Goal: Task Accomplishment & Management: Use online tool/utility

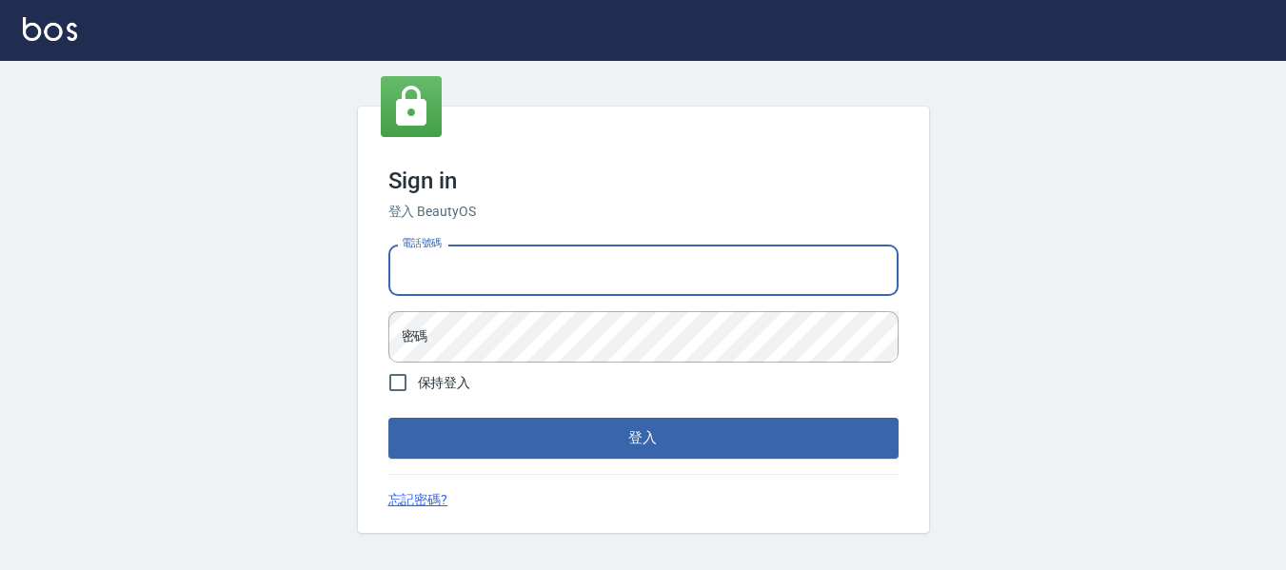
click at [619, 288] on input "電話號碼" at bounding box center [644, 270] width 510 height 51
type input "82951313"
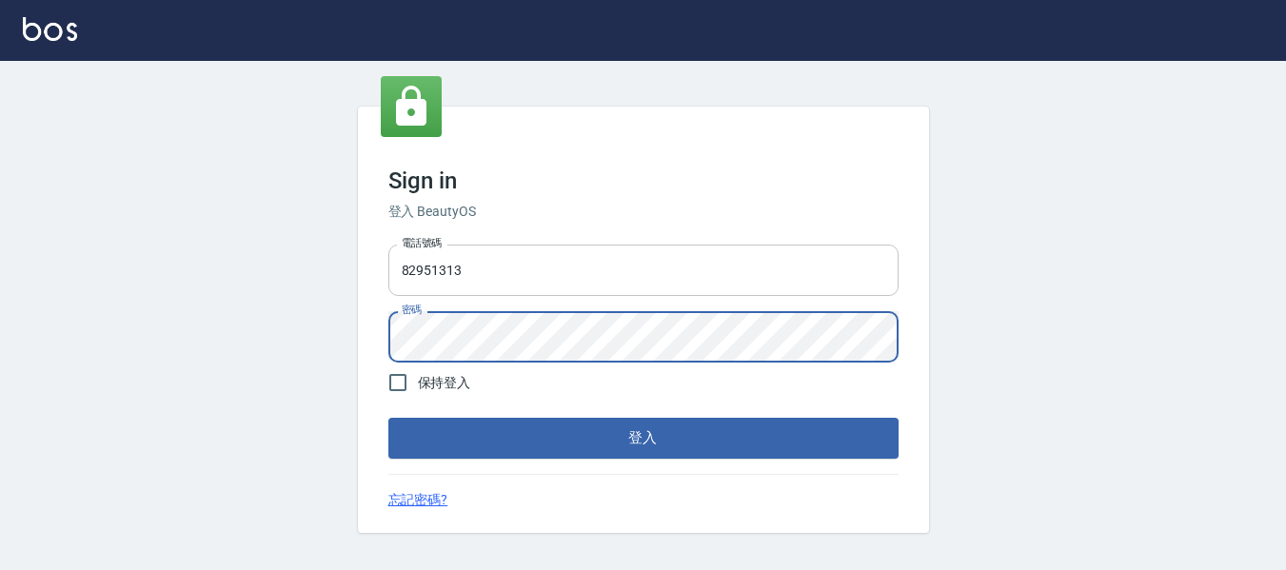
click at [389, 418] on button "登入" at bounding box center [644, 438] width 510 height 40
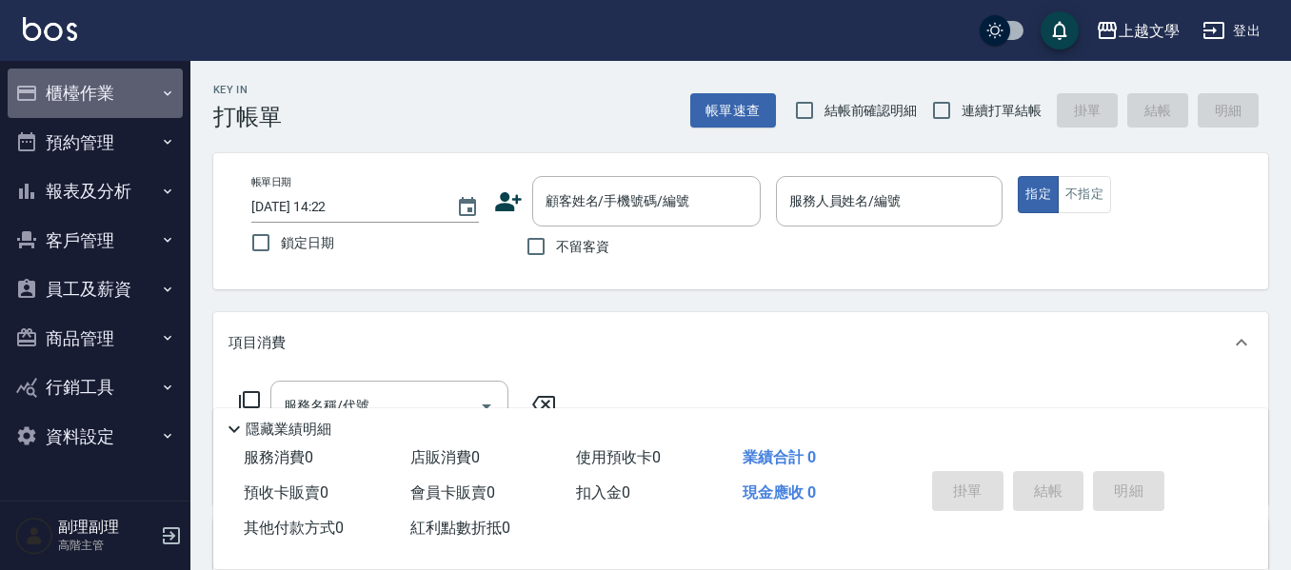
click at [65, 93] on button "櫃檯作業" at bounding box center [95, 94] width 175 height 50
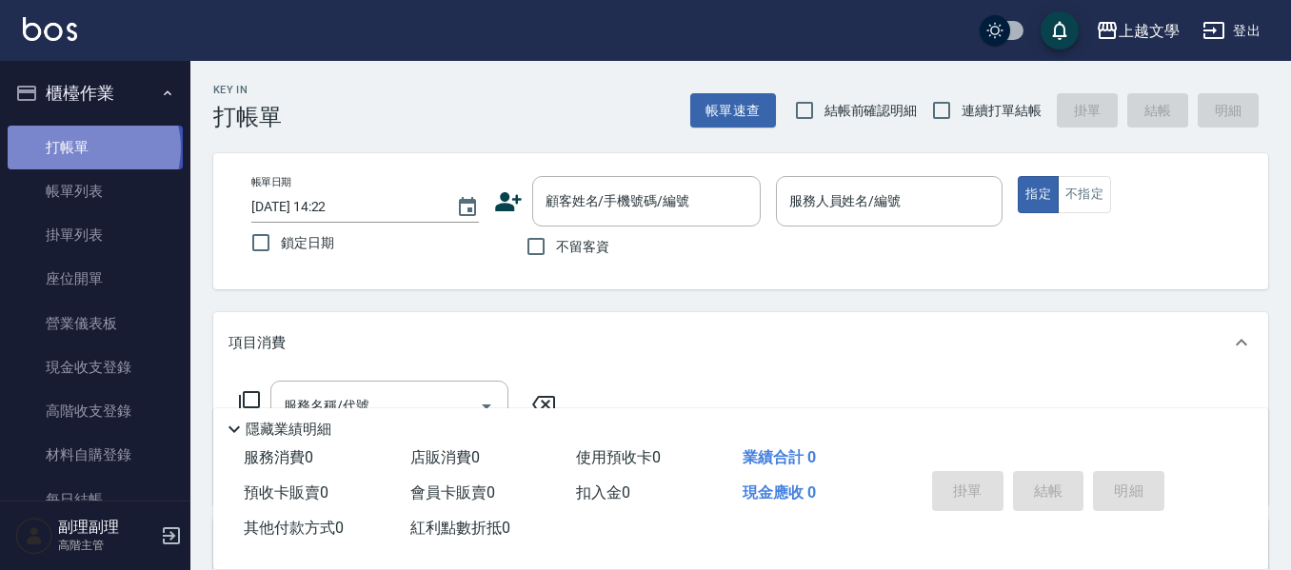
click at [91, 148] on link "打帳單" at bounding box center [95, 148] width 175 height 44
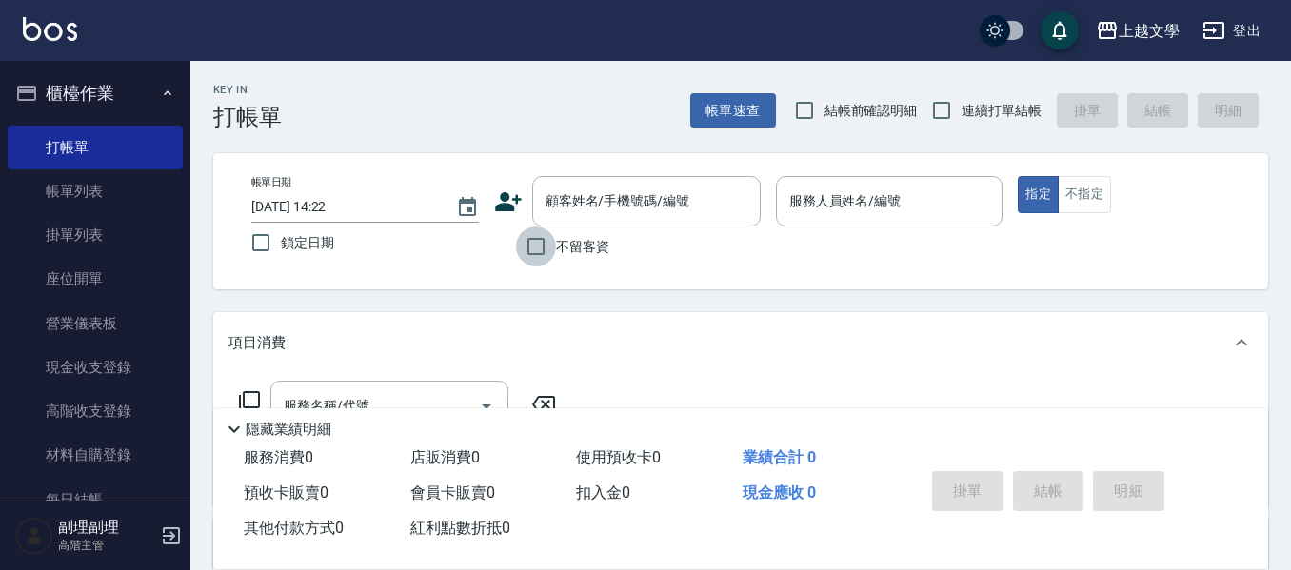
click at [542, 243] on input "不留客資" at bounding box center [536, 247] width 40 height 40
checkbox input "true"
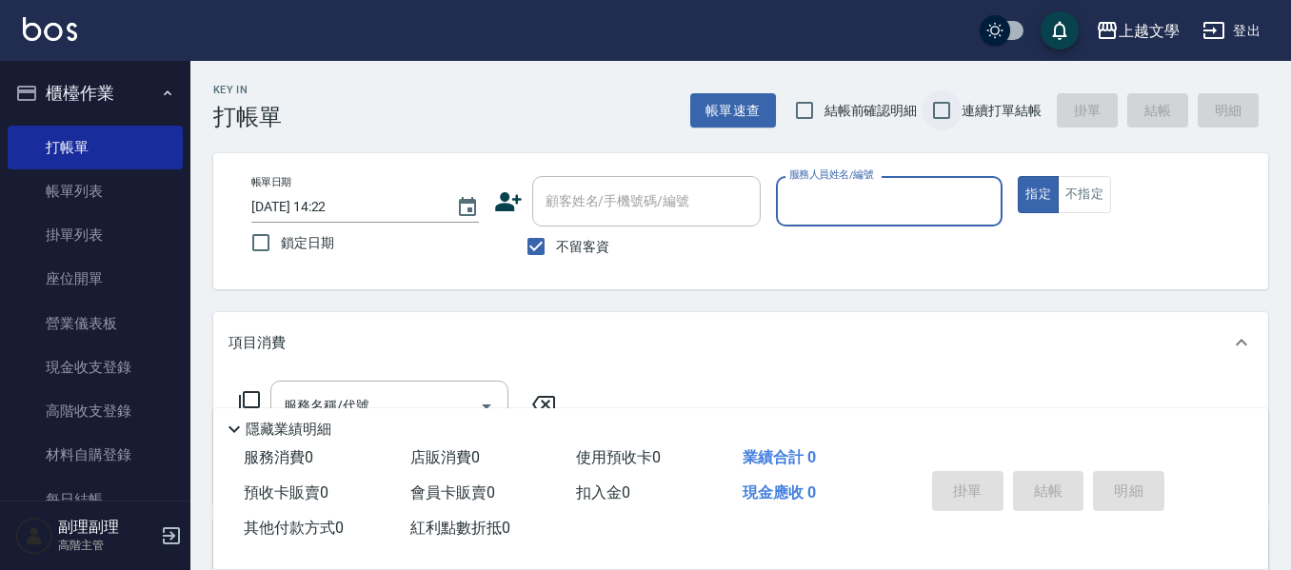
click at [941, 110] on input "連續打單結帳" at bounding box center [942, 110] width 40 height 40
checkbox input "true"
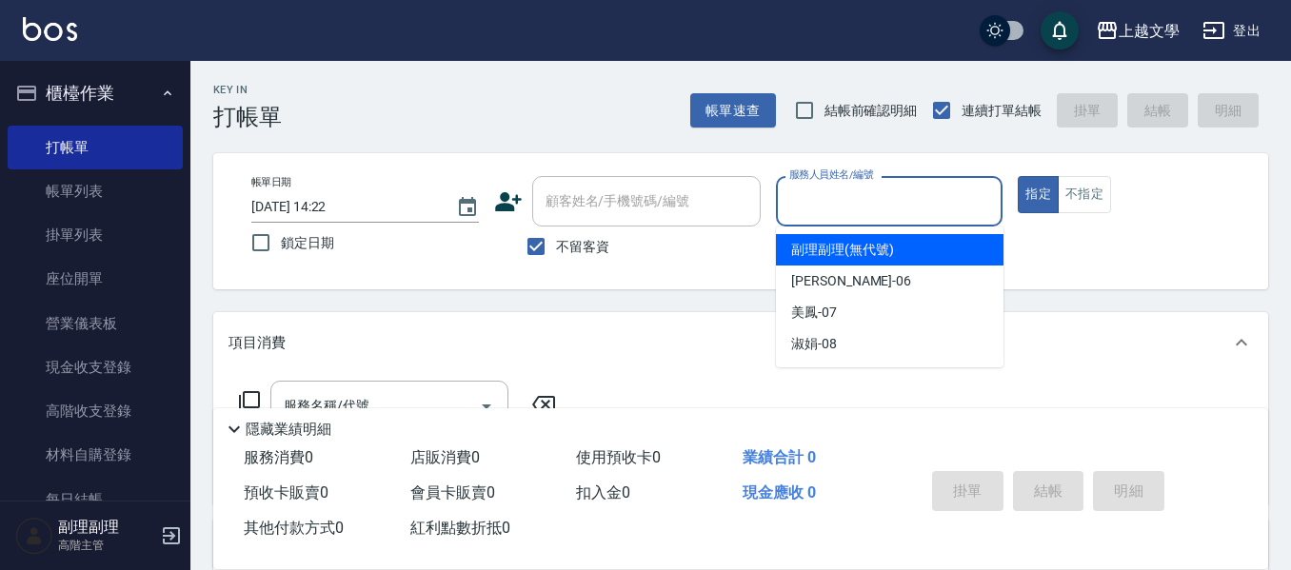
click at [944, 201] on input "服務人員姓名/編號" at bounding box center [890, 201] width 210 height 33
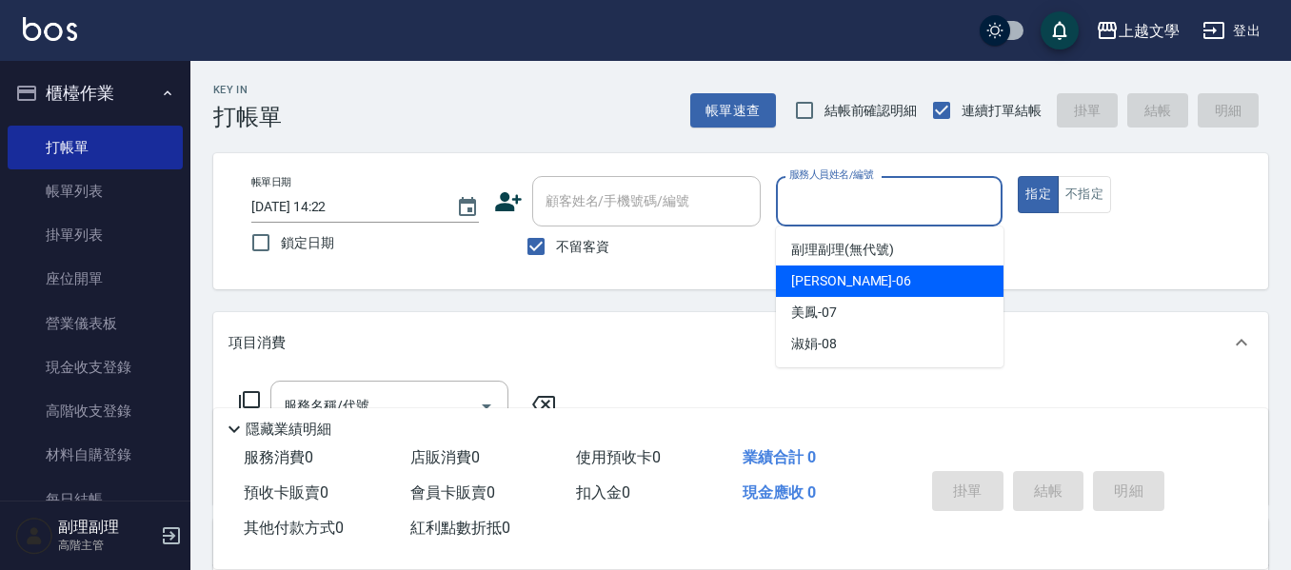
click at [914, 272] on div "佳珍 -06" at bounding box center [890, 281] width 228 height 31
type input "佳珍-06"
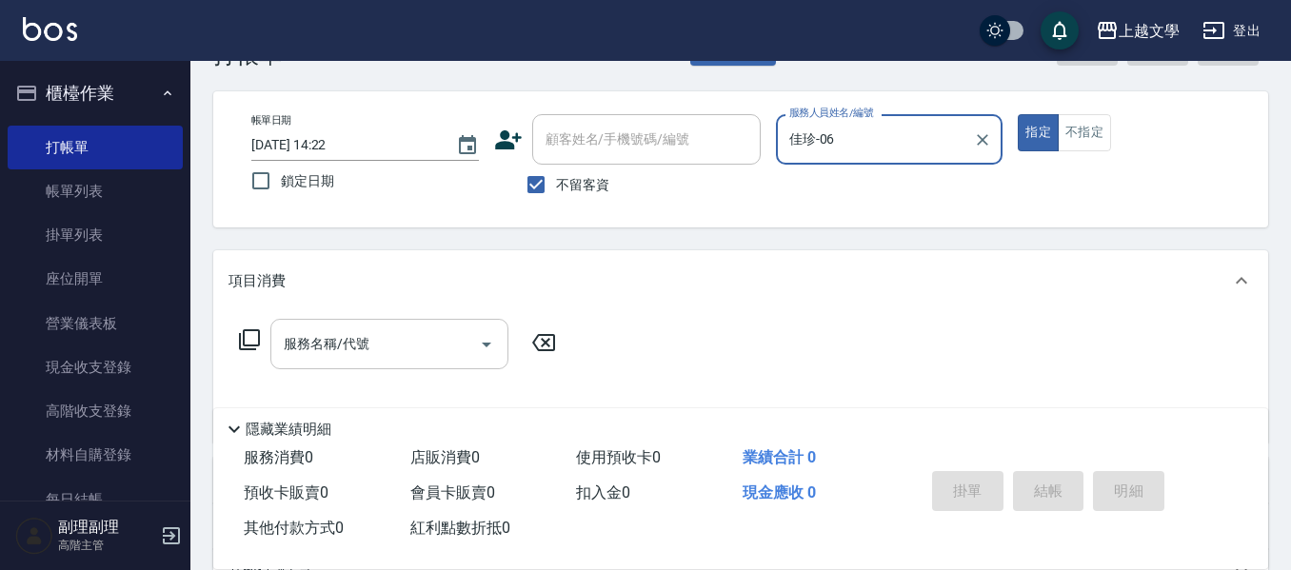
scroll to position [95, 0]
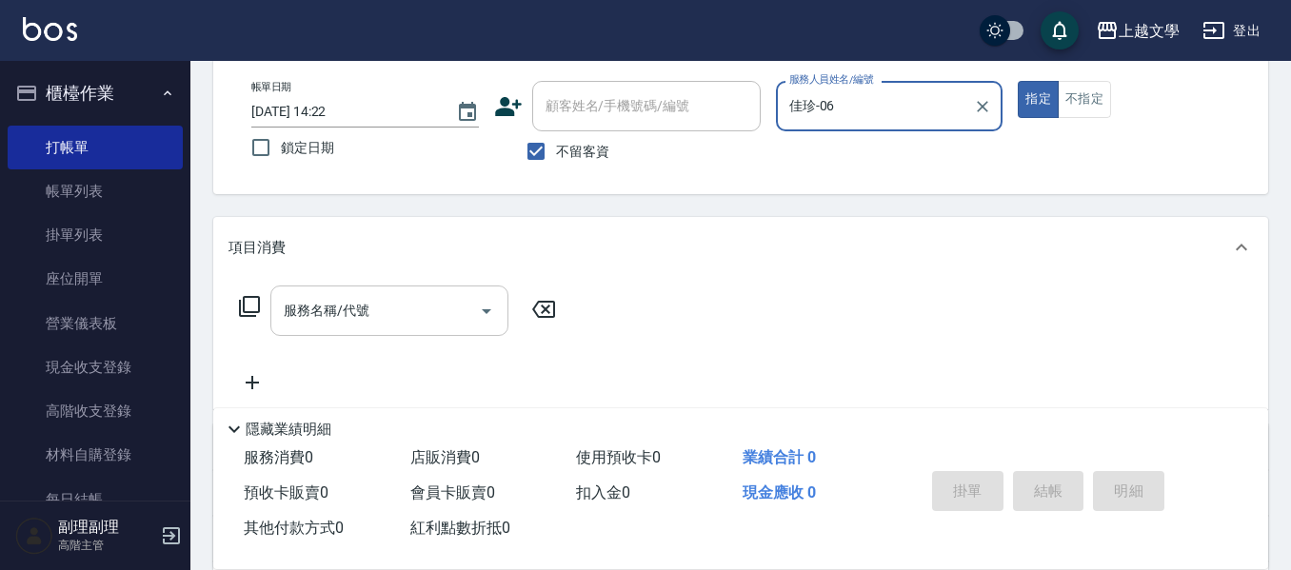
click at [453, 323] on input "服務名稱/代號" at bounding box center [375, 310] width 192 height 33
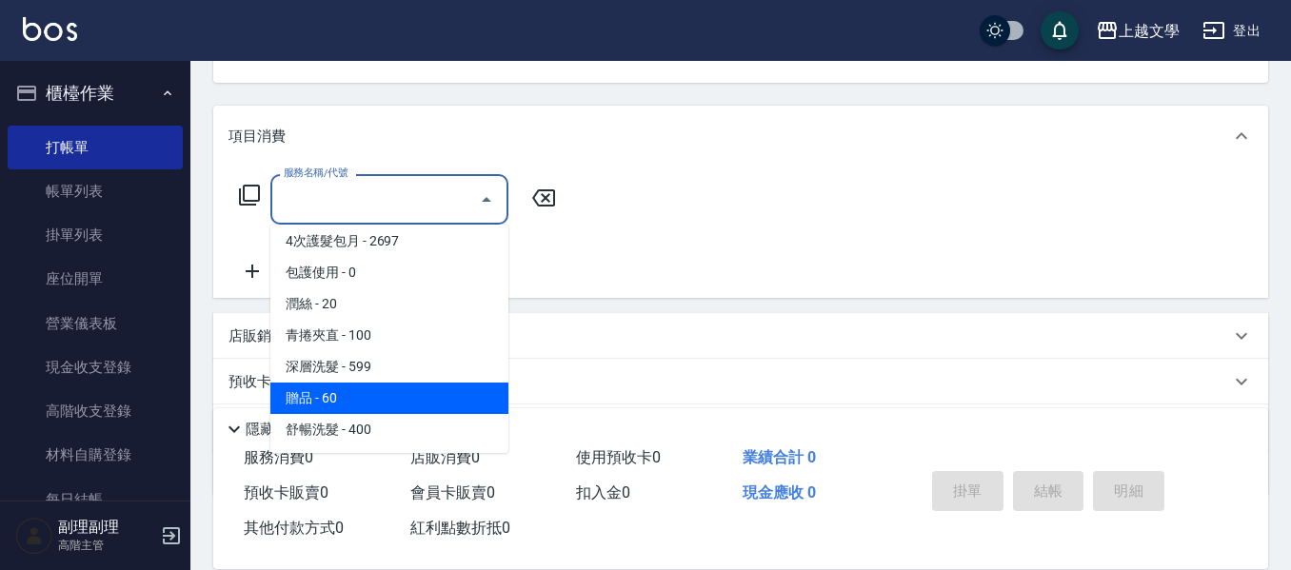
scroll to position [315, 0]
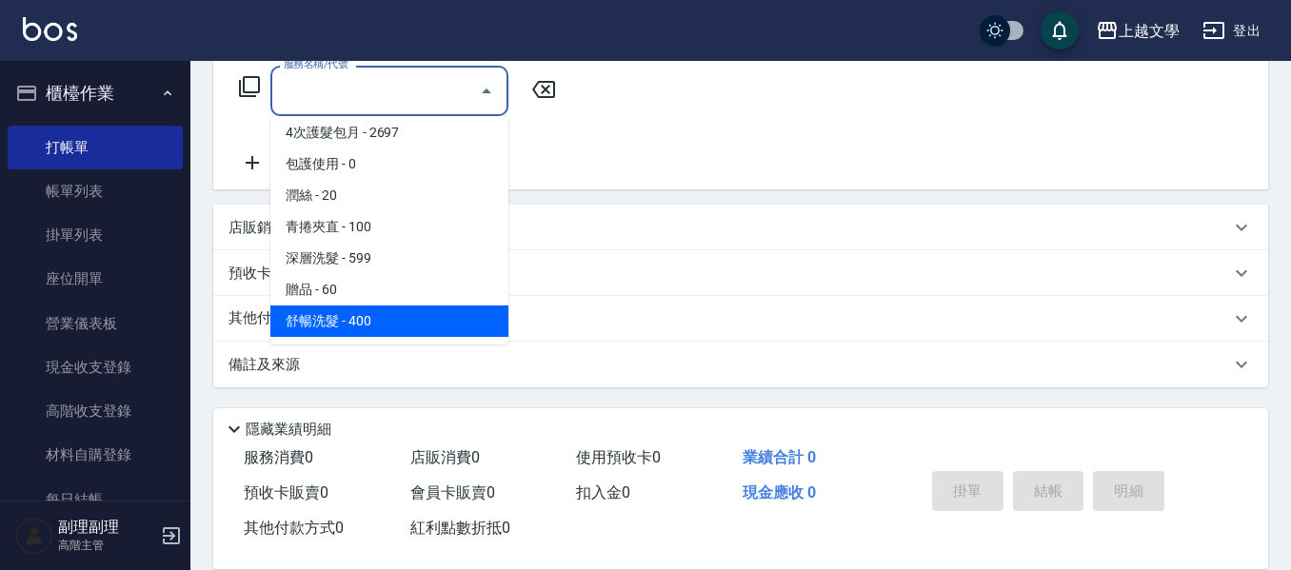
click at [391, 314] on span "舒暢洗髮 - 400" at bounding box center [389, 321] width 238 height 31
type input "舒暢洗髮(10333)"
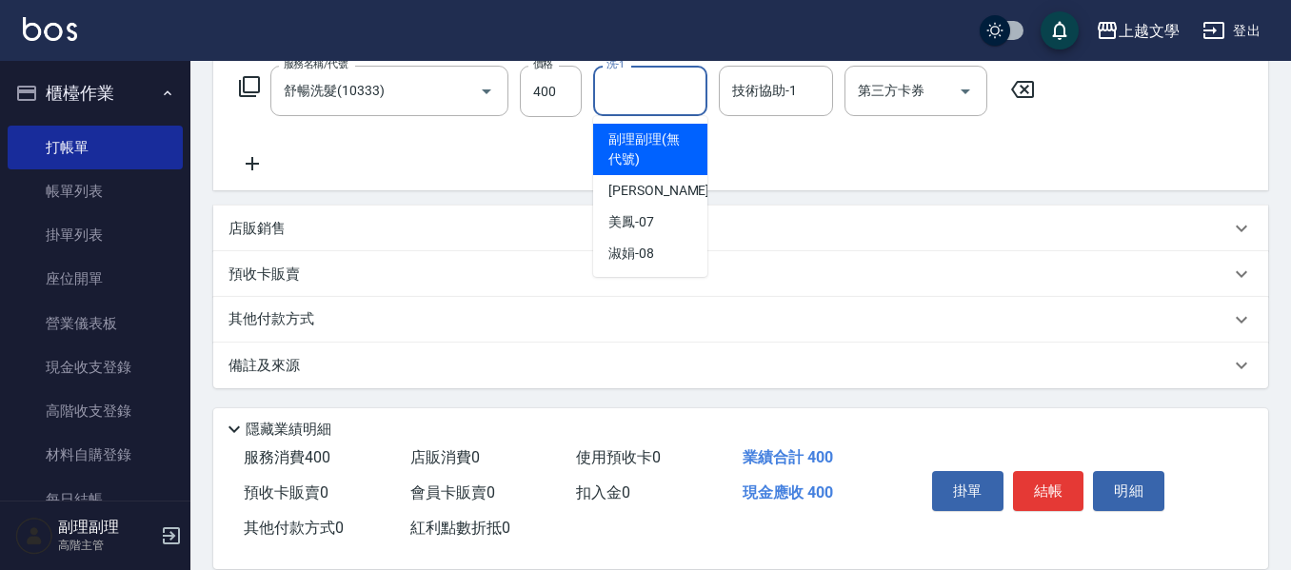
click at [663, 88] on input "洗-1" at bounding box center [650, 90] width 97 height 33
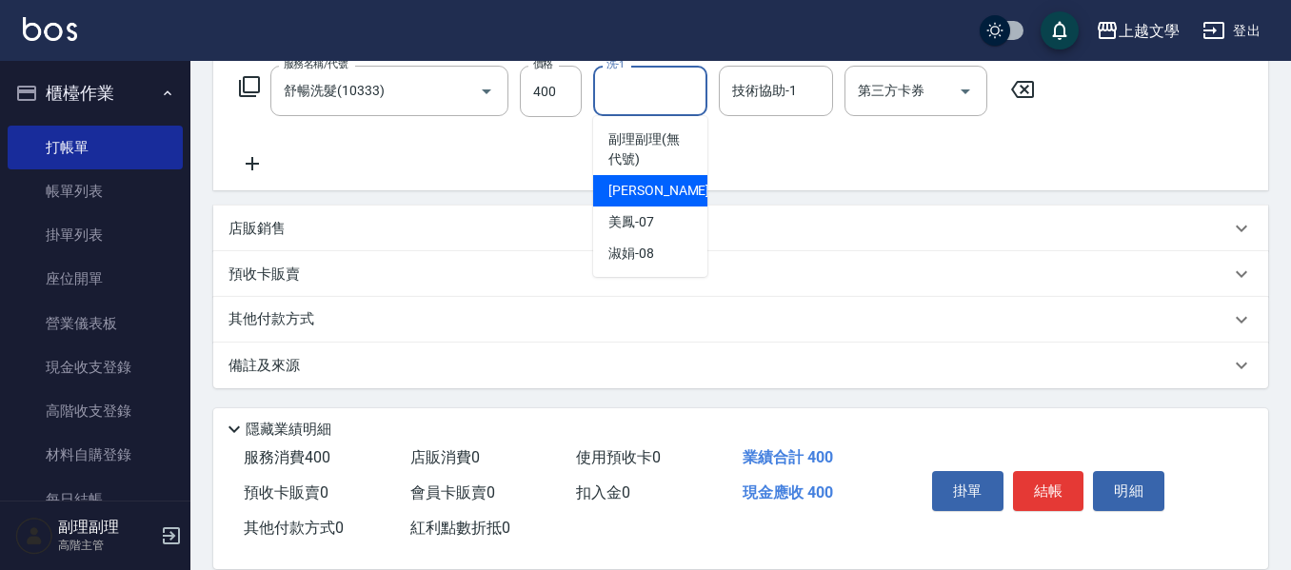
drag, startPoint x: 653, startPoint y: 189, endPoint x: 719, endPoint y: 172, distance: 67.9
click at [655, 188] on div "佳珍 -06" at bounding box center [650, 190] width 114 height 31
type input "佳珍-06"
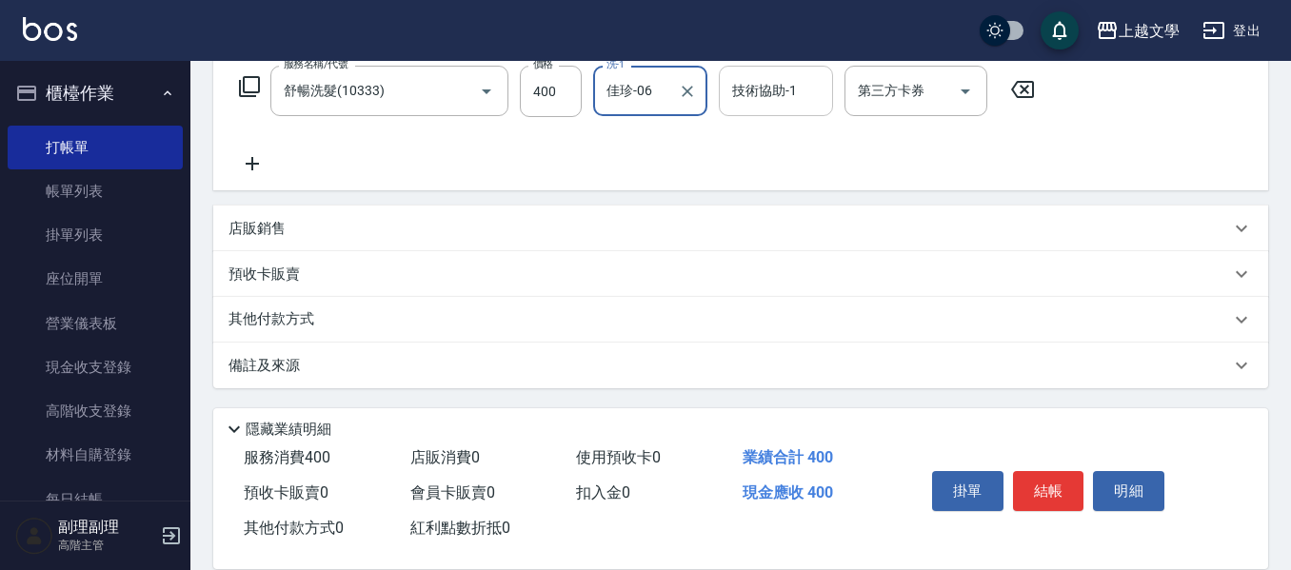
drag, startPoint x: 743, startPoint y: 96, endPoint x: 761, endPoint y: 114, distance: 25.6
click at [744, 96] on input "技術協助-1" at bounding box center [776, 90] width 97 height 33
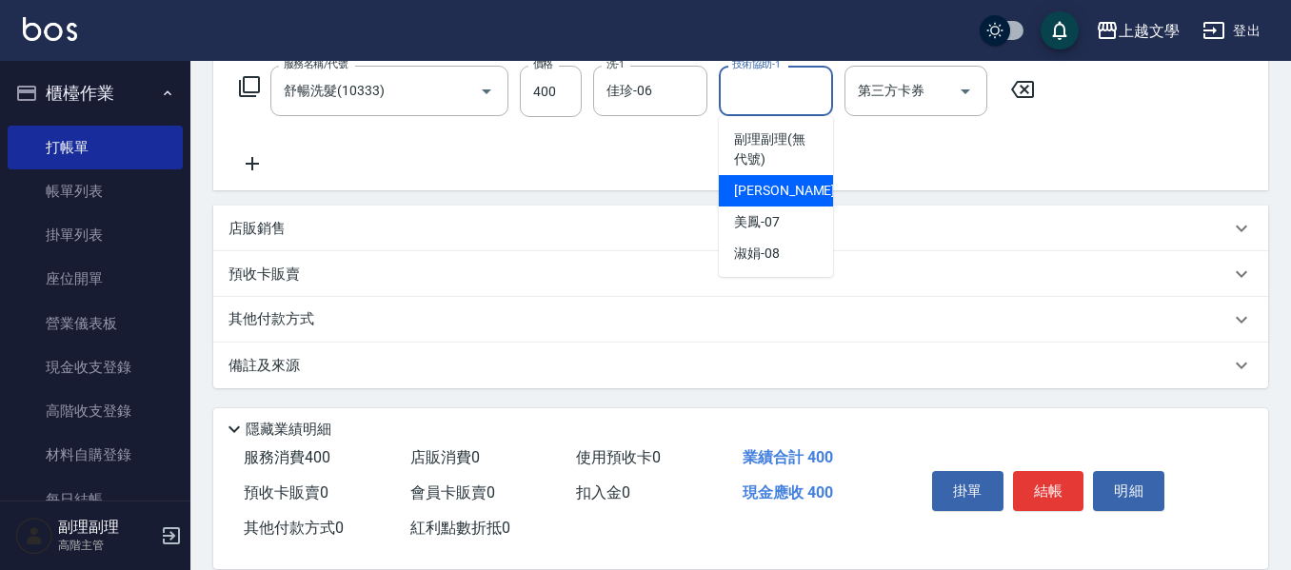
drag, startPoint x: 768, startPoint y: 180, endPoint x: 780, endPoint y: 196, distance: 19.8
click at [768, 182] on div "佳珍 -06" at bounding box center [776, 190] width 114 height 31
type input "佳珍-06"
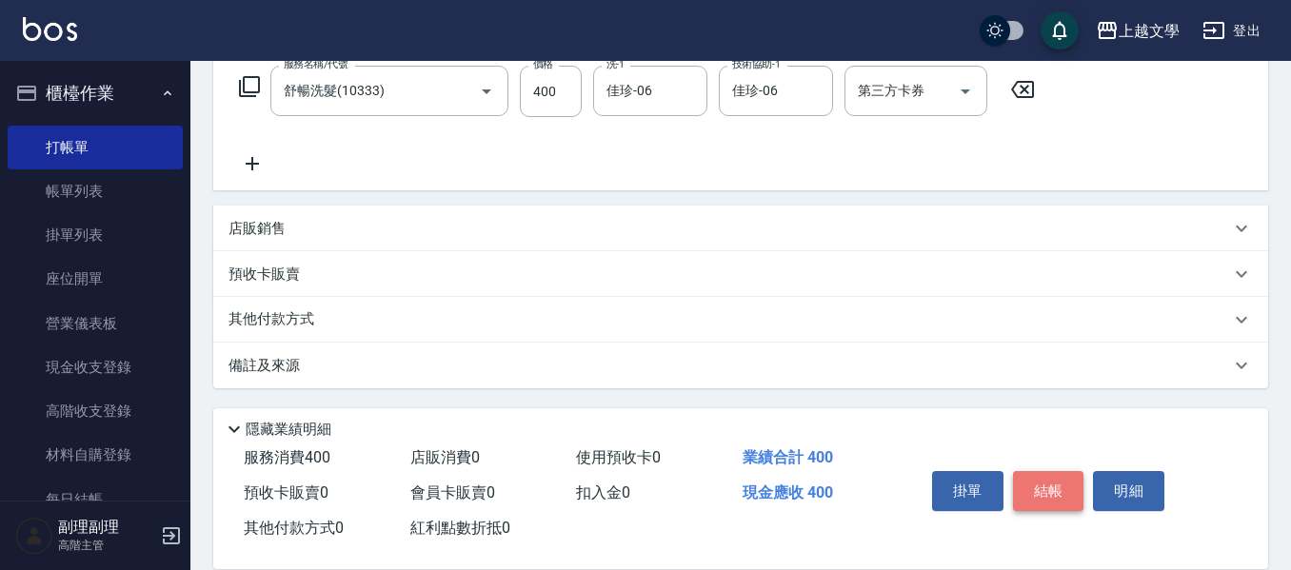
click at [1057, 485] on button "結帳" at bounding box center [1048, 491] width 71 height 40
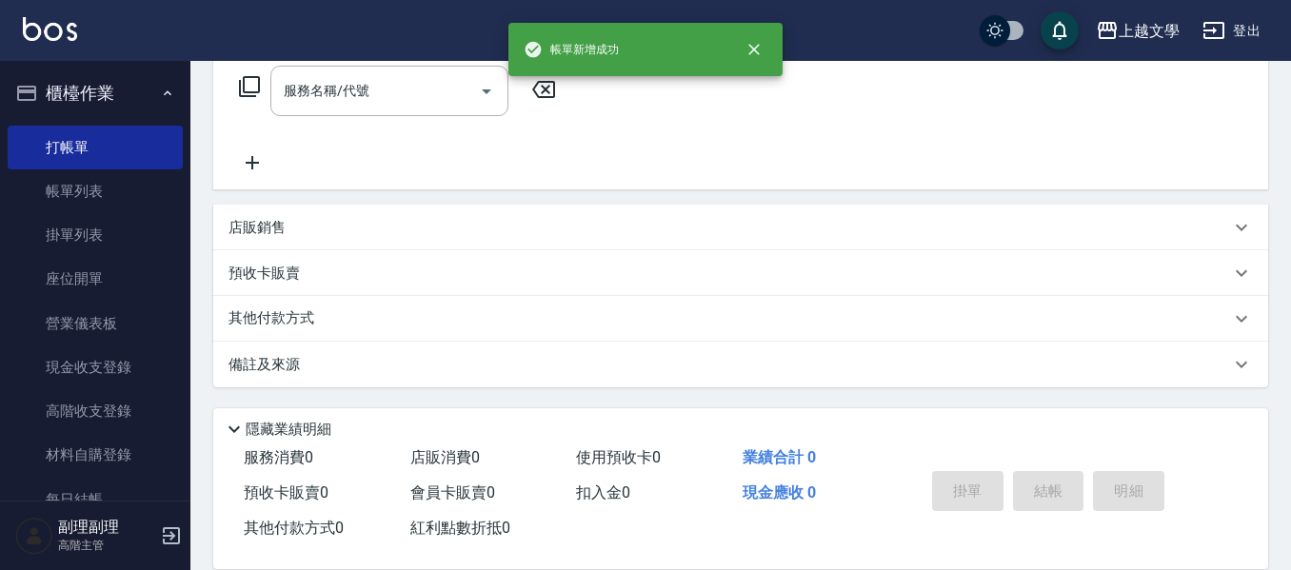
scroll to position [0, 0]
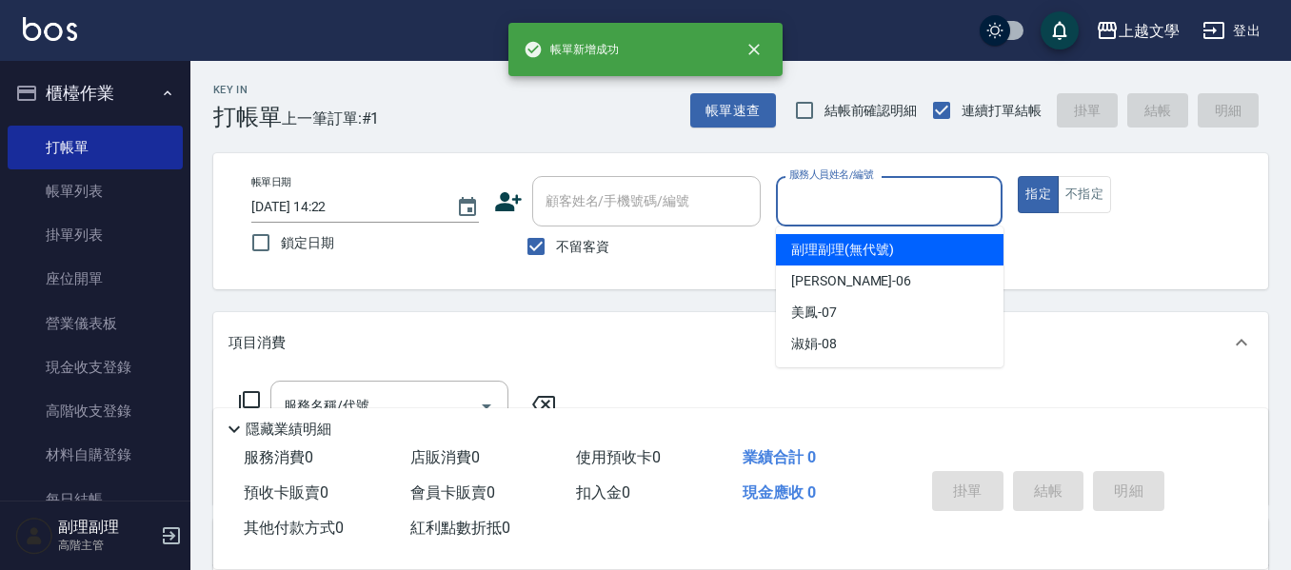
click at [886, 208] on input "服務人員姓名/編號" at bounding box center [890, 201] width 210 height 33
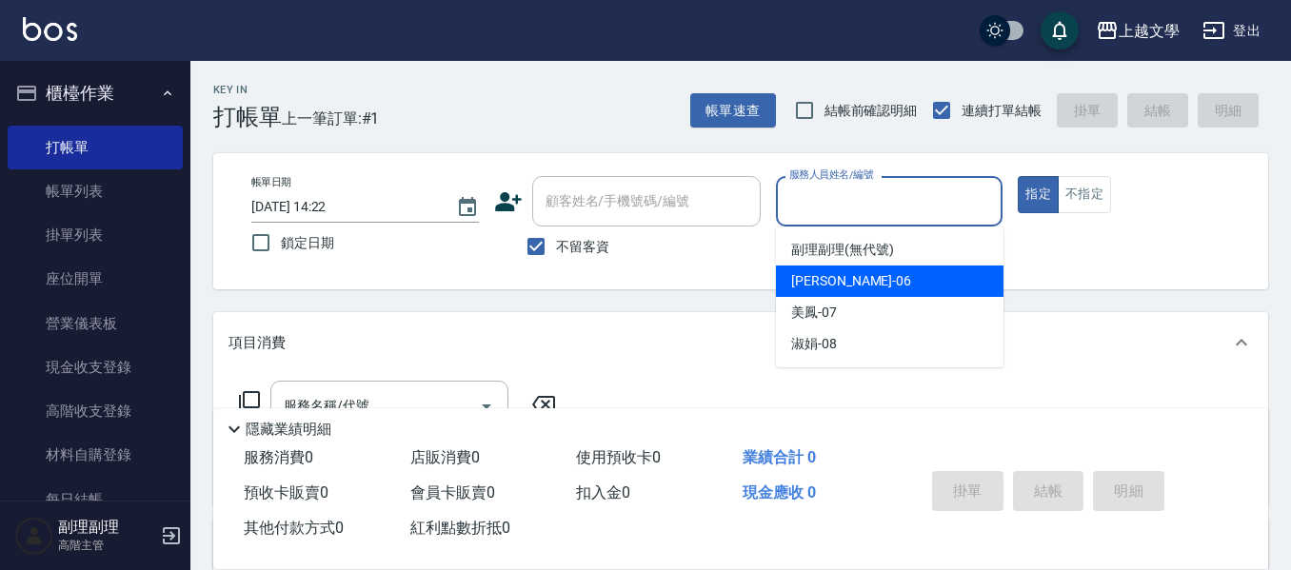
click at [869, 290] on div "佳珍 -06" at bounding box center [890, 281] width 228 height 31
type input "佳珍-06"
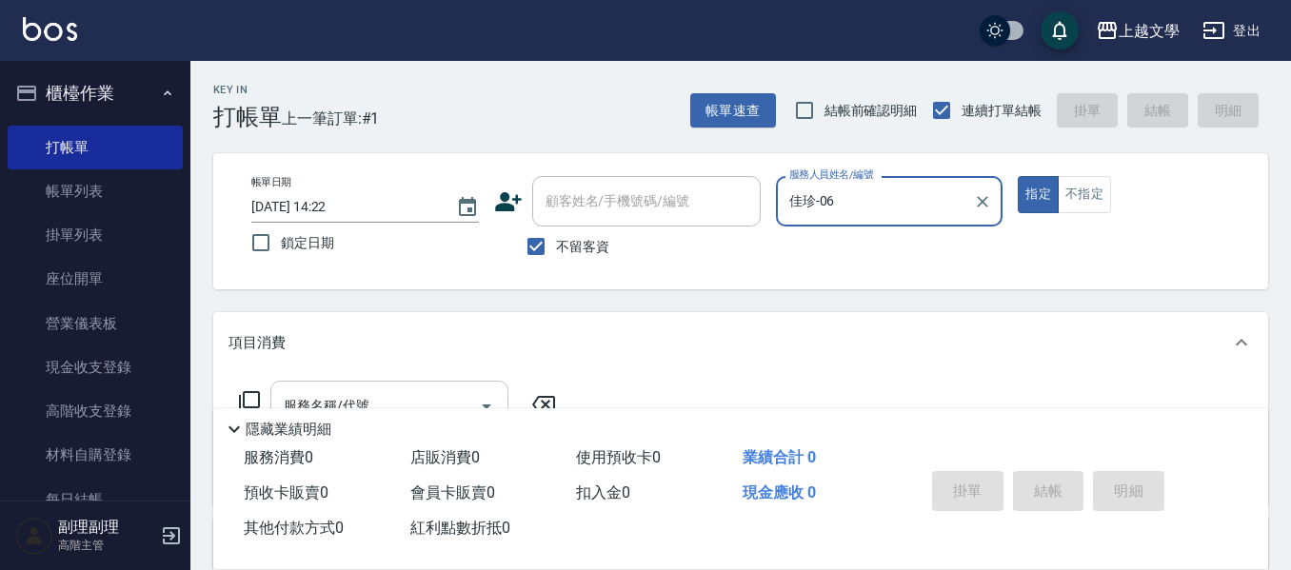
scroll to position [95, 0]
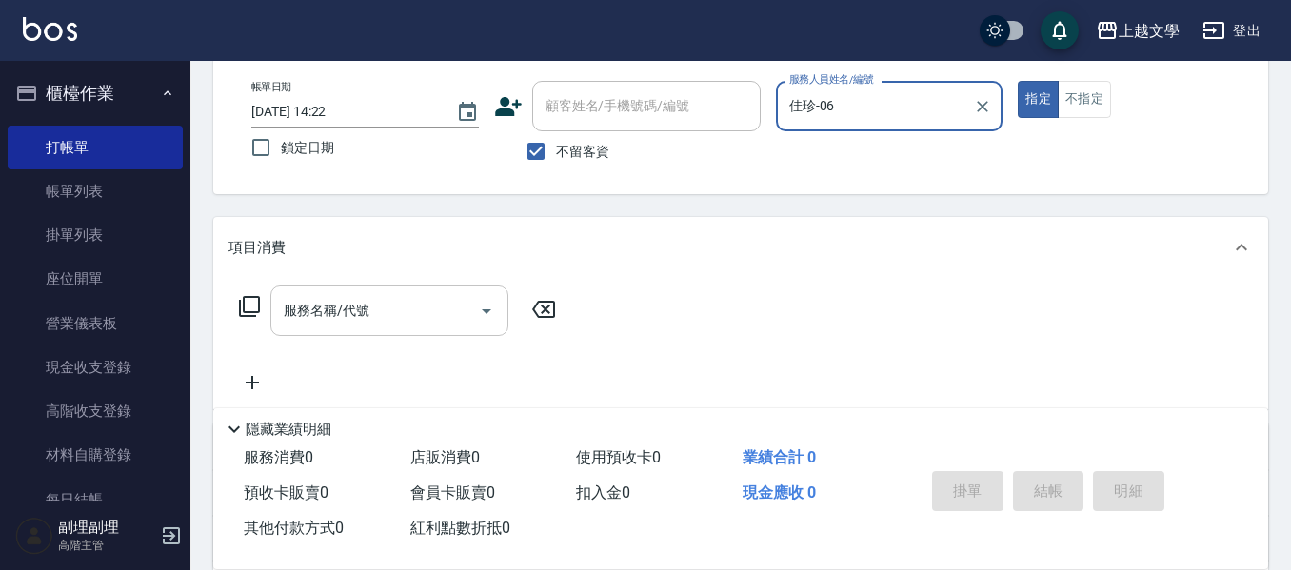
click at [435, 298] on input "服務名稱/代號" at bounding box center [375, 310] width 192 height 33
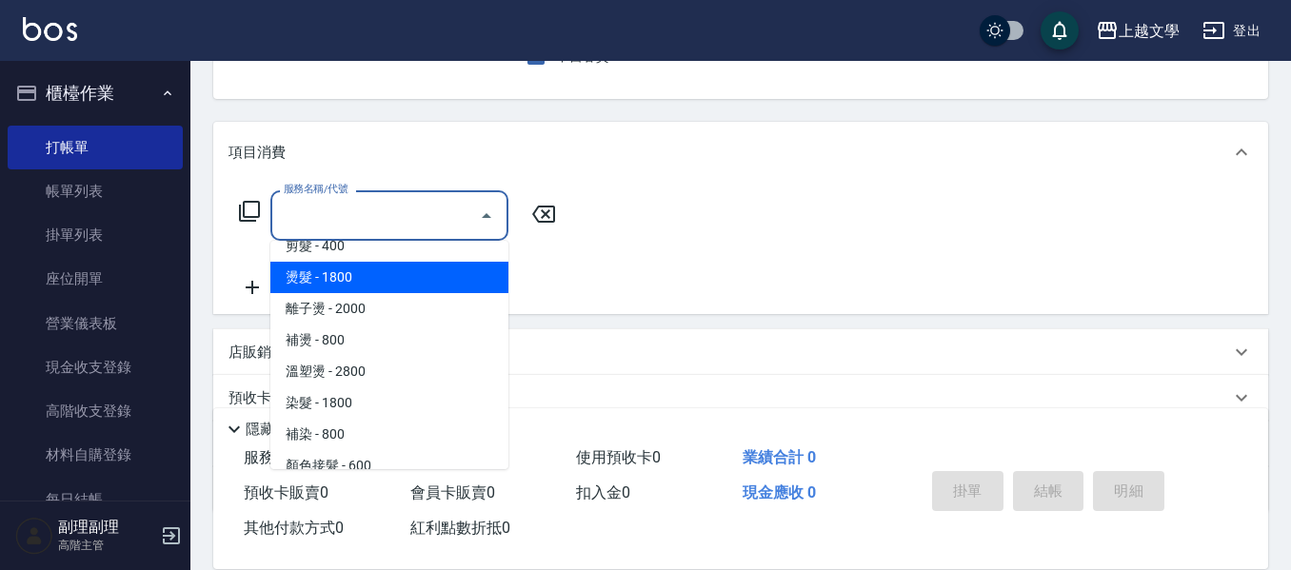
scroll to position [190, 0]
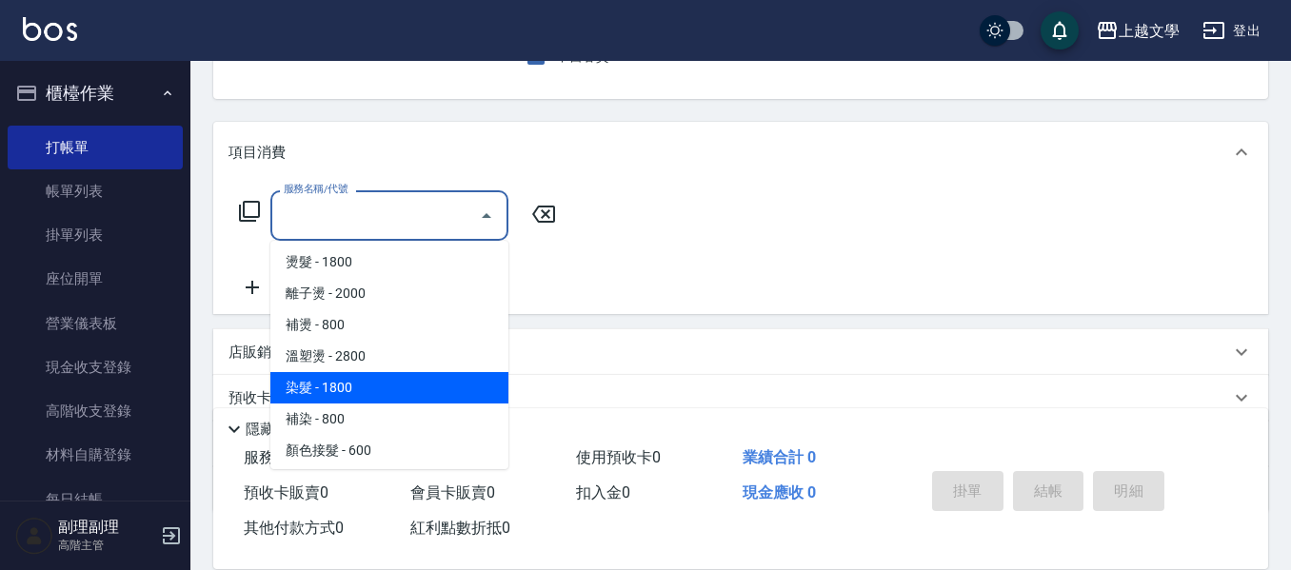
click at [395, 390] on span "染髮 - 1800" at bounding box center [389, 387] width 238 height 31
type input "染髮(400)"
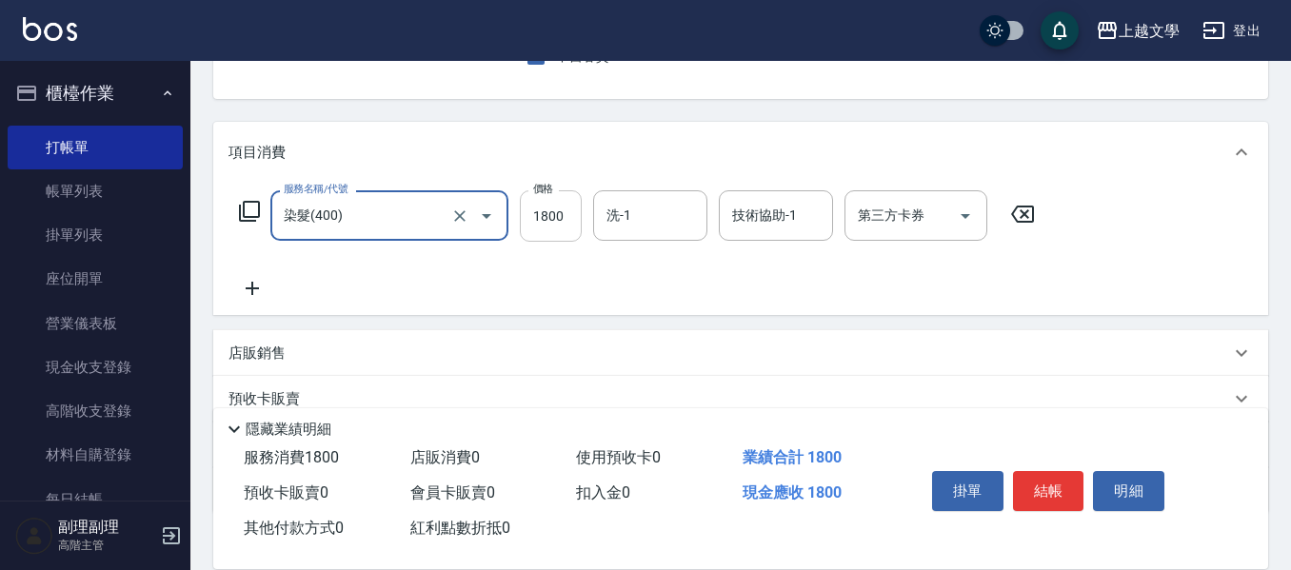
click at [556, 224] on input "1800" at bounding box center [551, 215] width 62 height 51
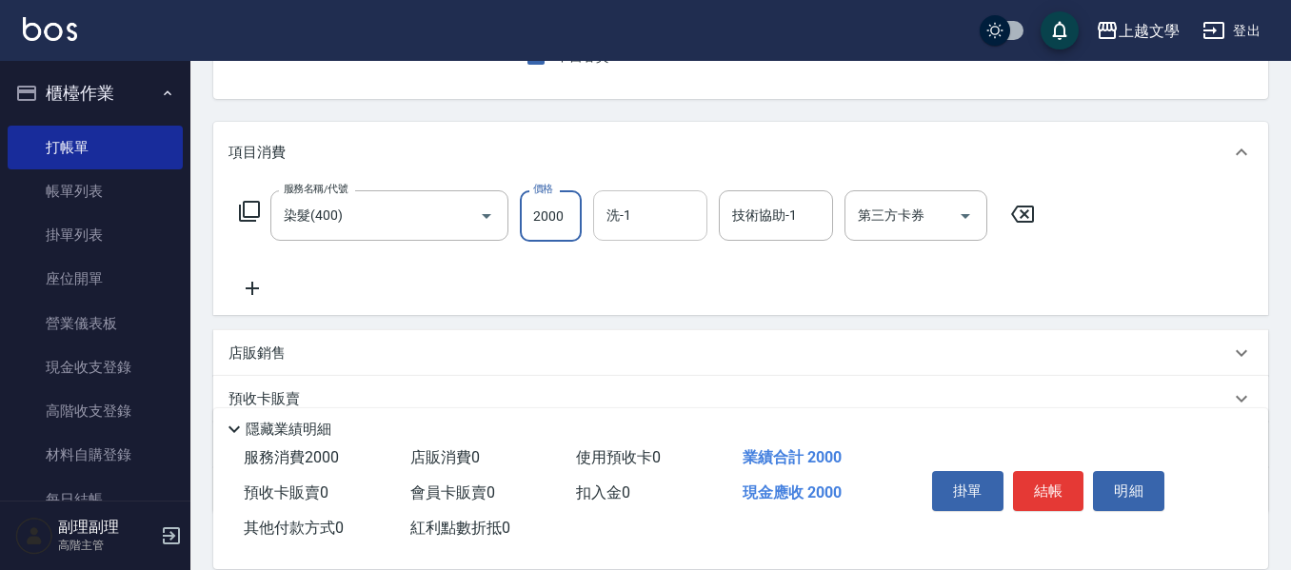
type input "2000"
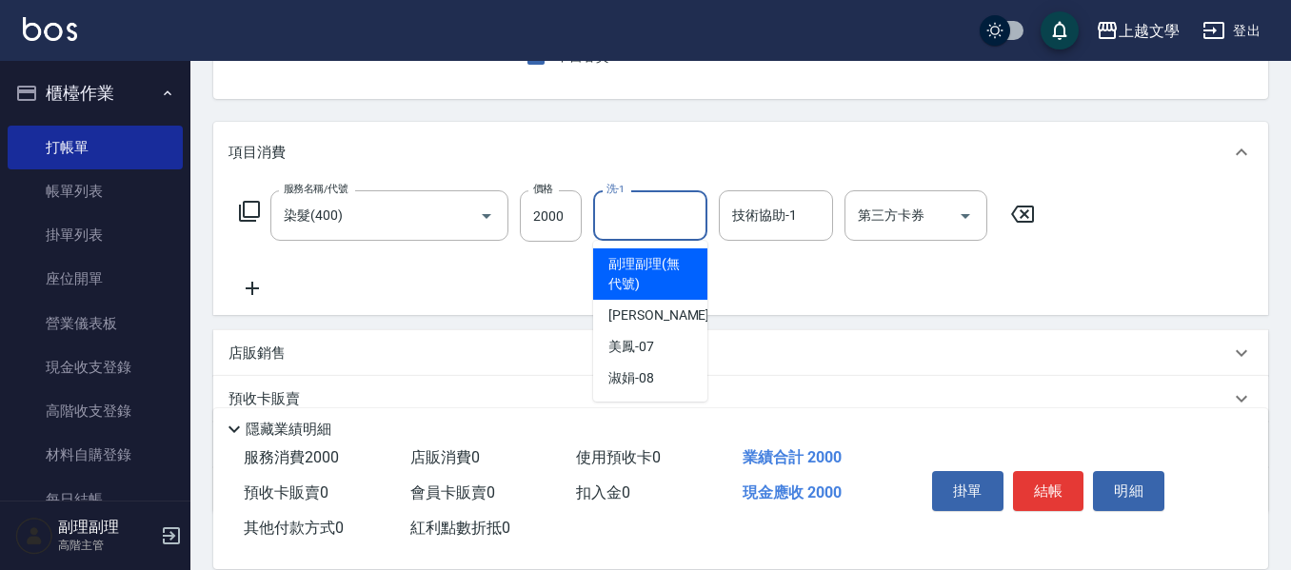
click at [629, 215] on input "洗-1" at bounding box center [650, 215] width 97 height 33
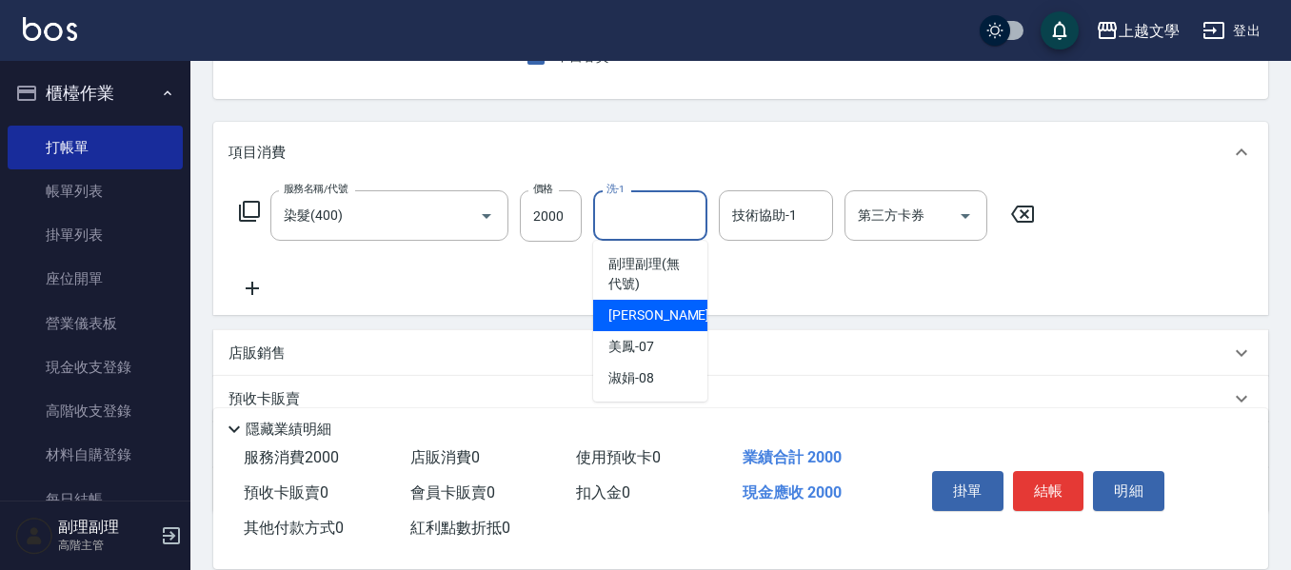
drag, startPoint x: 643, startPoint y: 314, endPoint x: 707, endPoint y: 284, distance: 70.7
click at [650, 314] on span "佳珍 -06" at bounding box center [668, 316] width 120 height 20
type input "佳珍-06"
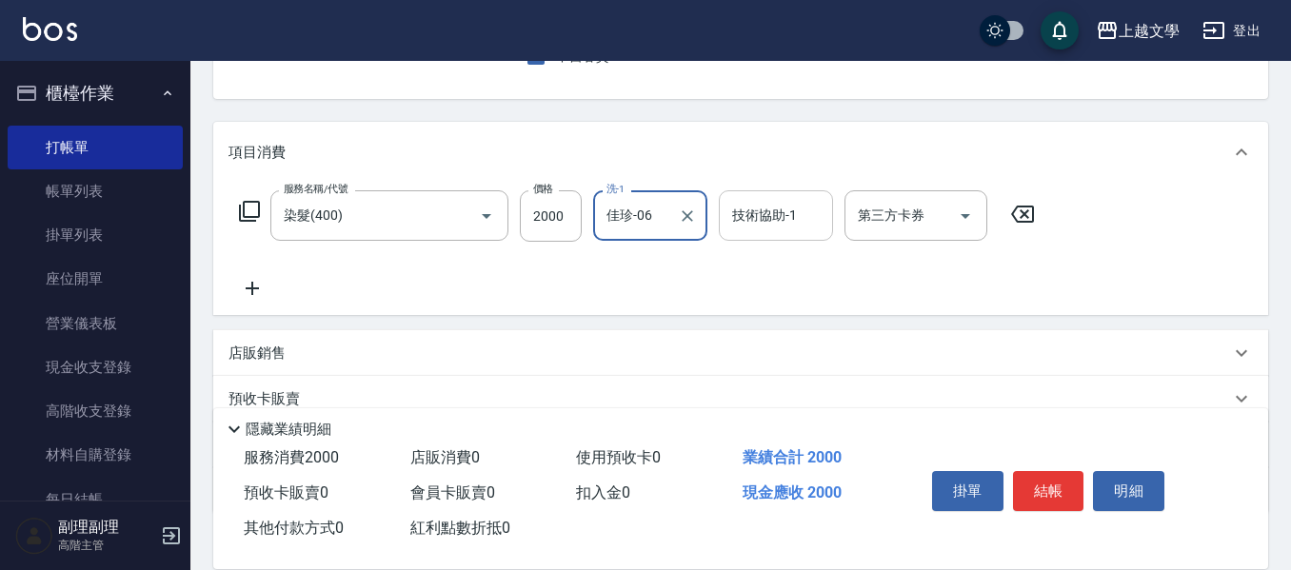
click at [749, 225] on input "技術協助-1" at bounding box center [776, 215] width 97 height 33
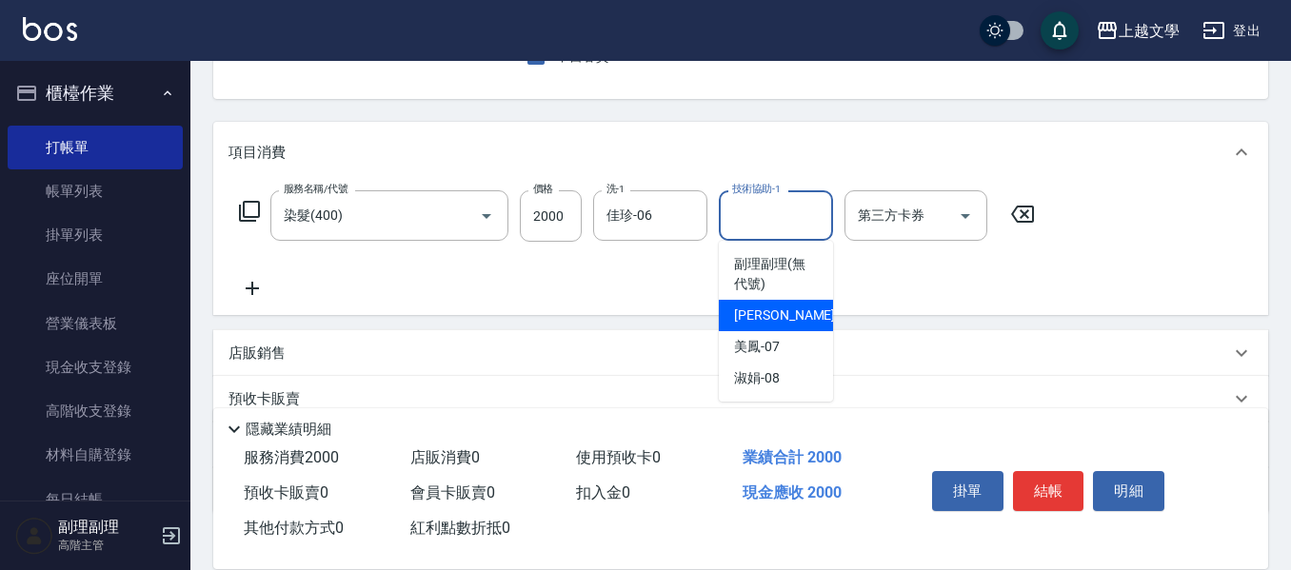
drag, startPoint x: 753, startPoint y: 317, endPoint x: 775, endPoint y: 317, distance: 21.9
click at [755, 317] on span "佳珍 -06" at bounding box center [794, 316] width 120 height 20
type input "佳珍-06"
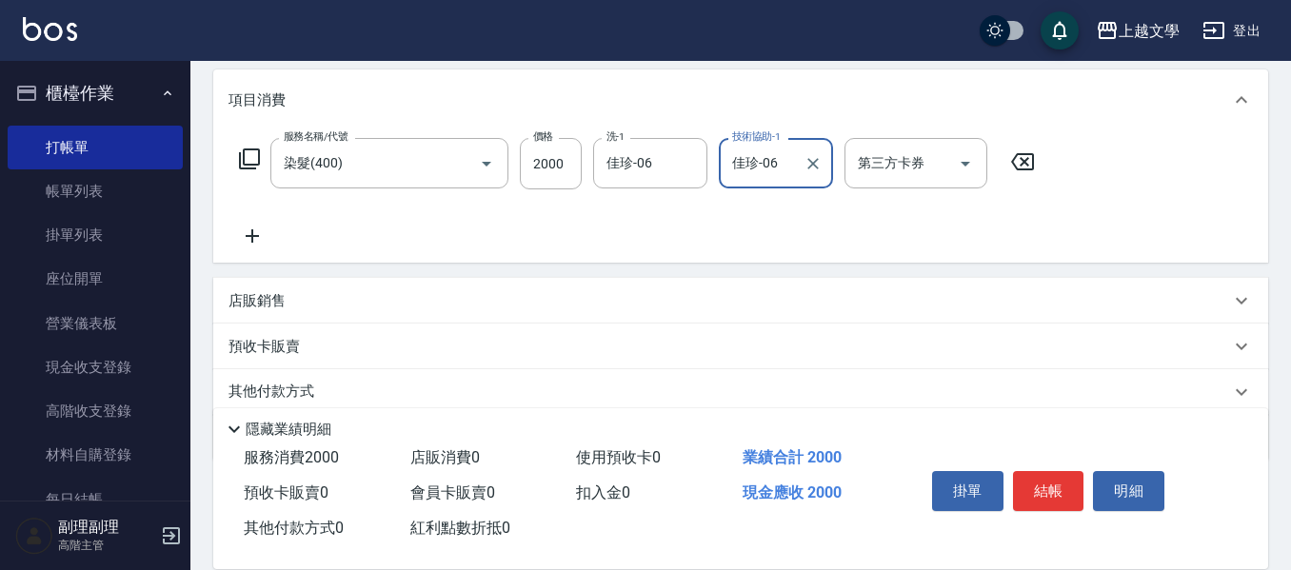
scroll to position [286, 0]
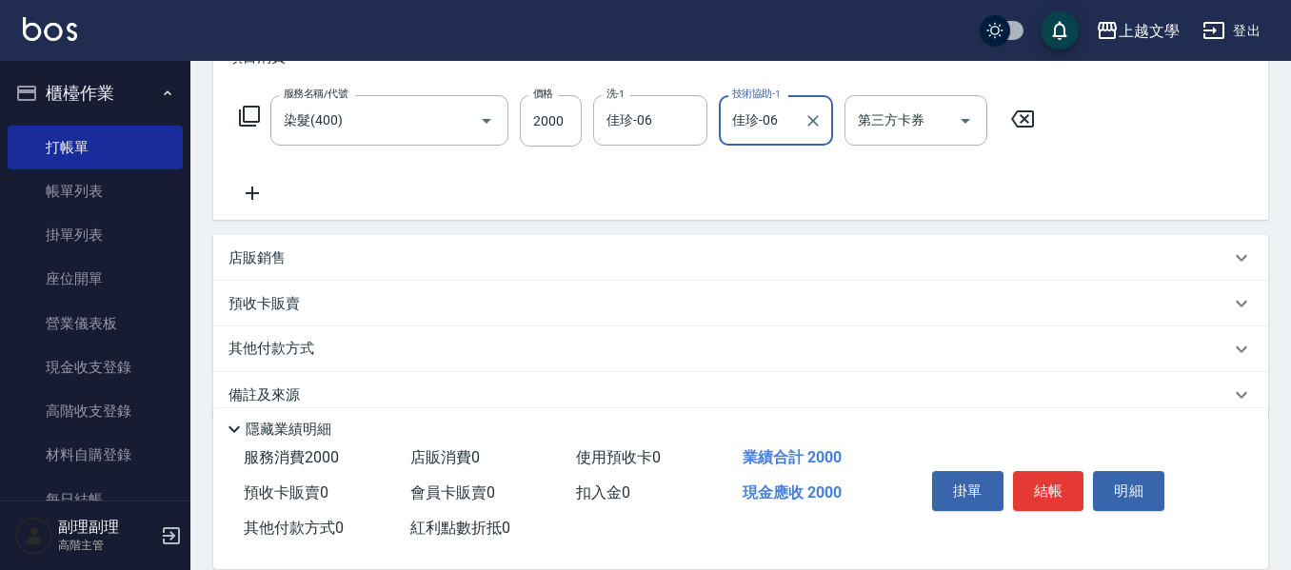
click at [250, 203] on icon at bounding box center [253, 193] width 48 height 23
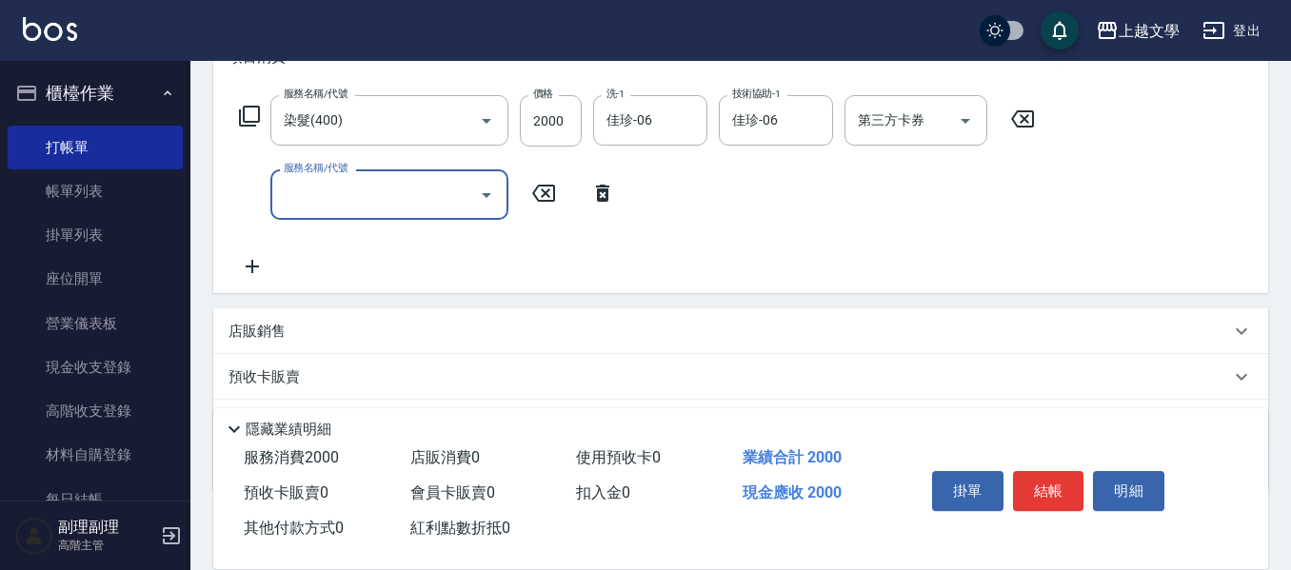
click at [310, 193] on input "服務名稱/代號" at bounding box center [375, 194] width 192 height 33
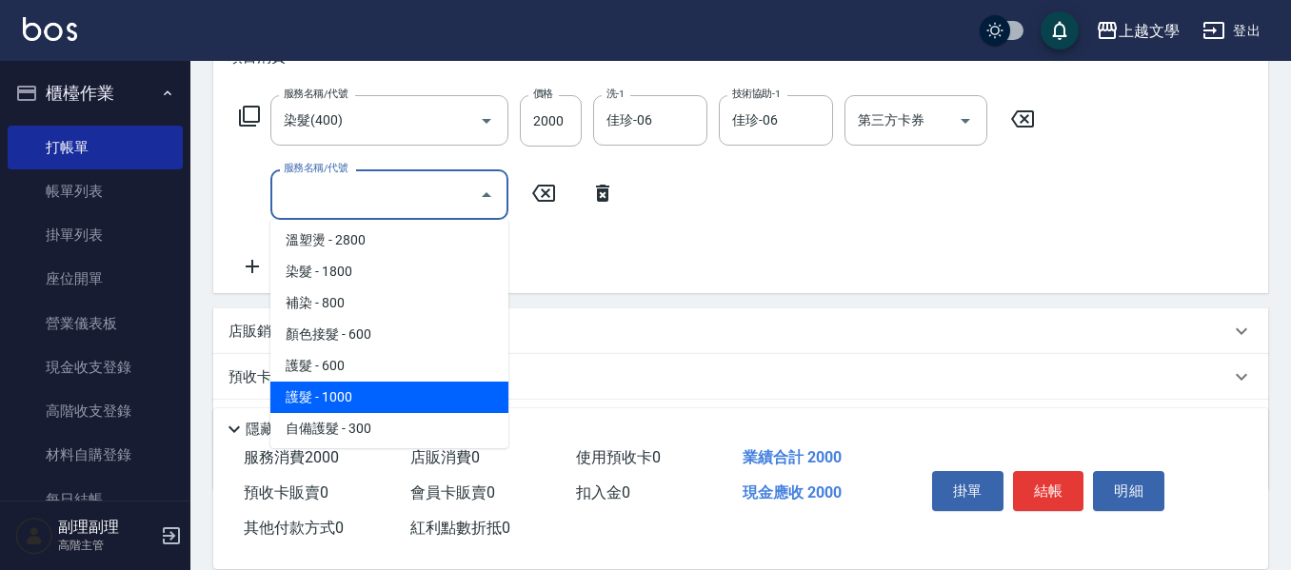
scroll to position [381, 0]
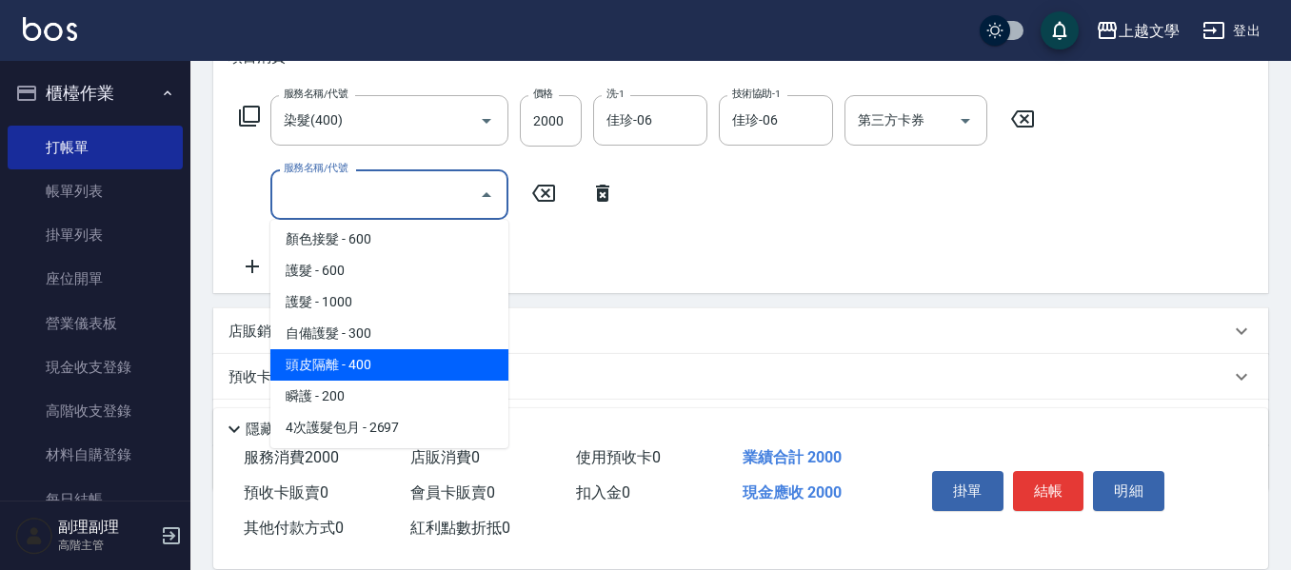
click at [354, 379] on span "頭皮隔離 - 400" at bounding box center [389, 364] width 238 height 31
type input "頭皮隔離(503)"
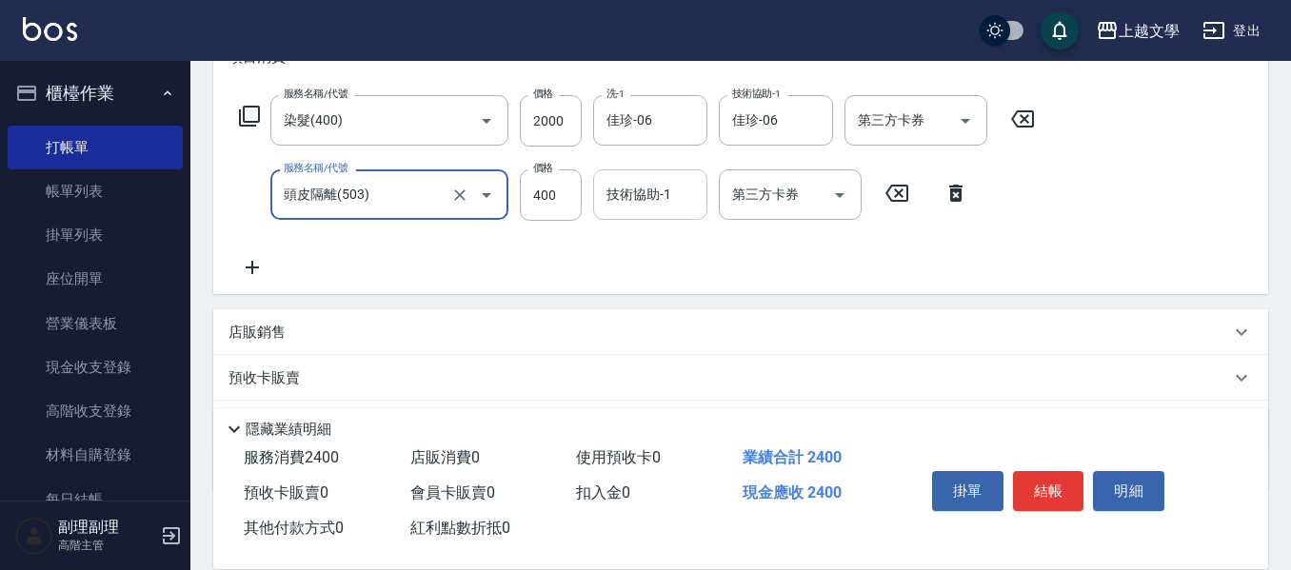
drag, startPoint x: 639, startPoint y: 177, endPoint x: 643, endPoint y: 200, distance: 23.2
click at [639, 185] on div "技術協助-1" at bounding box center [650, 194] width 114 height 50
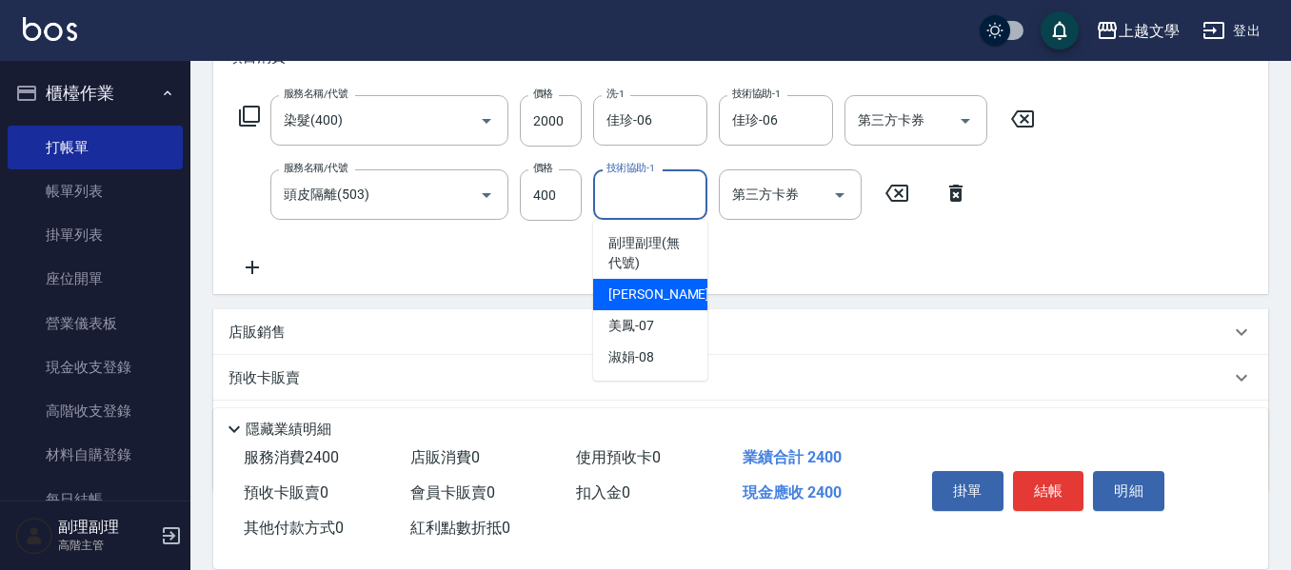
click at [648, 303] on span "佳珍 -06" at bounding box center [668, 295] width 120 height 20
type input "佳珍-06"
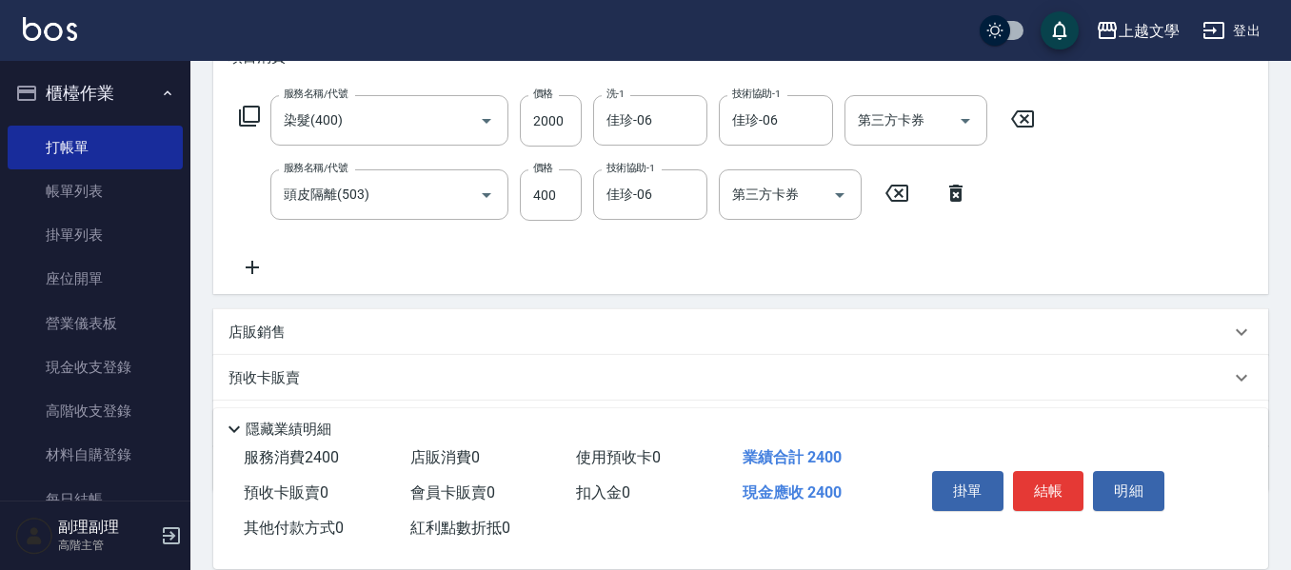
click at [262, 264] on icon at bounding box center [253, 267] width 48 height 23
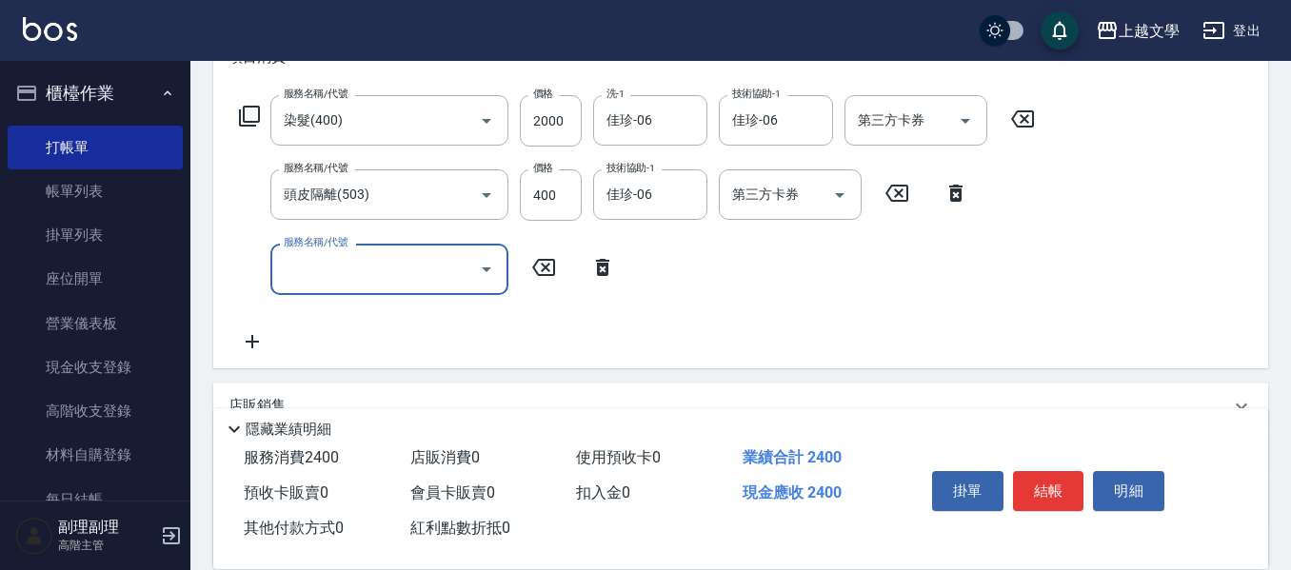
click at [321, 268] on input "服務名稱/代號" at bounding box center [375, 268] width 192 height 33
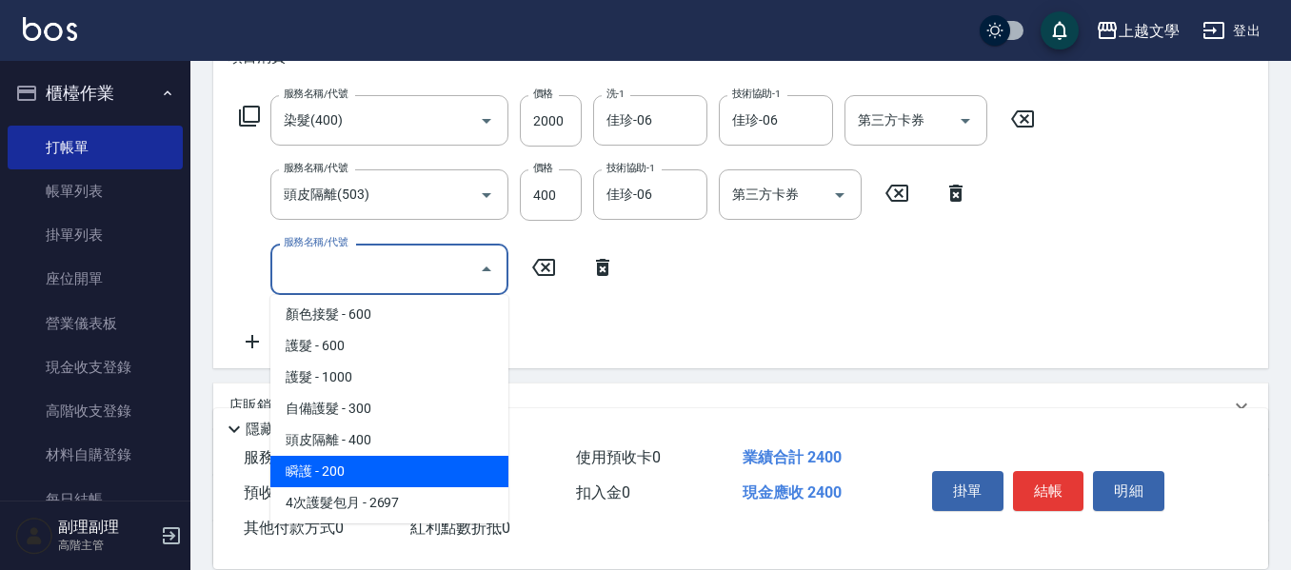
click at [399, 468] on span "瞬護 - 200" at bounding box center [389, 471] width 238 height 31
type input "瞬護(504)"
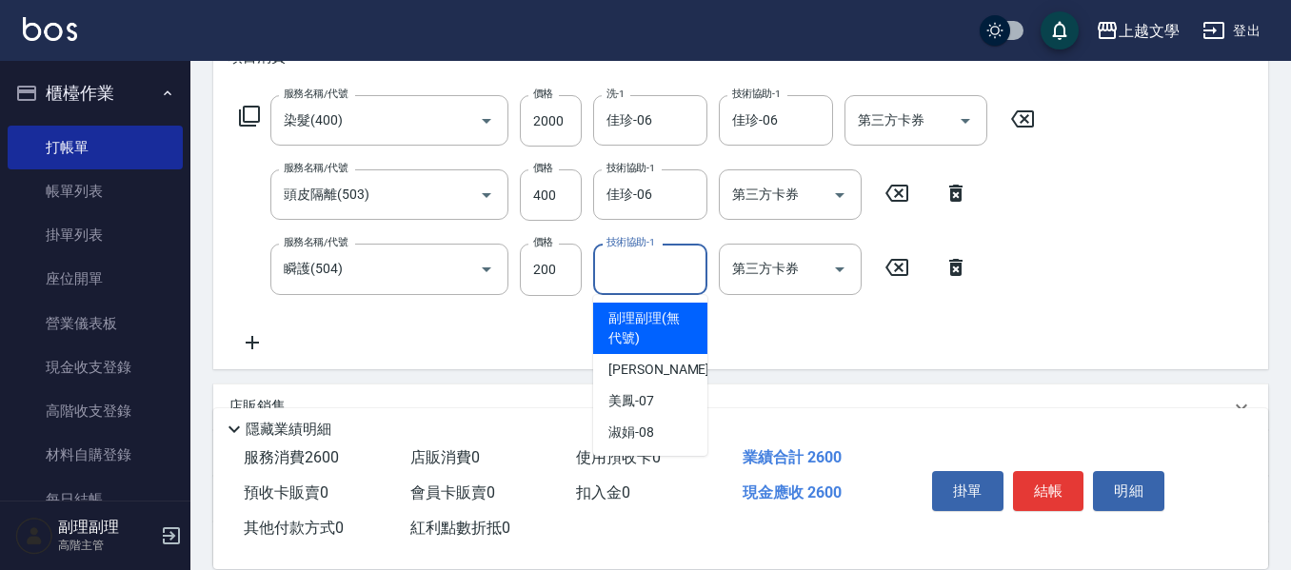
click at [650, 281] on input "技術協助-1" at bounding box center [650, 268] width 97 height 33
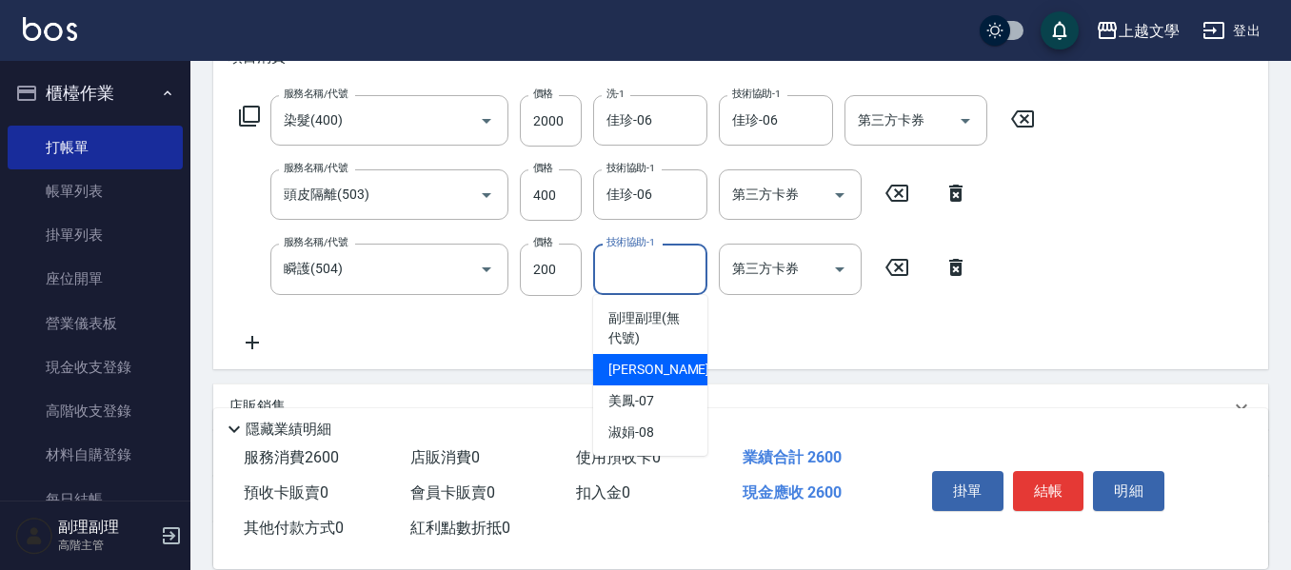
click at [669, 367] on div "佳珍 -06" at bounding box center [650, 369] width 114 height 31
type input "佳珍-06"
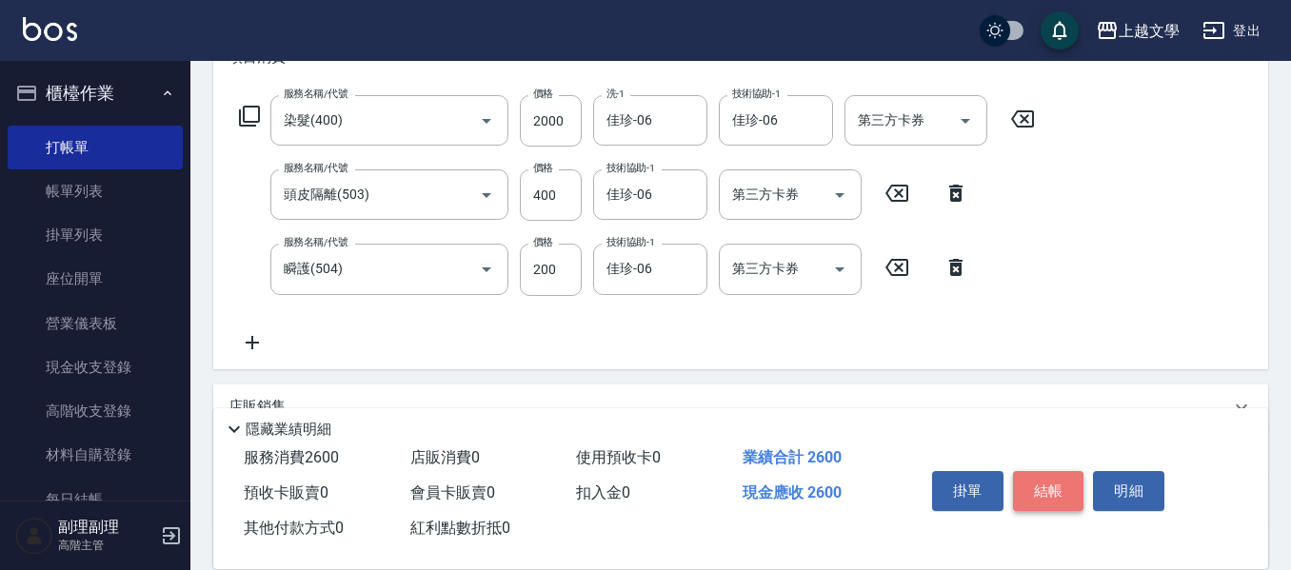
click at [1034, 477] on button "結帳" at bounding box center [1048, 491] width 71 height 40
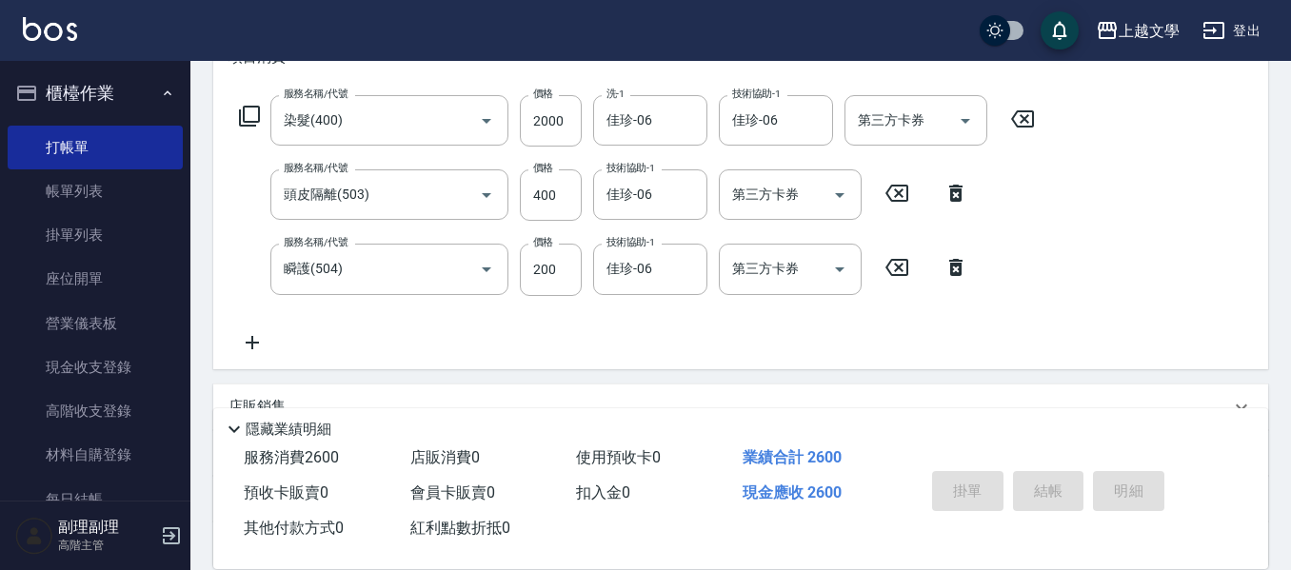
type input "[DATE] 14:23"
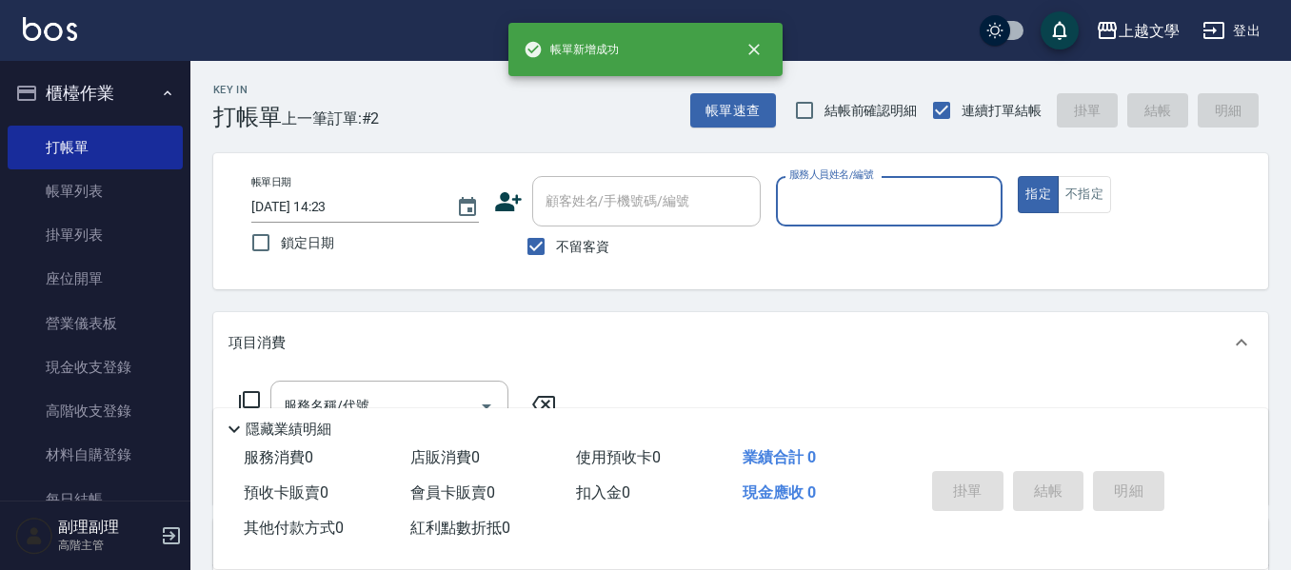
click at [809, 195] on input "服務人員姓名/編號" at bounding box center [890, 201] width 210 height 33
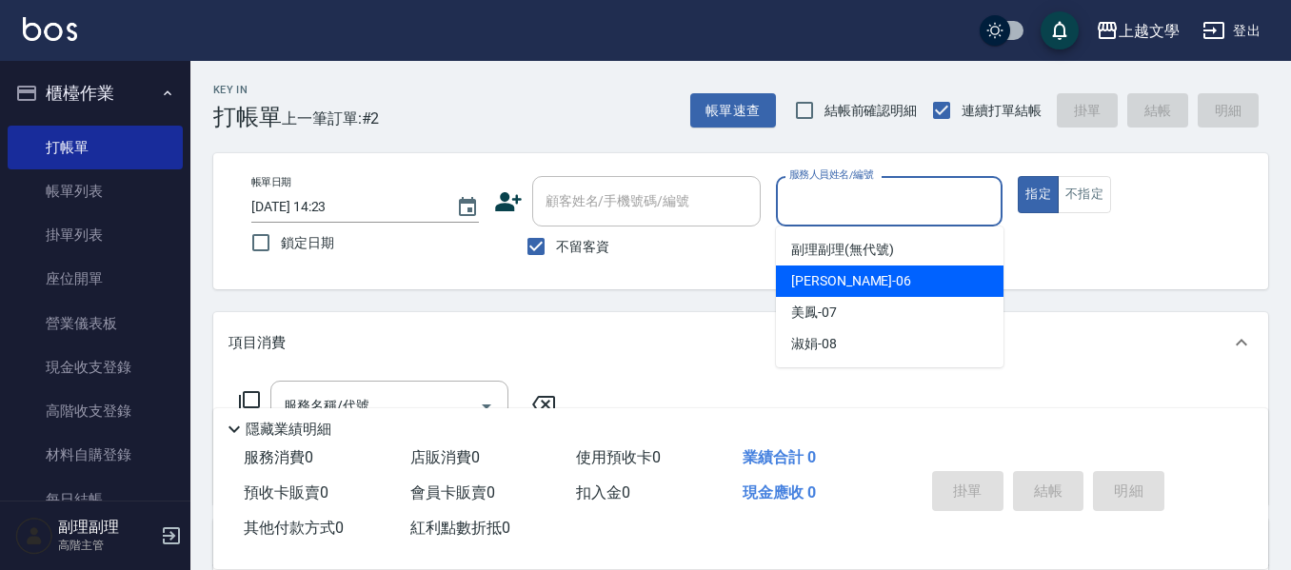
click at [831, 284] on span "佳珍 -06" at bounding box center [851, 281] width 120 height 20
type input "佳珍-06"
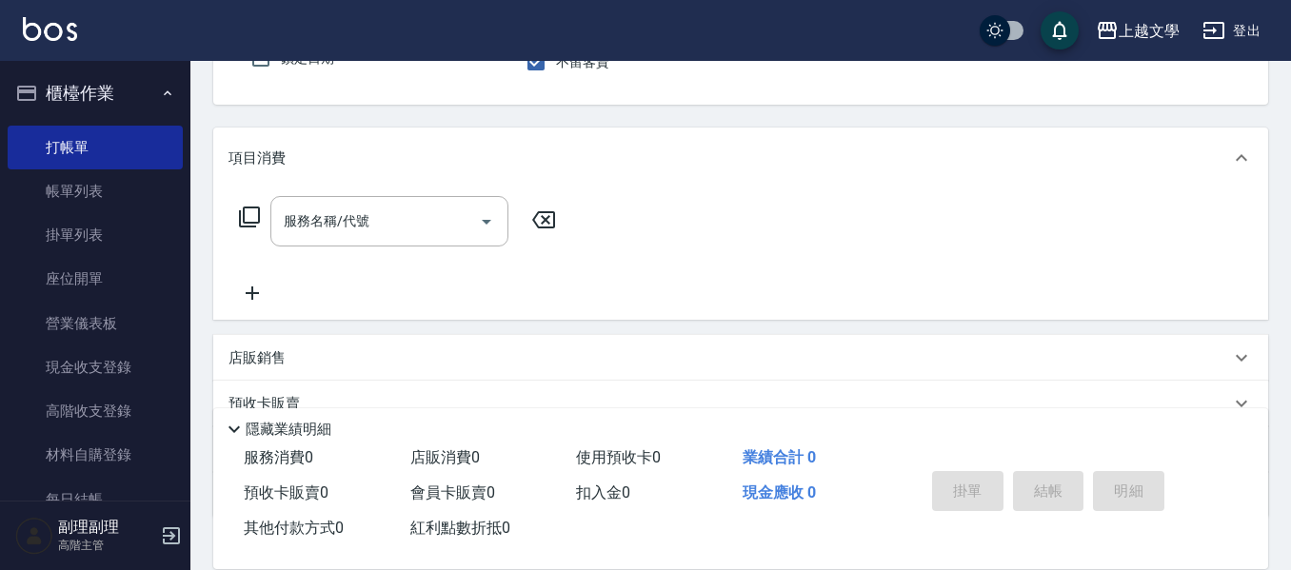
scroll to position [190, 0]
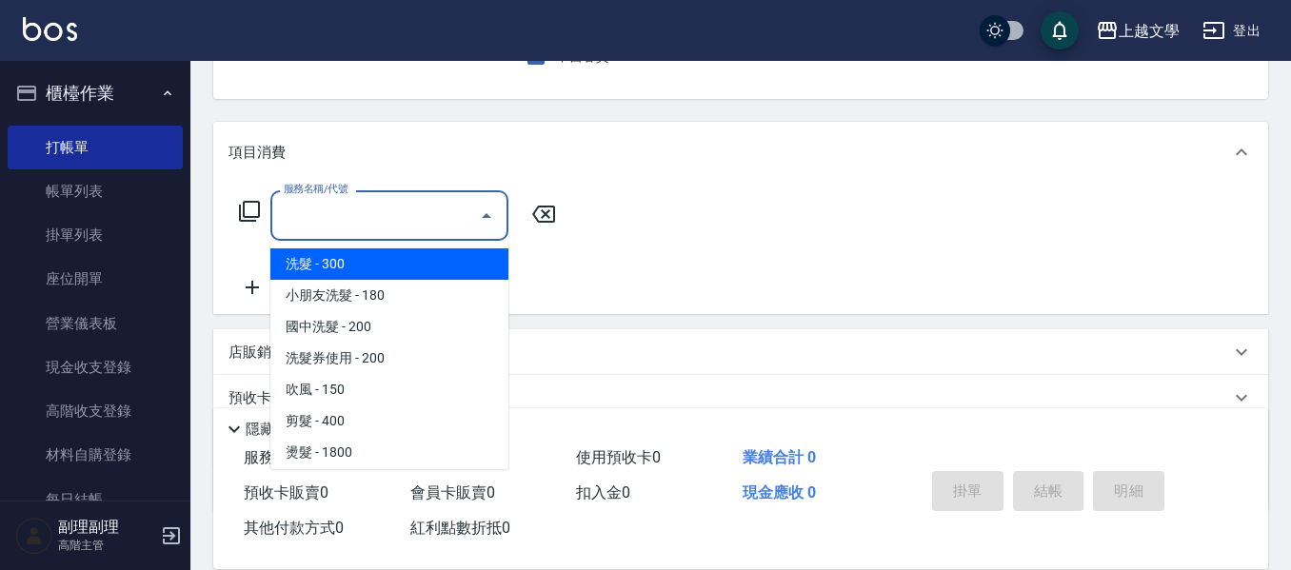
click at [396, 226] on input "服務名稱/代號" at bounding box center [375, 215] width 192 height 33
click at [373, 268] on span "洗髮 - 300" at bounding box center [389, 264] width 238 height 31
type input "洗髮(100)"
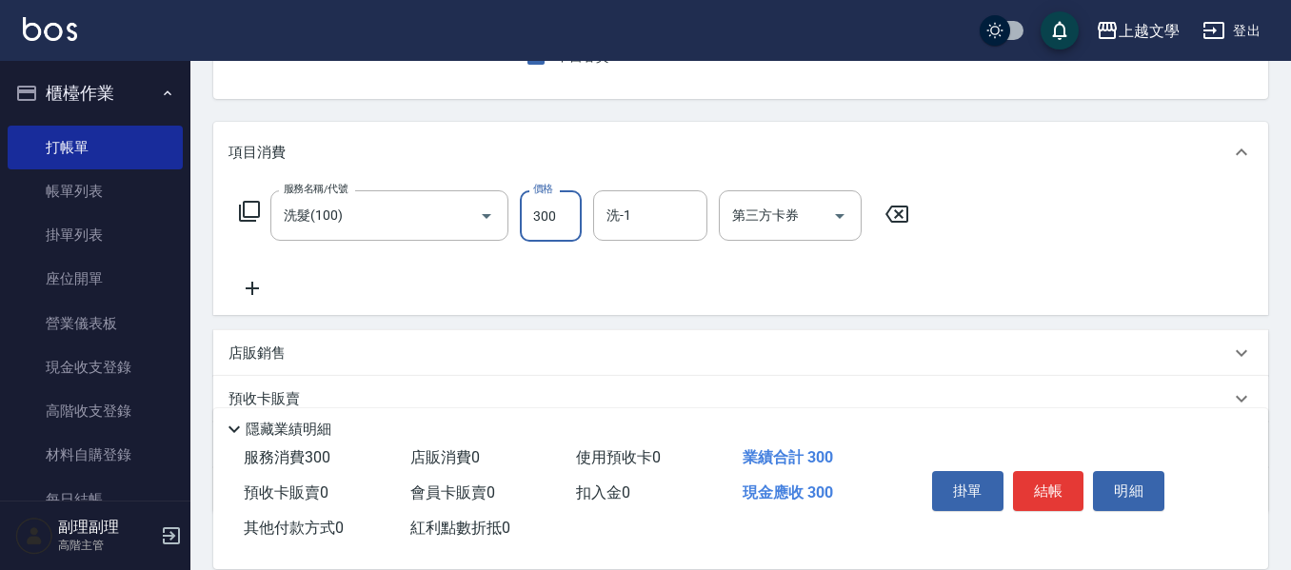
click at [555, 232] on input "300" at bounding box center [551, 215] width 62 height 51
type input "200"
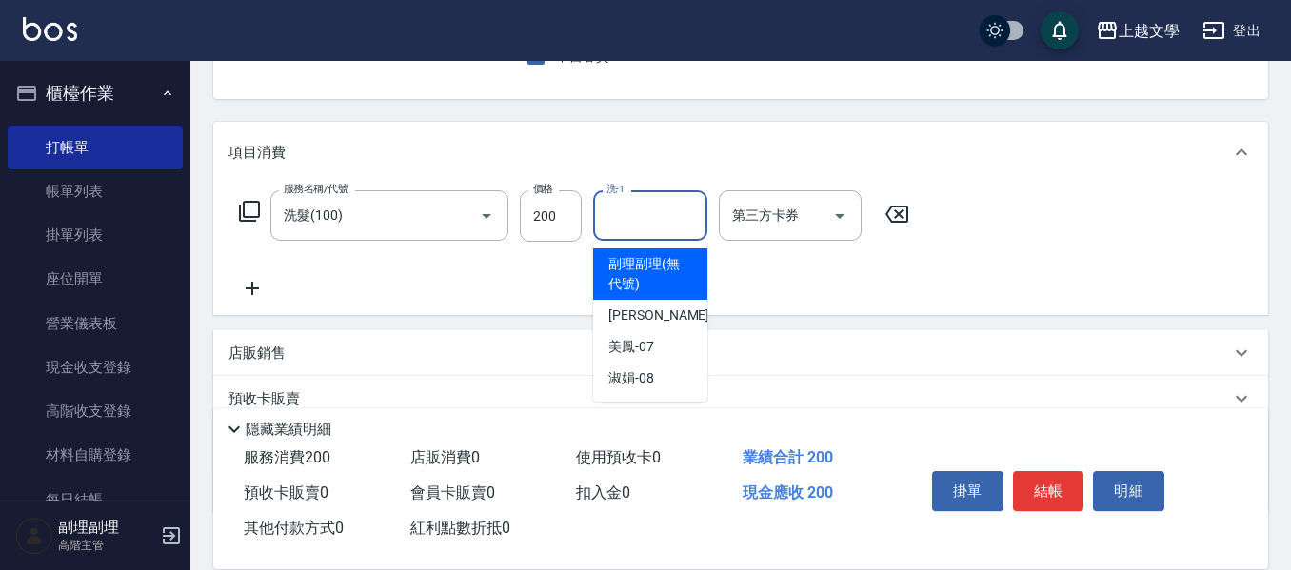
click at [636, 205] on input "洗-1" at bounding box center [650, 215] width 97 height 33
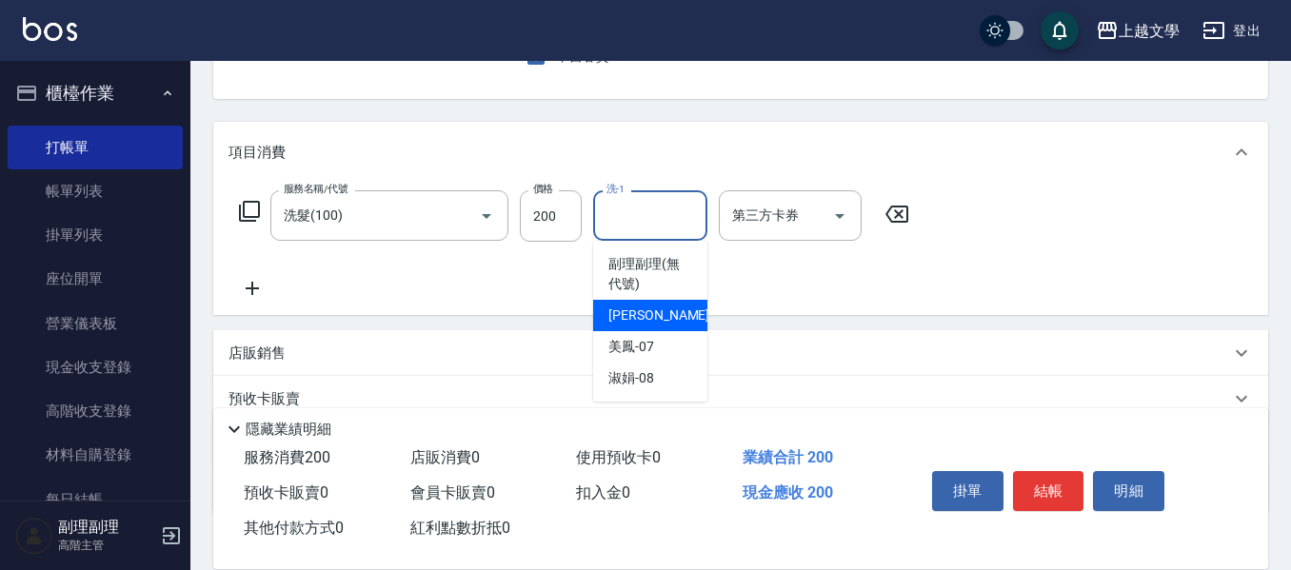
drag, startPoint x: 644, startPoint y: 309, endPoint x: 462, endPoint y: 289, distance: 183.1
click at [637, 309] on span "佳珍 -06" at bounding box center [668, 316] width 120 height 20
type input "佳珍-06"
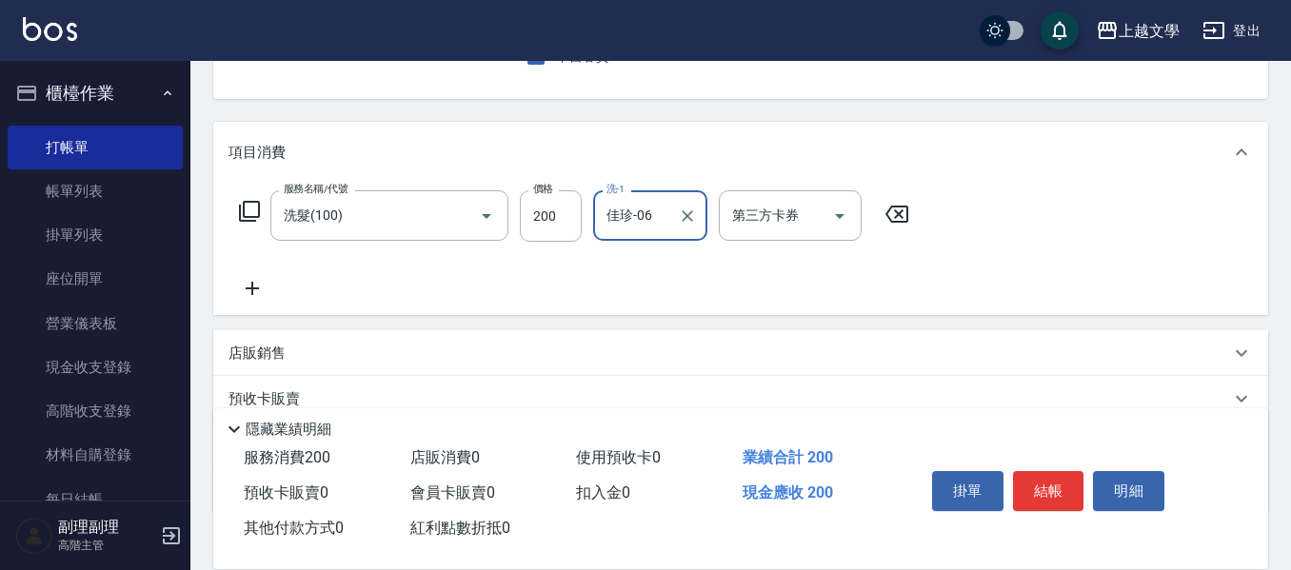
click at [257, 287] on icon at bounding box center [253, 288] width 48 height 23
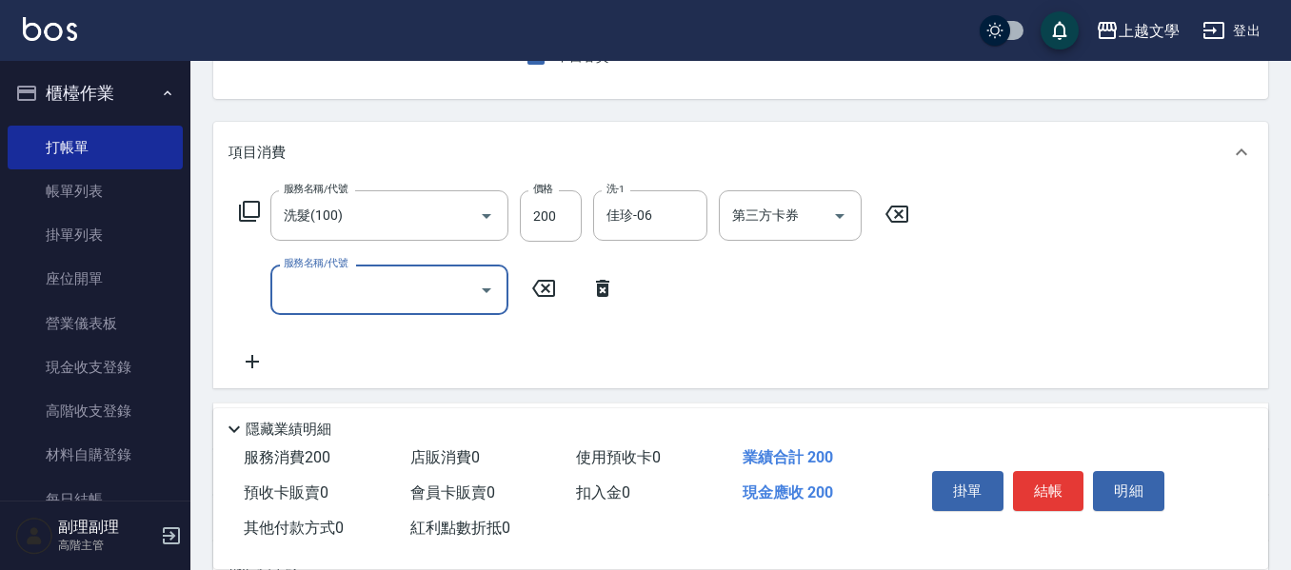
click at [336, 273] on input "服務名稱/代號" at bounding box center [375, 289] width 192 height 33
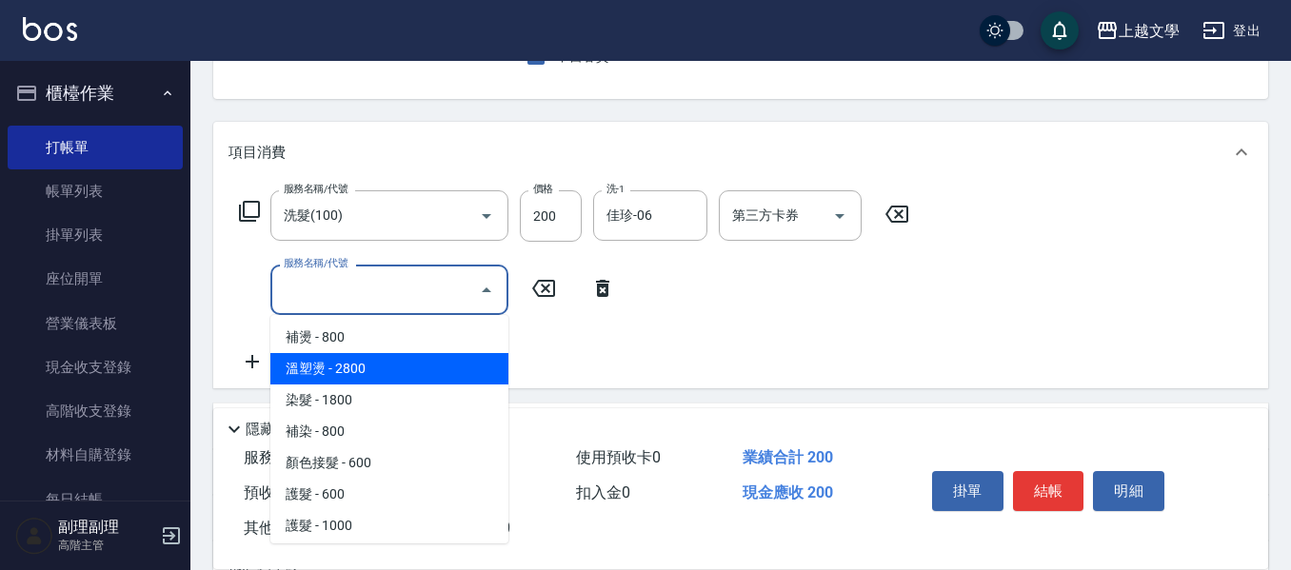
scroll to position [286, 0]
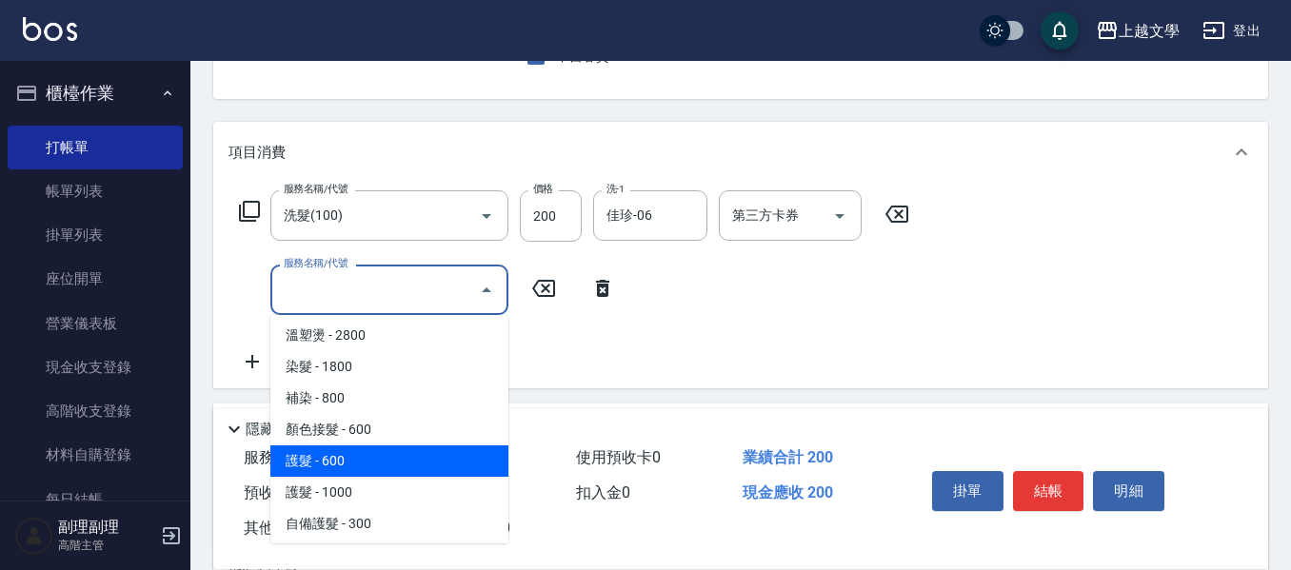
click at [394, 455] on span "護髮 - 600" at bounding box center [389, 461] width 238 height 31
type input "護髮(500)"
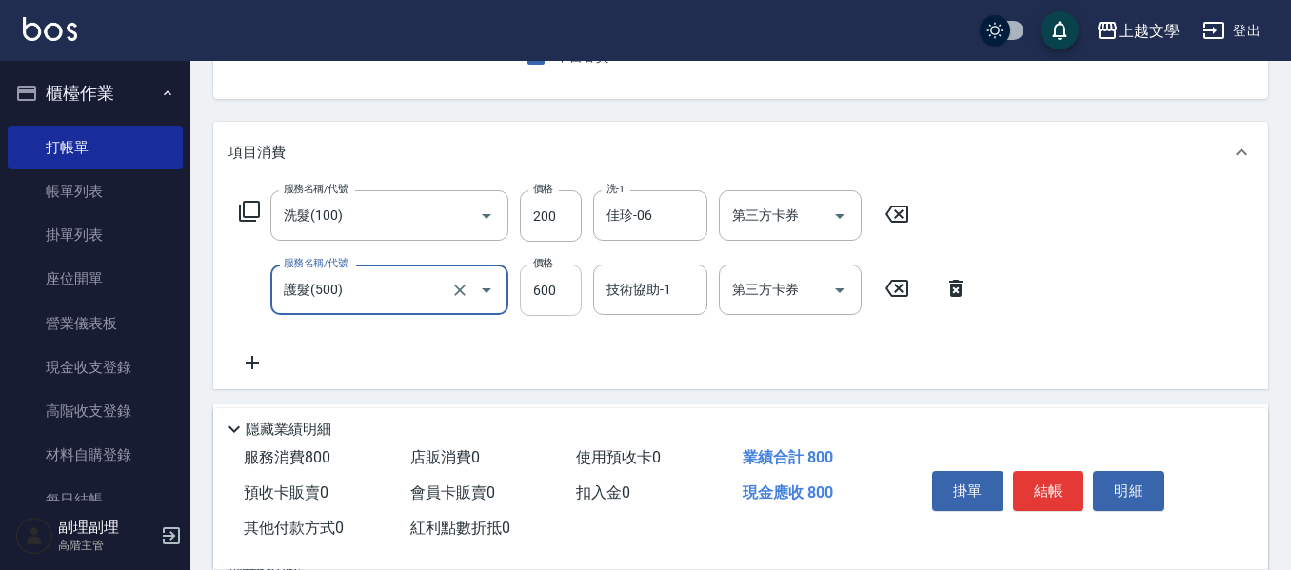
click at [570, 291] on input "600" at bounding box center [551, 290] width 62 height 51
type input "699"
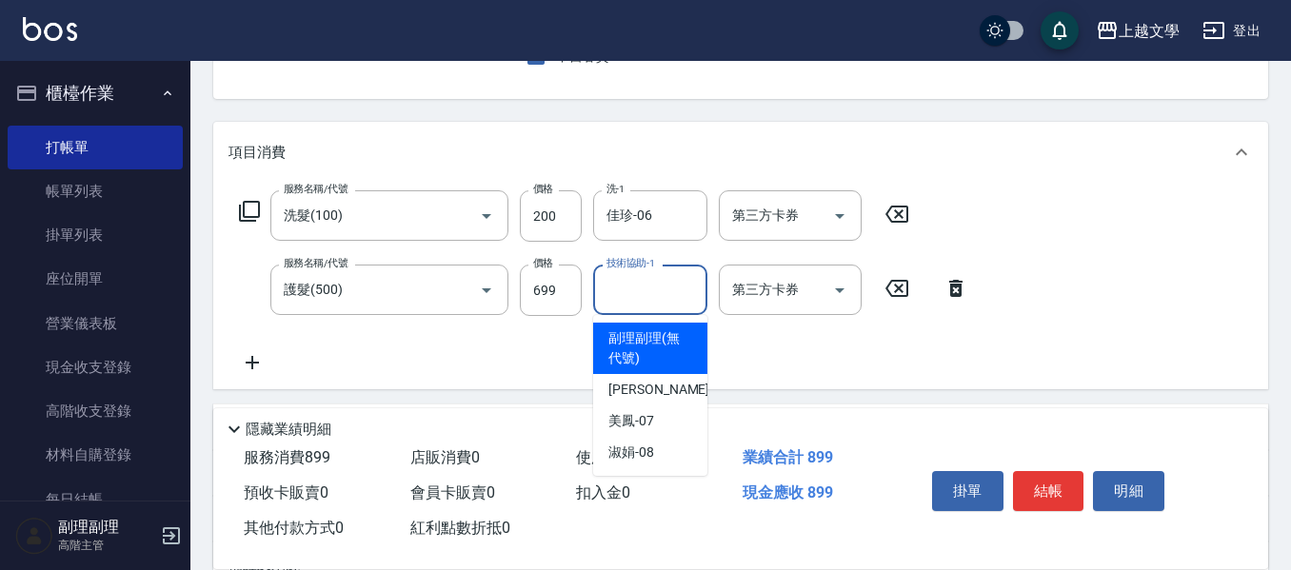
click at [666, 303] on input "技術協助-1" at bounding box center [650, 289] width 97 height 33
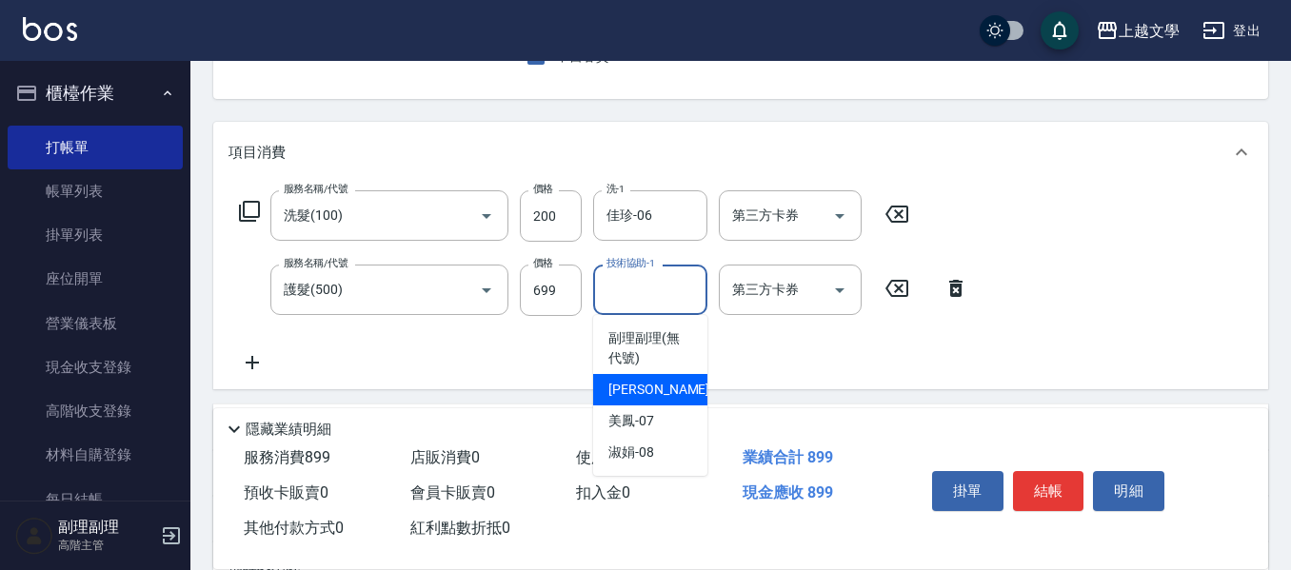
click at [653, 377] on div "佳珍 -06" at bounding box center [650, 389] width 114 height 31
type input "佳珍-06"
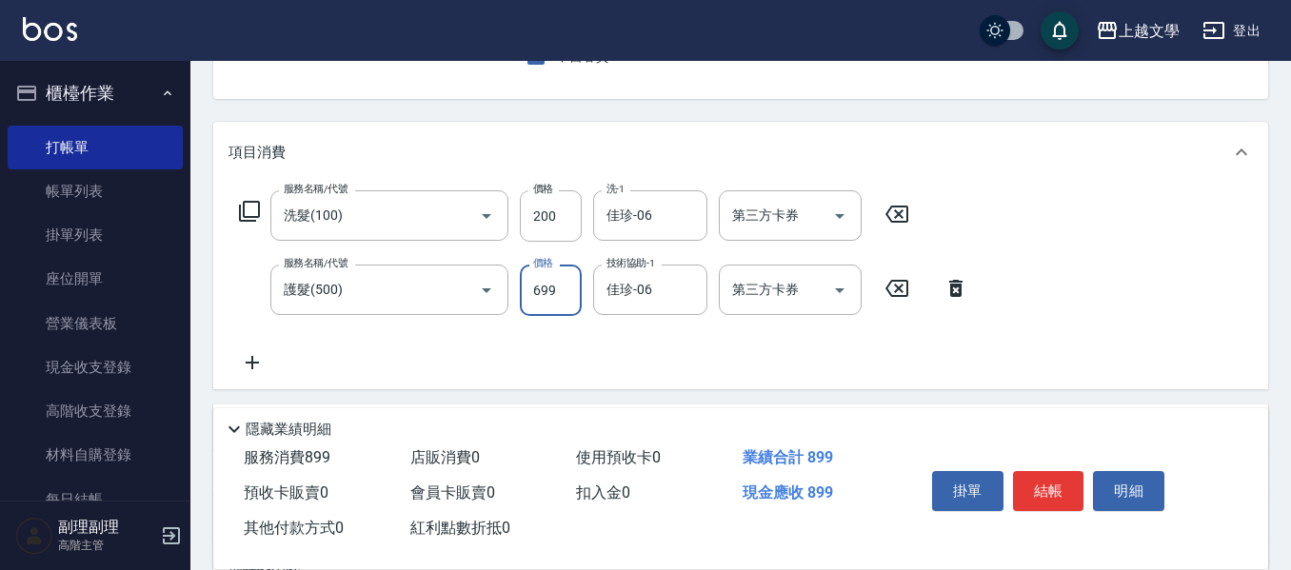
click at [529, 293] on input "699" at bounding box center [551, 290] width 62 height 51
type input "899"
click at [256, 359] on icon at bounding box center [253, 362] width 48 height 23
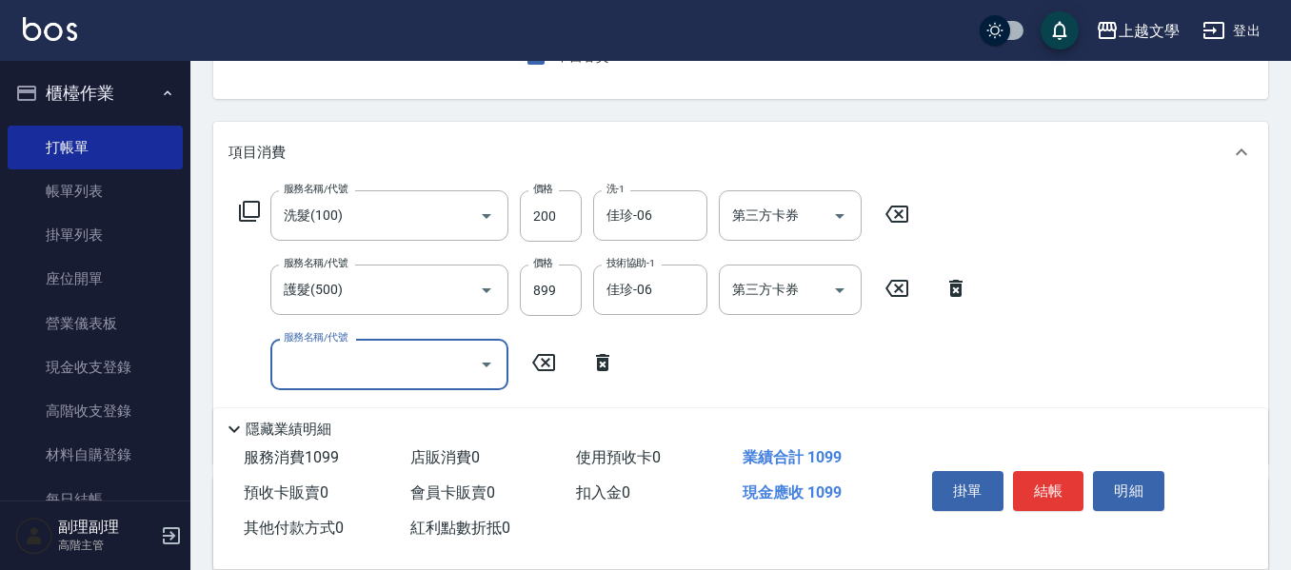
click at [293, 360] on input "服務名稱/代號" at bounding box center [375, 364] width 192 height 33
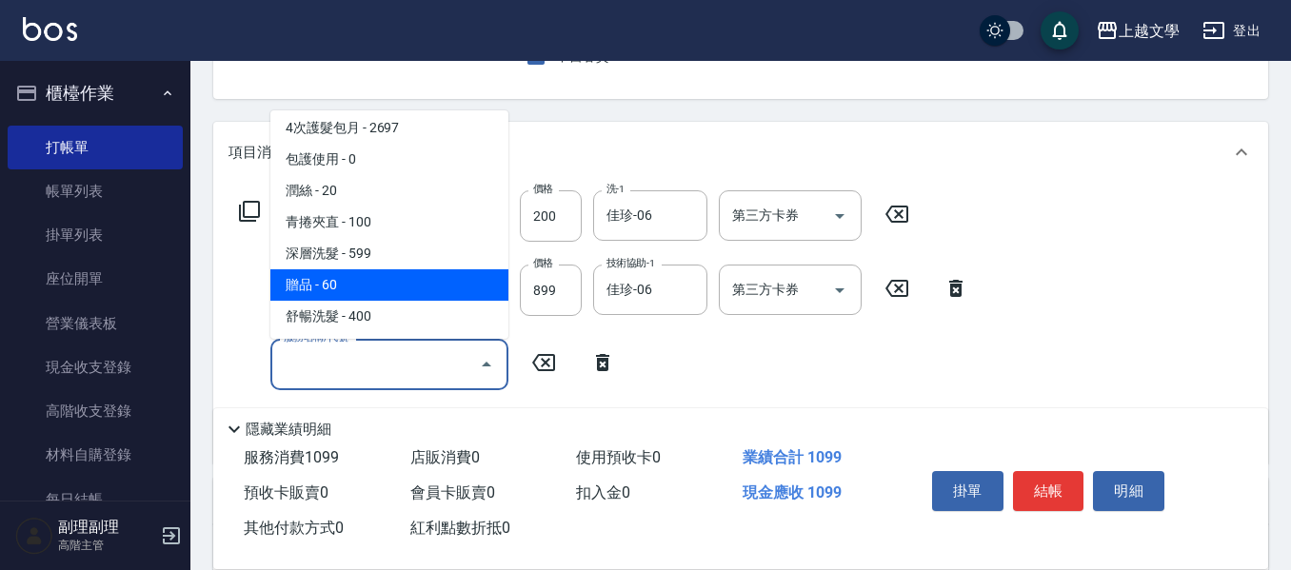
scroll to position [572, 0]
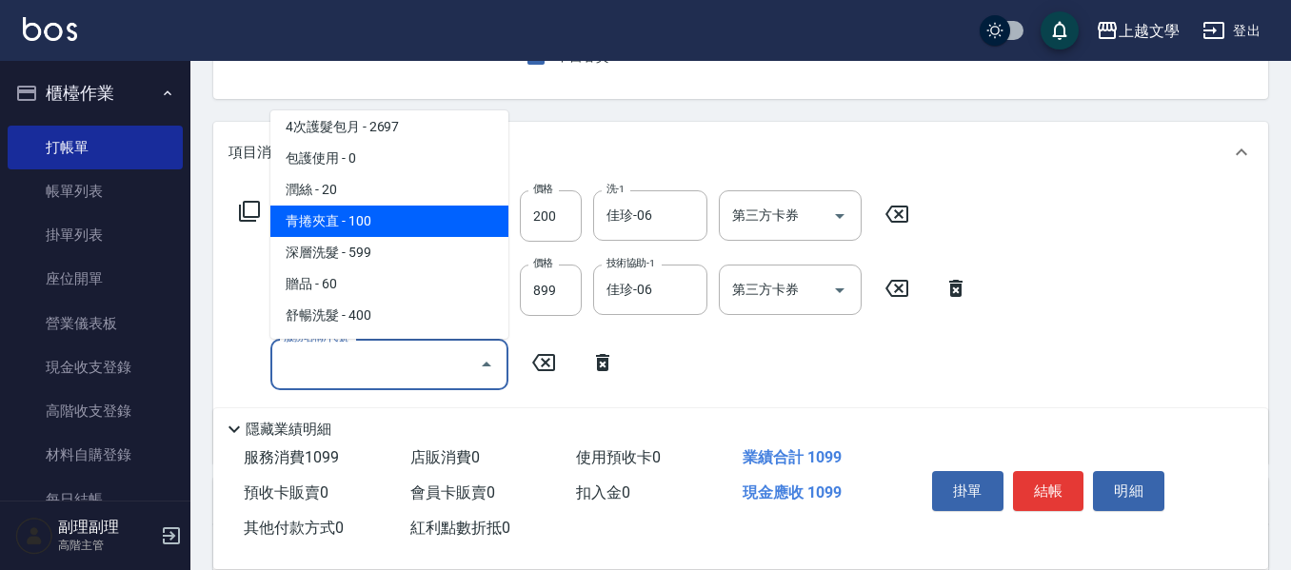
click at [384, 233] on span "青捲夾直 - 100" at bounding box center [389, 221] width 238 height 31
type input "青捲夾直(602)"
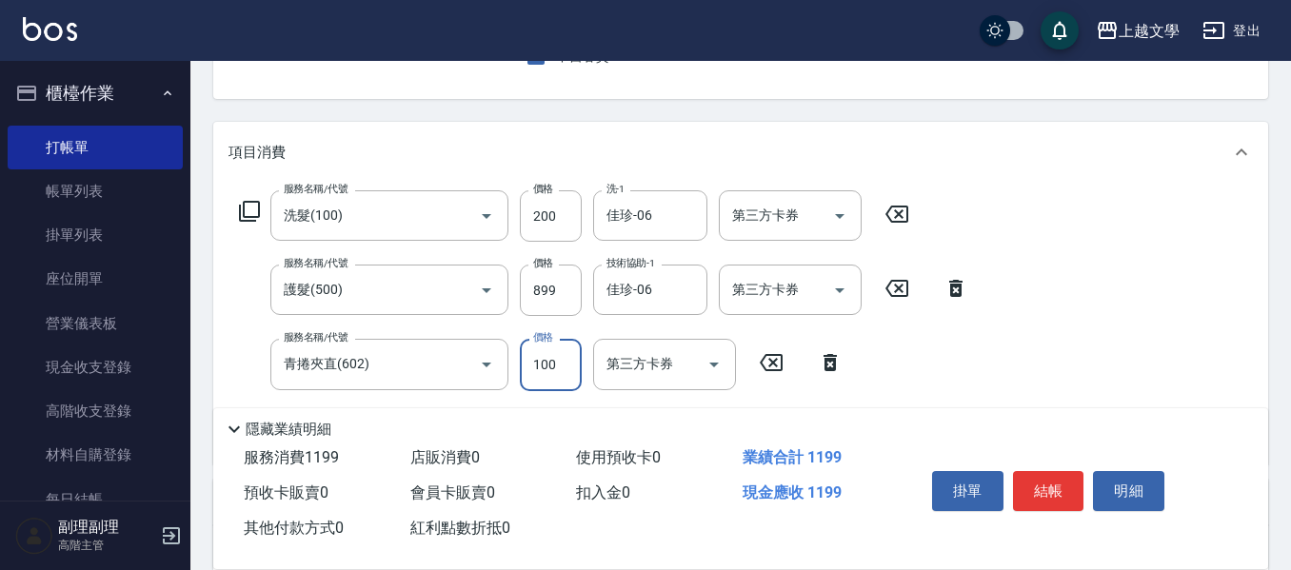
click at [572, 387] on input "100" at bounding box center [551, 364] width 62 height 51
type input "80"
click at [1055, 492] on button "結帳" at bounding box center [1048, 491] width 71 height 40
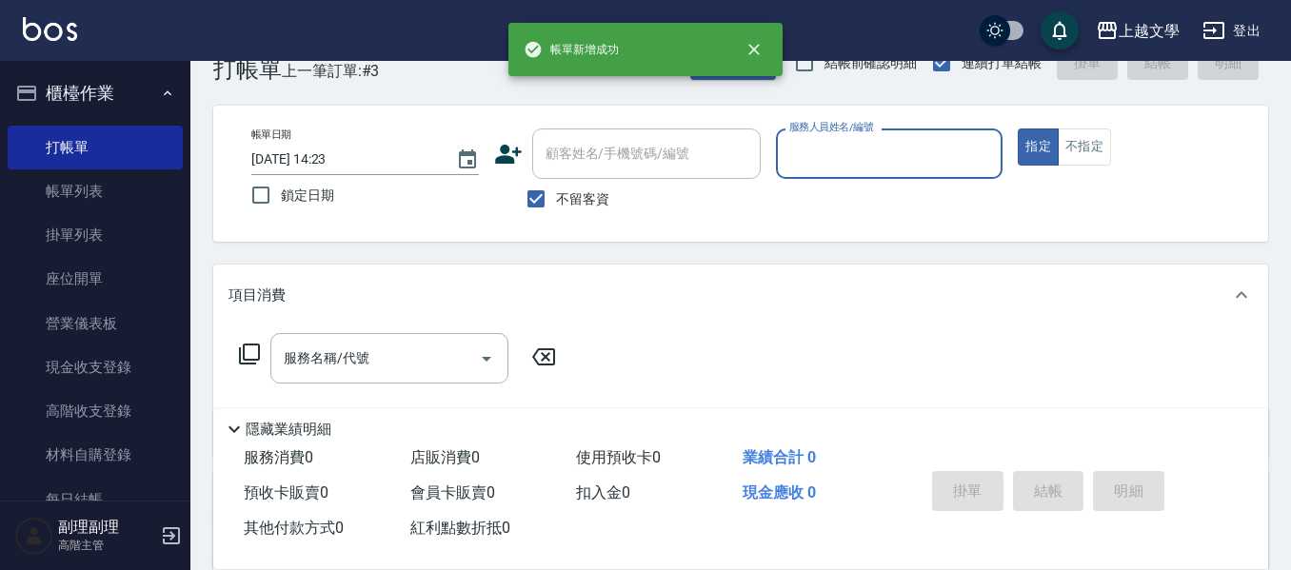
scroll to position [0, 0]
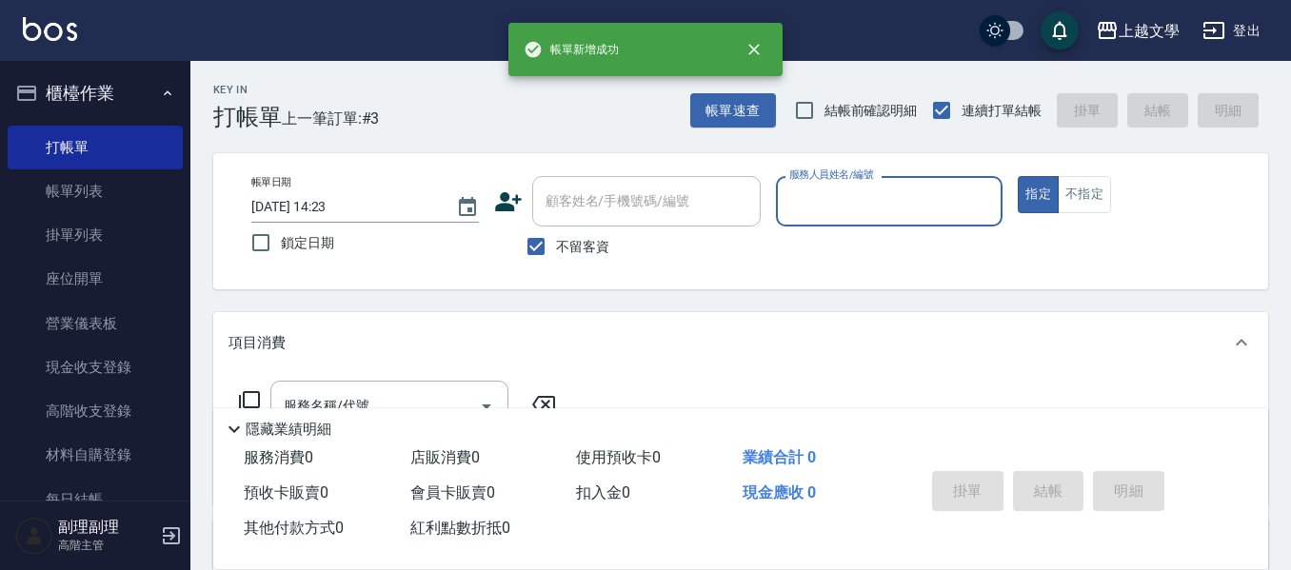
click at [831, 215] on input "服務人員姓名/編號" at bounding box center [890, 201] width 210 height 33
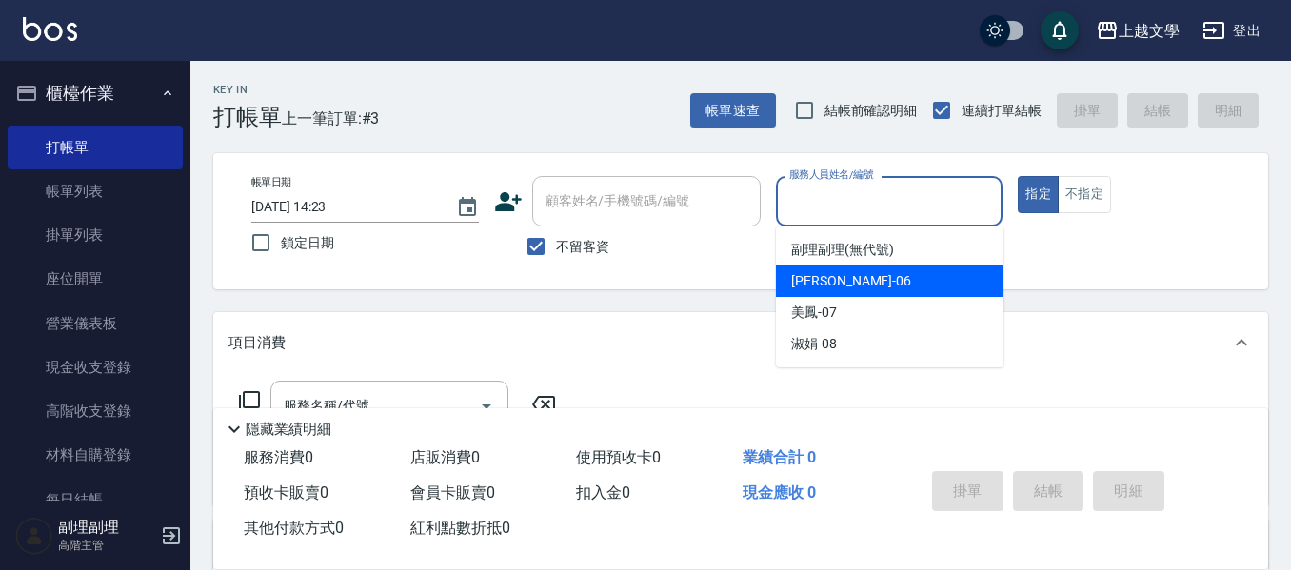
click at [835, 280] on span "佳珍 -06" at bounding box center [851, 281] width 120 height 20
type input "佳珍-06"
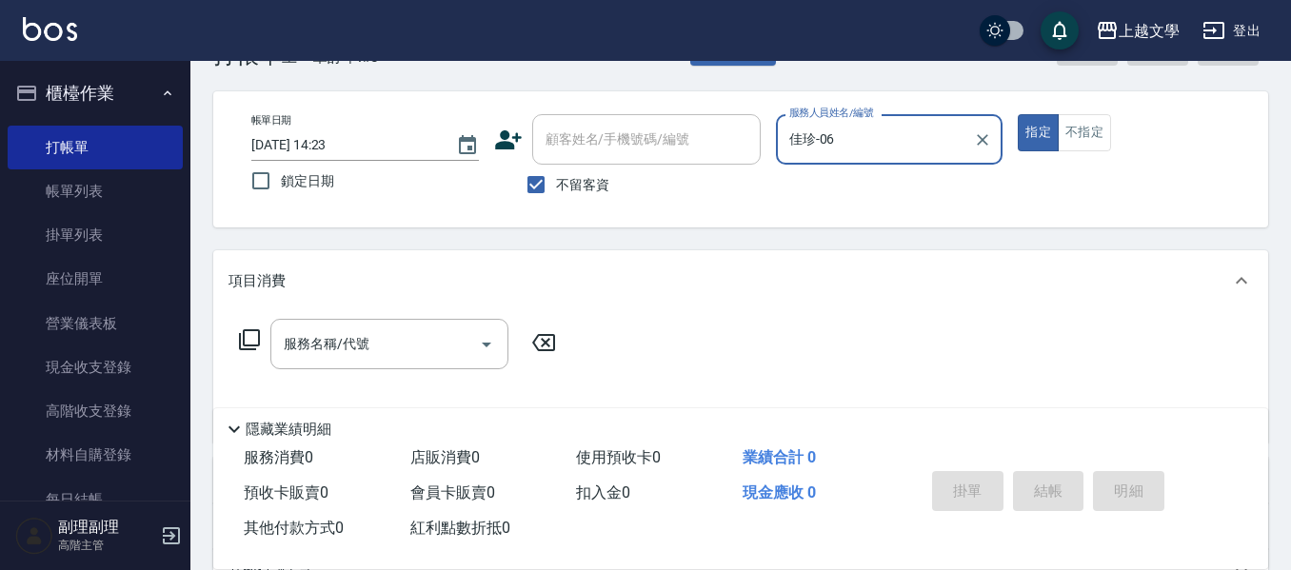
scroll to position [95, 0]
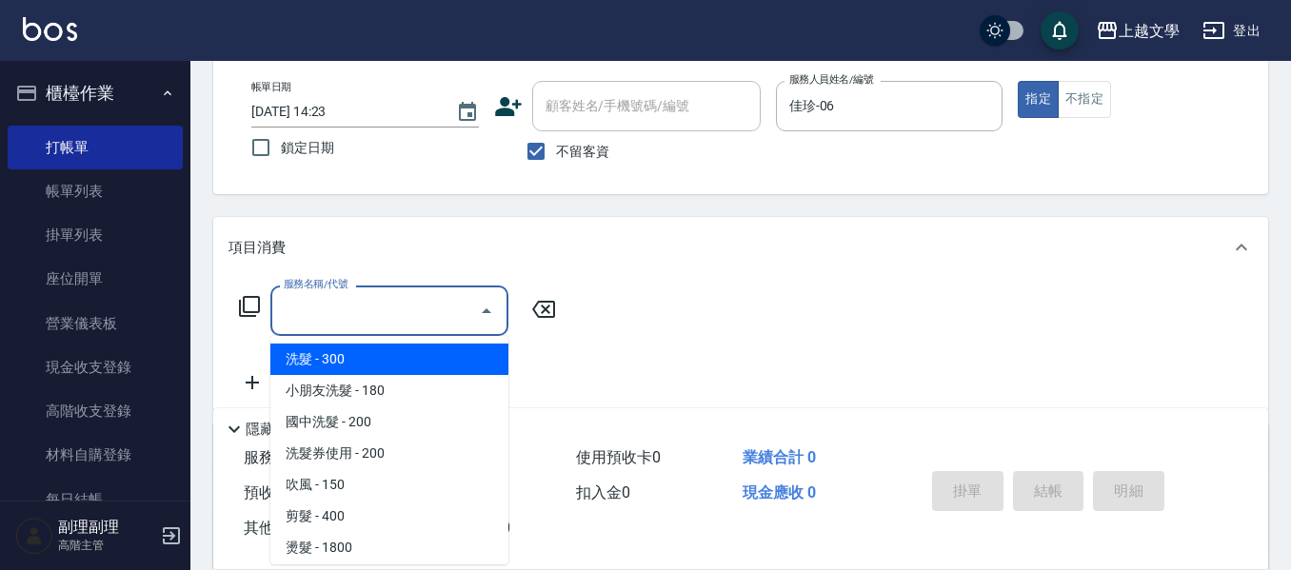
click at [413, 318] on input "服務名稱/代號" at bounding box center [375, 310] width 192 height 33
click at [369, 370] on span "洗髮 - 300" at bounding box center [389, 359] width 238 height 31
type input "洗髮(100)"
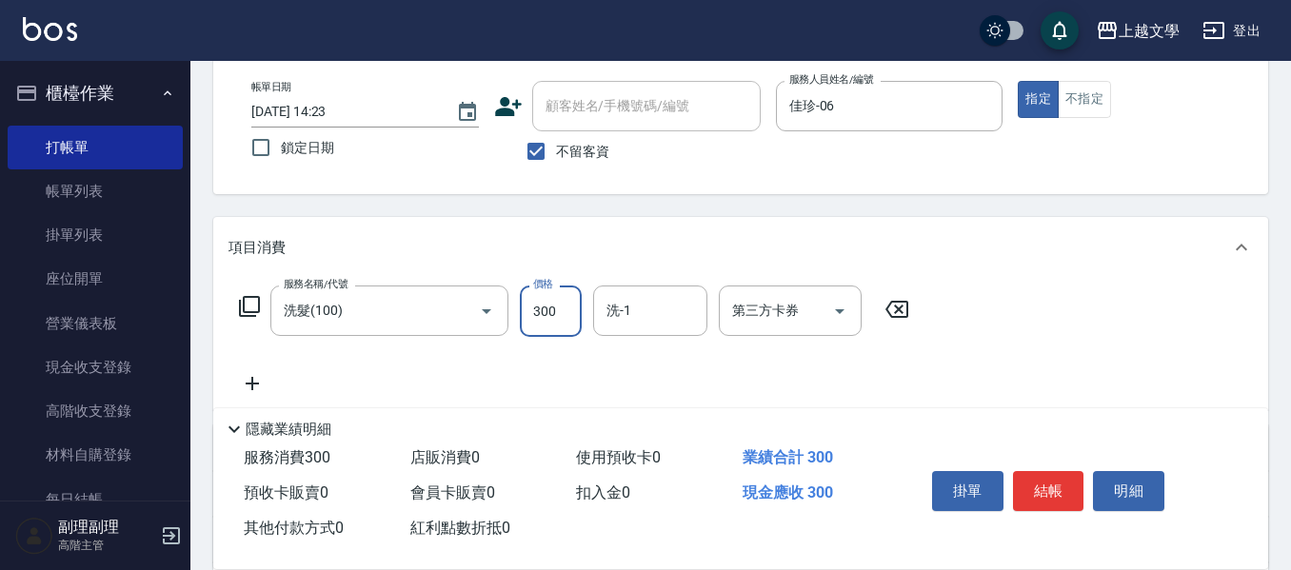
click at [549, 312] on input "300" at bounding box center [551, 311] width 62 height 51
type input "200"
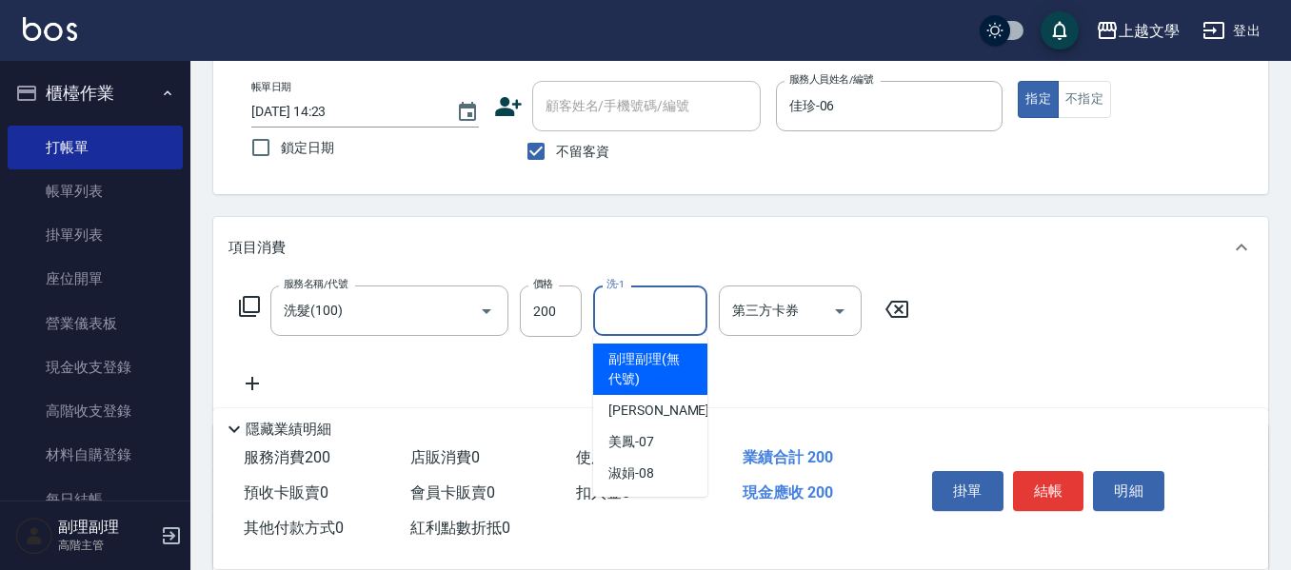
click at [659, 320] on input "洗-1" at bounding box center [650, 310] width 97 height 33
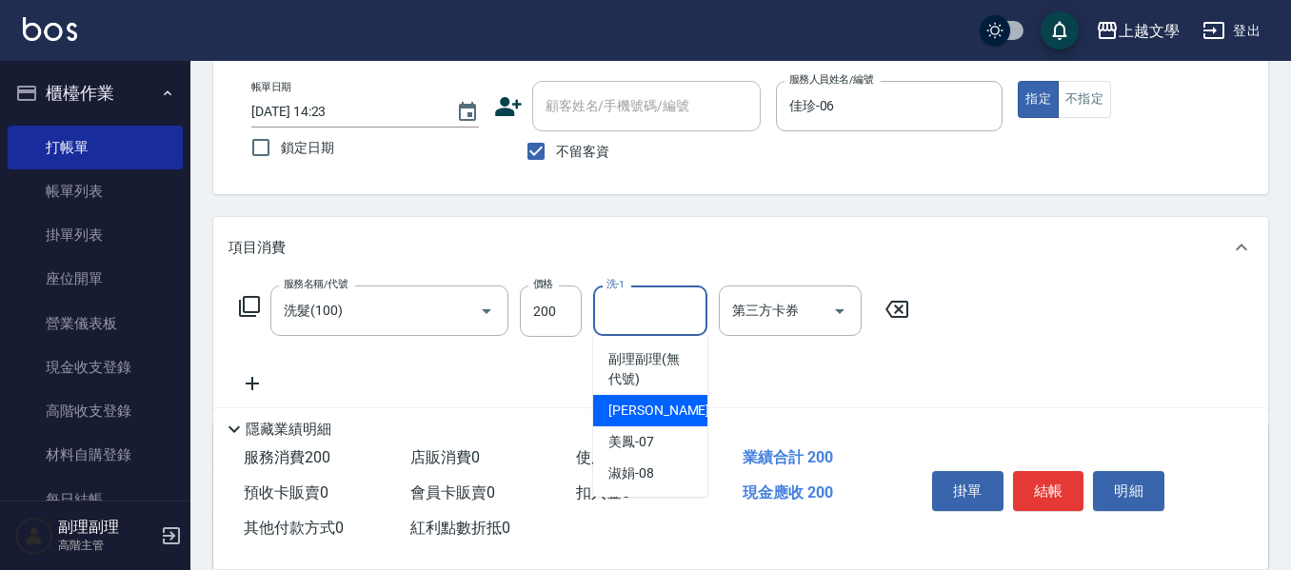
click at [669, 415] on div "佳珍 -06" at bounding box center [650, 410] width 114 height 31
type input "佳珍-06"
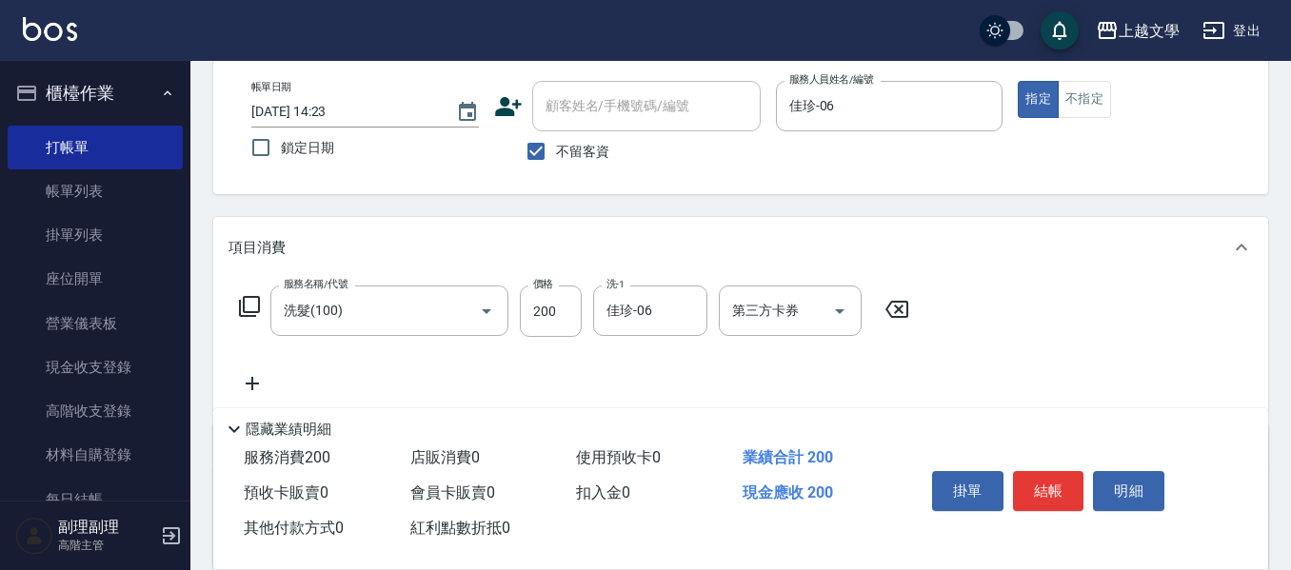
click at [249, 389] on icon at bounding box center [253, 383] width 48 height 23
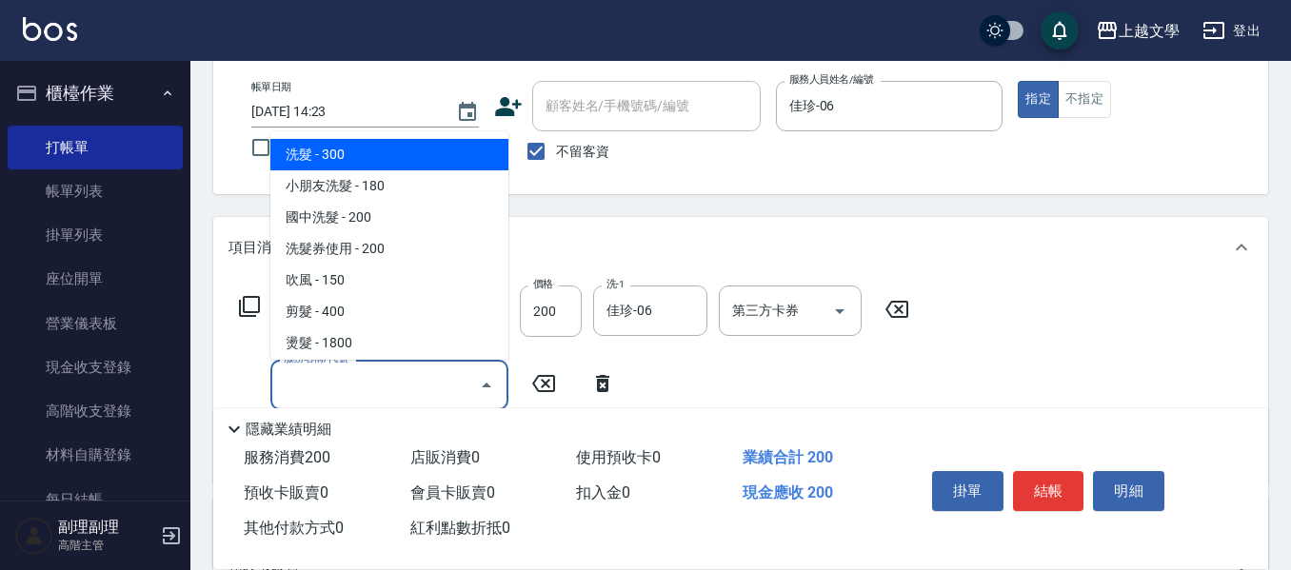
click at [303, 375] on input "服務名稱/代號" at bounding box center [375, 385] width 192 height 33
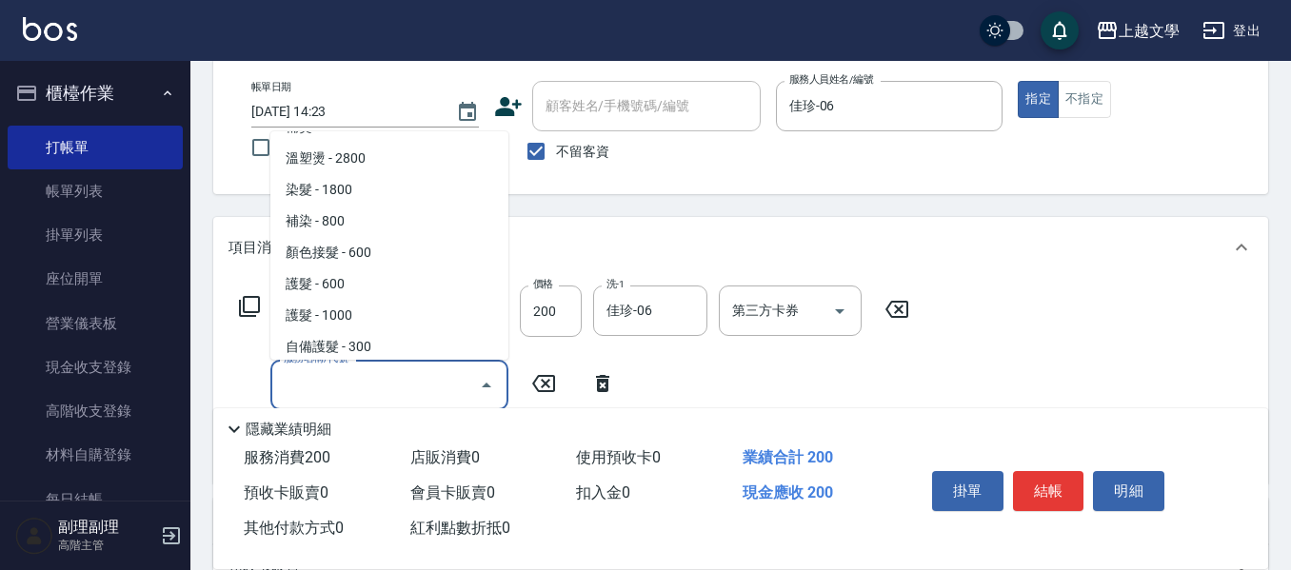
scroll to position [286, 0]
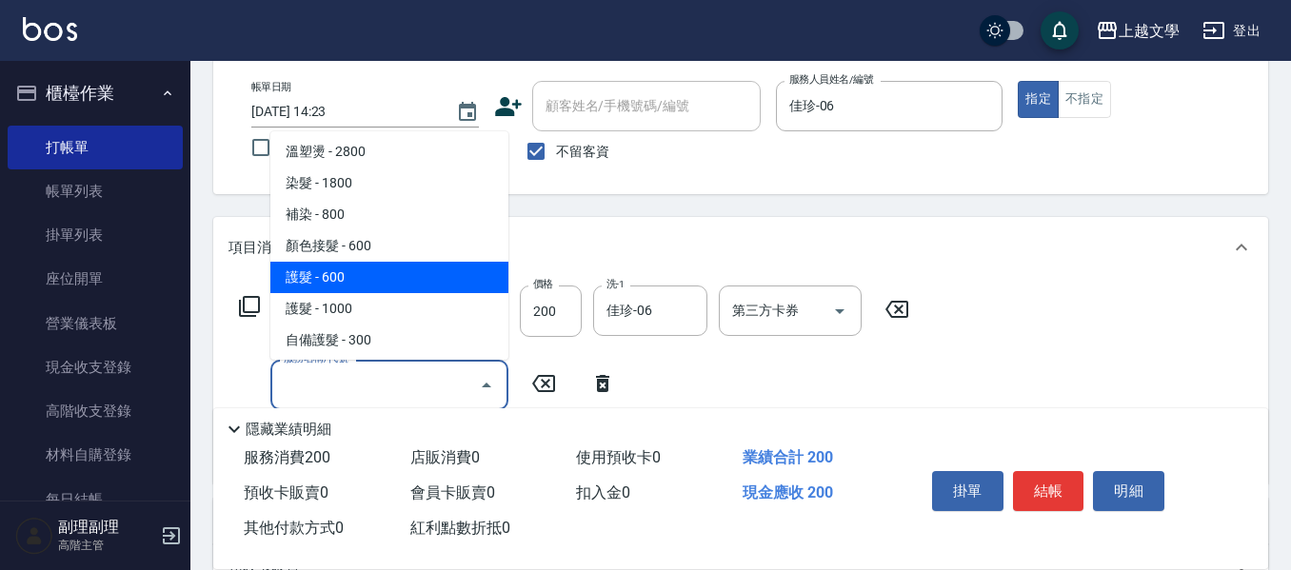
click at [345, 288] on span "護髮 - 600" at bounding box center [389, 277] width 238 height 31
type input "護髮(500)"
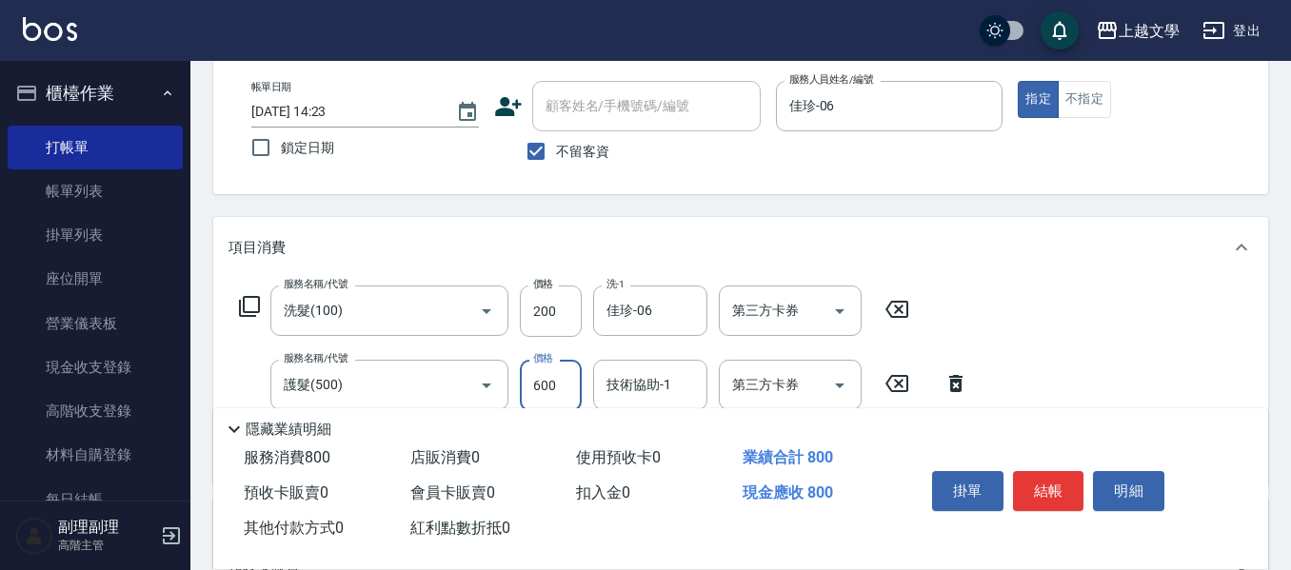
click at [563, 392] on input "600" at bounding box center [551, 385] width 62 height 51
type input "699"
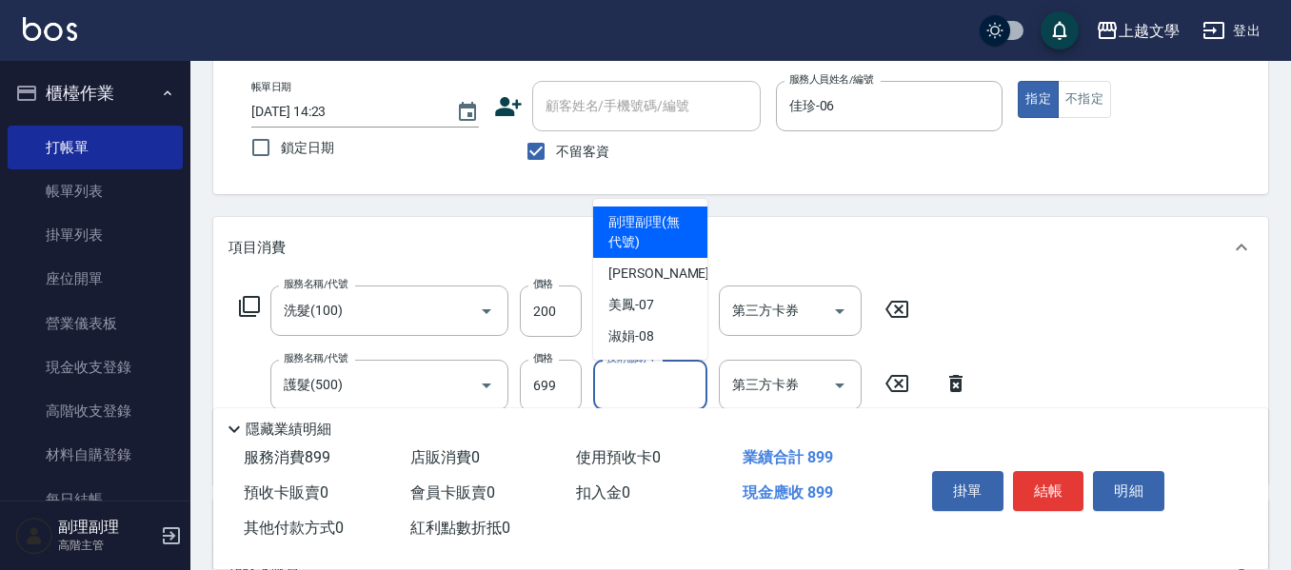
click at [628, 375] on input "技術協助-1" at bounding box center [650, 385] width 97 height 33
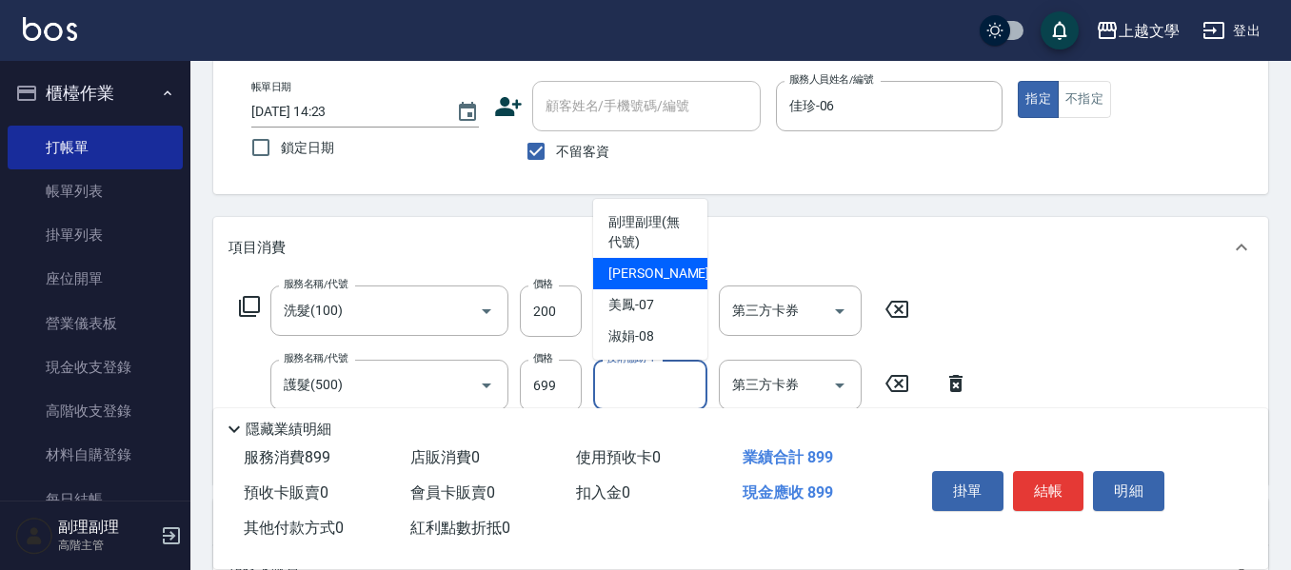
click at [653, 280] on span "佳珍 -06" at bounding box center [668, 274] width 120 height 20
type input "佳珍-06"
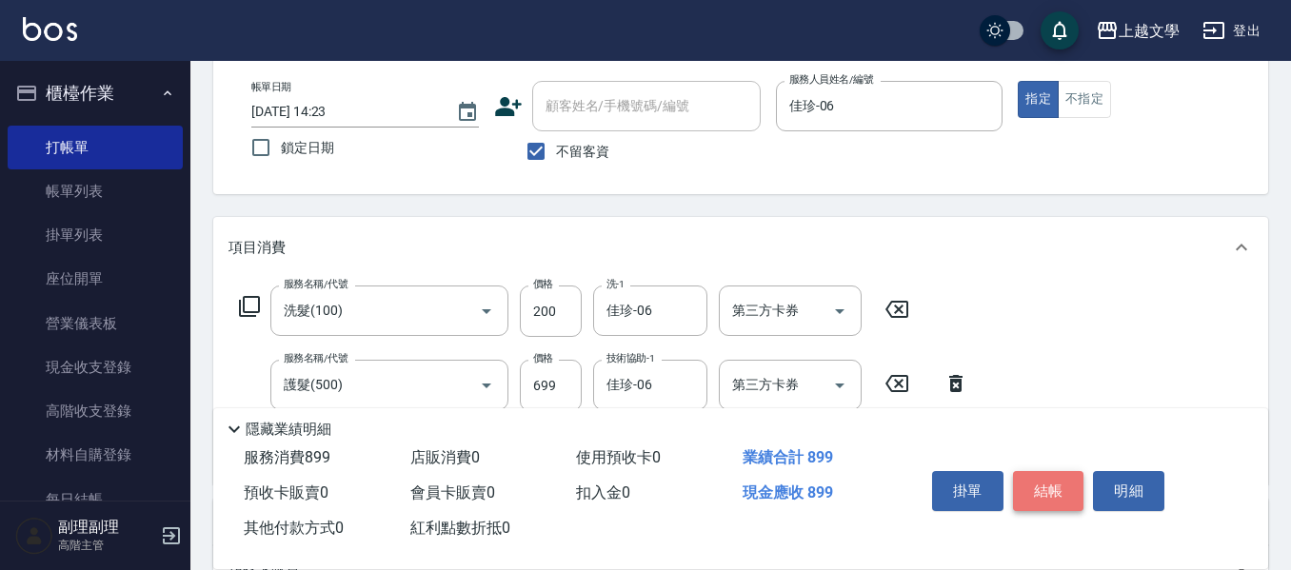
click at [1062, 502] on button "結帳" at bounding box center [1048, 491] width 71 height 40
type input "[DATE] 14:24"
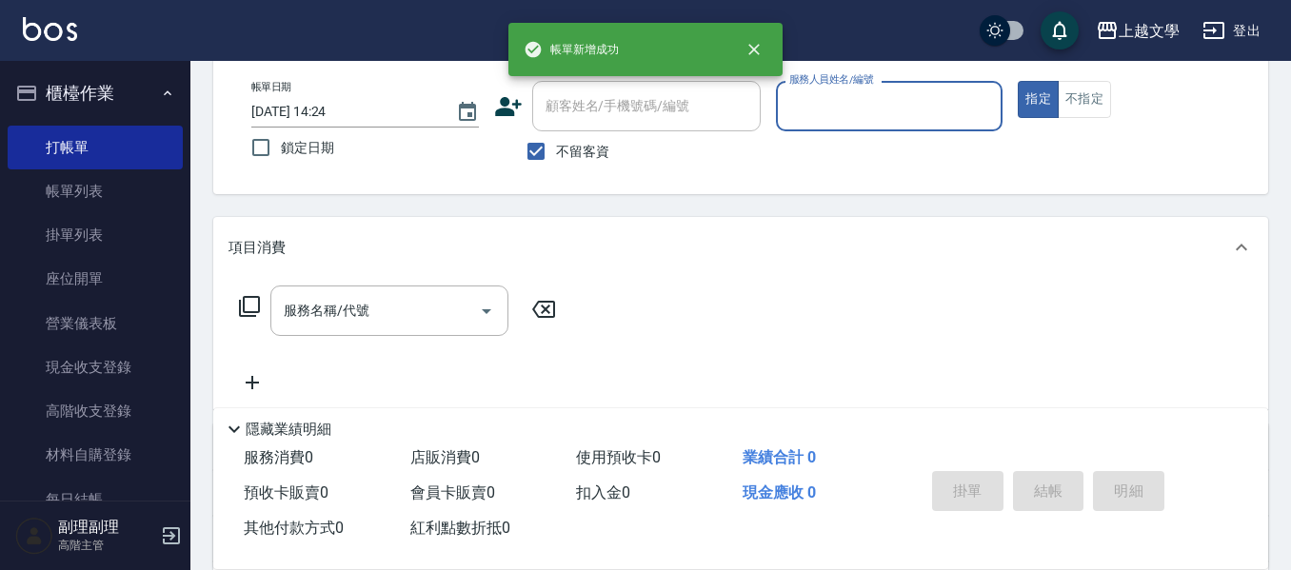
click at [845, 107] on input "服務人員姓名/編號" at bounding box center [890, 106] width 210 height 33
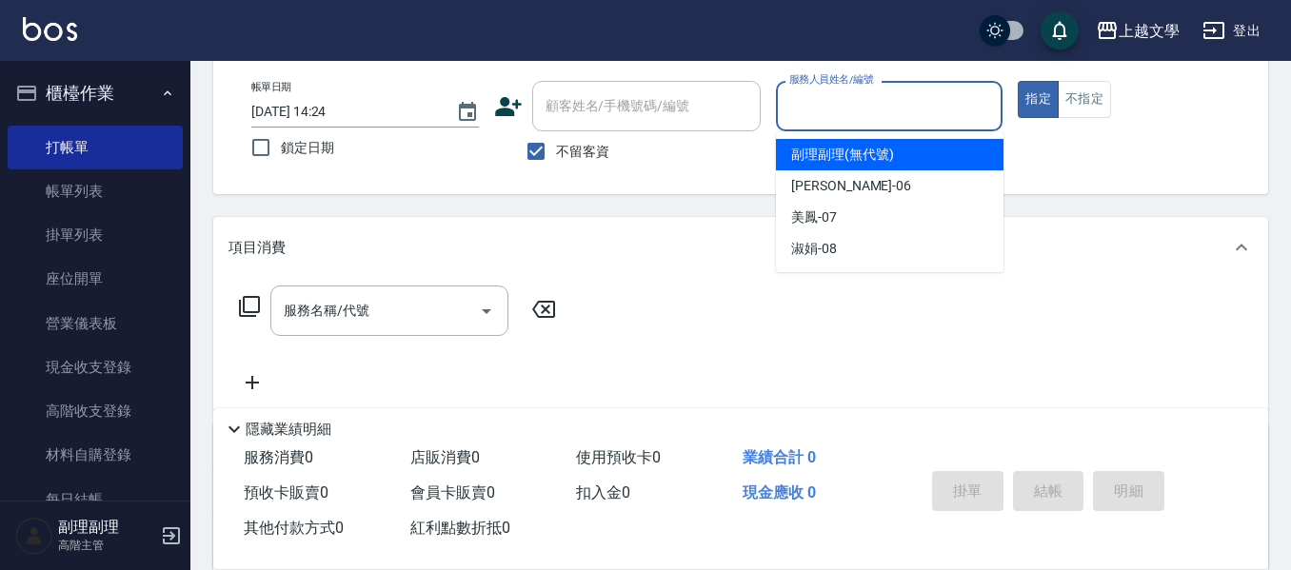
click at [851, 173] on ul "副理副理 (無代號) [PERSON_NAME] -06 美鳳 -07 淑娟 -08" at bounding box center [890, 201] width 228 height 141
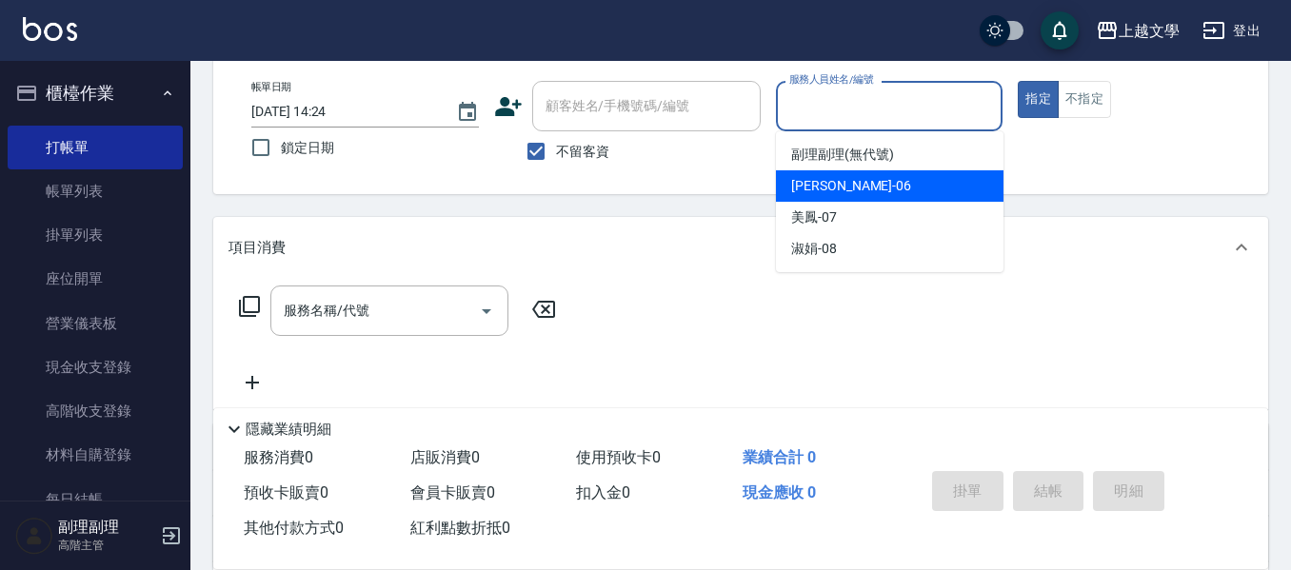
click at [837, 187] on div "佳珍 -06" at bounding box center [890, 185] width 228 height 31
type input "佳珍-06"
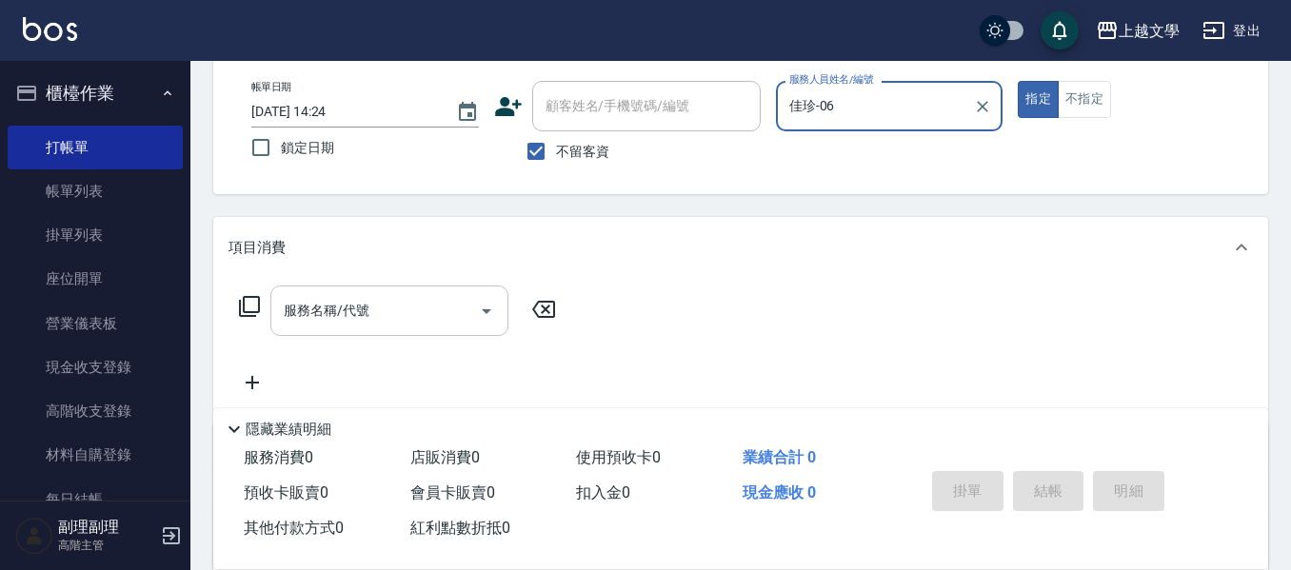
click at [404, 325] on input "服務名稱/代號" at bounding box center [375, 310] width 192 height 33
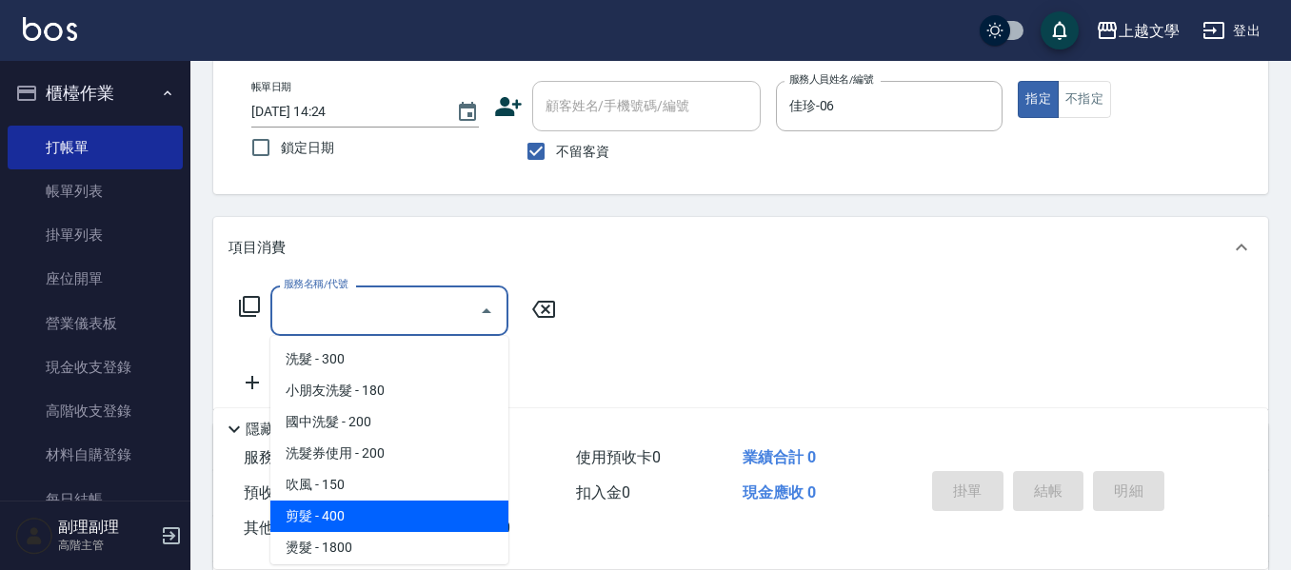
click at [337, 525] on span "剪髮 - 400" at bounding box center [389, 516] width 238 height 31
type input "剪髮(200)"
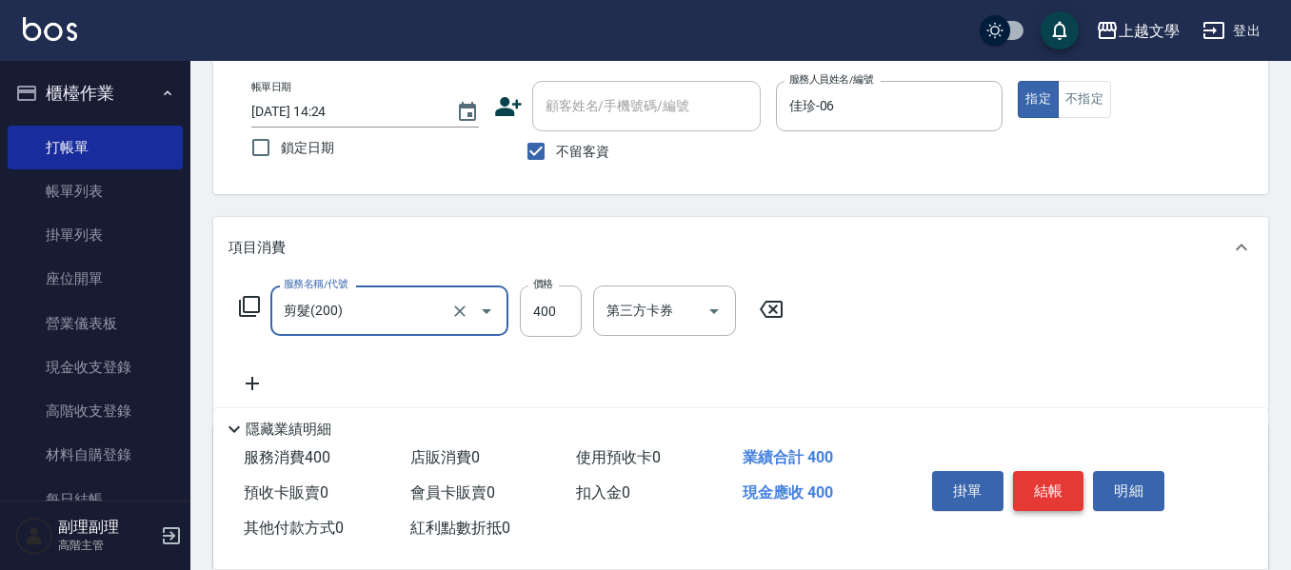
click at [1059, 486] on button "結帳" at bounding box center [1048, 491] width 71 height 40
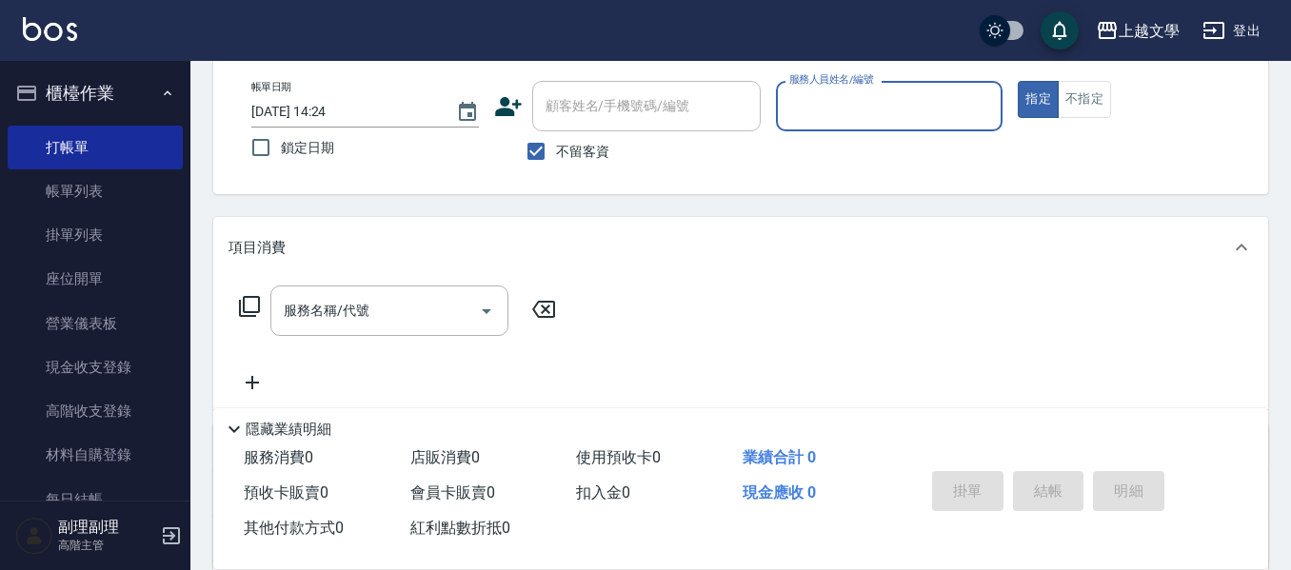
drag, startPoint x: 926, startPoint y: 111, endPoint x: 921, endPoint y: 126, distance: 15.1
click at [923, 116] on input "服務人員姓名/編號" at bounding box center [890, 106] width 210 height 33
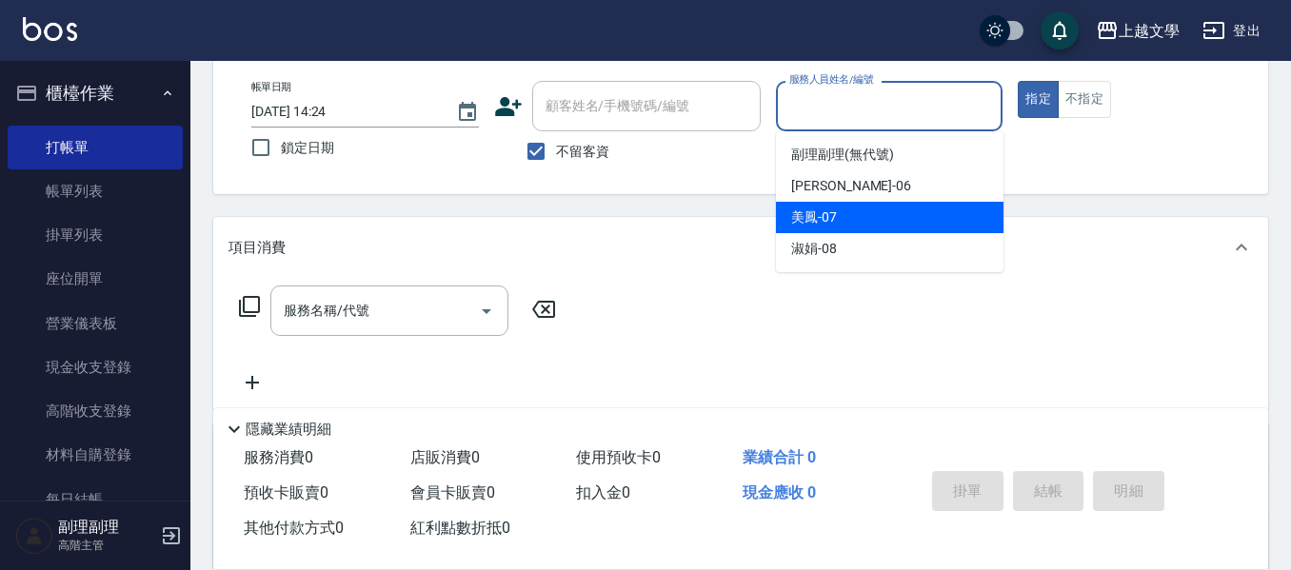
drag, startPoint x: 851, startPoint y: 224, endPoint x: 822, endPoint y: 229, distance: 29.9
click at [850, 223] on div "美鳳 -07" at bounding box center [890, 217] width 228 height 31
type input "美鳳-07"
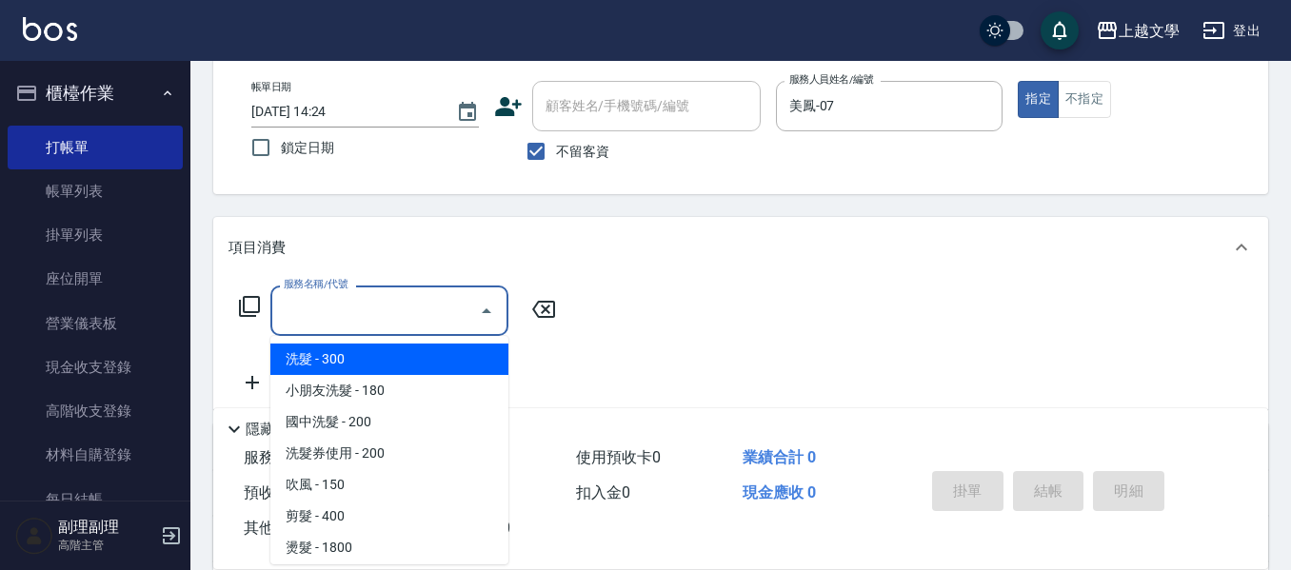
click at [437, 307] on input "服務名稱/代號" at bounding box center [375, 310] width 192 height 33
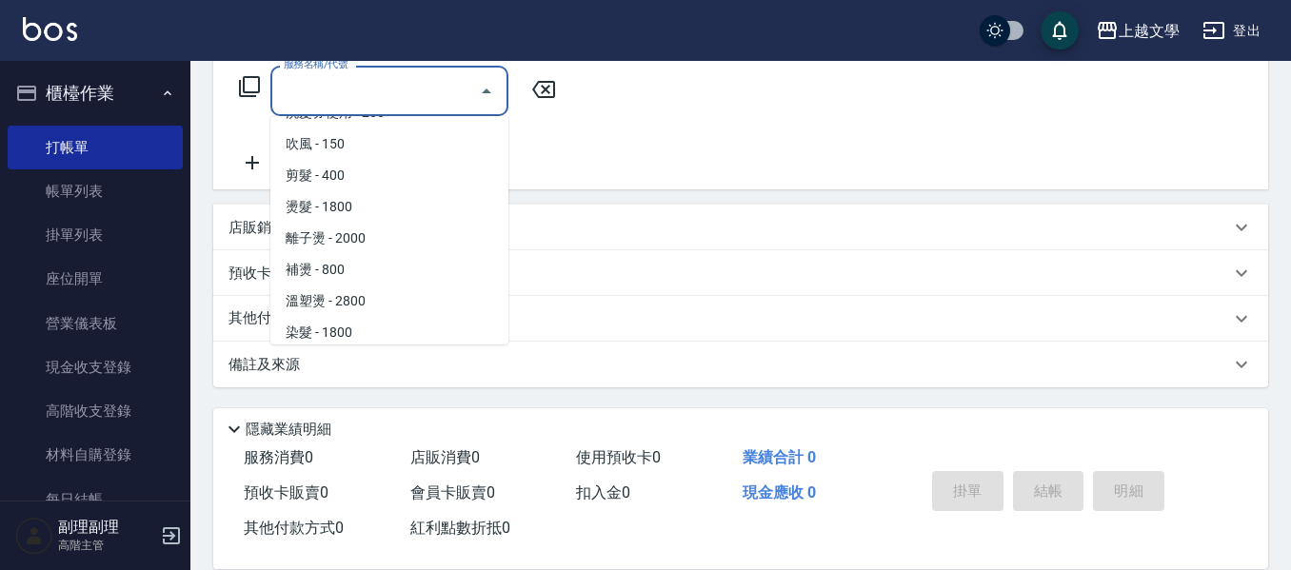
scroll to position [571, 0]
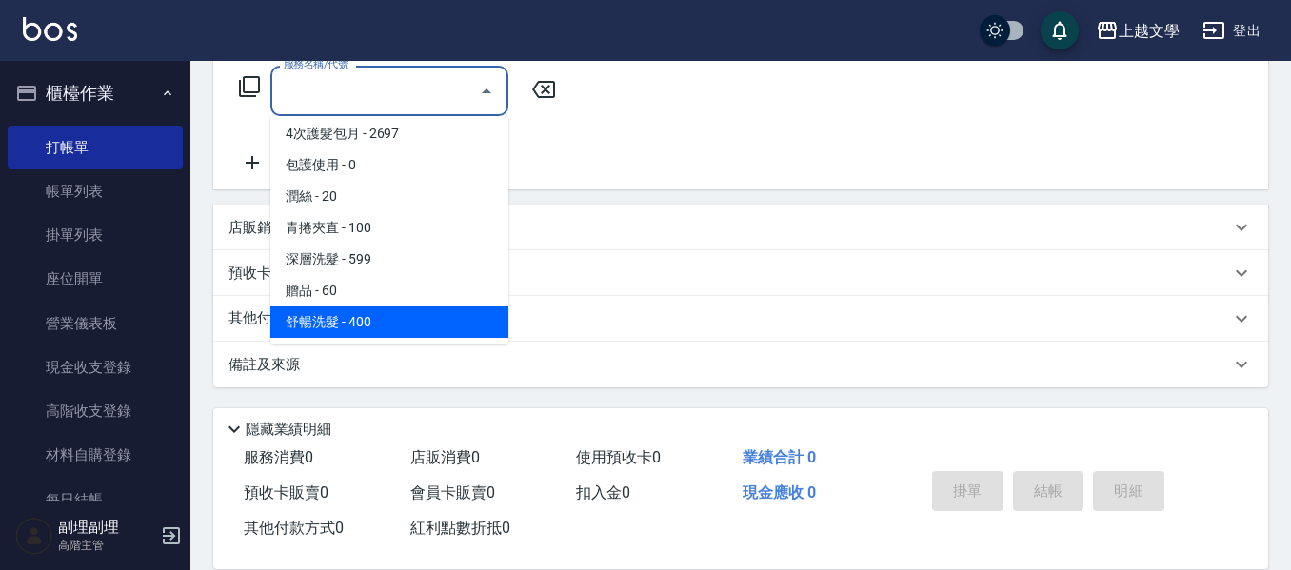
drag, startPoint x: 315, startPoint y: 326, endPoint x: 412, endPoint y: 326, distance: 97.1
click at [321, 326] on span "舒暢洗髮 - 400" at bounding box center [389, 322] width 238 height 31
type input "舒暢洗髮(10333)"
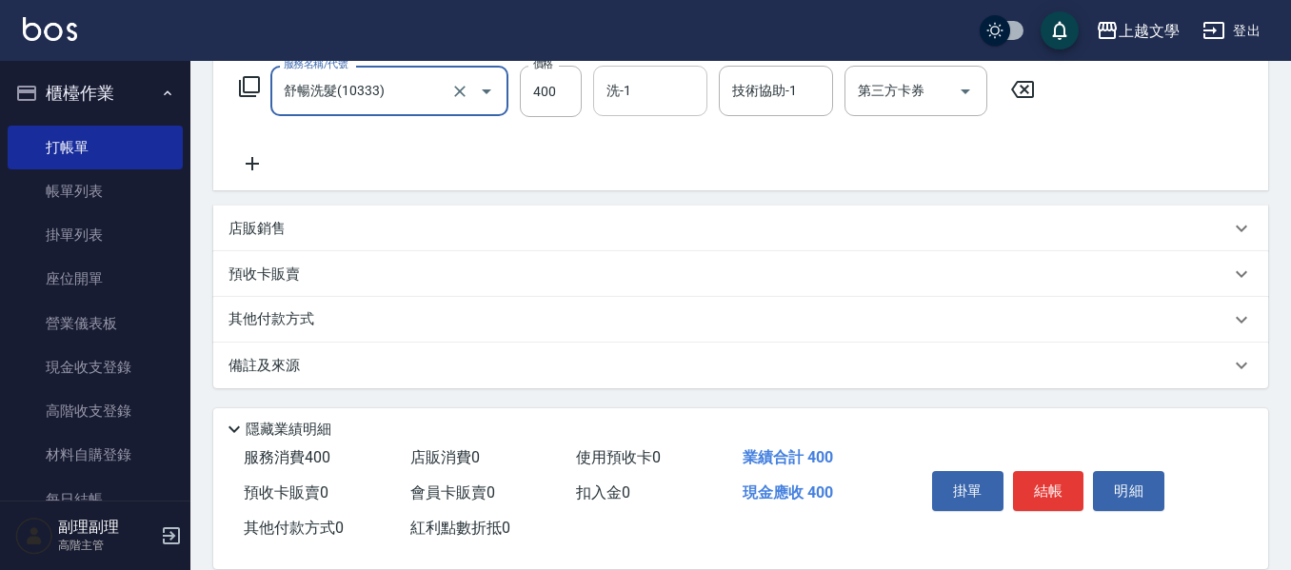
click at [636, 90] on input "洗-1" at bounding box center [650, 90] width 97 height 33
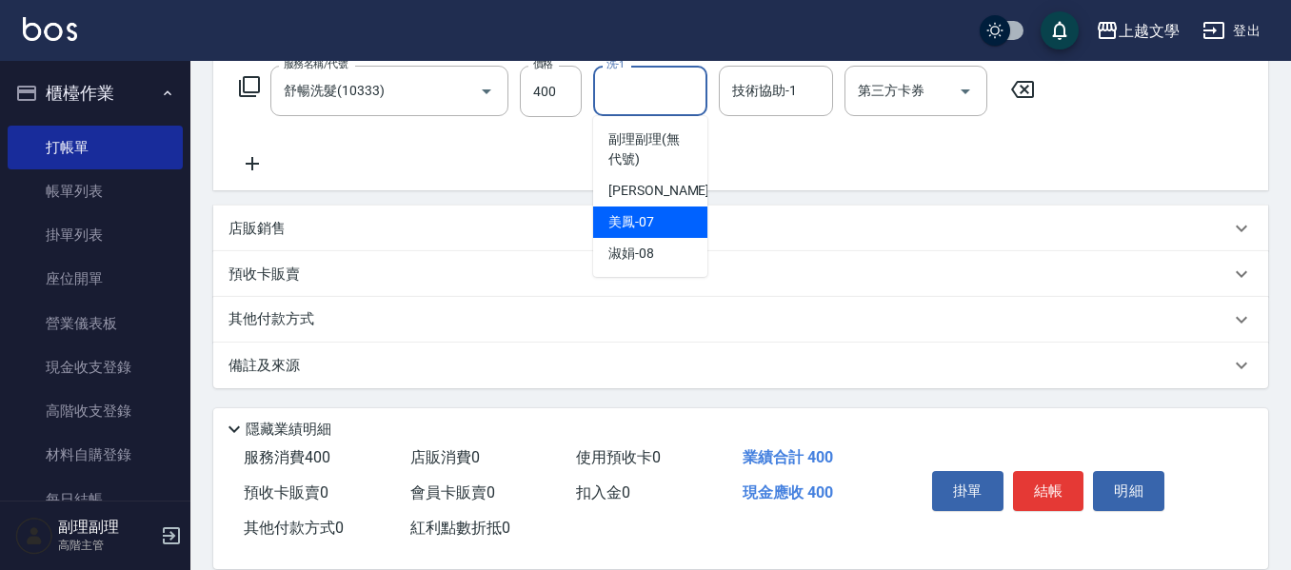
click at [648, 232] on div "美鳳 -07" at bounding box center [650, 222] width 114 height 31
type input "美鳳-07"
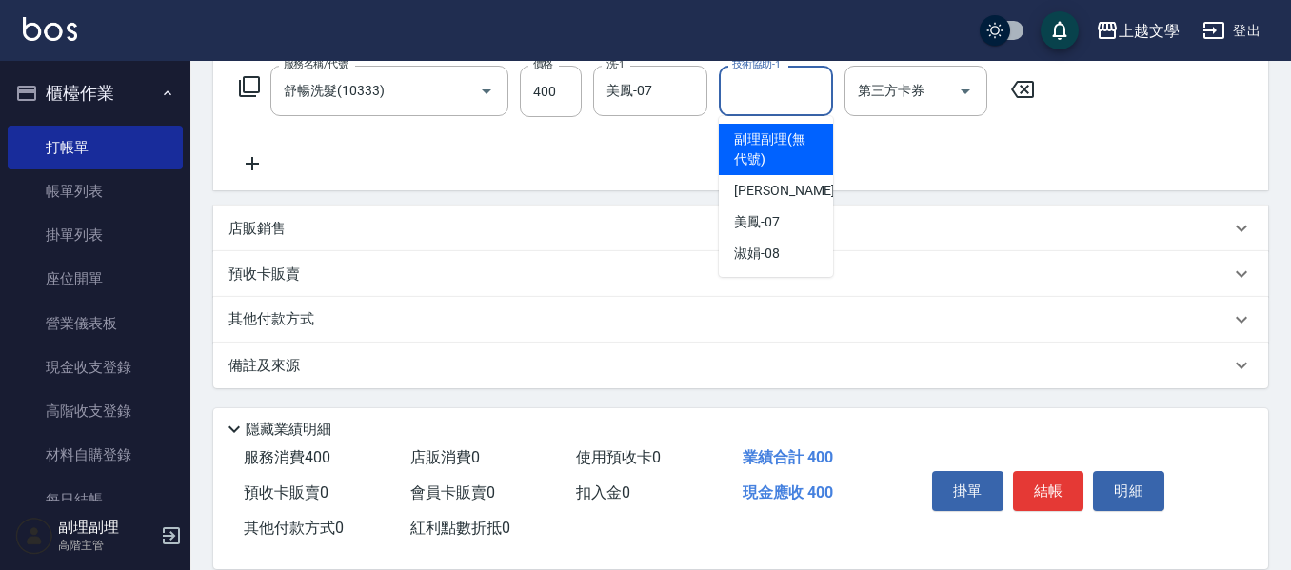
drag, startPoint x: 752, startPoint y: 89, endPoint x: 769, endPoint y: 168, distance: 80.9
click at [755, 94] on input "技術協助-1" at bounding box center [776, 90] width 97 height 33
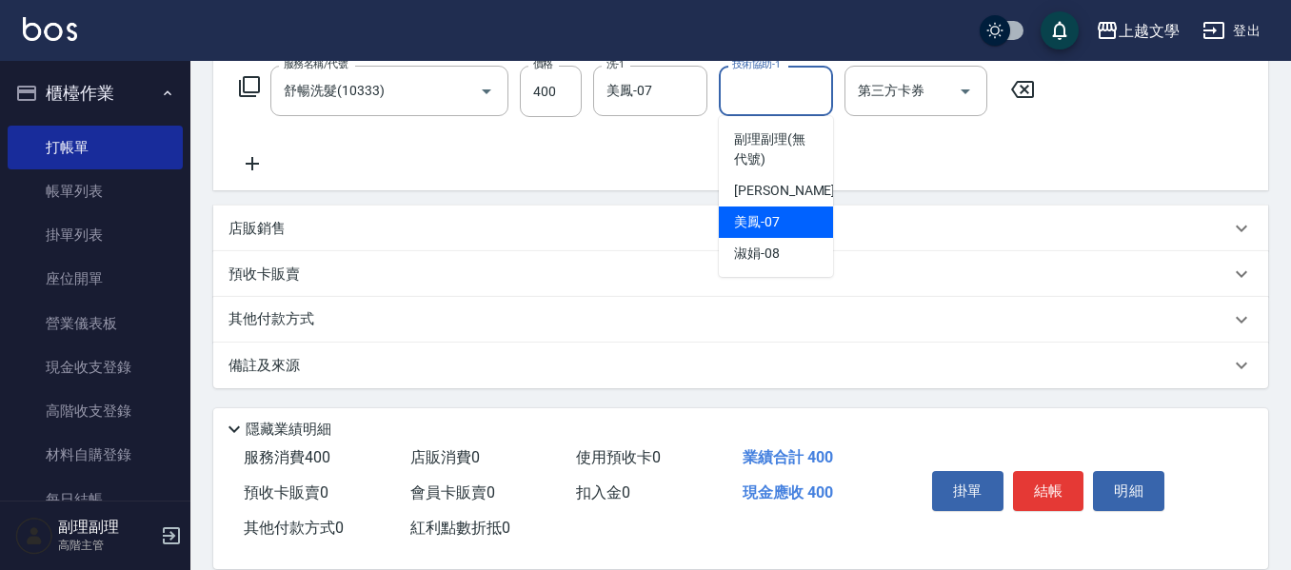
drag, startPoint x: 770, startPoint y: 223, endPoint x: 840, endPoint y: 258, distance: 77.9
click at [774, 228] on span "美鳳 -07" at bounding box center [757, 222] width 46 height 20
type input "美鳳-07"
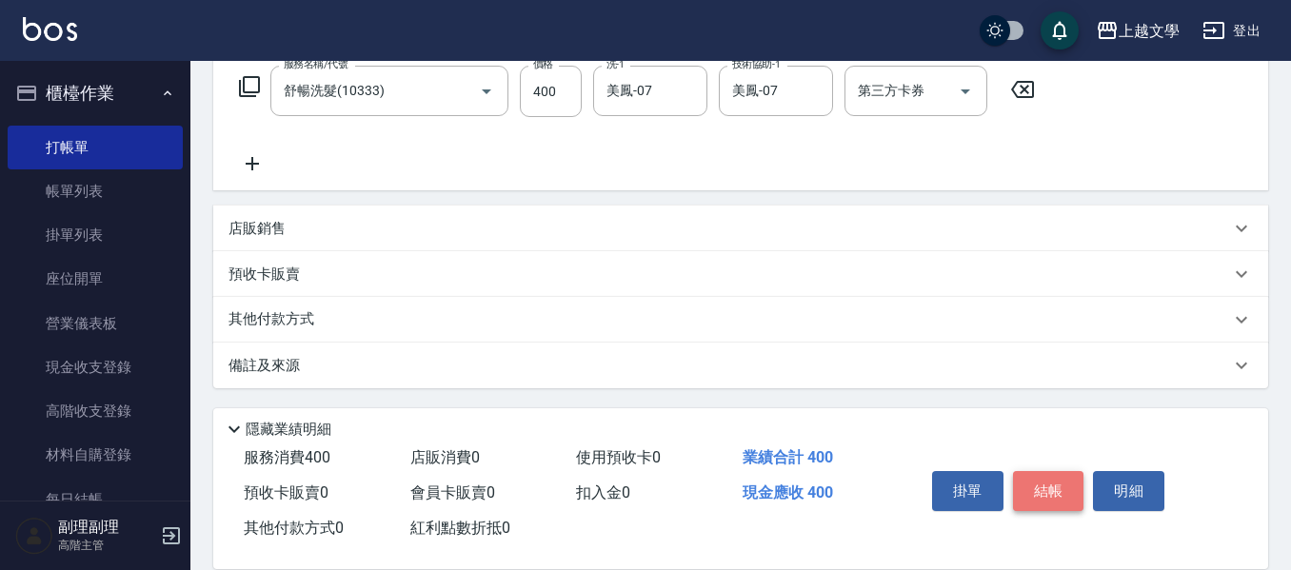
click at [1049, 485] on button "結帳" at bounding box center [1048, 491] width 71 height 40
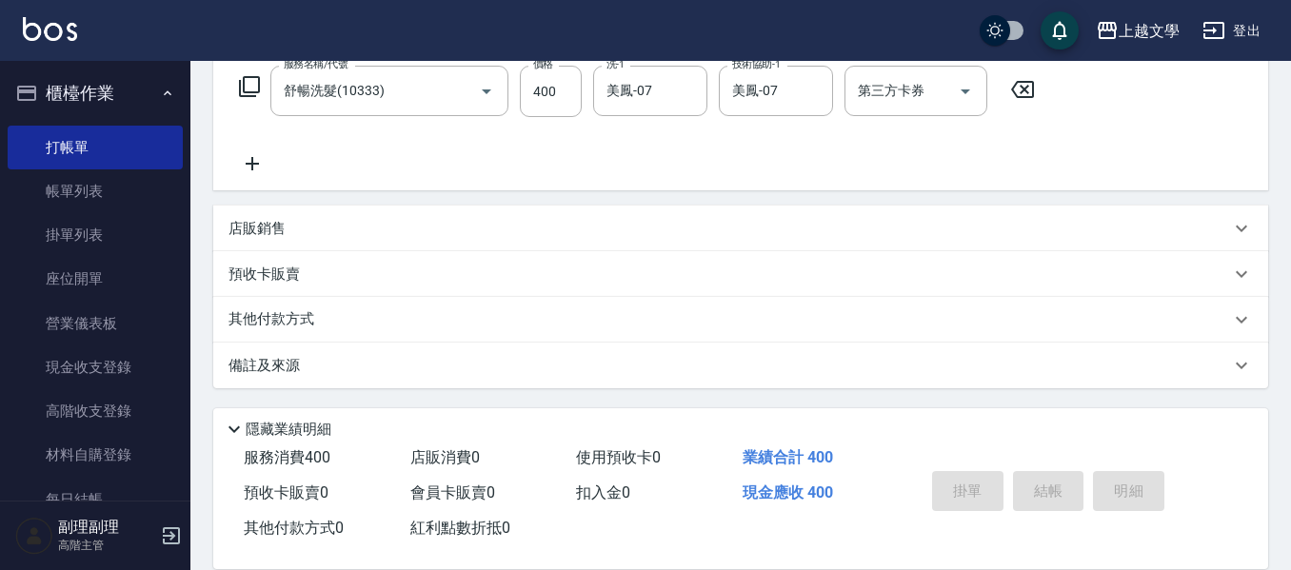
type input "[DATE] 14:25"
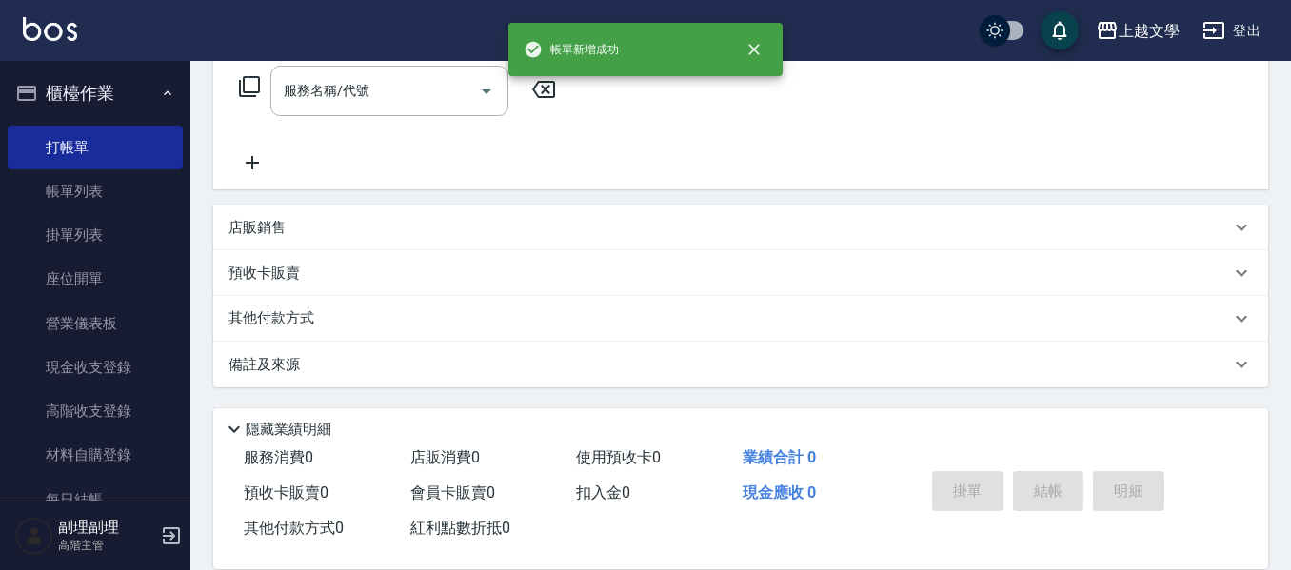
scroll to position [0, 0]
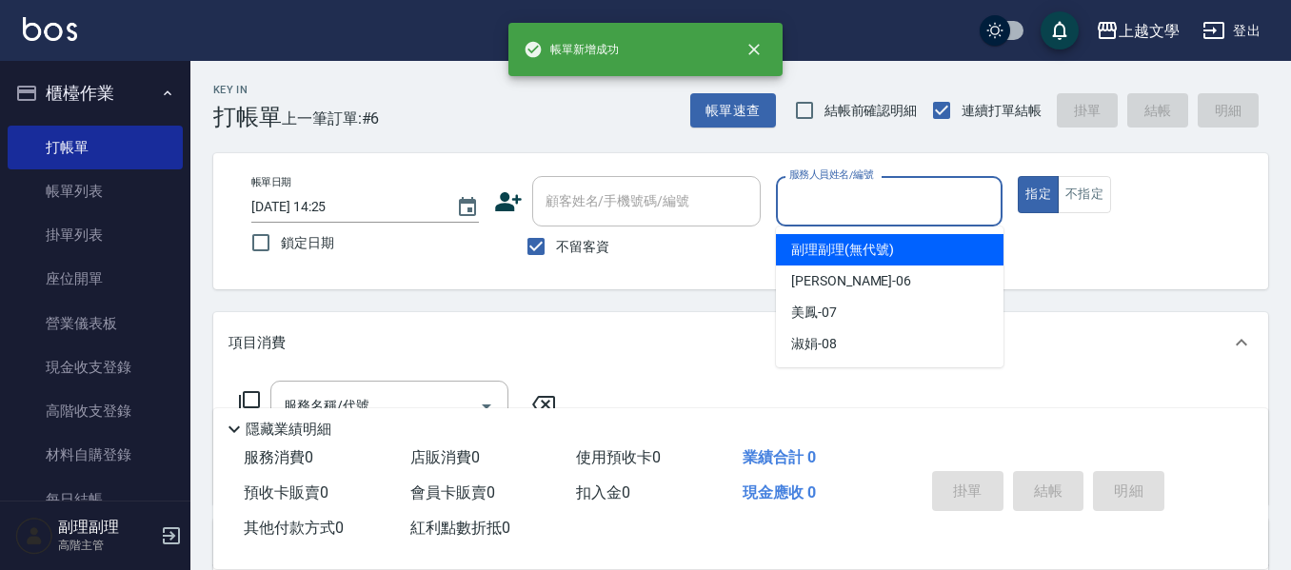
click at [887, 196] on input "服務人員姓名/編號" at bounding box center [890, 201] width 210 height 33
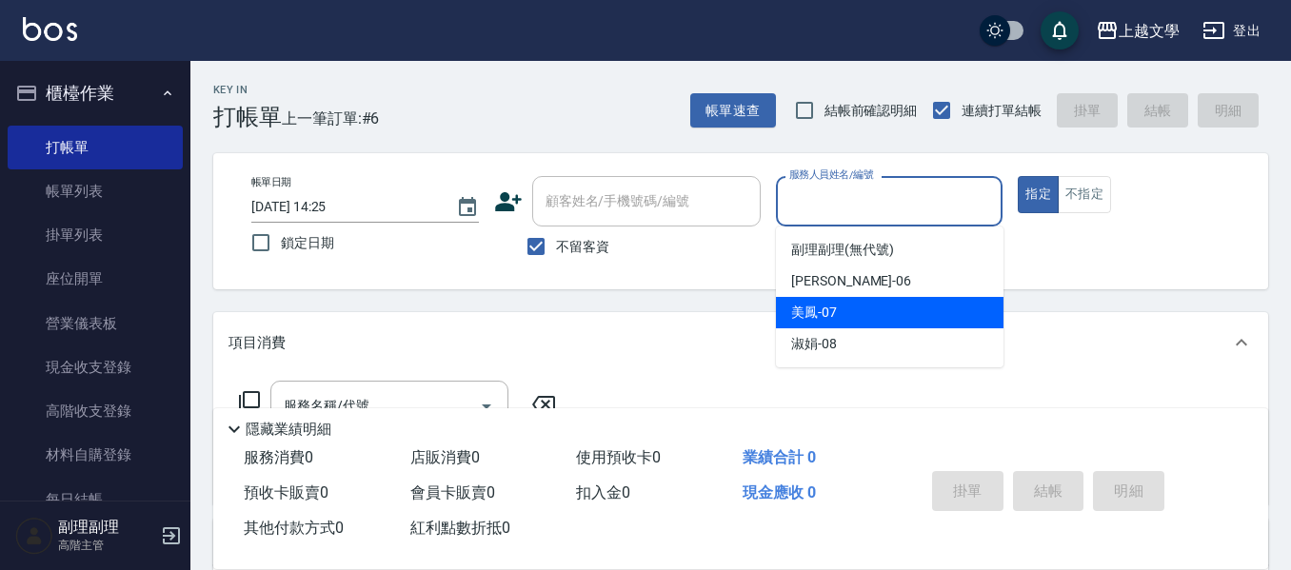
drag, startPoint x: 868, startPoint y: 301, endPoint x: 815, endPoint y: 307, distance: 53.6
click at [867, 303] on div "美鳳 -07" at bounding box center [890, 312] width 228 height 31
type input "美鳳-07"
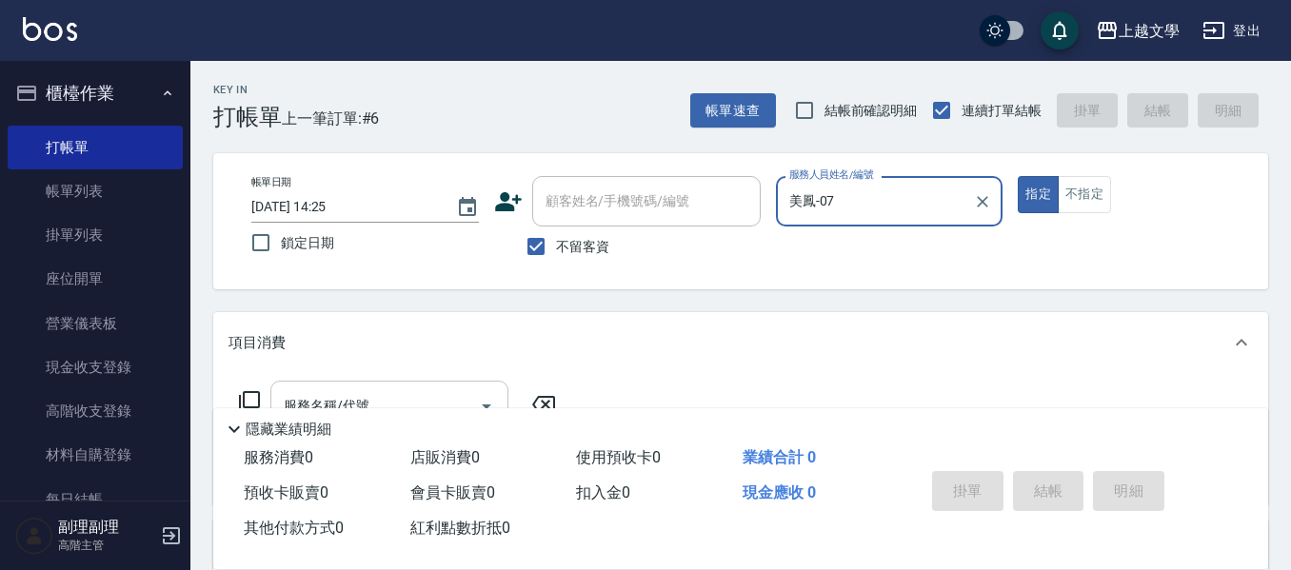
click at [421, 387] on div "服務名稱/代號" at bounding box center [389, 406] width 238 height 50
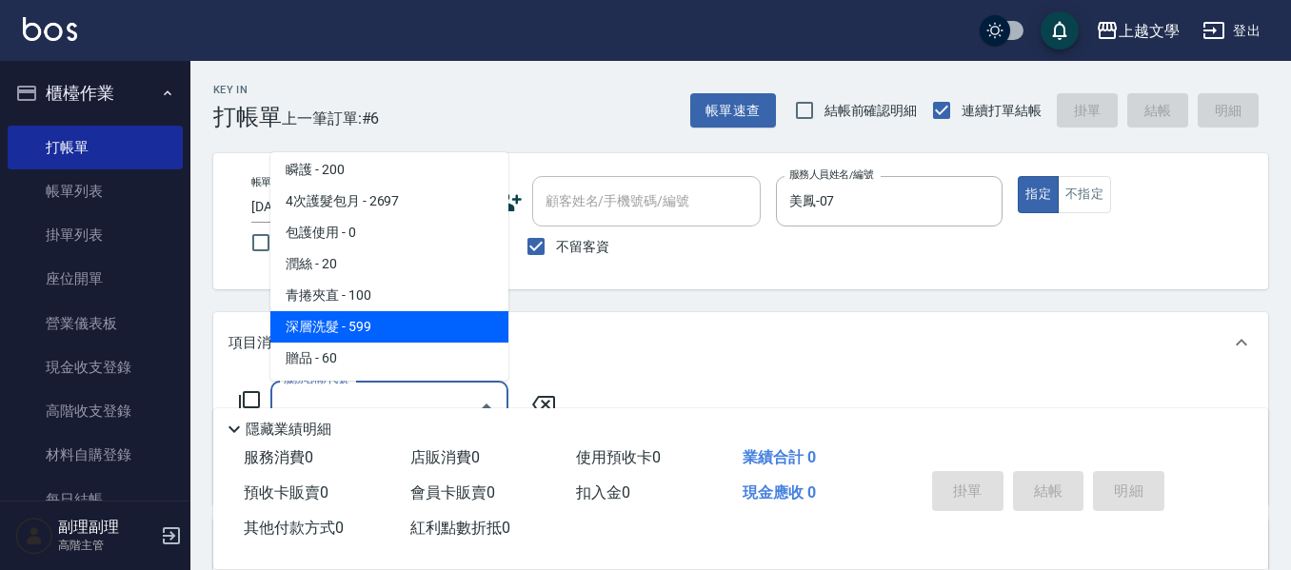
scroll to position [571, 0]
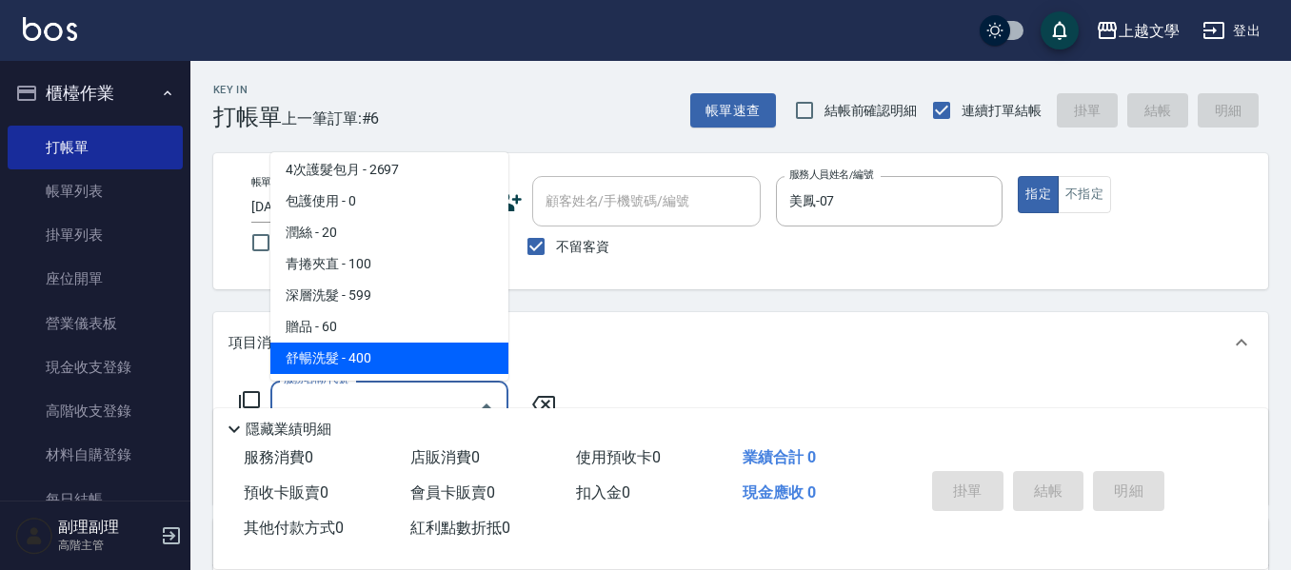
click at [382, 344] on span "舒暢洗髮 - 400" at bounding box center [389, 358] width 238 height 31
type input "舒暢洗髮(10333)"
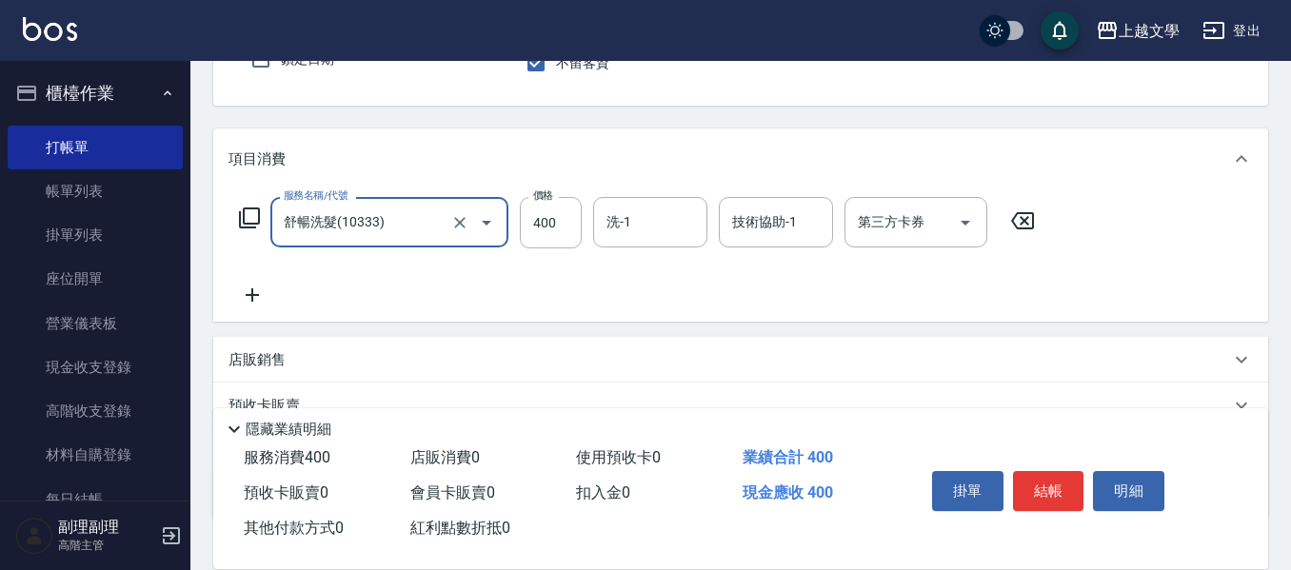
scroll to position [190, 0]
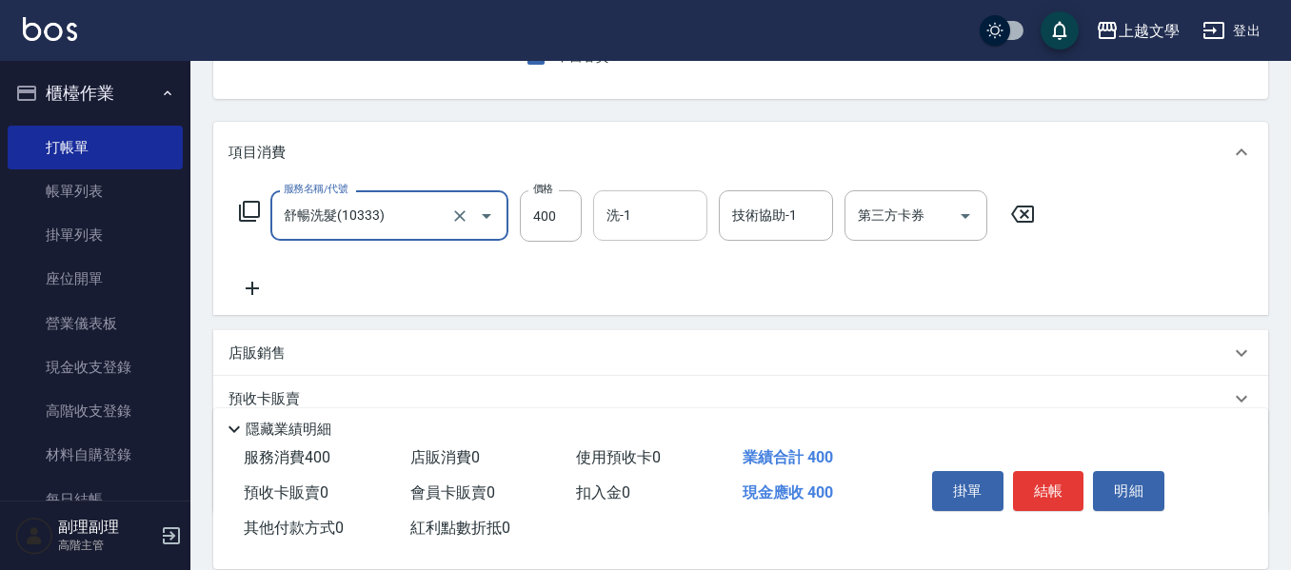
click at [634, 236] on div "洗-1" at bounding box center [650, 215] width 114 height 50
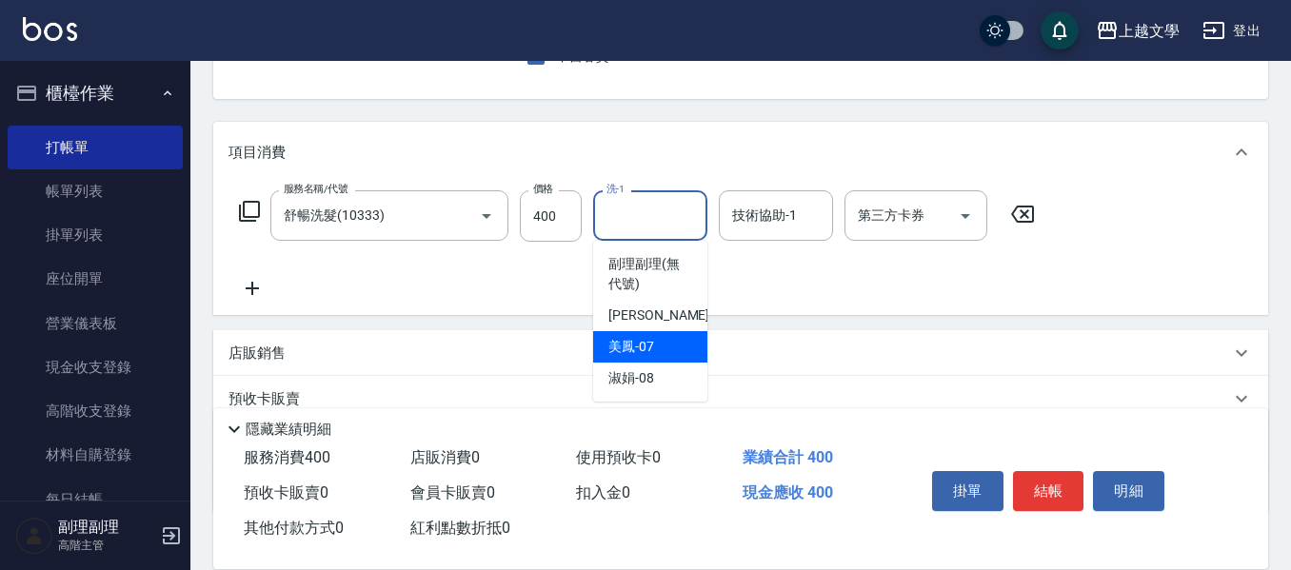
click at [664, 336] on div "美鳳 -07" at bounding box center [650, 346] width 114 height 31
type input "美鳳-07"
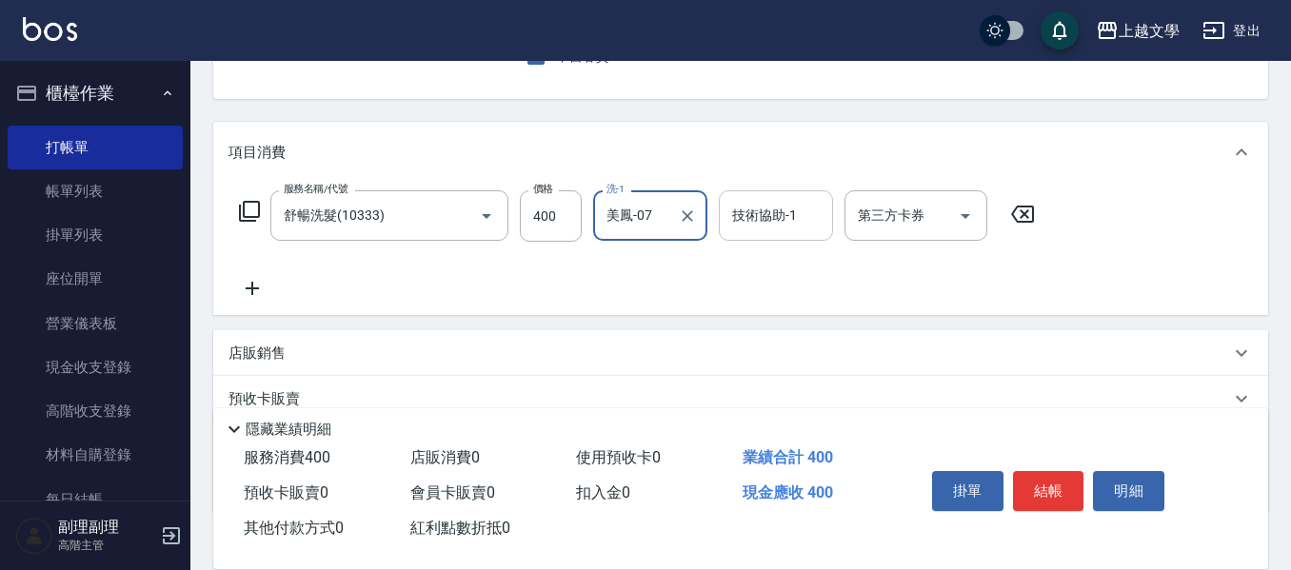
click at [750, 230] on input "技術協助-1" at bounding box center [776, 215] width 97 height 33
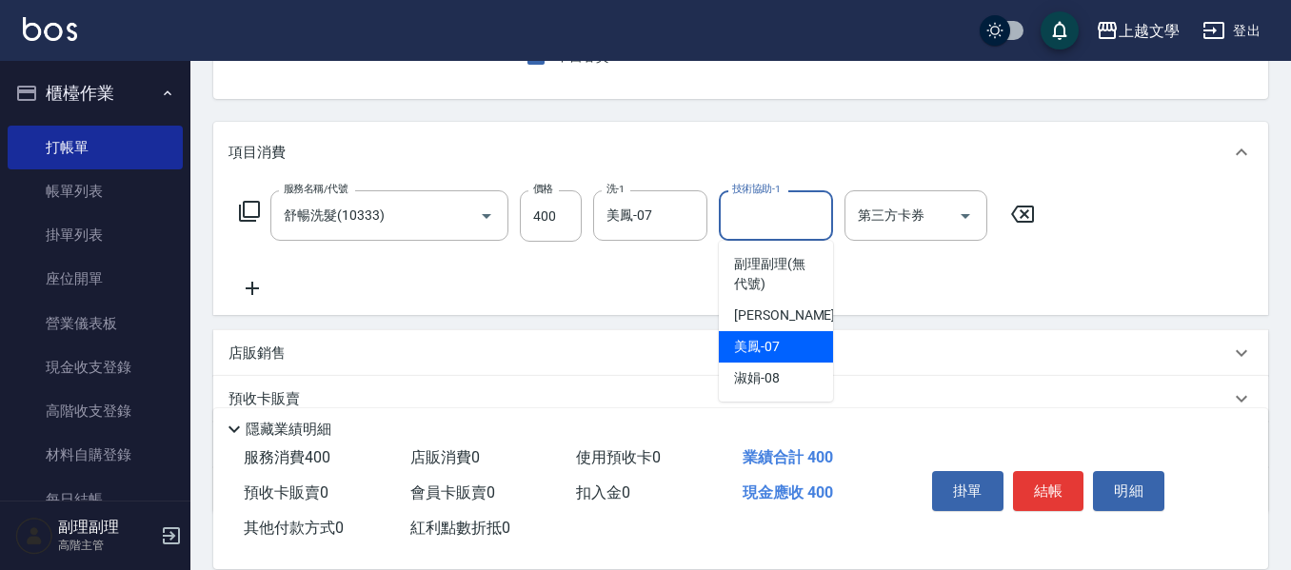
drag, startPoint x: 770, startPoint y: 339, endPoint x: 597, endPoint y: 318, distance: 174.6
click at [768, 341] on span "美鳳 -07" at bounding box center [757, 347] width 46 height 20
type input "美鳳-07"
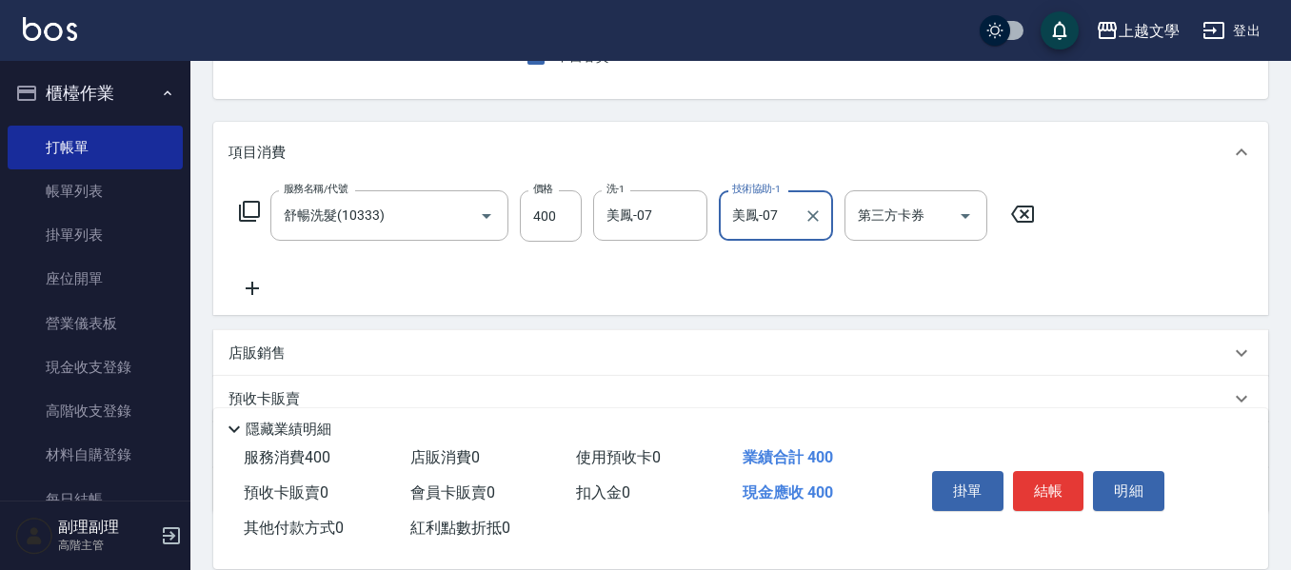
click at [264, 292] on icon at bounding box center [253, 288] width 48 height 23
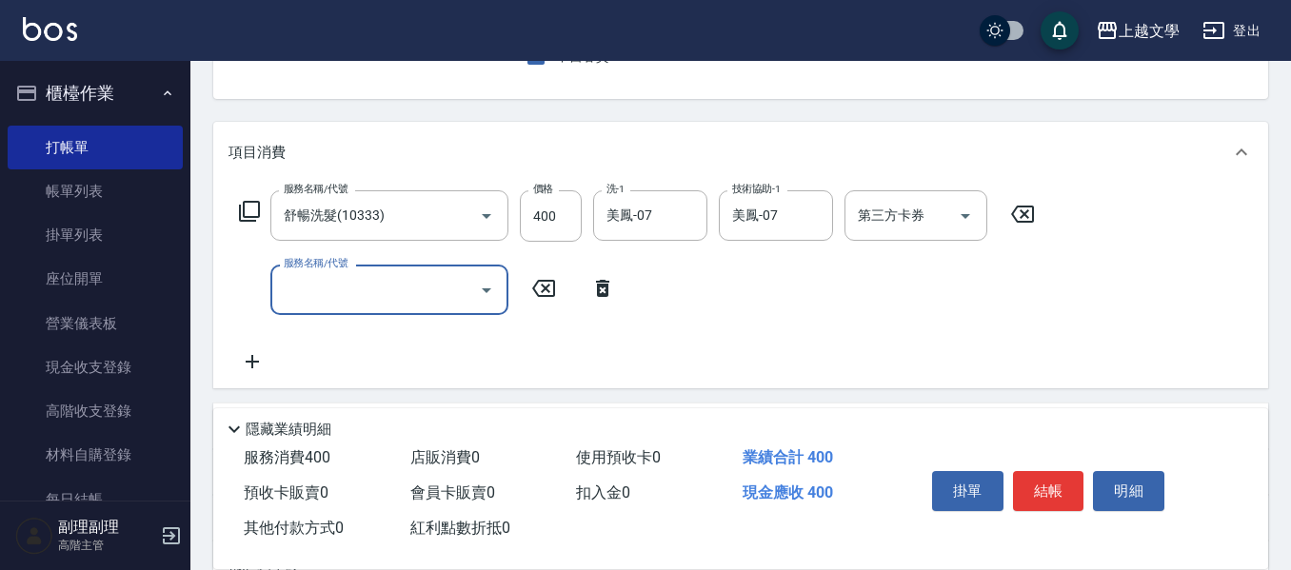
click at [359, 304] on input "服務名稱/代號" at bounding box center [375, 289] width 192 height 33
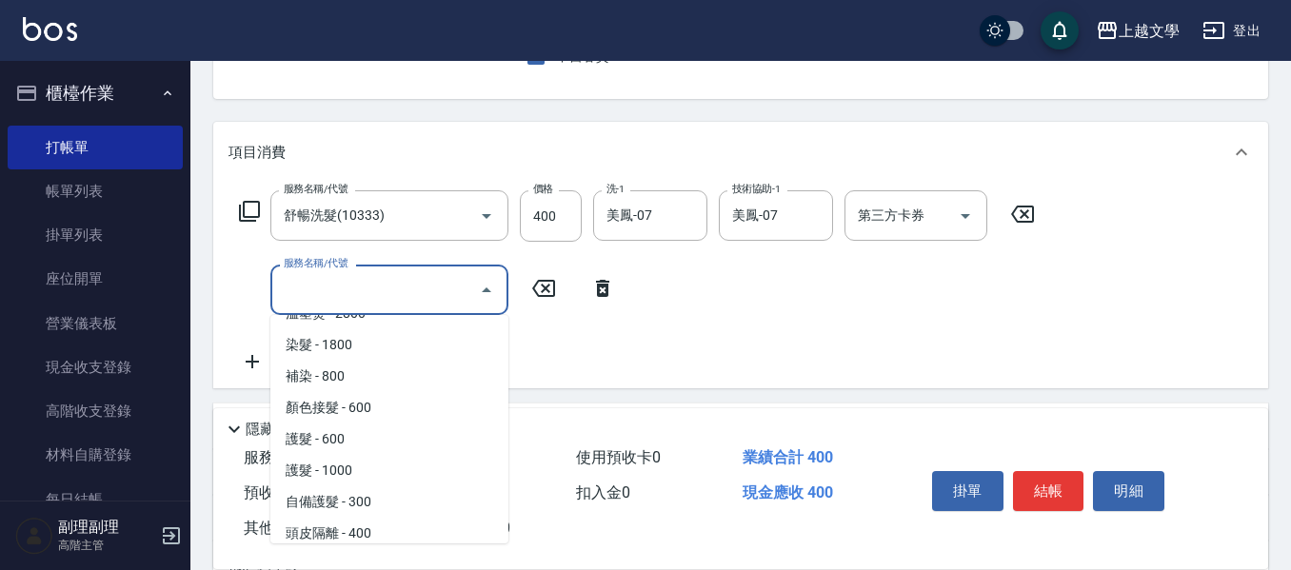
scroll to position [381, 0]
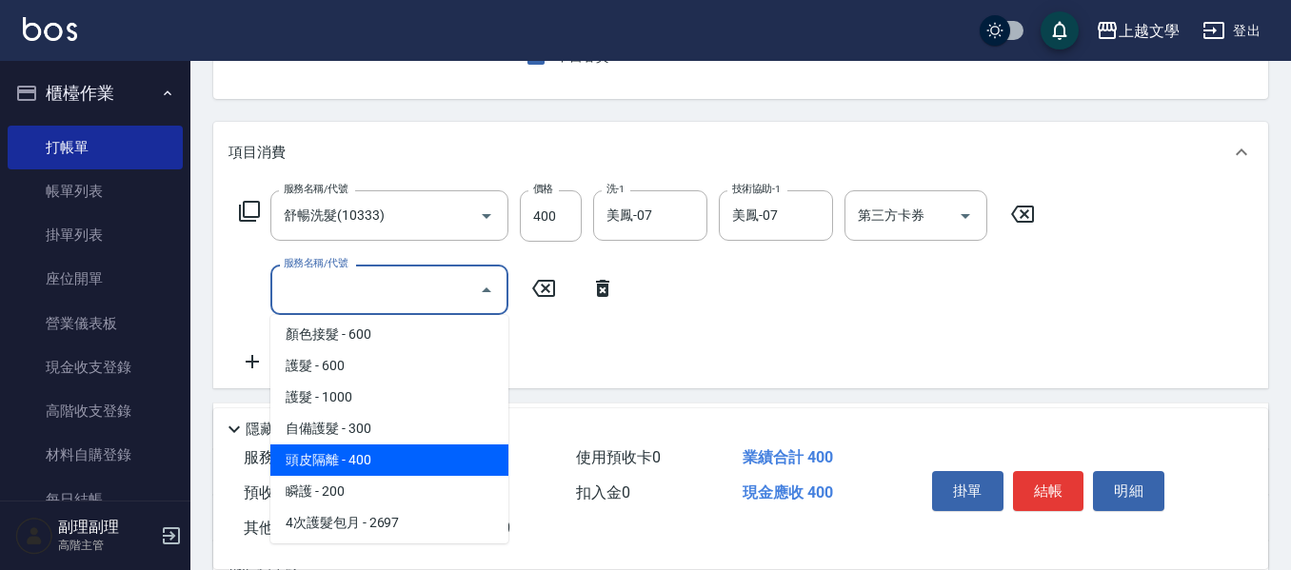
click at [369, 467] on span "頭皮隔離 - 400" at bounding box center [389, 460] width 238 height 31
type input "頭皮隔離(503)"
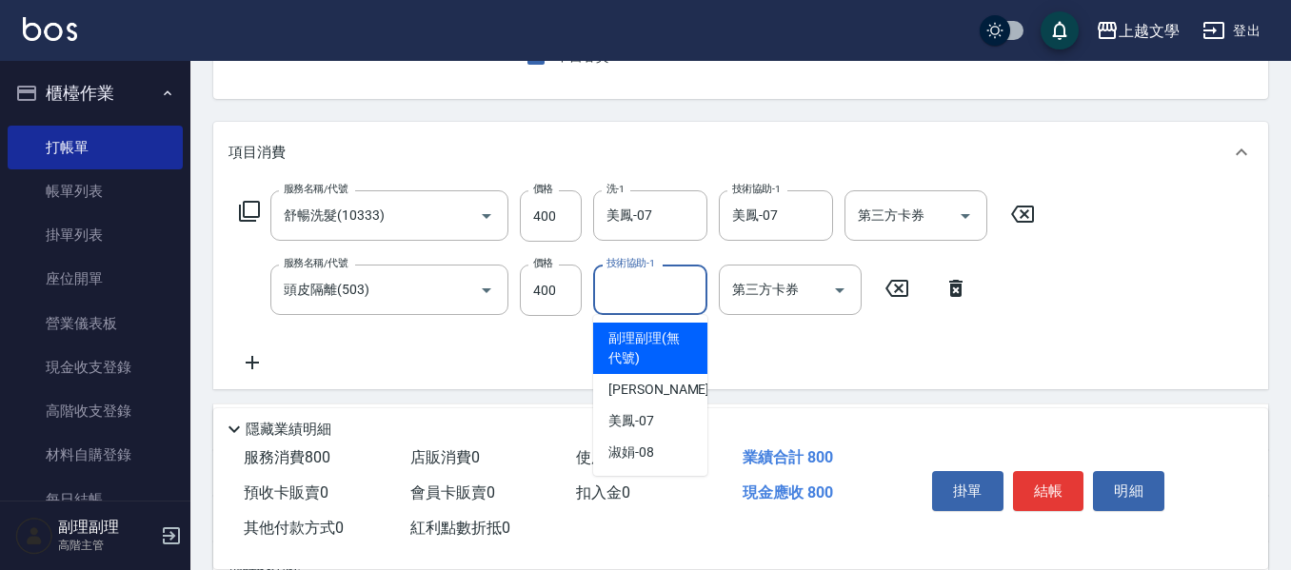
click at [629, 274] on div "技術協助-1 技術協助-1" at bounding box center [650, 290] width 114 height 50
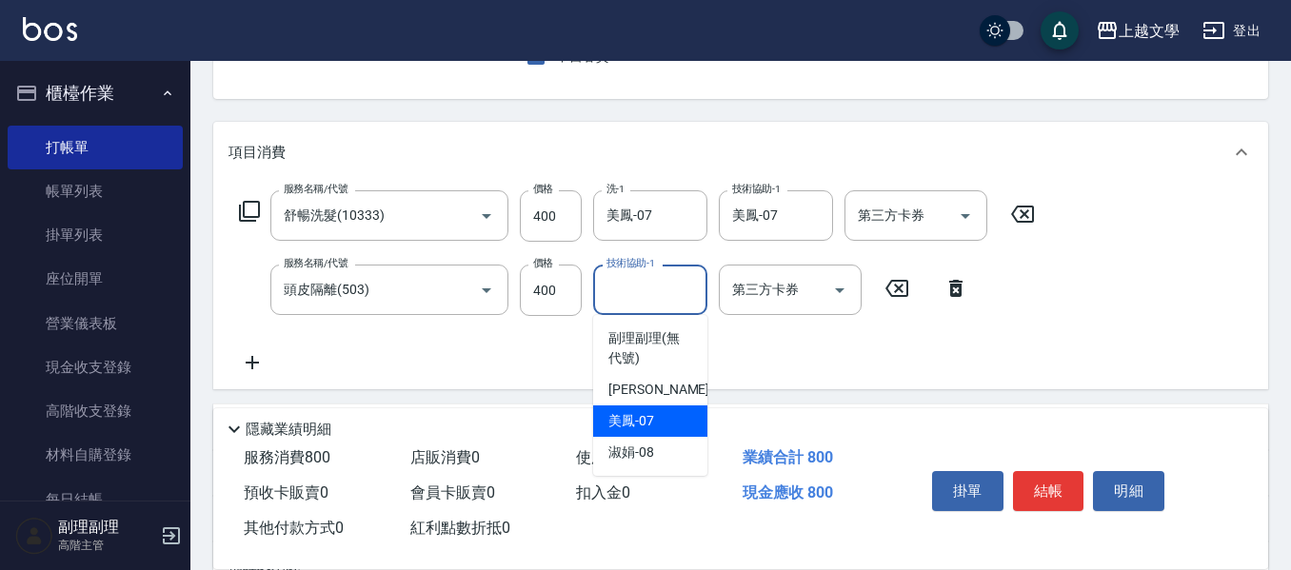
click at [640, 420] on span "美鳳 -07" at bounding box center [631, 421] width 46 height 20
type input "美鳳-07"
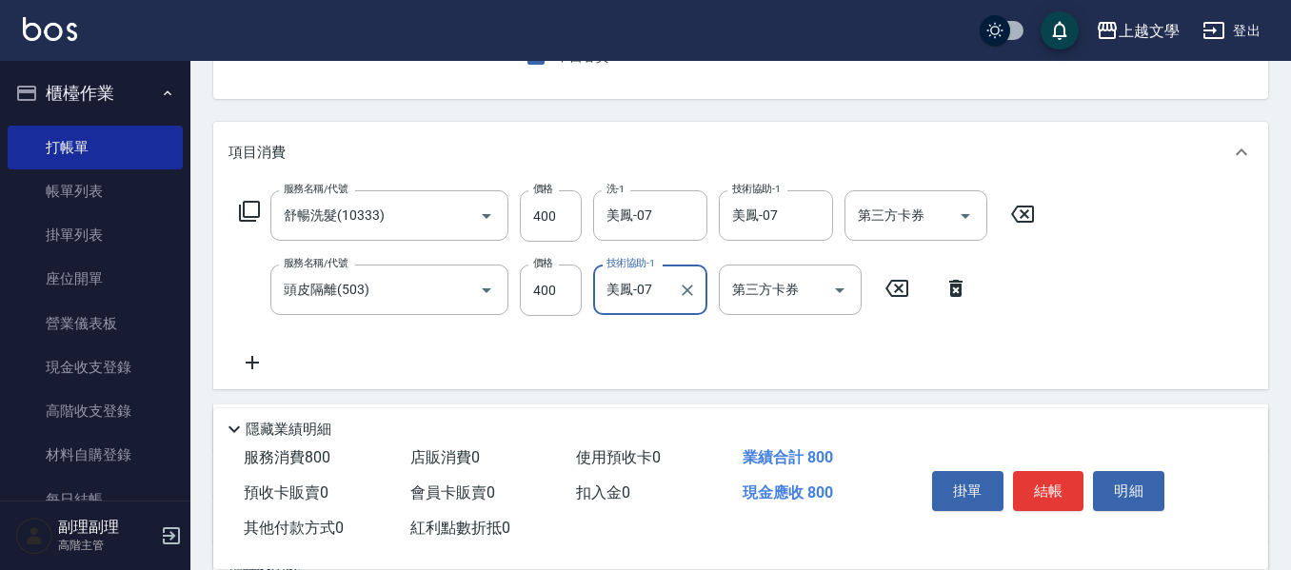
click at [250, 369] on icon at bounding box center [253, 362] width 48 height 23
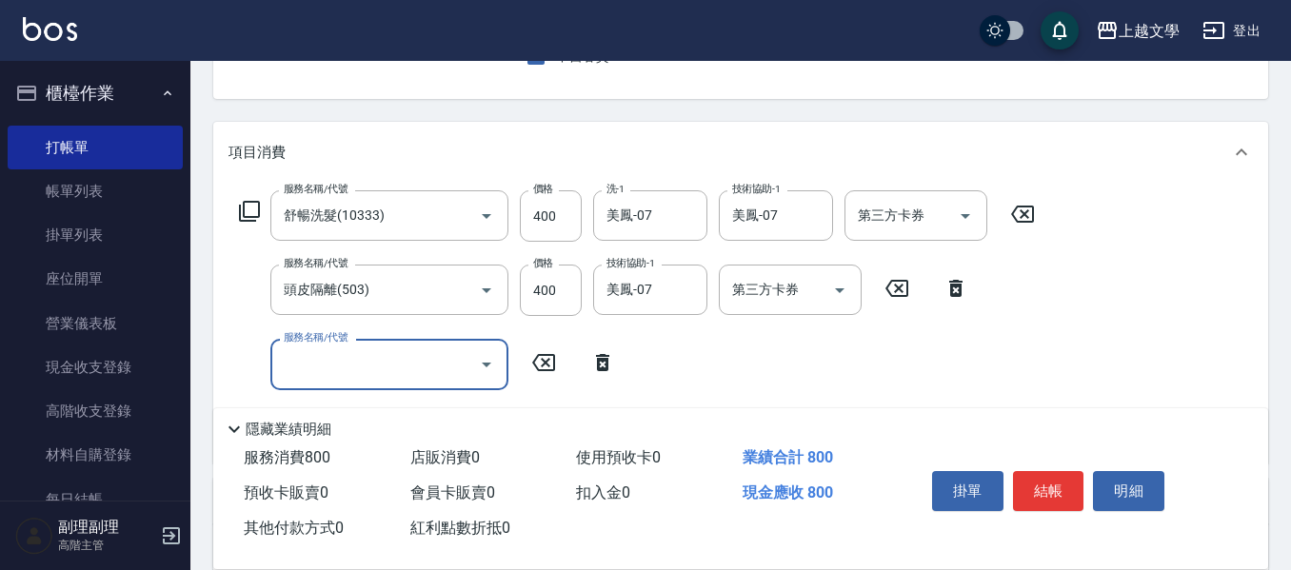
click at [341, 366] on input "服務名稱/代號" at bounding box center [375, 364] width 192 height 33
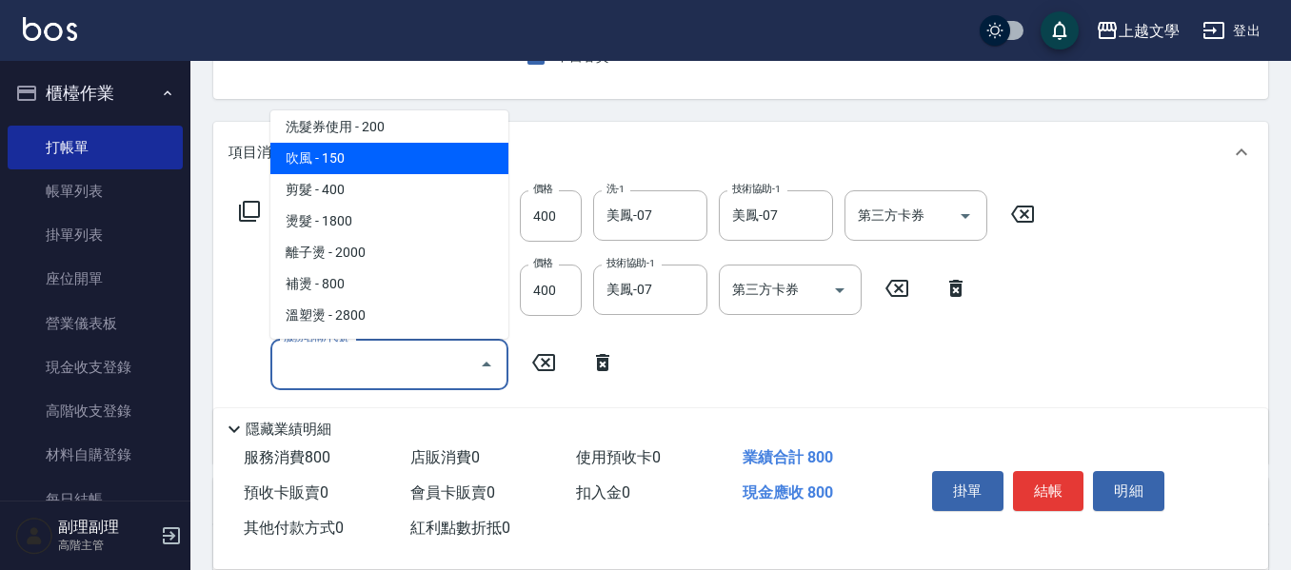
scroll to position [286, 0]
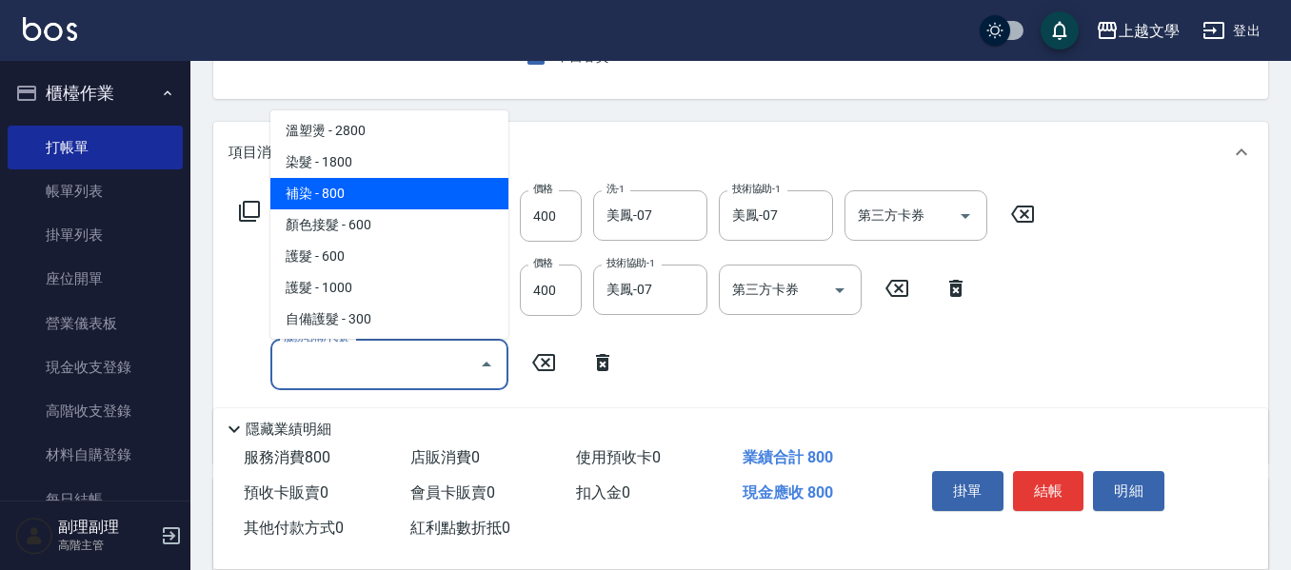
drag, startPoint x: 358, startPoint y: 186, endPoint x: 403, endPoint y: 233, distance: 65.3
click at [358, 187] on span "補染 - 800" at bounding box center [389, 193] width 238 height 31
type input "補染(401)"
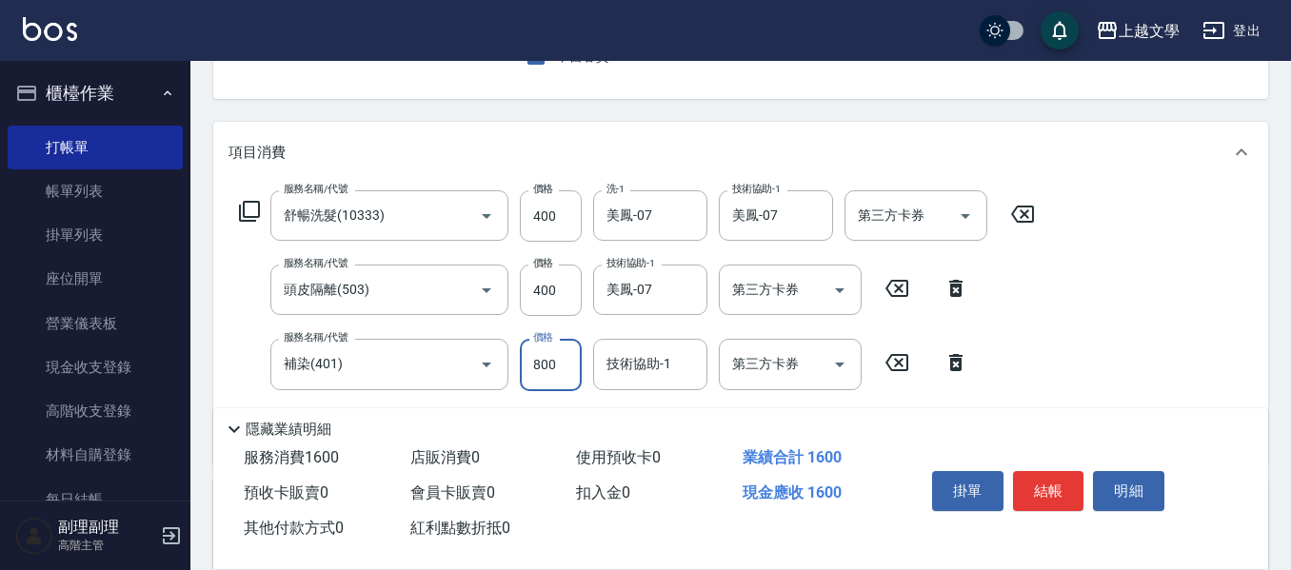
drag, startPoint x: 550, startPoint y: 355, endPoint x: 400, endPoint y: 276, distance: 170.0
click at [549, 355] on input "800" at bounding box center [551, 364] width 62 height 51
type input "1200"
click at [715, 409] on div "隱藏業績明細" at bounding box center [740, 425] width 1055 height 32
drag, startPoint x: 654, startPoint y: 356, endPoint x: 651, endPoint y: 377, distance: 21.1
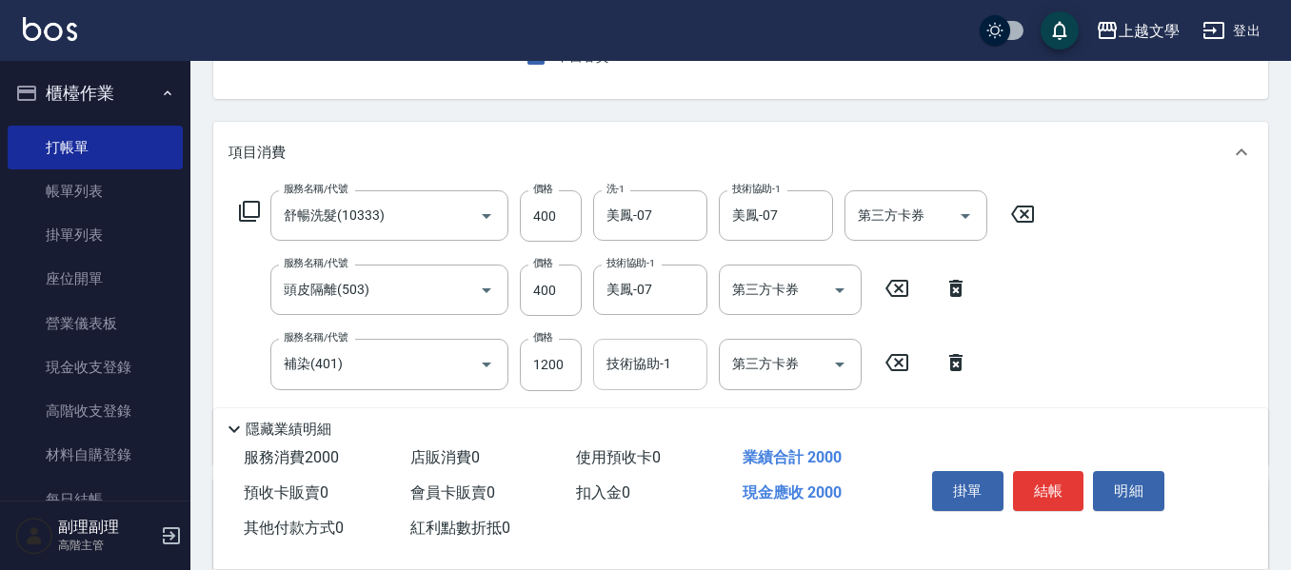
click at [653, 363] on input "技術協助-1" at bounding box center [650, 364] width 97 height 33
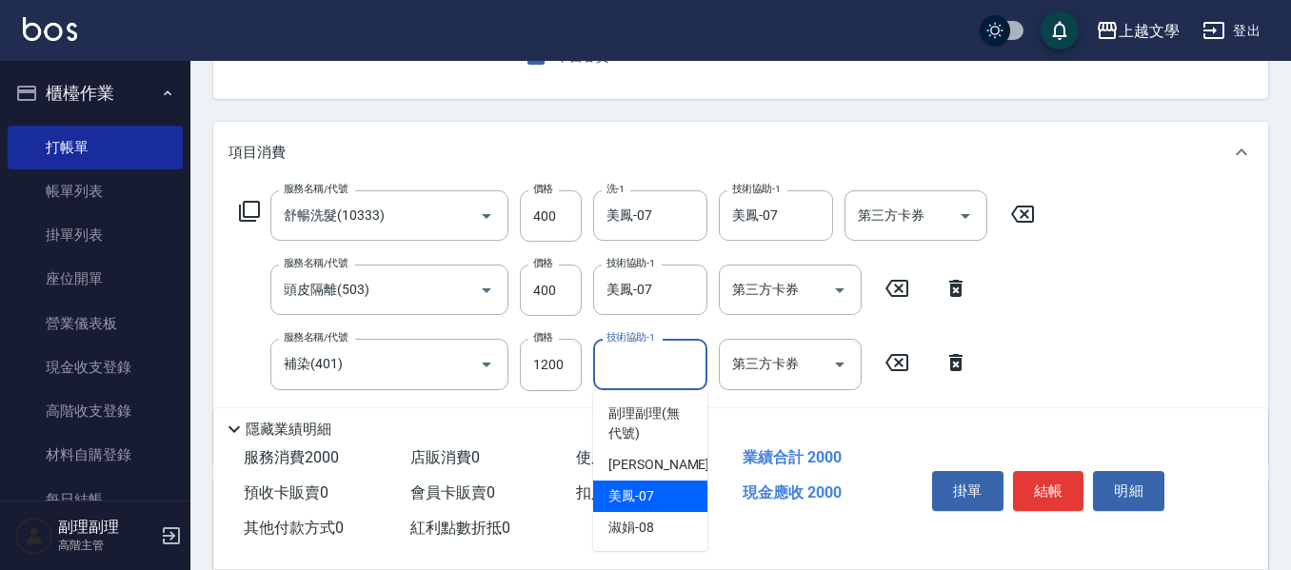
click at [667, 491] on div "美鳳 -07" at bounding box center [650, 496] width 114 height 31
type input "美鳳-07"
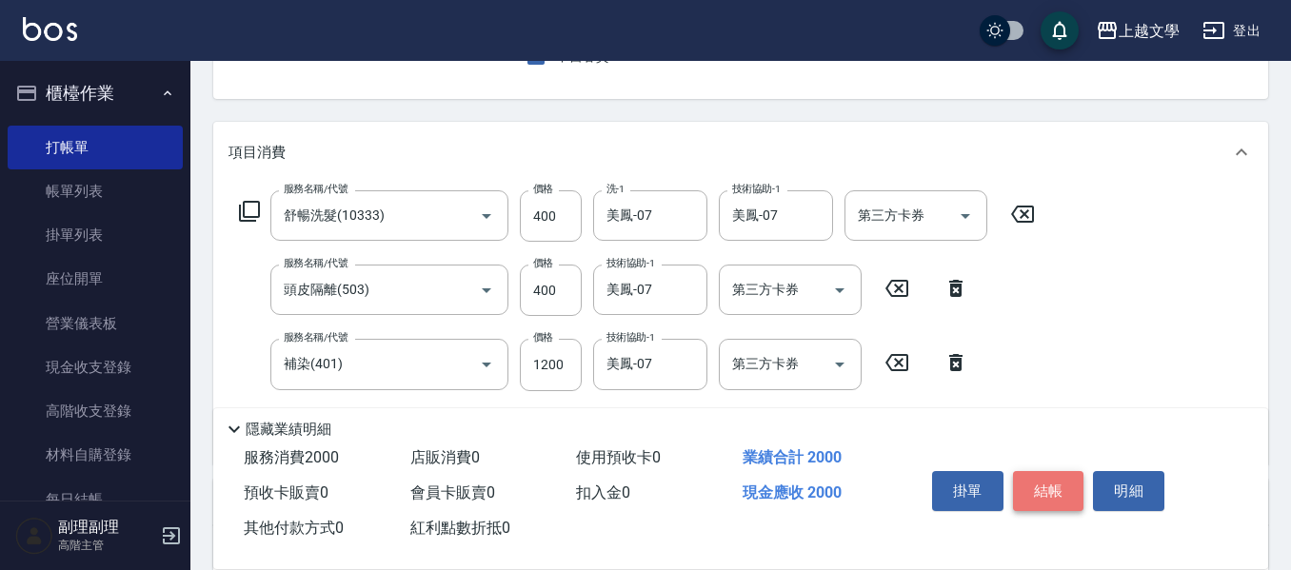
click at [1052, 482] on button "結帳" at bounding box center [1048, 491] width 71 height 40
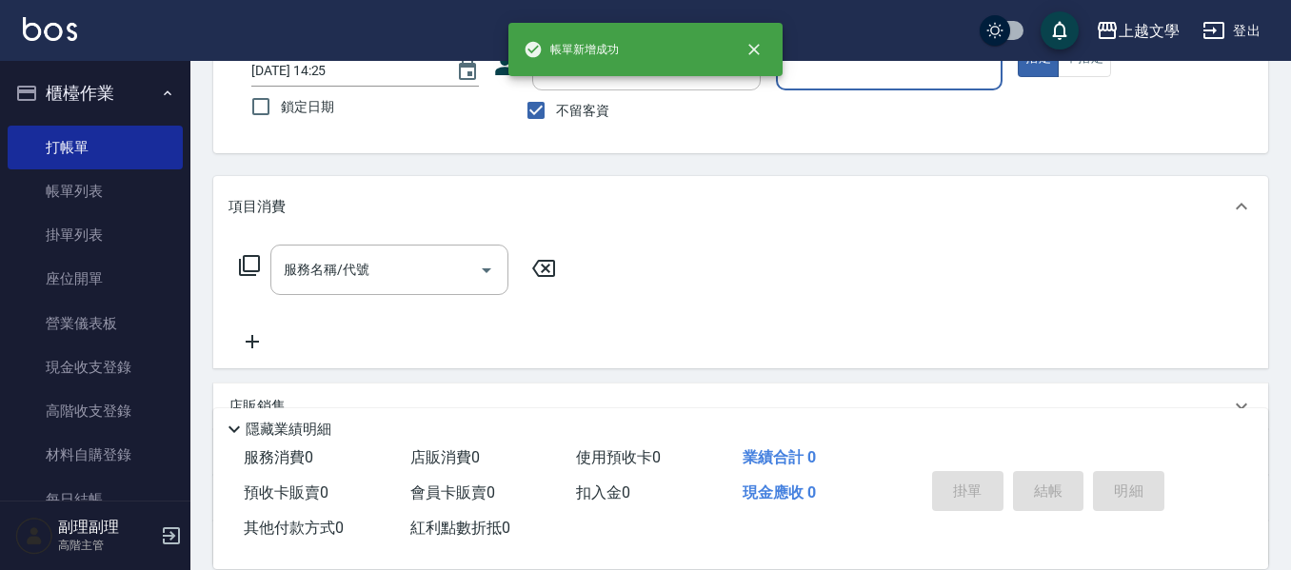
scroll to position [90, 0]
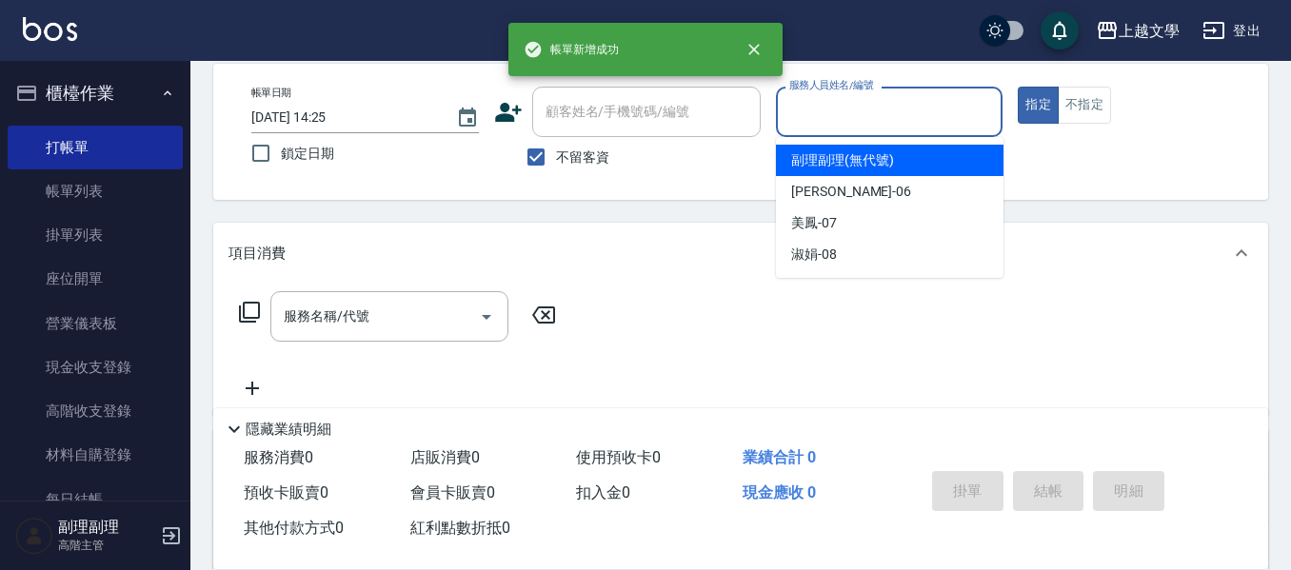
drag, startPoint x: 854, startPoint y: 127, endPoint x: 861, endPoint y: 159, distance: 33.1
click at [855, 127] on input "服務人員姓名/編號" at bounding box center [890, 111] width 210 height 33
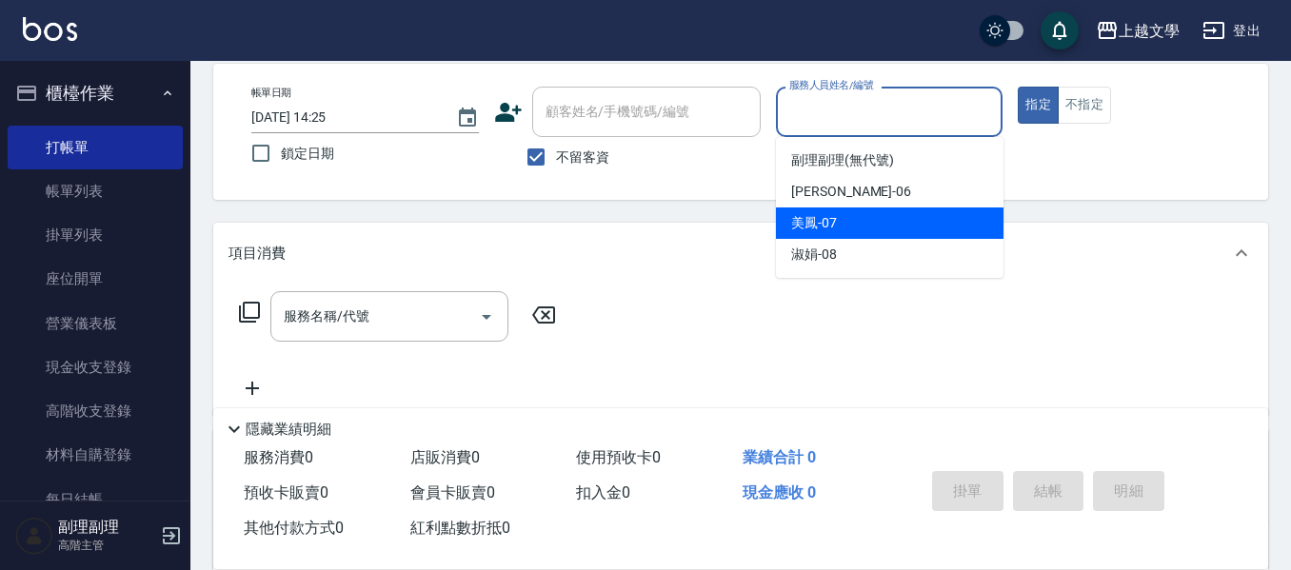
drag, startPoint x: 837, startPoint y: 220, endPoint x: 750, endPoint y: 251, distance: 92.2
click at [835, 221] on div "美鳳 -07" at bounding box center [890, 223] width 228 height 31
type input "美鳳-07"
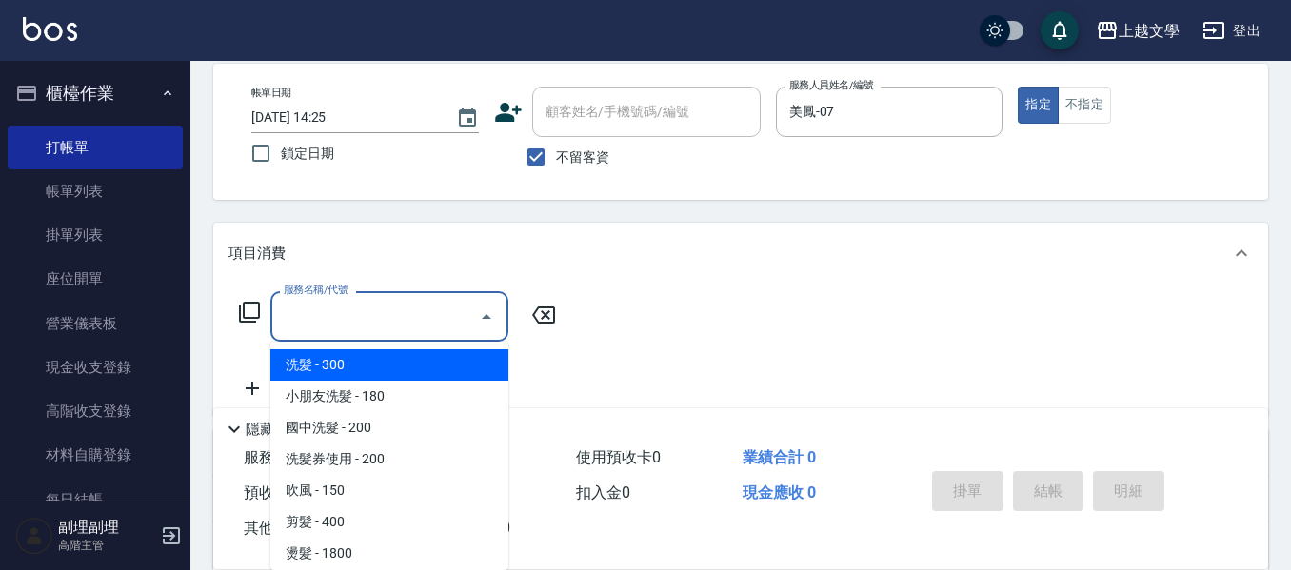
click at [355, 326] on input "服務名稱/代號" at bounding box center [375, 316] width 192 height 33
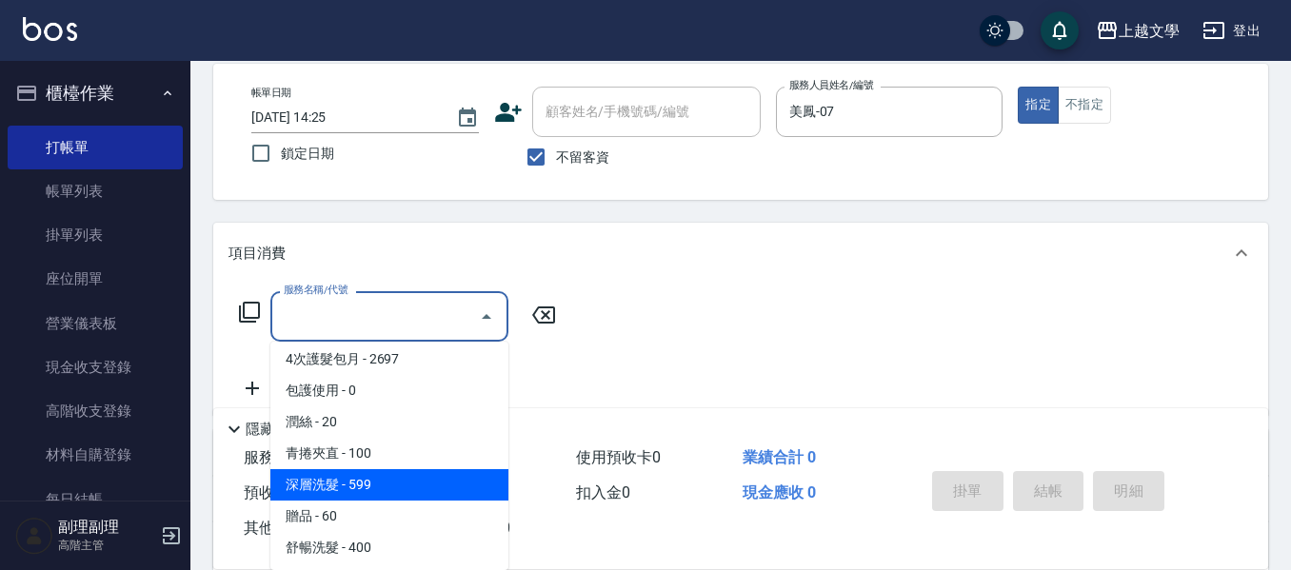
scroll to position [572, 0]
drag, startPoint x: 363, startPoint y: 495, endPoint x: 442, endPoint y: 409, distance: 117.3
click at [364, 493] on span "深層洗髮 - 599" at bounding box center [389, 484] width 238 height 31
type input "深層洗髮(1033)"
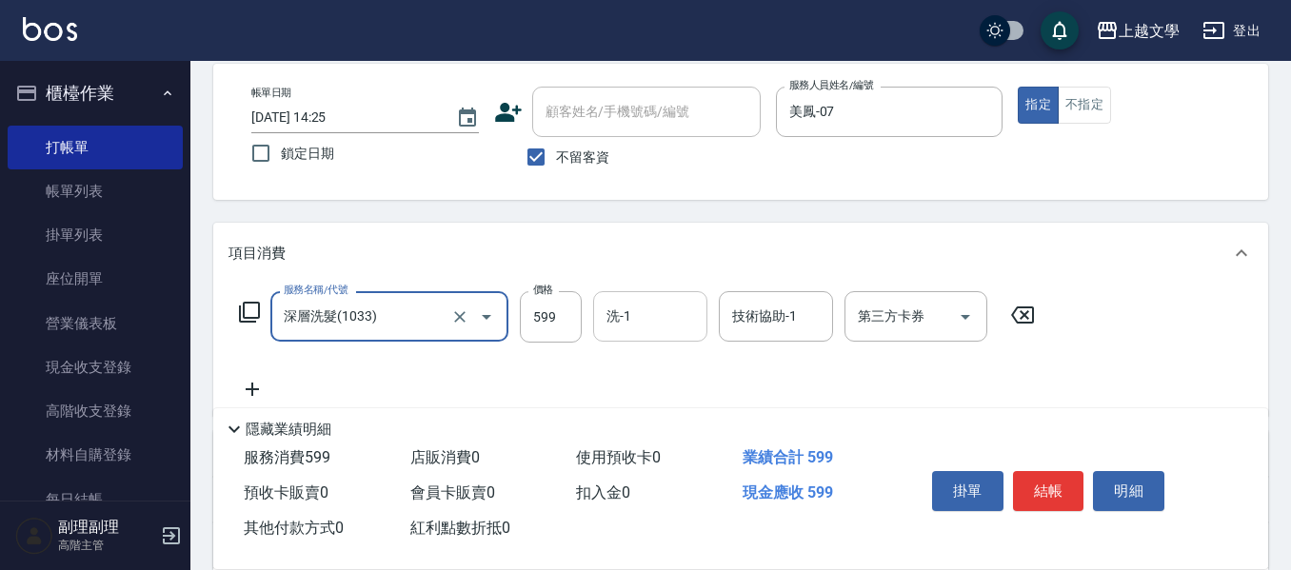
click at [650, 338] on div "洗-1" at bounding box center [650, 316] width 114 height 50
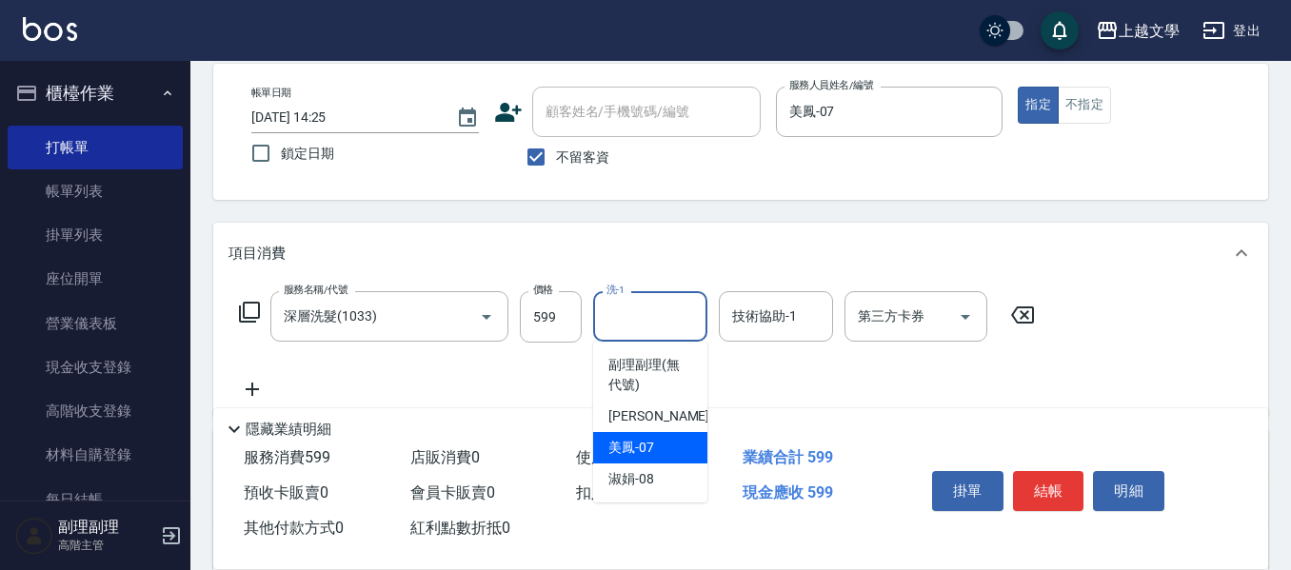
click at [647, 454] on span "美鳳 -07" at bounding box center [631, 448] width 46 height 20
type input "美鳳-07"
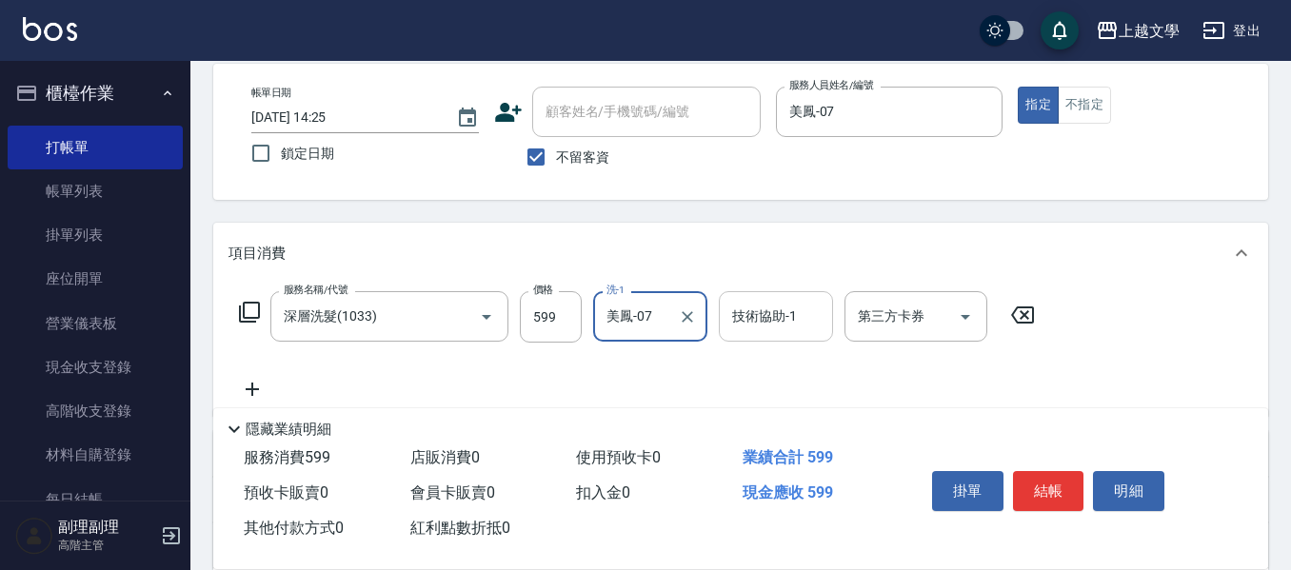
click at [757, 321] on input "技術協助-1" at bounding box center [776, 316] width 97 height 33
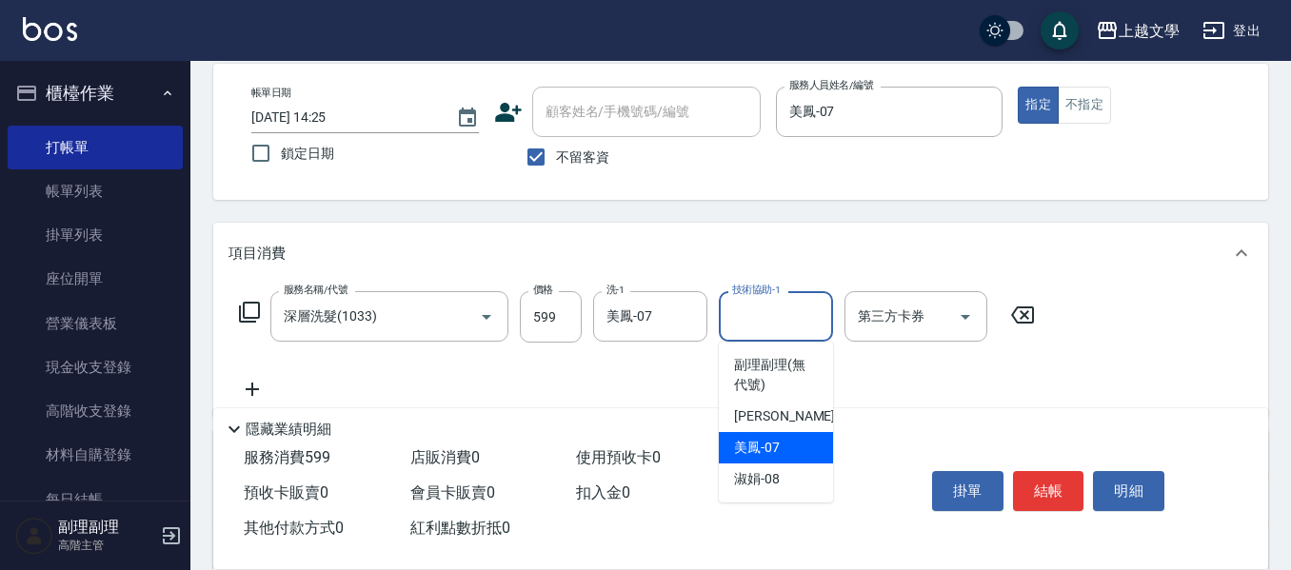
click at [769, 446] on span "美鳳 -07" at bounding box center [757, 448] width 46 height 20
type input "美鳳-07"
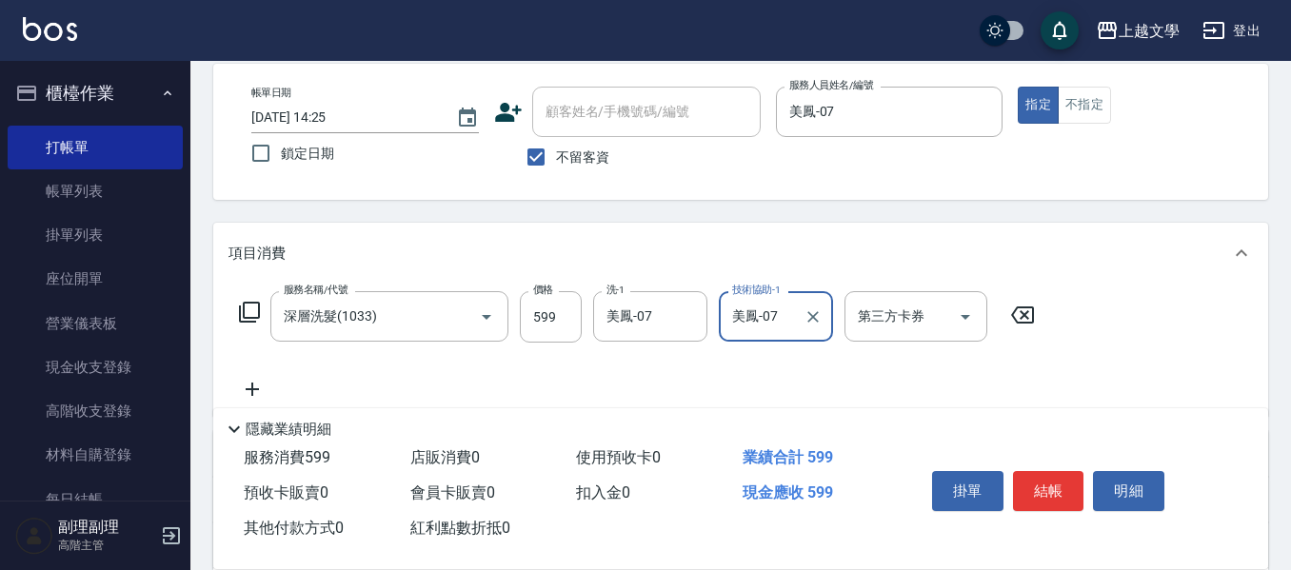
click at [246, 392] on icon at bounding box center [253, 389] width 48 height 23
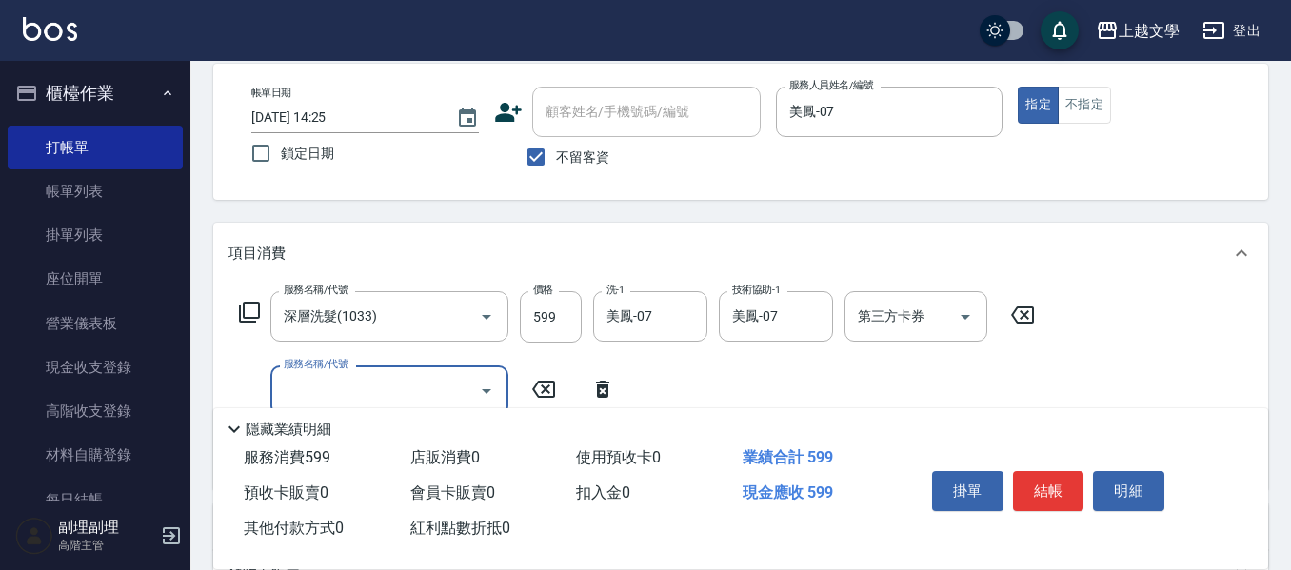
click at [331, 398] on input "服務名稱/代號" at bounding box center [375, 390] width 192 height 33
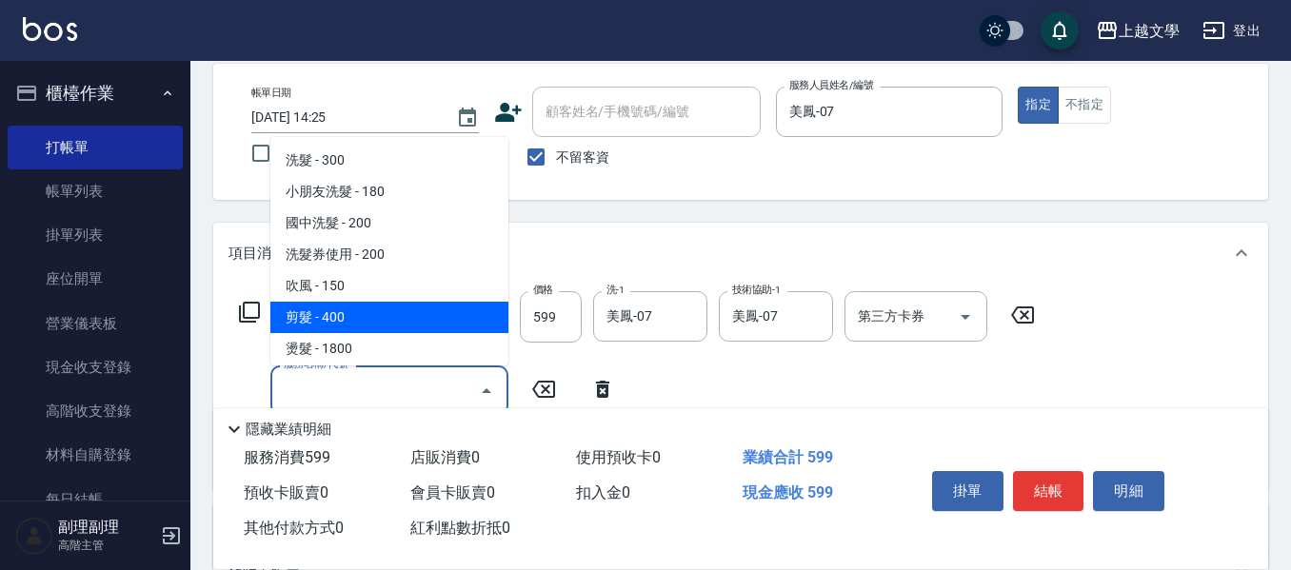
click at [342, 330] on span "剪髮 - 400" at bounding box center [389, 317] width 238 height 31
type input "剪髮(200)"
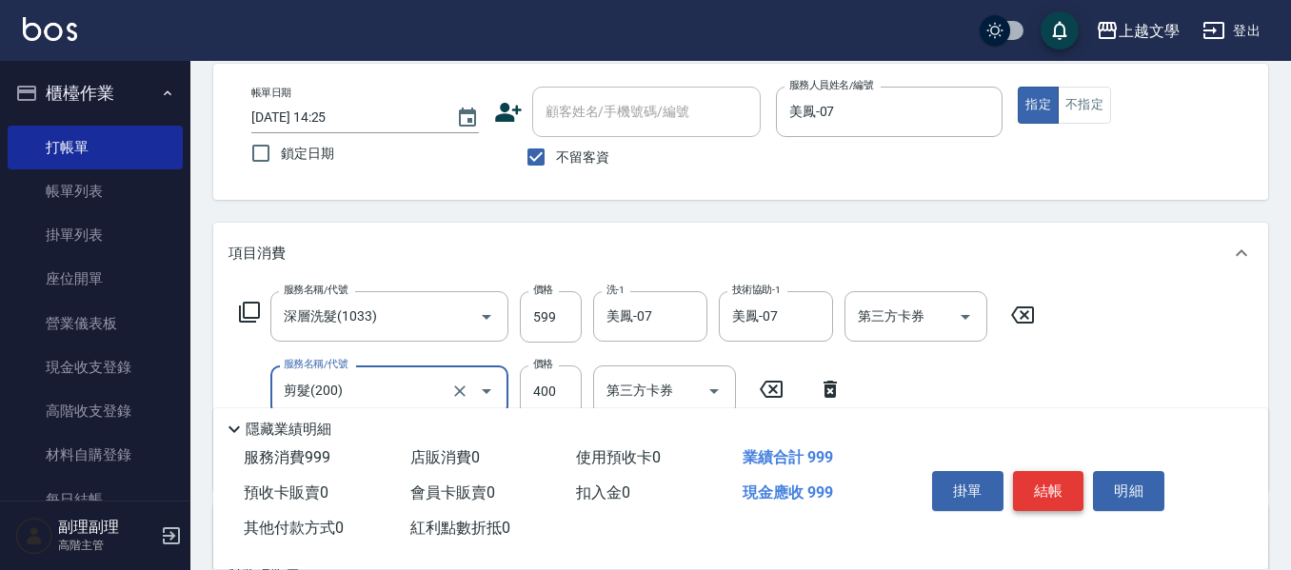
click at [1020, 486] on button "結帳" at bounding box center [1048, 491] width 71 height 40
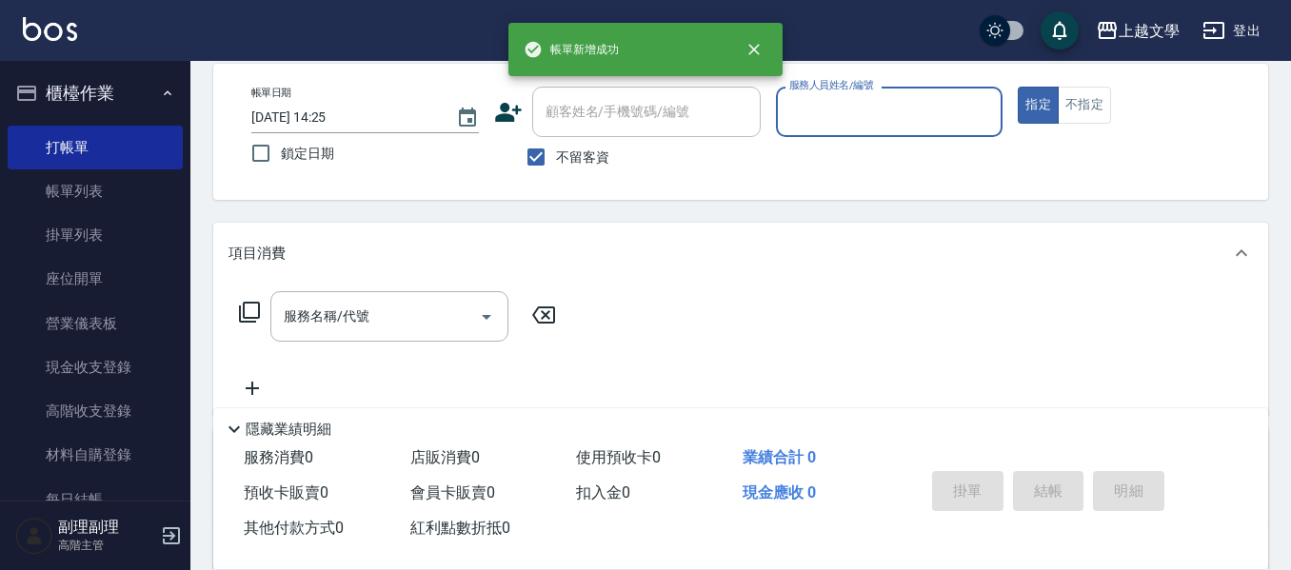
click at [895, 132] on div "服務人員姓名/編號" at bounding box center [890, 112] width 228 height 50
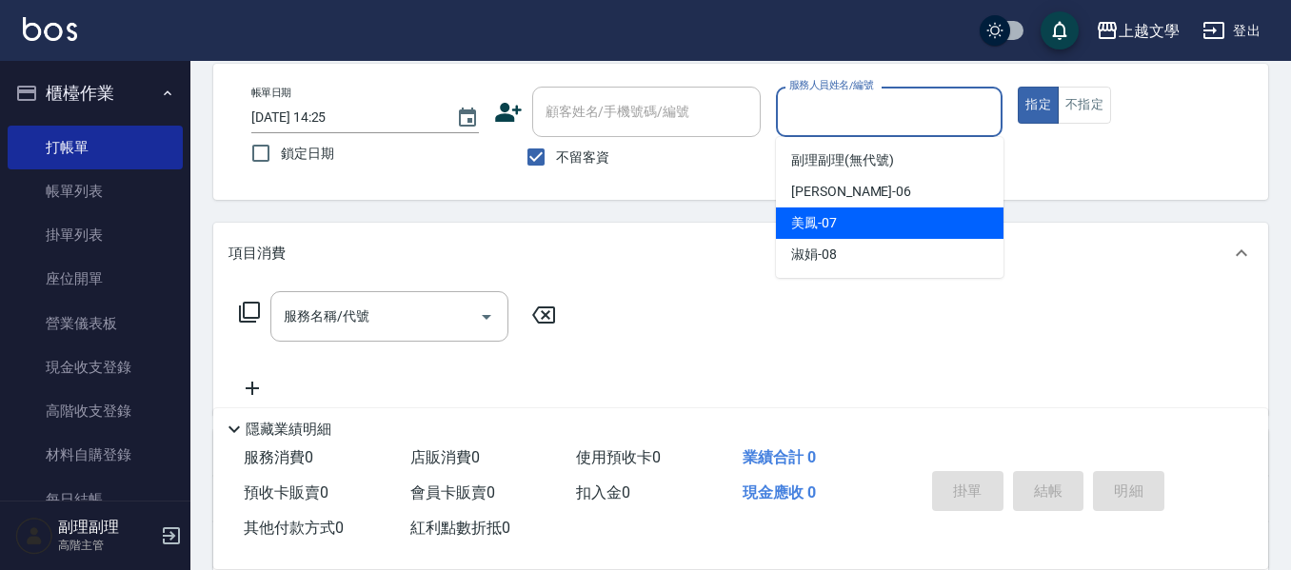
drag, startPoint x: 867, startPoint y: 226, endPoint x: 854, endPoint y: 227, distance: 12.4
click at [865, 227] on div "美鳳 -07" at bounding box center [890, 223] width 228 height 31
type input "美鳳-07"
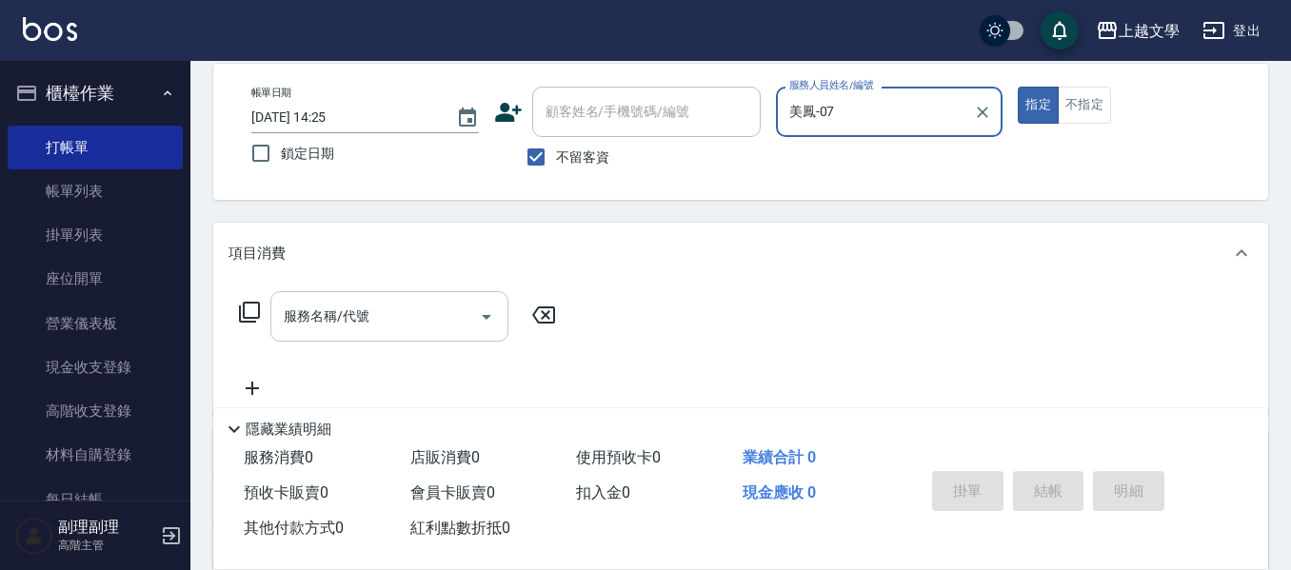
click at [371, 336] on div "服務名稱/代號" at bounding box center [389, 316] width 238 height 50
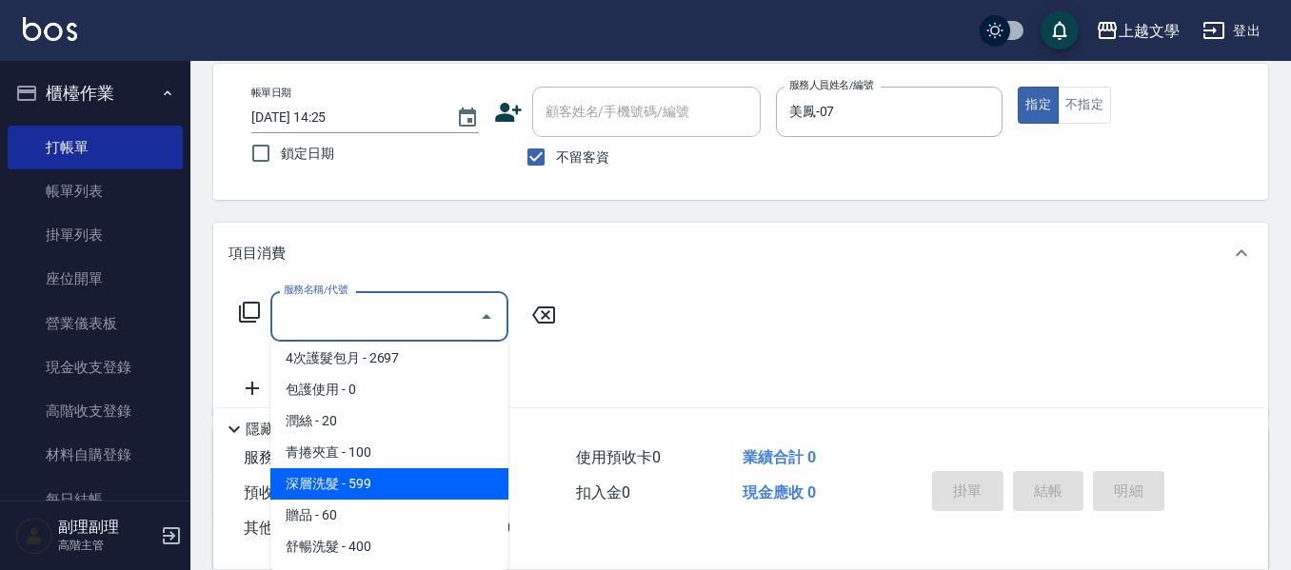
drag, startPoint x: 361, startPoint y: 494, endPoint x: 382, endPoint y: 494, distance: 20.9
click at [363, 494] on span "深層洗髮 - 599" at bounding box center [389, 484] width 238 height 31
type input "深層洗髮(1033)"
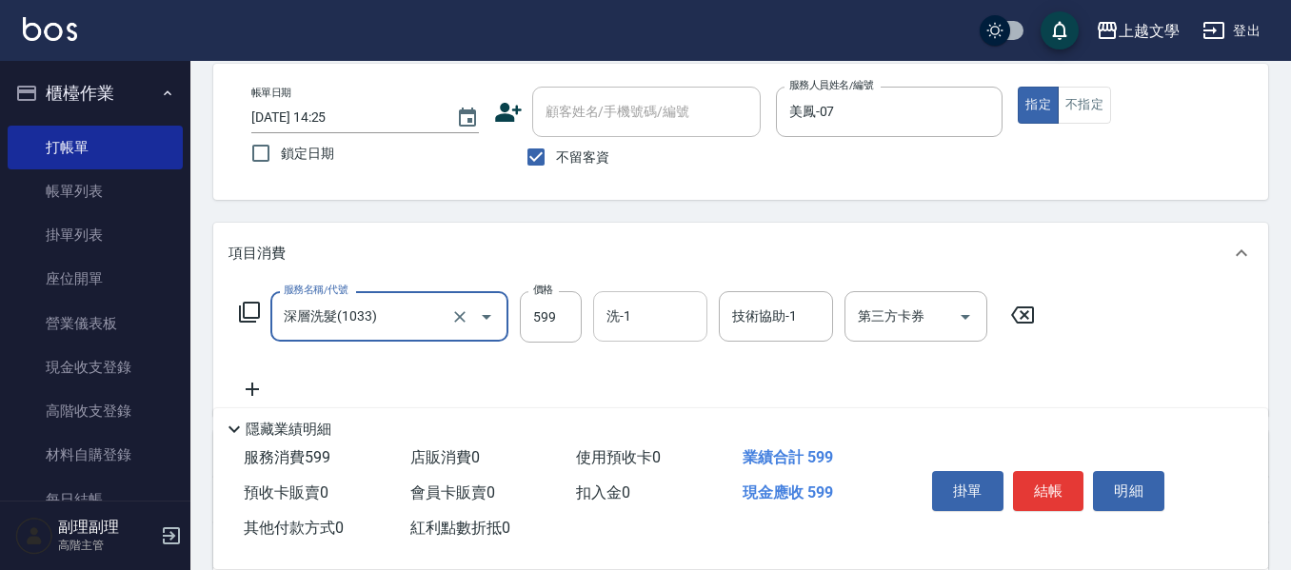
click at [653, 334] on div "洗-1" at bounding box center [650, 316] width 114 height 50
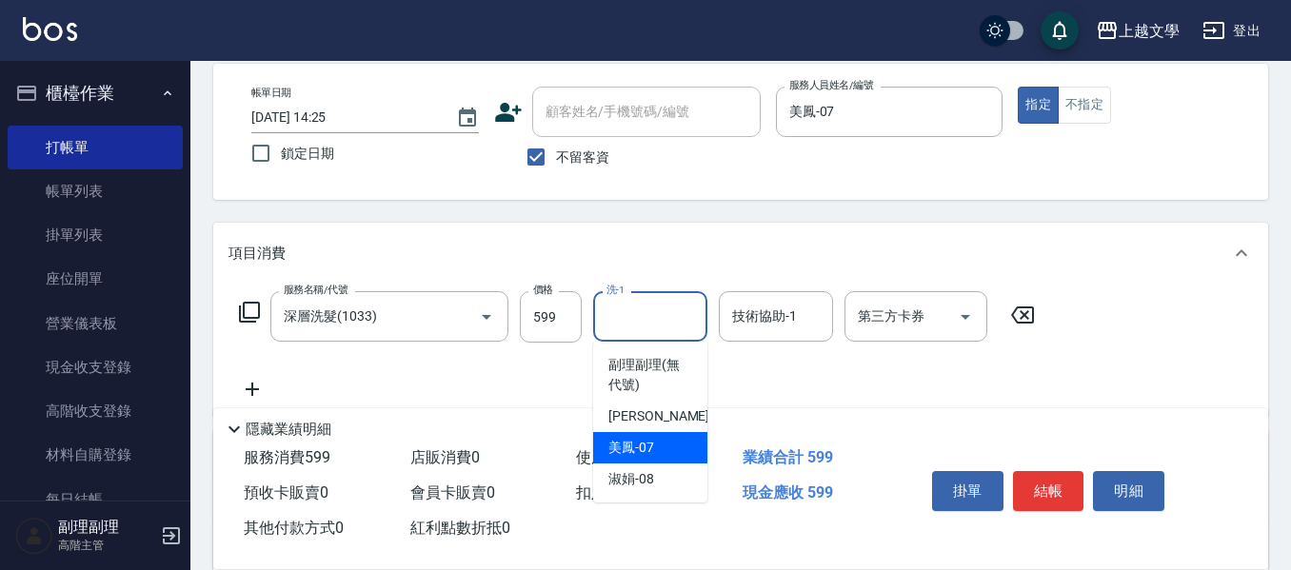
drag, startPoint x: 651, startPoint y: 446, endPoint x: 672, endPoint y: 432, distance: 24.8
click at [655, 445] on div "美鳳 -07" at bounding box center [650, 447] width 114 height 31
type input "美鳳-07"
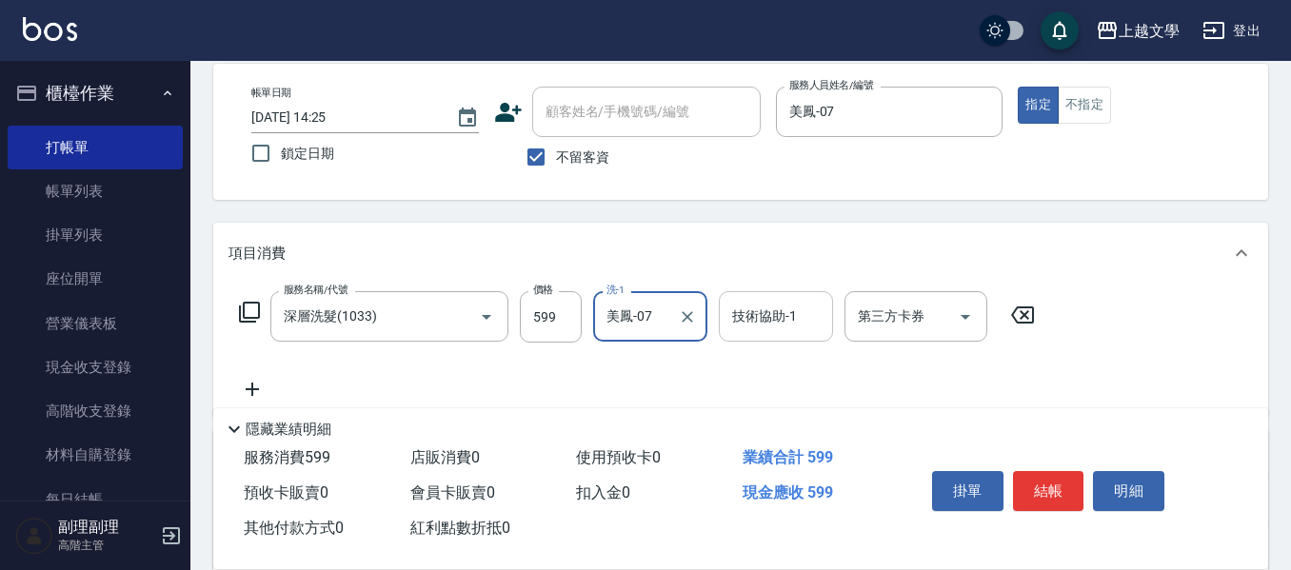
click at [734, 311] on input "技術協助-1" at bounding box center [776, 316] width 97 height 33
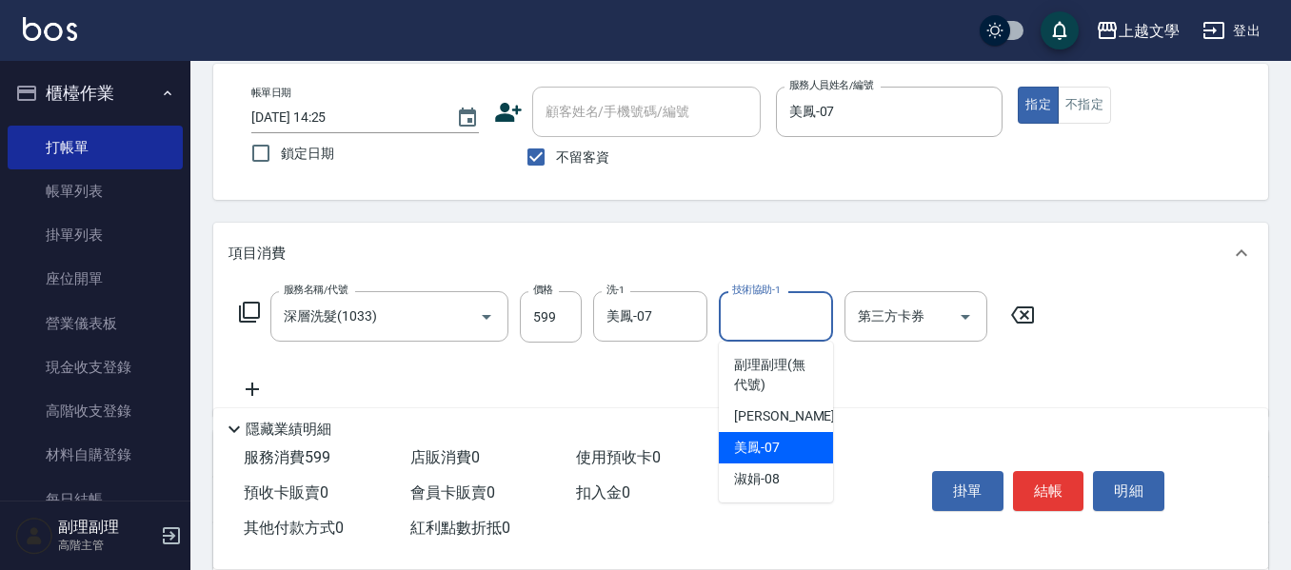
drag, startPoint x: 763, startPoint y: 448, endPoint x: 848, endPoint y: 461, distance: 86.7
click at [767, 448] on span "美鳳 -07" at bounding box center [757, 448] width 46 height 20
type input "美鳳-07"
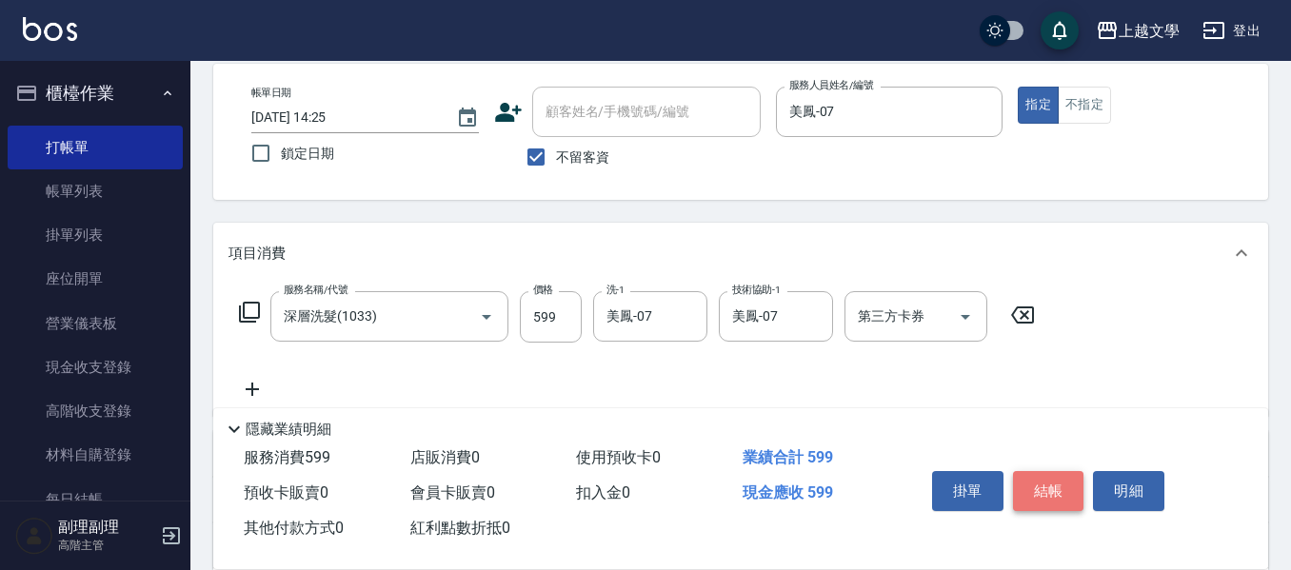
click at [1032, 481] on button "結帳" at bounding box center [1048, 491] width 71 height 40
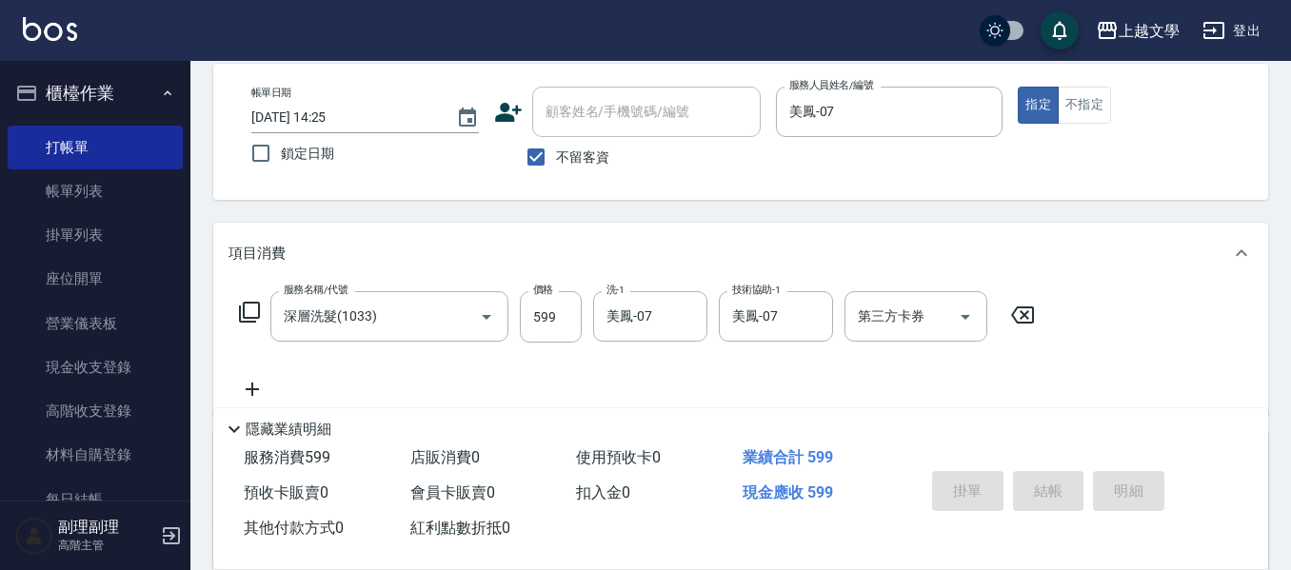
type input "[DATE] 14:26"
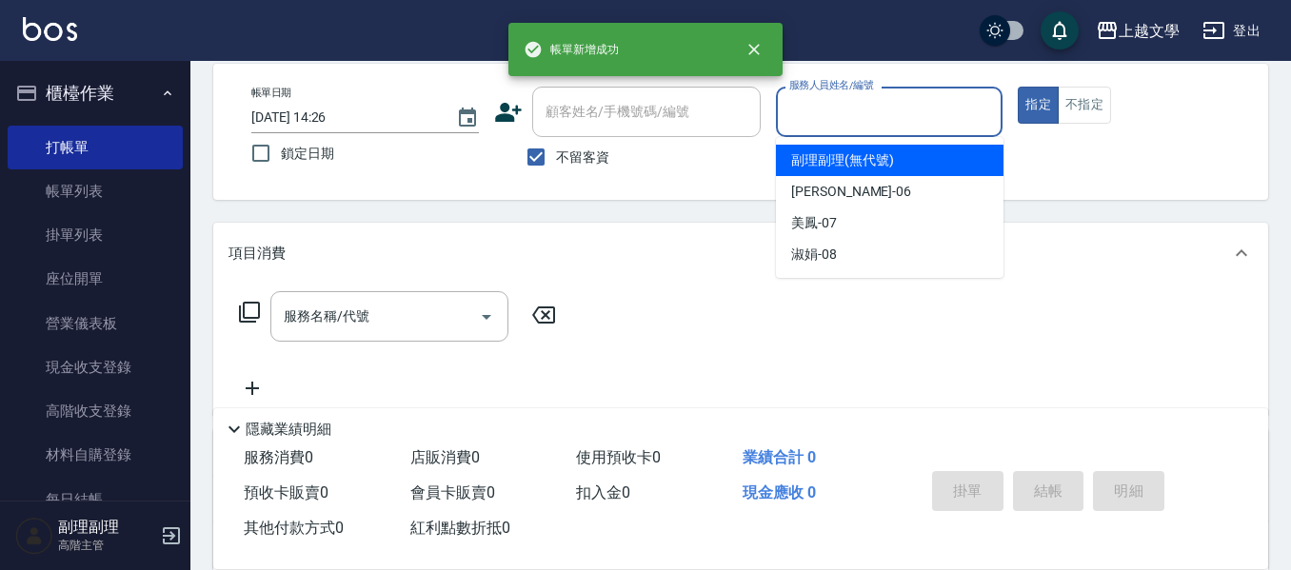
click at [819, 100] on input "服務人員姓名/編號" at bounding box center [890, 111] width 210 height 33
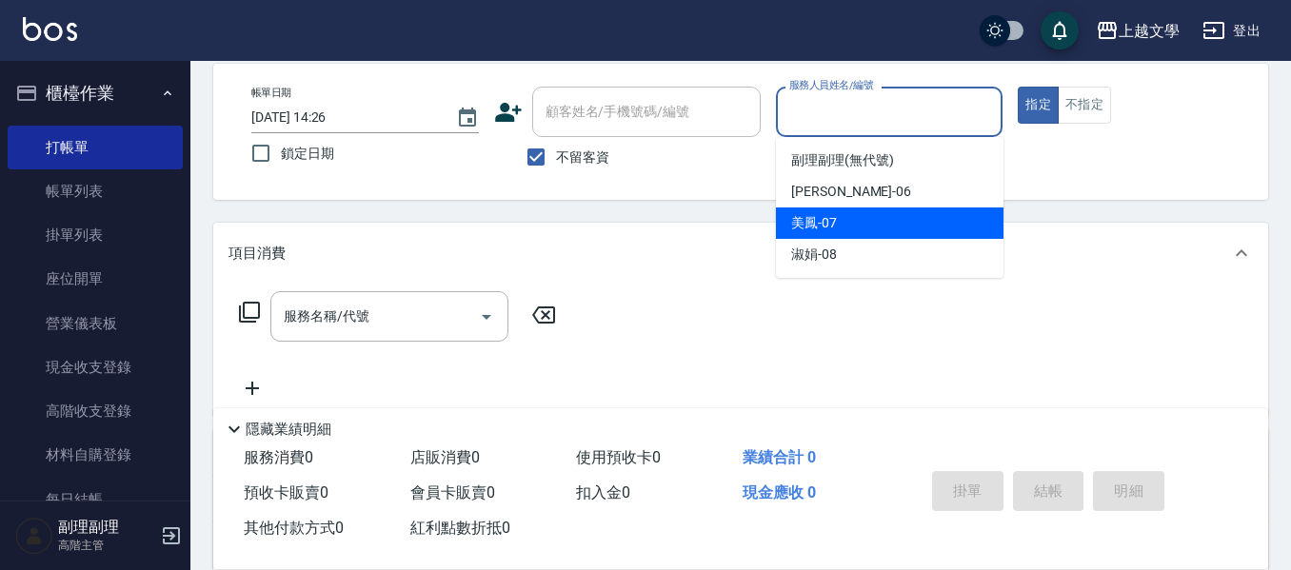
drag, startPoint x: 815, startPoint y: 238, endPoint x: 766, endPoint y: 240, distance: 49.6
click at [786, 238] on div "美鳳 -07" at bounding box center [890, 223] width 228 height 31
type input "美鳳-07"
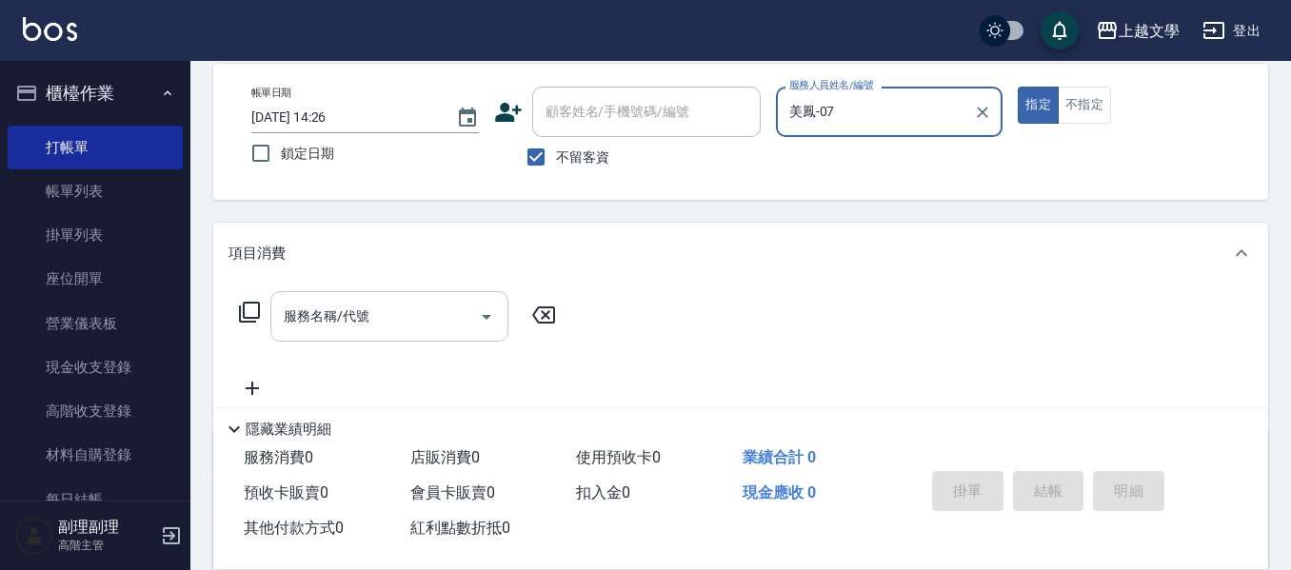
drag, startPoint x: 388, startPoint y: 321, endPoint x: 410, endPoint y: 340, distance: 29.7
click at [389, 321] on input "服務名稱/代號" at bounding box center [375, 316] width 192 height 33
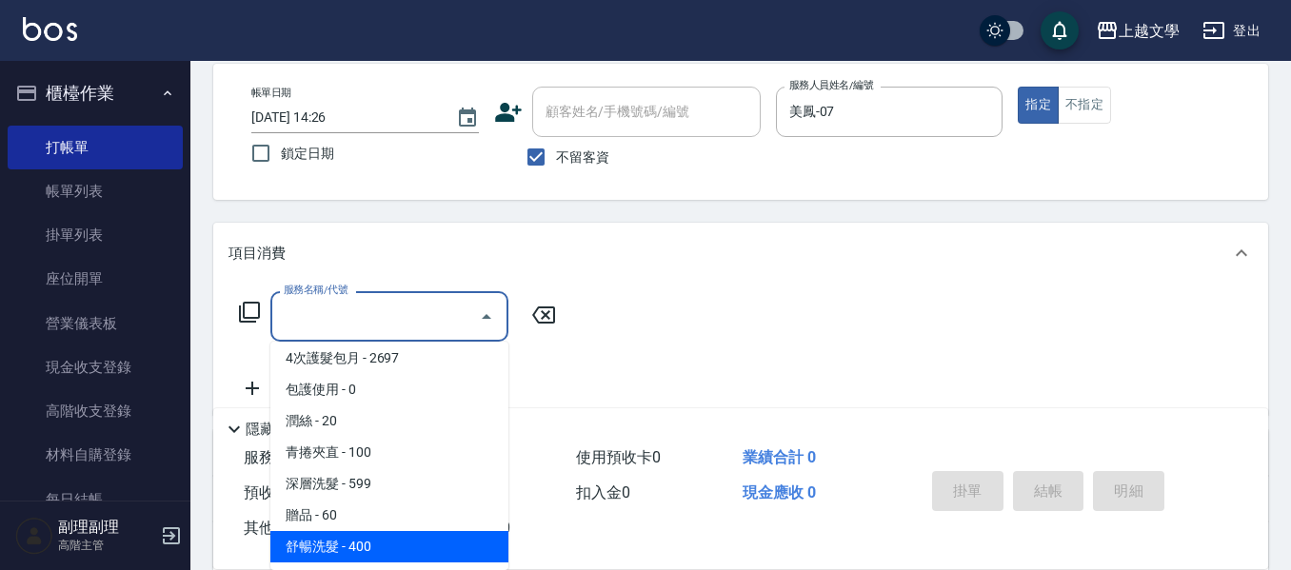
click at [378, 550] on span "舒暢洗髮 - 400" at bounding box center [389, 546] width 238 height 31
type input "舒暢洗髮(10333)"
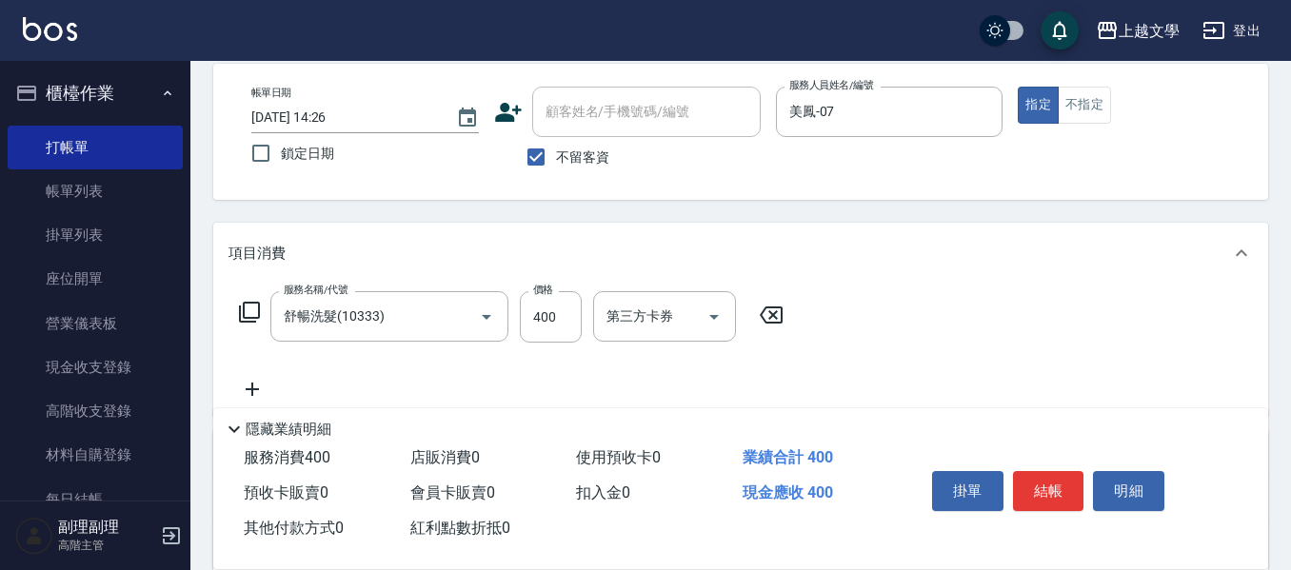
drag, startPoint x: 378, startPoint y: 550, endPoint x: 393, endPoint y: 537, distance: 20.2
click at [379, 548] on div "服務消費 400 店販消費 0 使用預收卡 0 業績合計 400 預收卡販賣 0 會員卡販賣 0 扣入金 0 現金應收 400 其他付款方式 0 紅利點數折抵…" at bounding box center [740, 505] width 1055 height 129
click at [638, 329] on input "洗-1" at bounding box center [650, 316] width 97 height 33
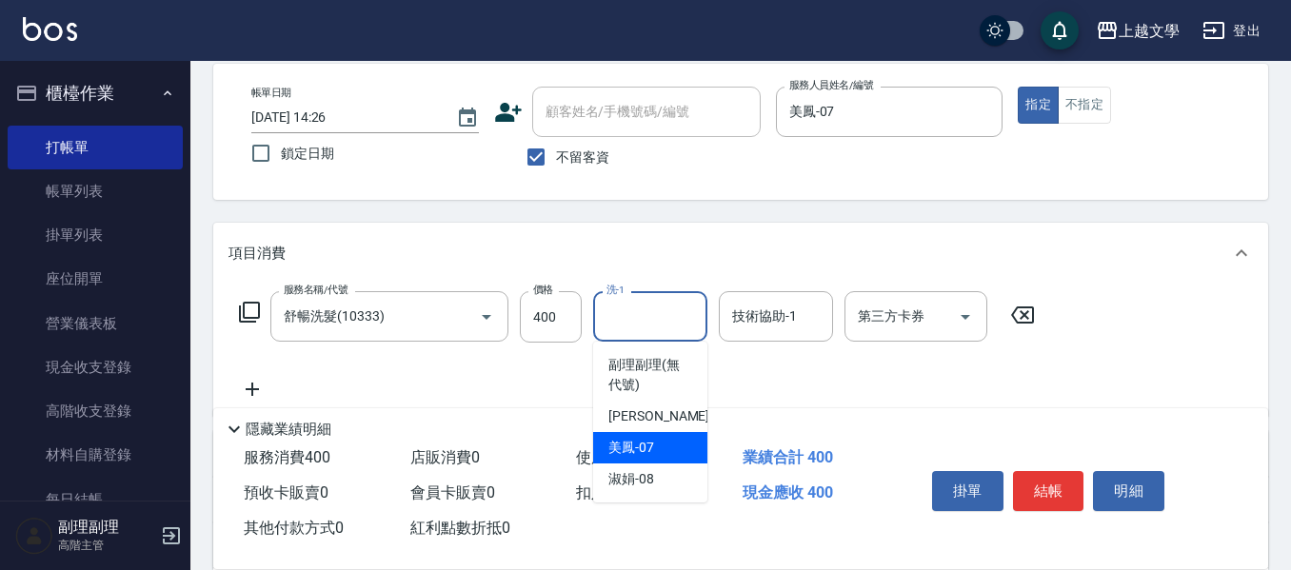
drag, startPoint x: 644, startPoint y: 446, endPoint x: 681, endPoint y: 438, distance: 37.9
click at [645, 448] on span "美鳳 -07" at bounding box center [631, 448] width 46 height 20
type input "美鳳-07"
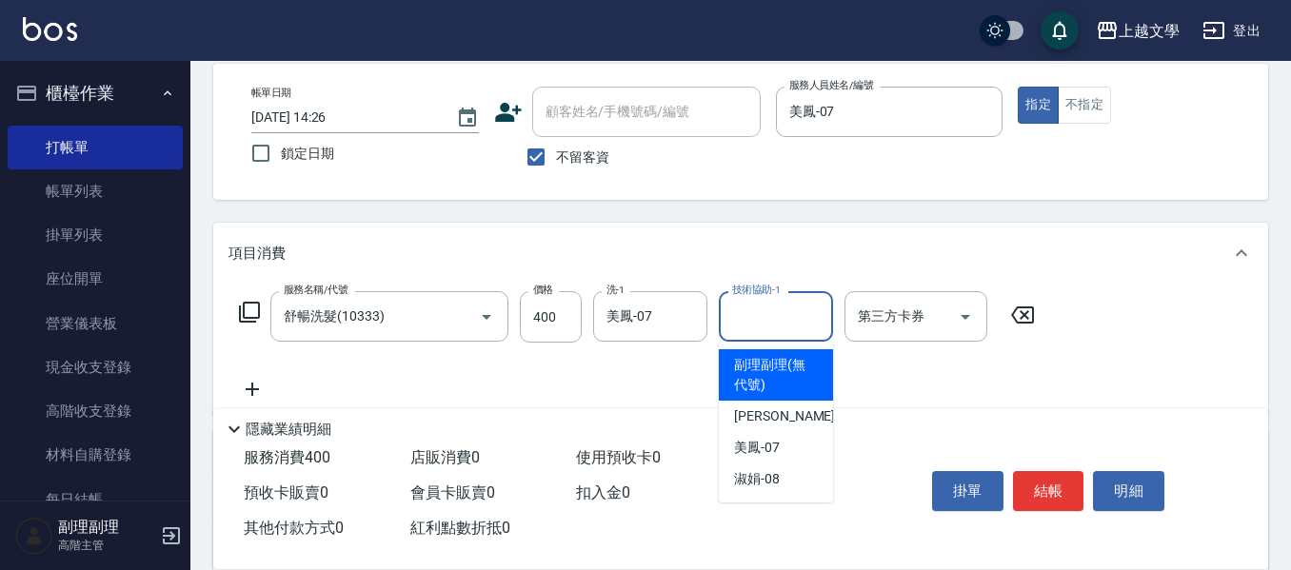
drag, startPoint x: 781, startPoint y: 324, endPoint x: 788, endPoint y: 389, distance: 66.0
click at [782, 328] on input "技術協助-1" at bounding box center [776, 316] width 97 height 33
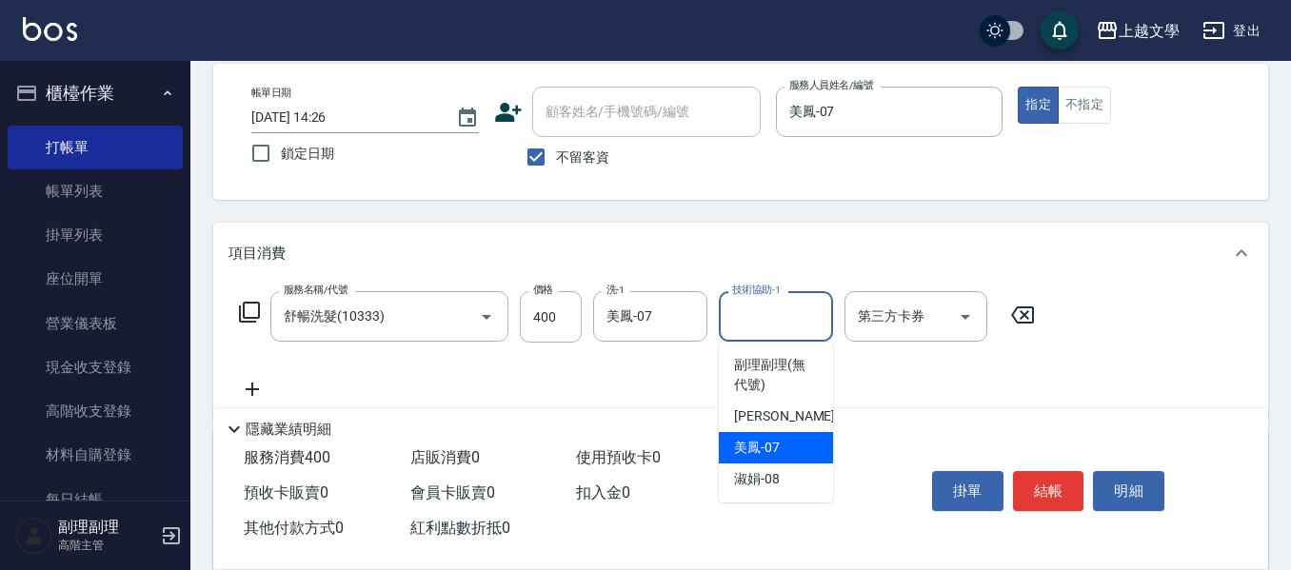
click at [779, 456] on span "美鳳 -07" at bounding box center [757, 448] width 46 height 20
type input "美鳳-07"
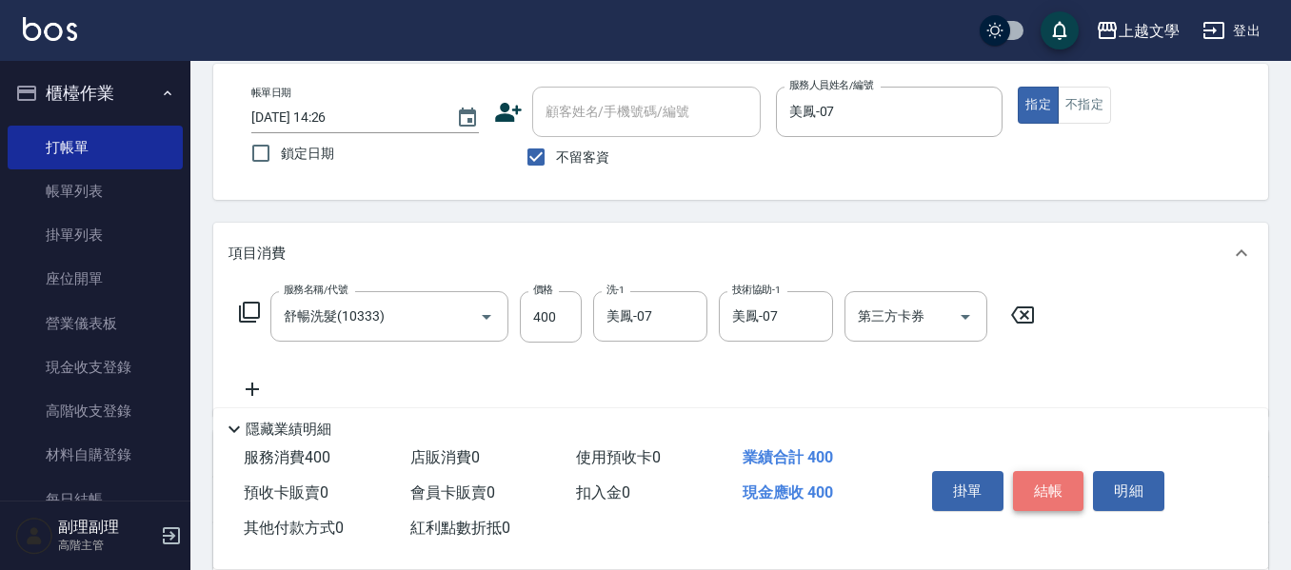
click at [1034, 482] on button "結帳" at bounding box center [1048, 491] width 71 height 40
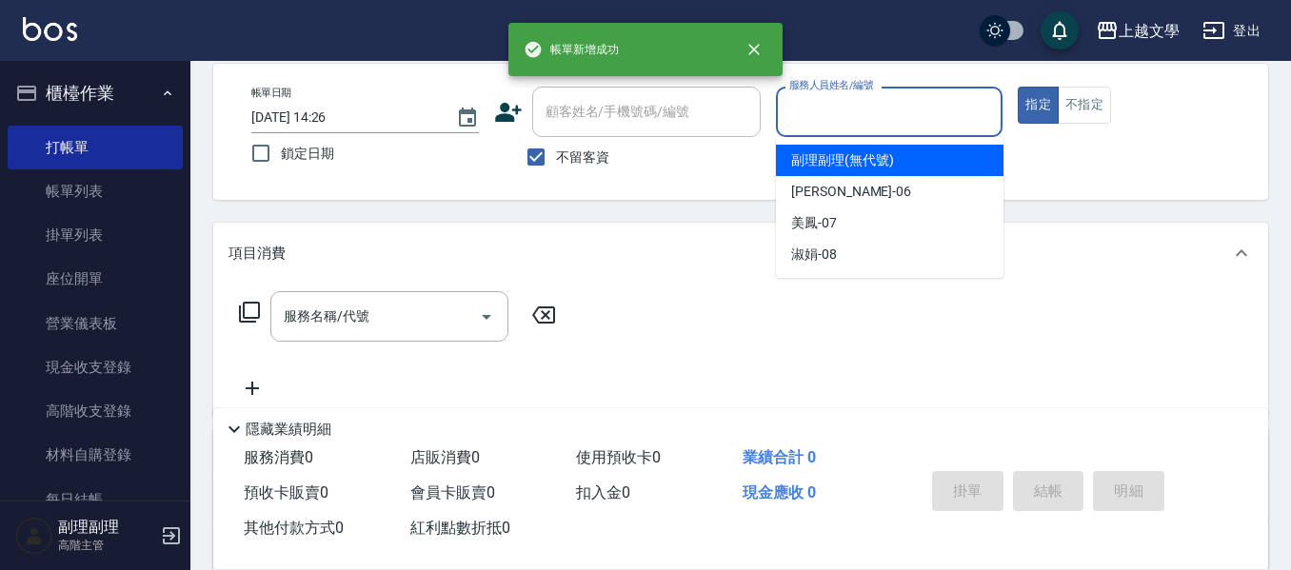
drag, startPoint x: 870, startPoint y: 95, endPoint x: 879, endPoint y: 154, distance: 59.7
click at [872, 99] on input "服務人員姓名/編號" at bounding box center [890, 111] width 210 height 33
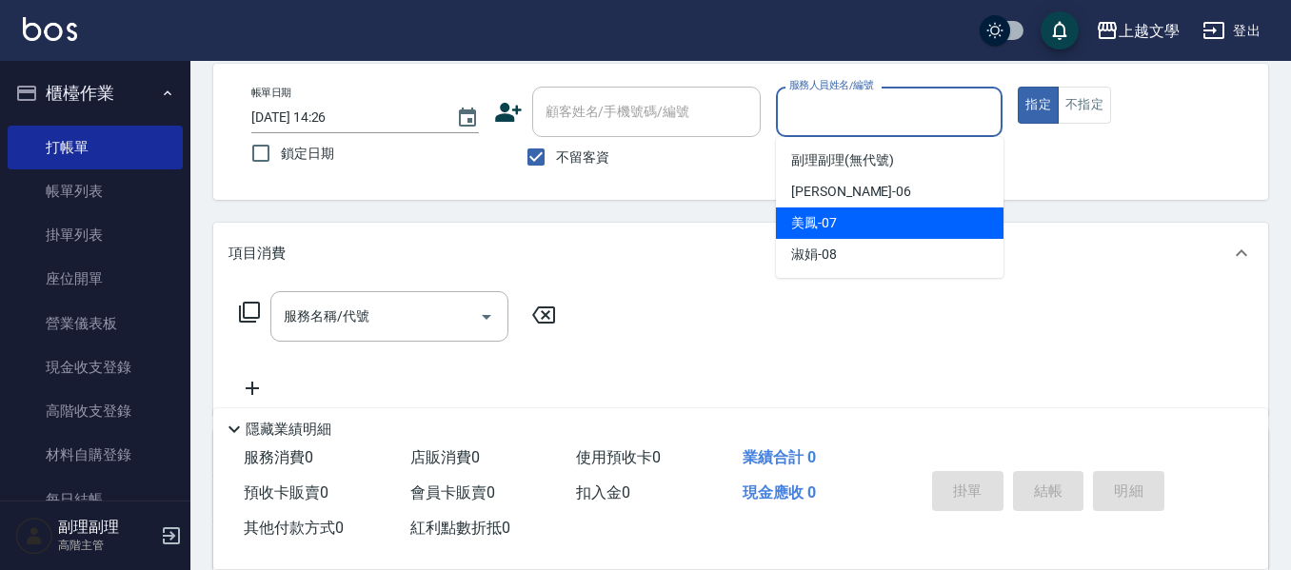
drag, startPoint x: 887, startPoint y: 234, endPoint x: 692, endPoint y: 266, distance: 197.7
click at [885, 234] on div "美鳳 -07" at bounding box center [890, 223] width 228 height 31
type input "美鳳-07"
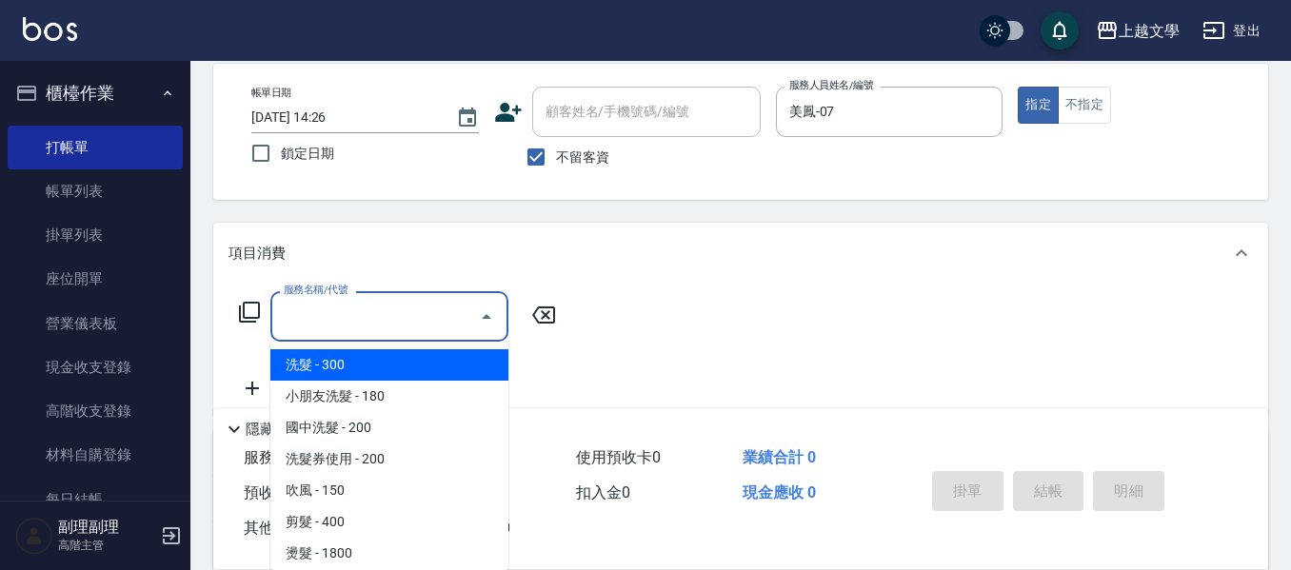
click at [429, 314] on input "服務名稱/代號" at bounding box center [375, 316] width 192 height 33
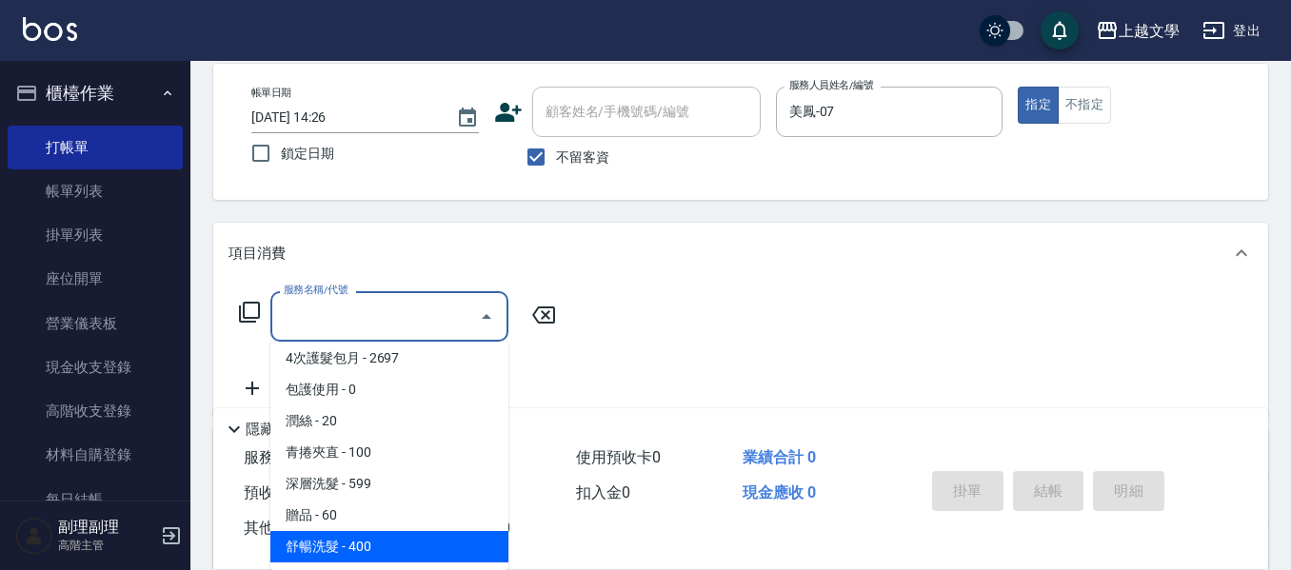
click at [395, 555] on span "舒暢洗髮 - 400" at bounding box center [389, 546] width 238 height 31
type input "舒暢洗髮(10333)"
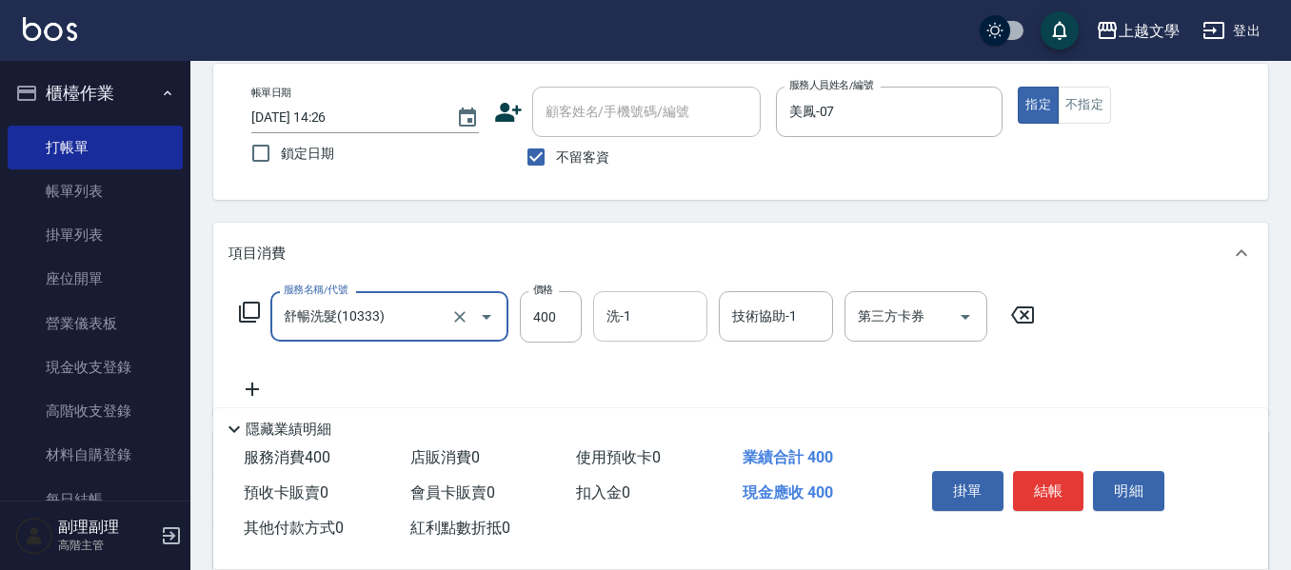
click at [661, 314] on input "洗-1" at bounding box center [650, 316] width 97 height 33
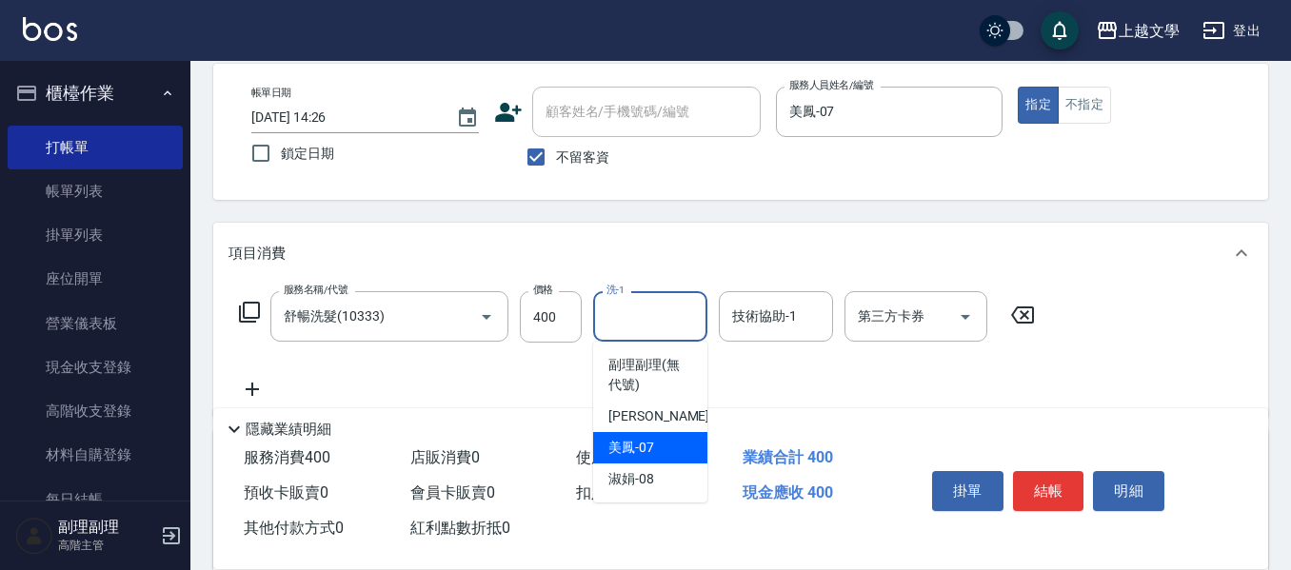
drag, startPoint x: 649, startPoint y: 455, endPoint x: 673, endPoint y: 438, distance: 29.3
click at [649, 456] on span "美鳳 -07" at bounding box center [631, 448] width 46 height 20
type input "美鳳-07"
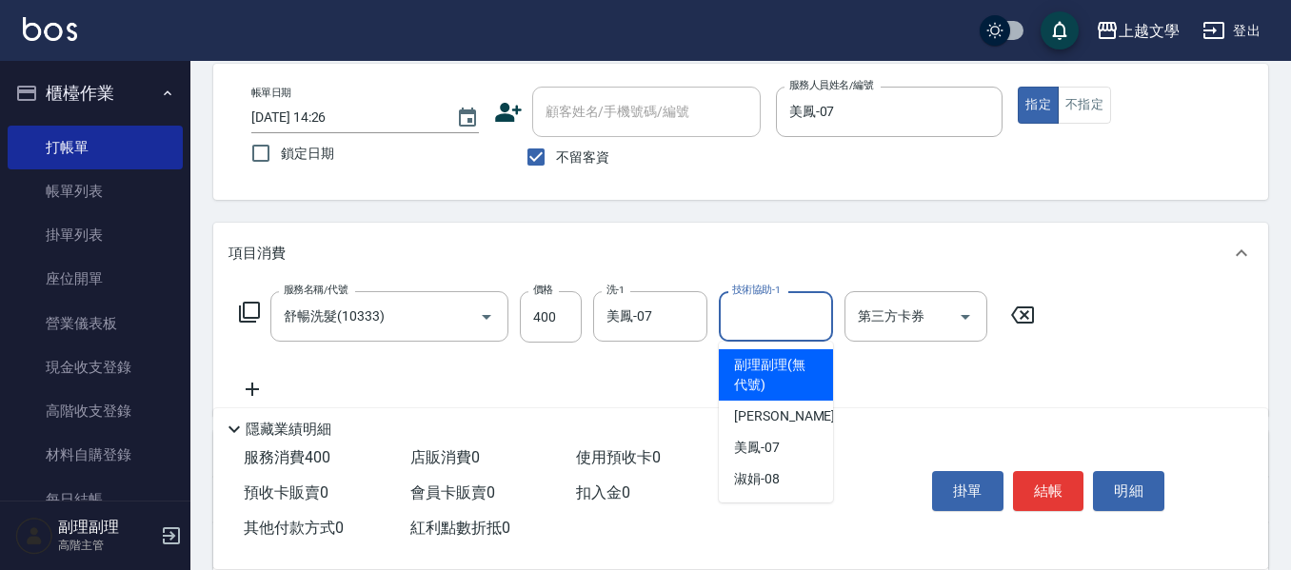
click at [768, 309] on input "技術協助-1" at bounding box center [776, 316] width 97 height 33
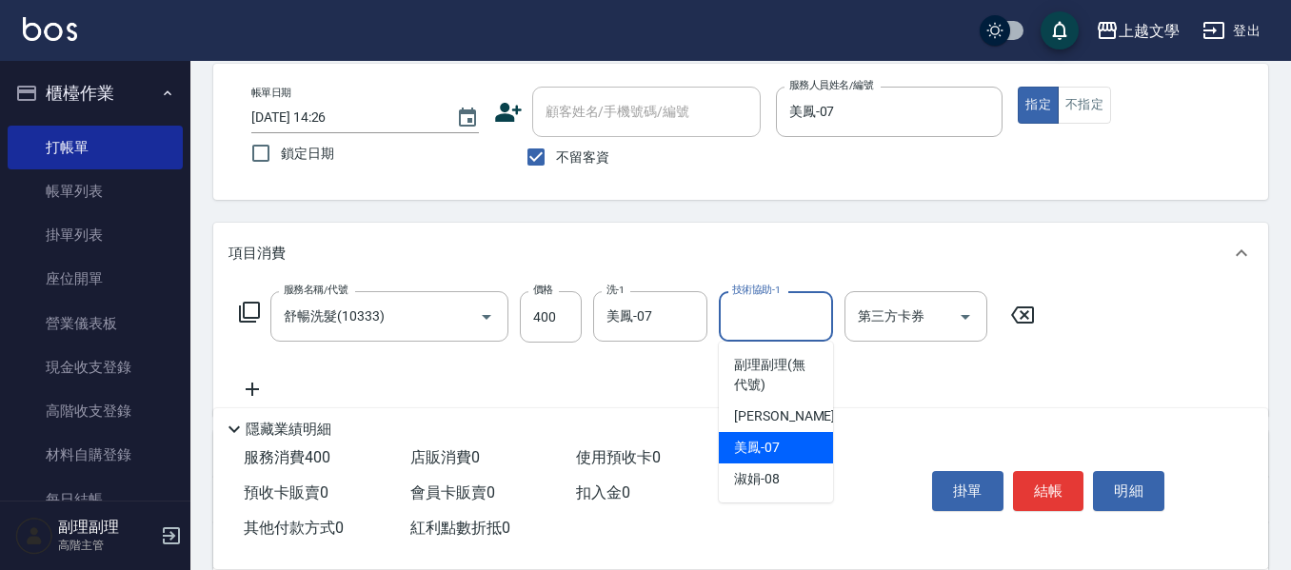
drag, startPoint x: 762, startPoint y: 457, endPoint x: 920, endPoint y: 487, distance: 160.8
click at [763, 457] on span "美鳳 -07" at bounding box center [757, 448] width 46 height 20
type input "美鳳-07"
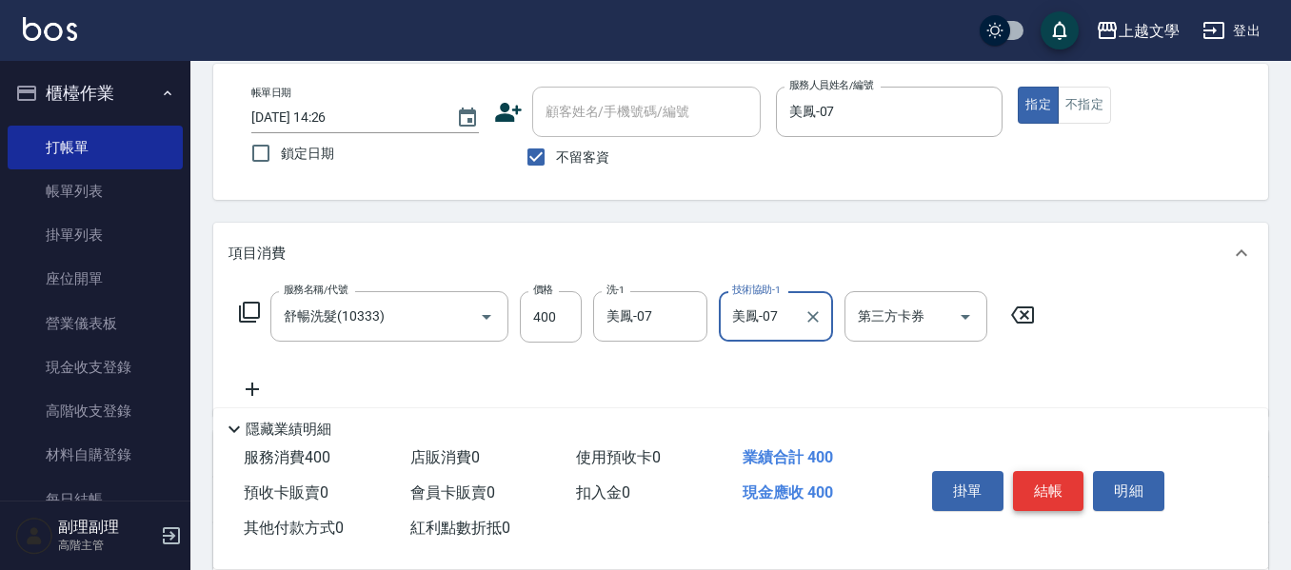
click at [1052, 490] on button "結帳" at bounding box center [1048, 491] width 71 height 40
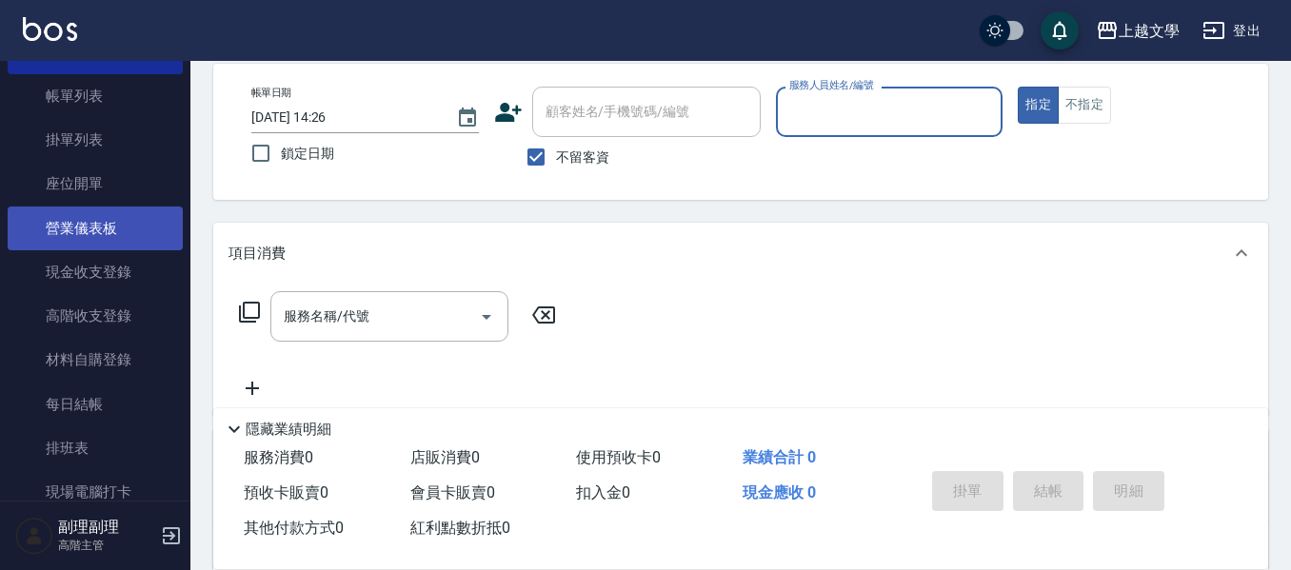
scroll to position [0, 0]
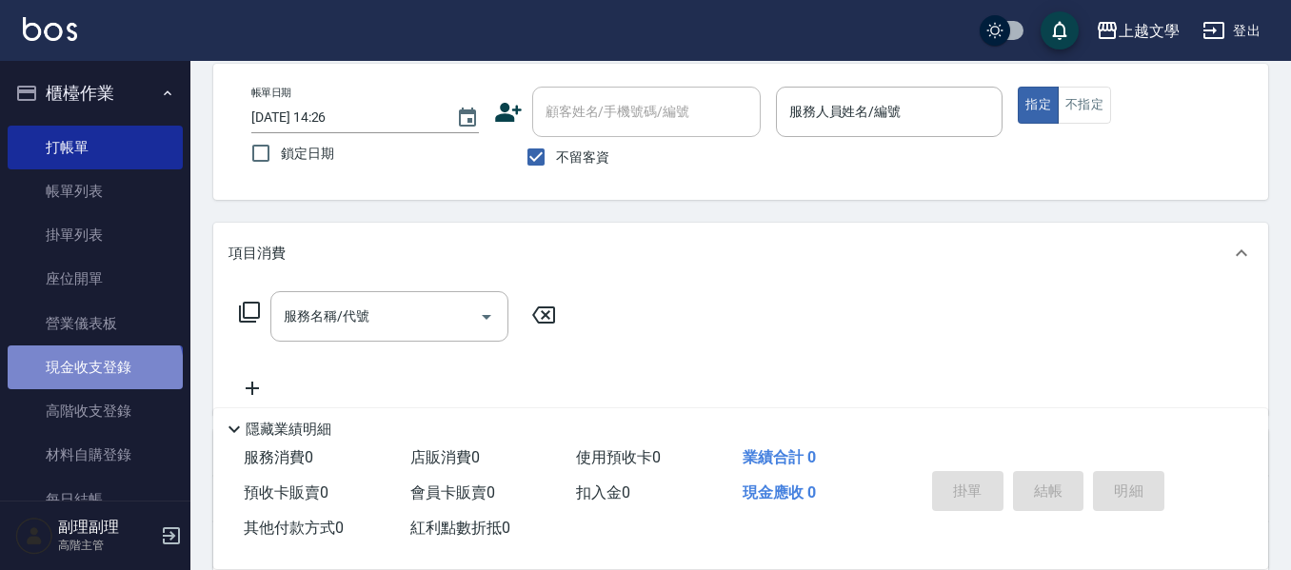
click at [93, 375] on link "現金收支登錄" at bounding box center [95, 368] width 175 height 44
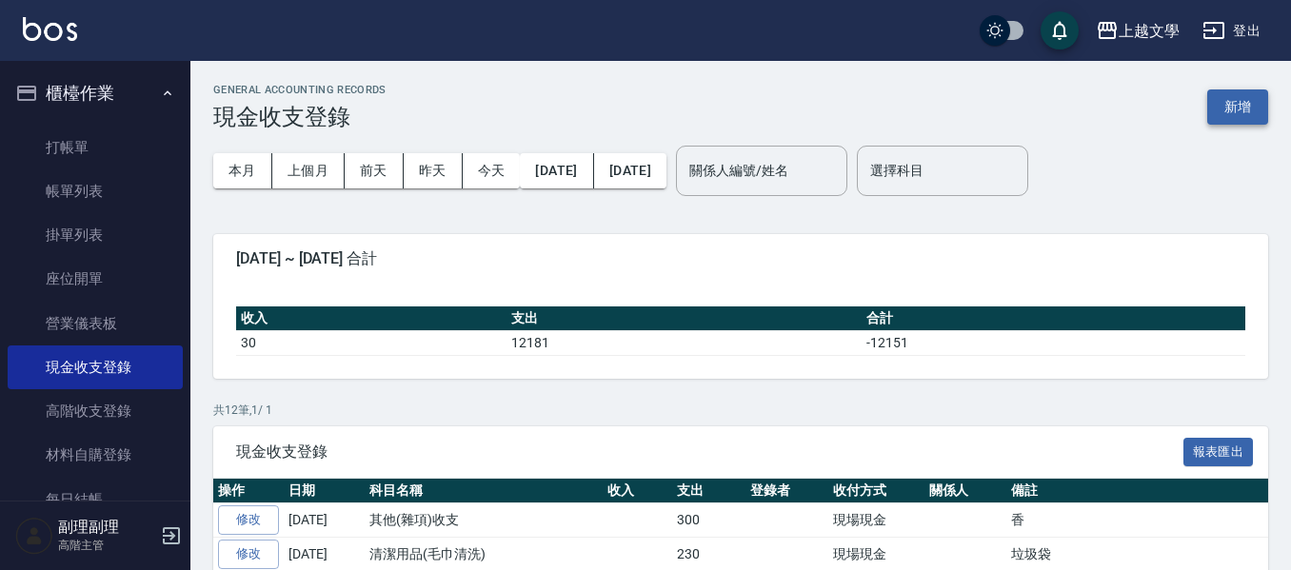
click at [1238, 112] on button "新增" at bounding box center [1237, 107] width 61 height 35
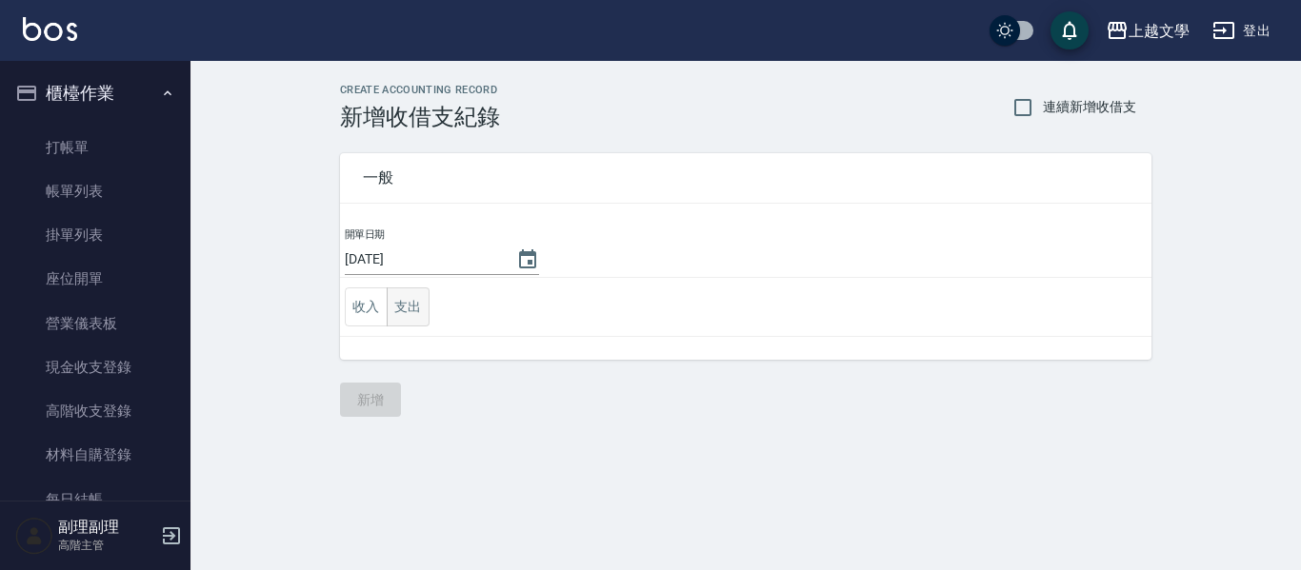
click at [415, 315] on button "支出" at bounding box center [408, 307] width 43 height 39
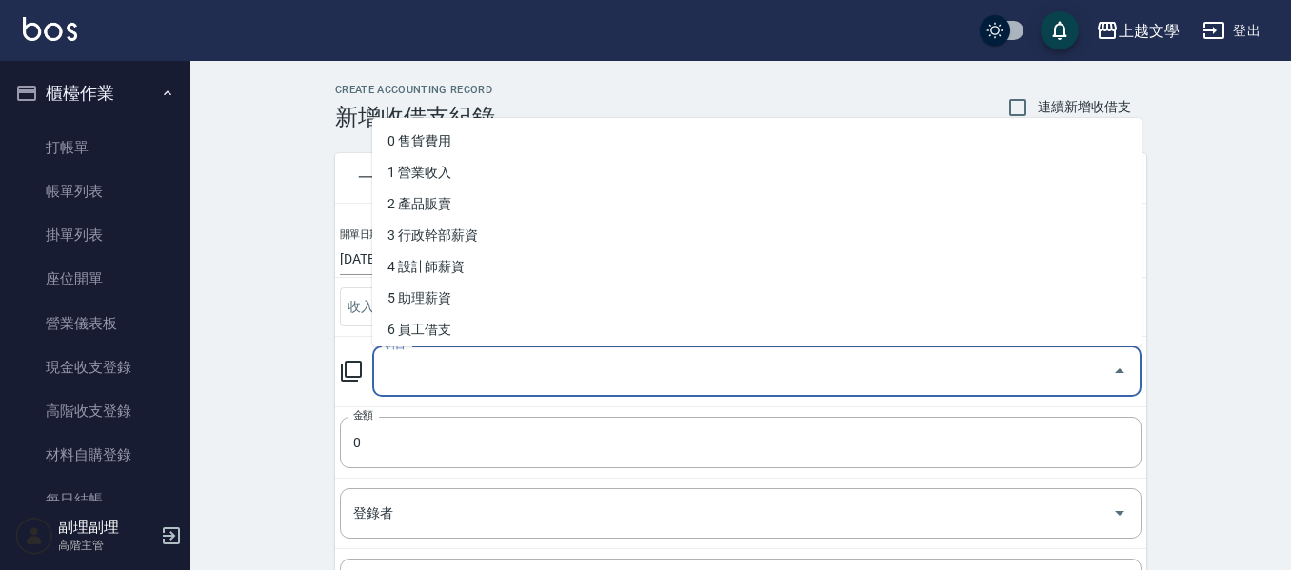
click at [449, 369] on input "科目" at bounding box center [743, 371] width 724 height 33
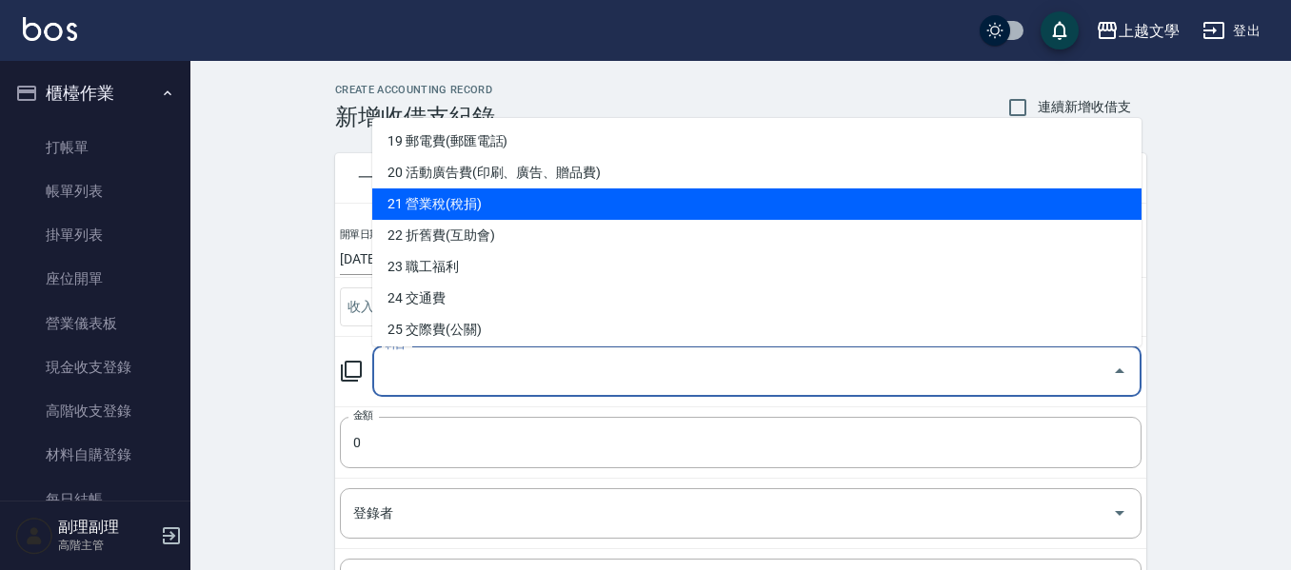
scroll to position [762, 0]
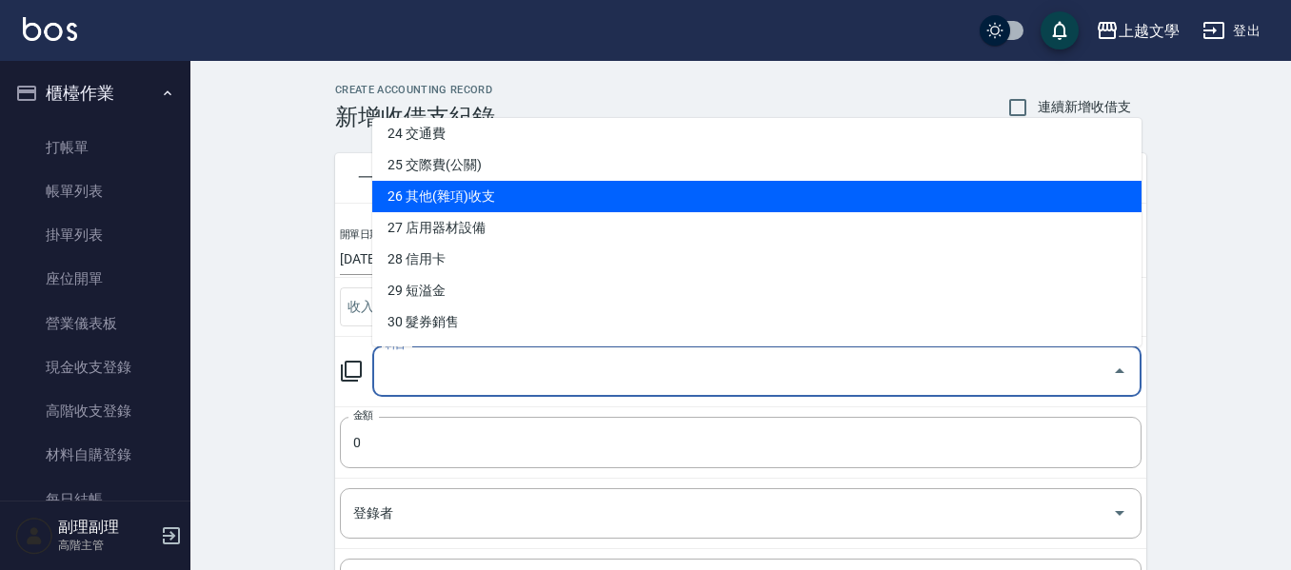
drag, startPoint x: 501, startPoint y: 209, endPoint x: 490, endPoint y: 301, distance: 93.0
click at [499, 209] on li "26 其他(雜項)收支" at bounding box center [756, 196] width 769 height 31
type input "26 其他(雜項)收支"
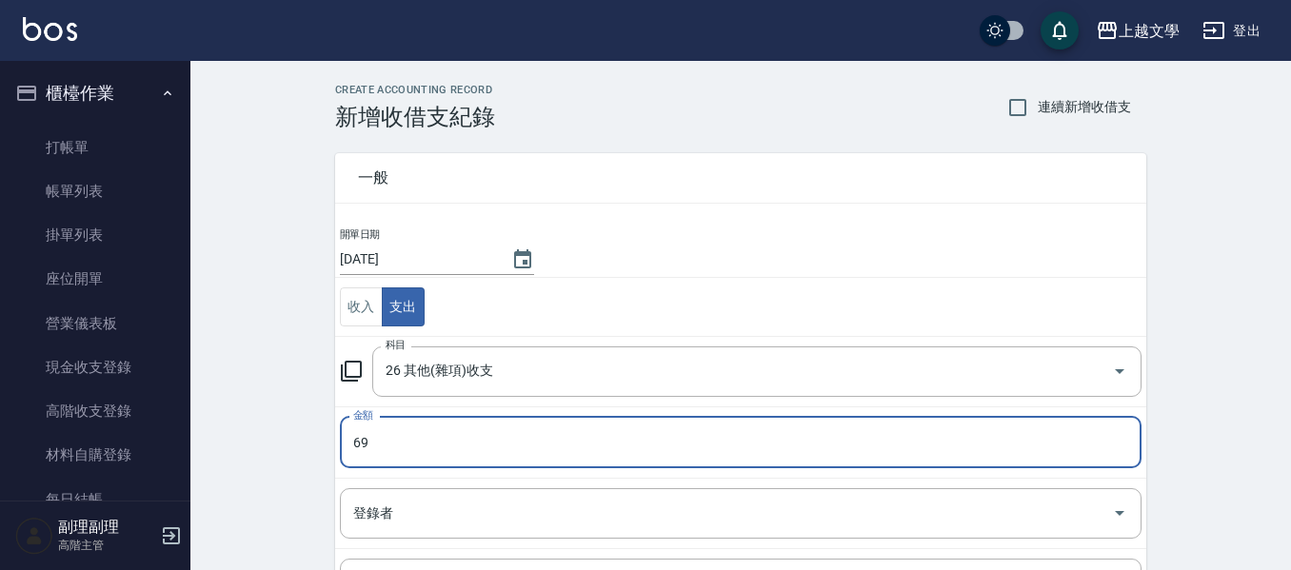
type input "69"
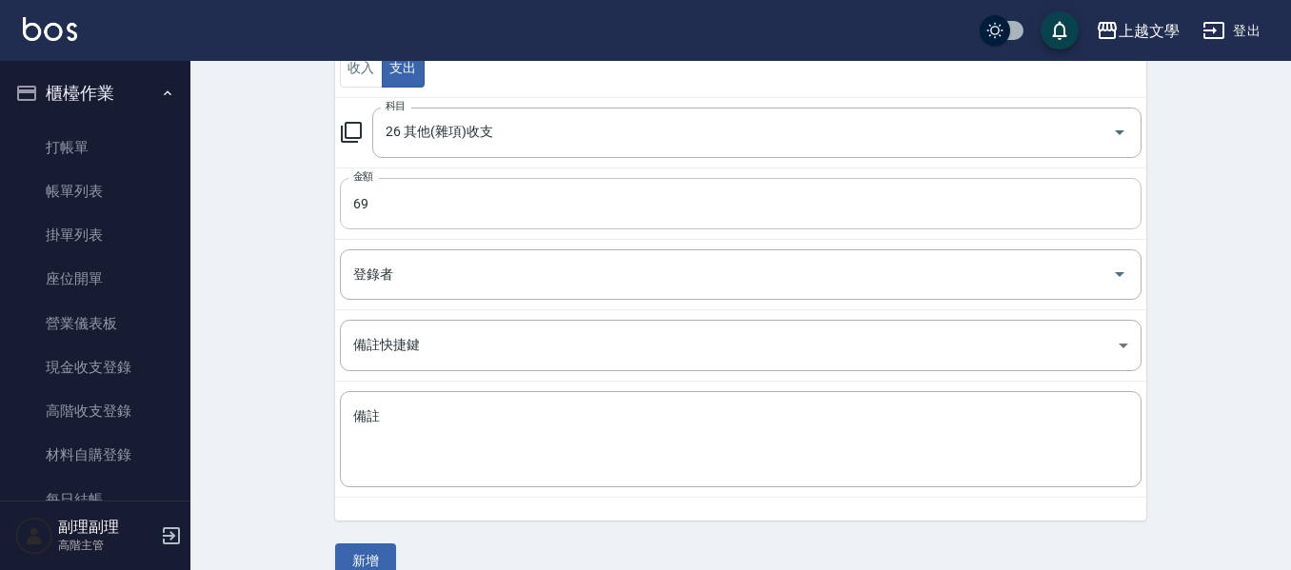
scroll to position [270, 0]
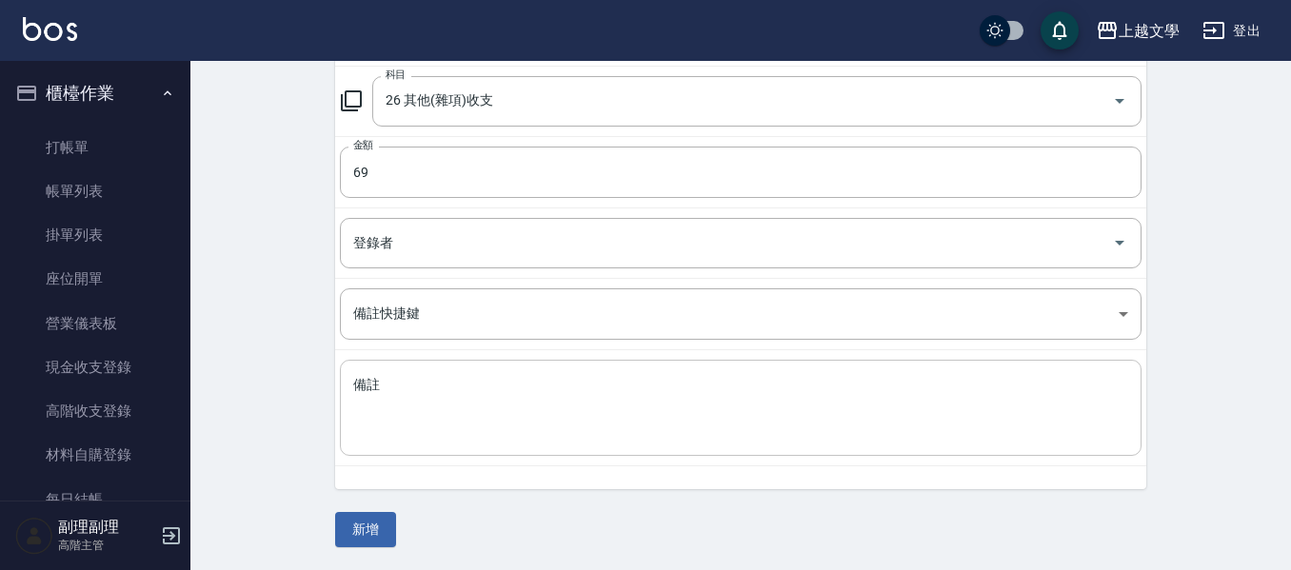
click at [478, 429] on textarea "備註" at bounding box center [740, 408] width 775 height 65
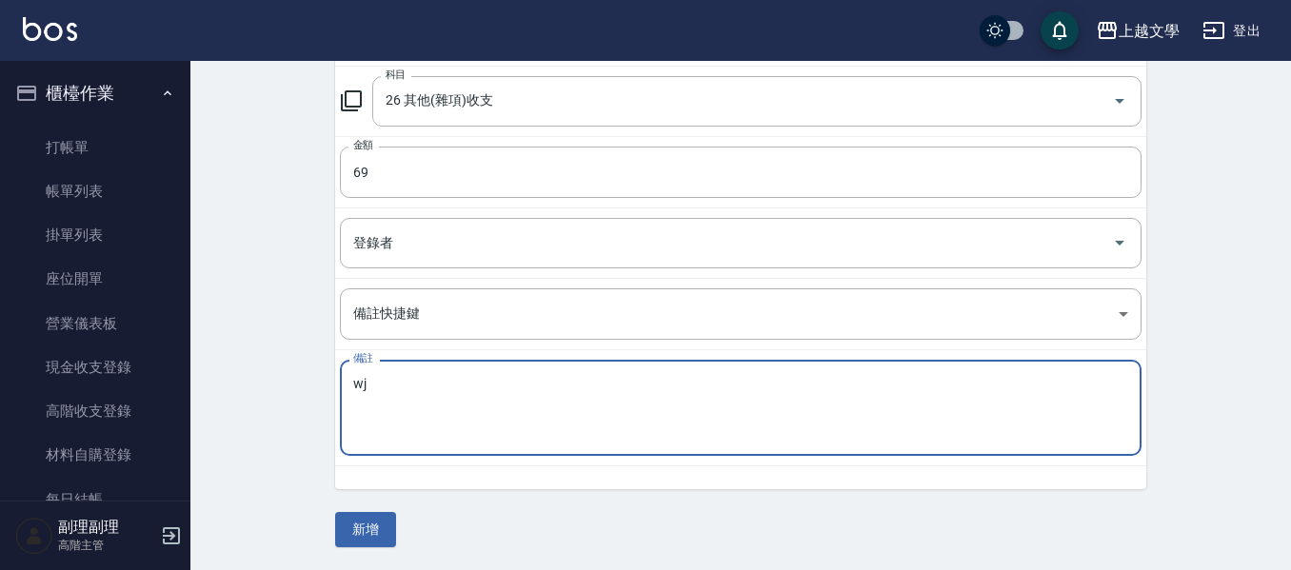
type textarea "w"
click at [600, 403] on textarea "備註" at bounding box center [740, 408] width 775 height 65
type textarea "通管"
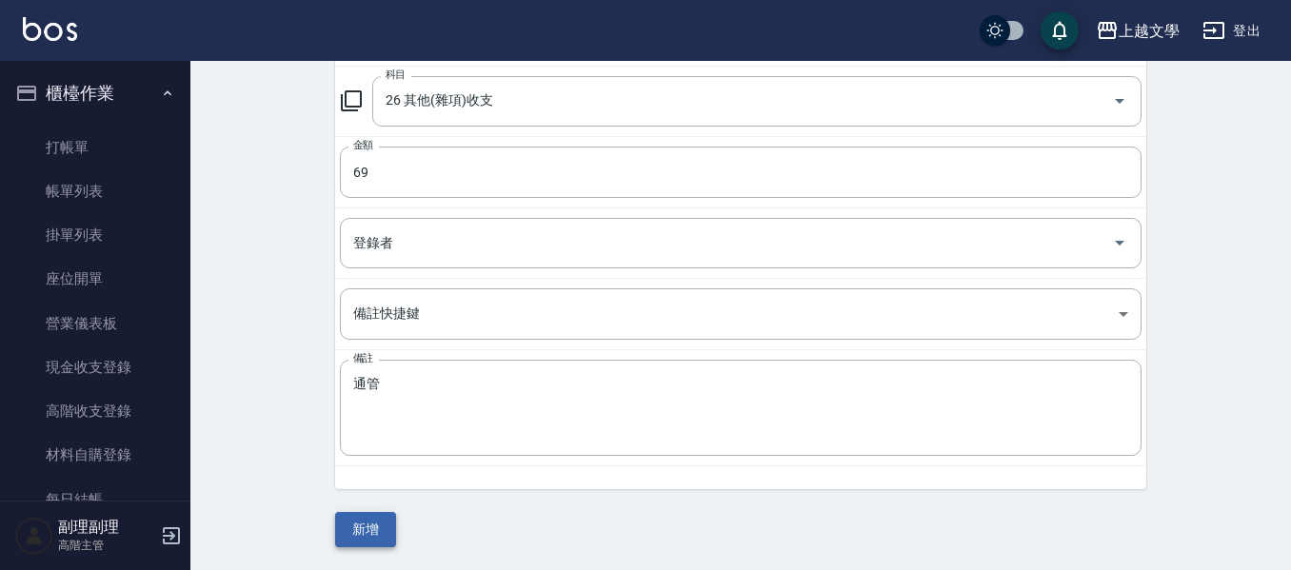
click at [368, 546] on div "CREATE ACCOUNTING RECORD 新增收借支紀錄 連續新增收借支 一般 開單日期 [DATE] 收入 支出 科目 26 其他(雜項)收支 科目…" at bounding box center [740, 181] width 1101 height 780
click at [383, 535] on button "新增" at bounding box center [365, 529] width 61 height 35
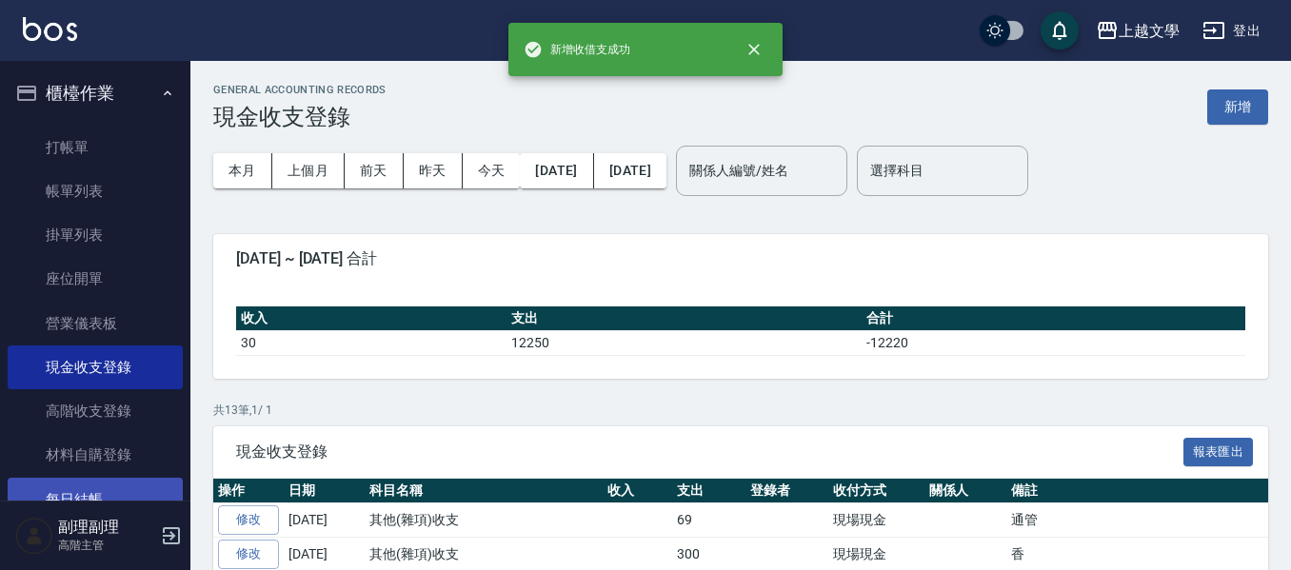
click at [87, 496] on link "每日結帳" at bounding box center [95, 500] width 175 height 44
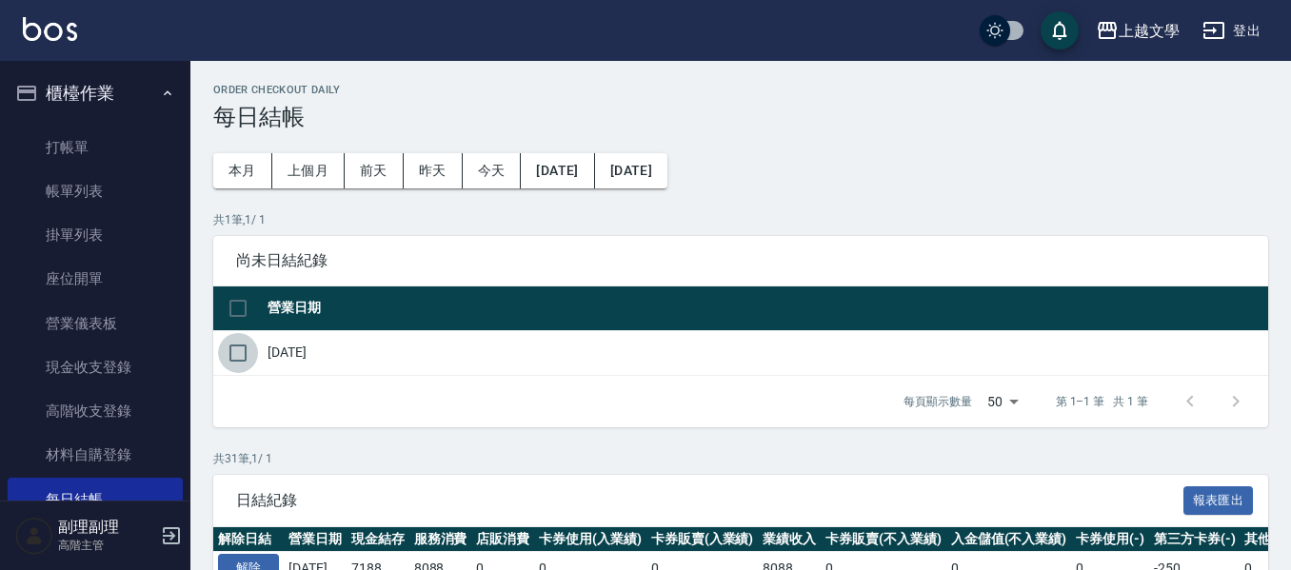
drag, startPoint x: 238, startPoint y: 349, endPoint x: 333, endPoint y: 385, distance: 101.5
click at [238, 355] on input "checkbox" at bounding box center [238, 353] width 40 height 40
checkbox input "true"
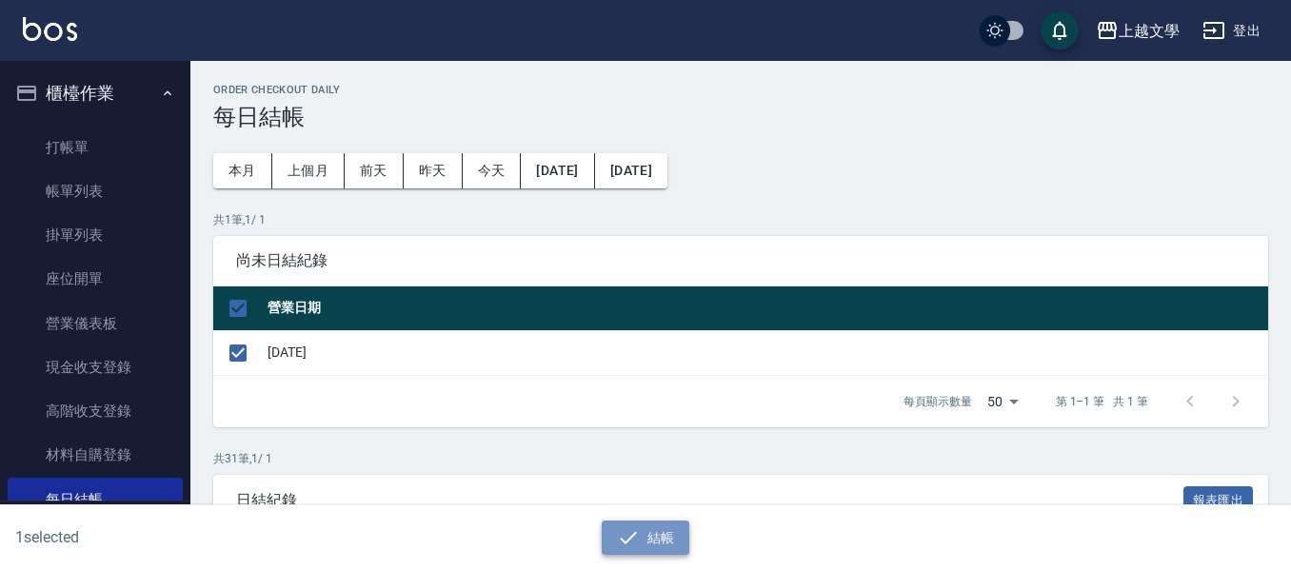
click at [615, 545] on button "結帳" at bounding box center [646, 538] width 89 height 35
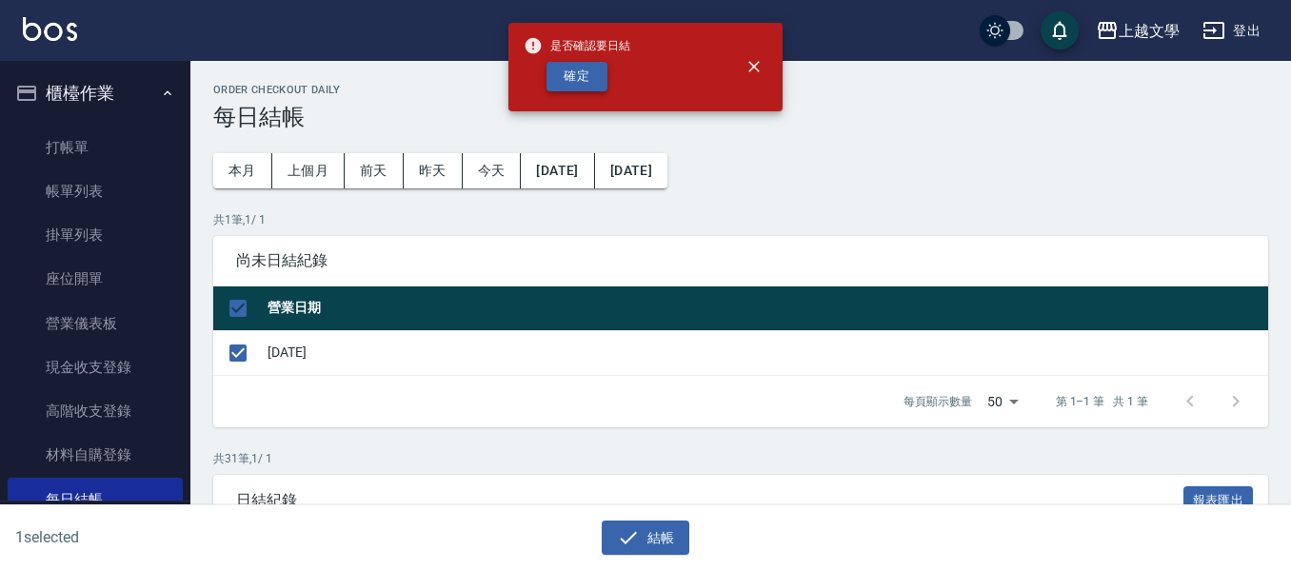
click at [600, 76] on button "確定" at bounding box center [577, 77] width 61 height 30
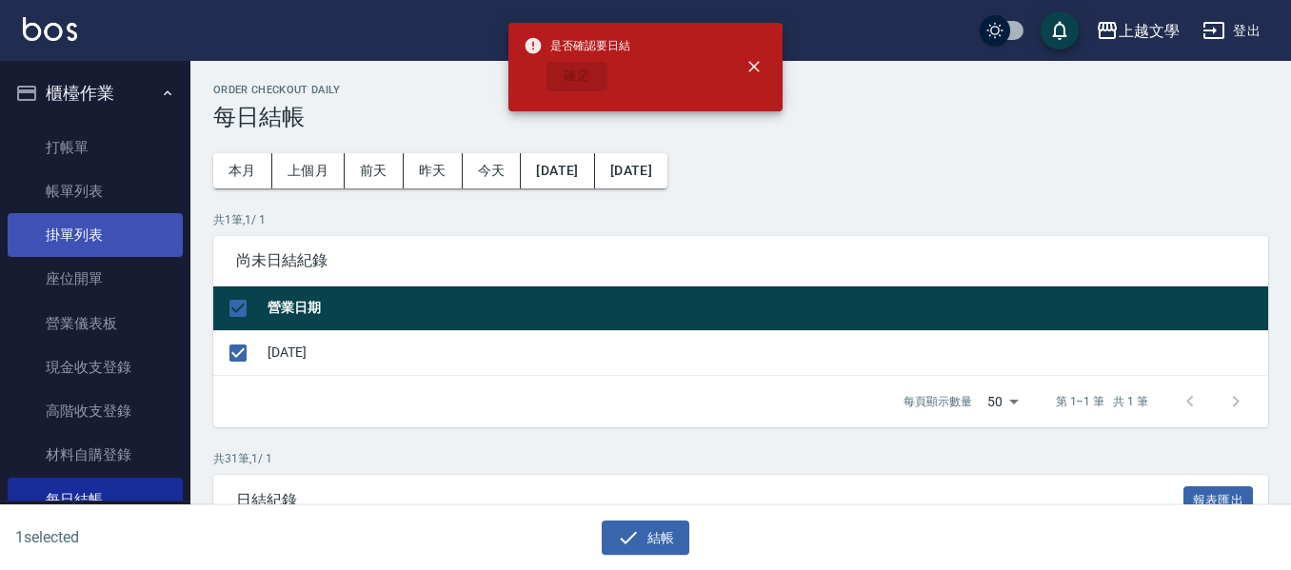
checkbox input "false"
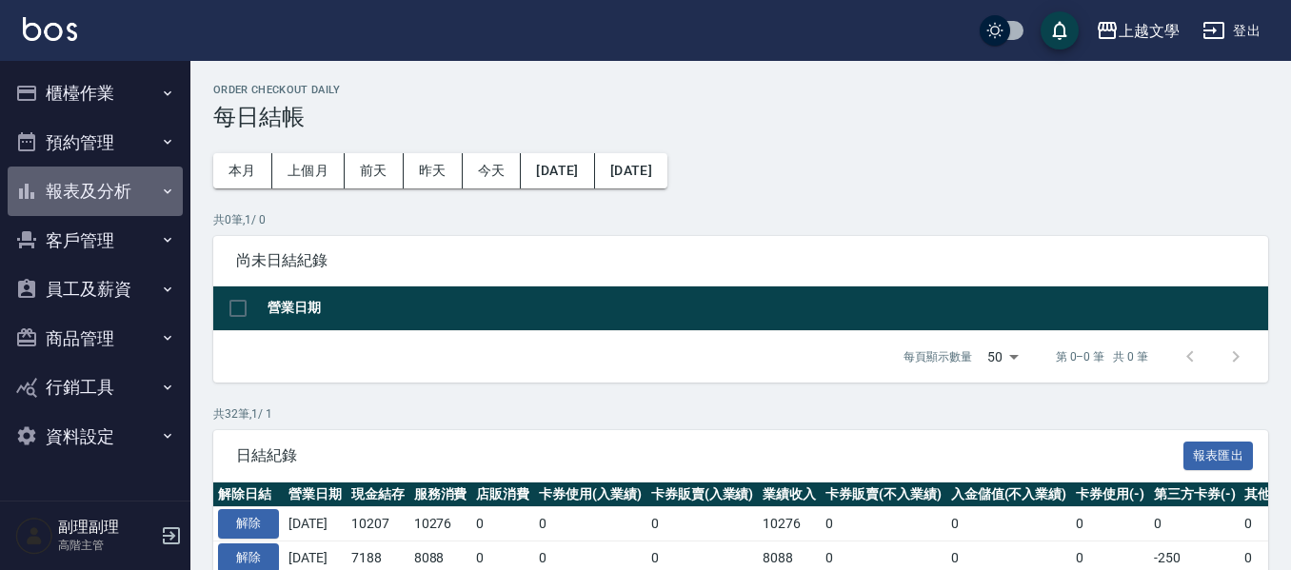
click at [70, 202] on button "報表及分析" at bounding box center [95, 192] width 175 height 50
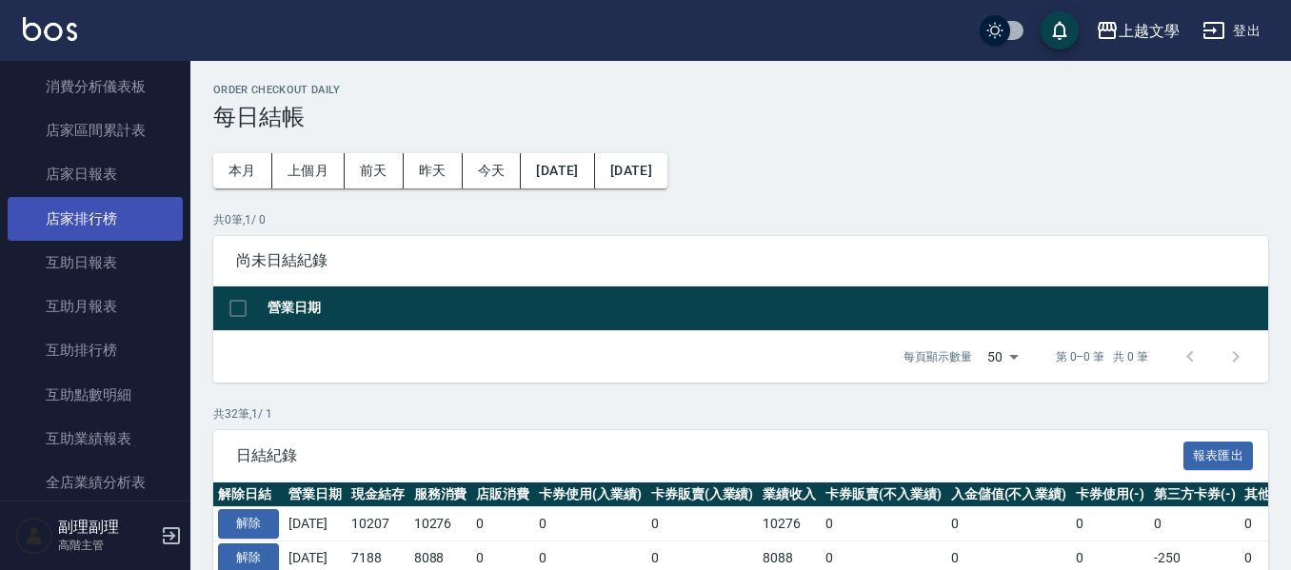
scroll to position [476, 0]
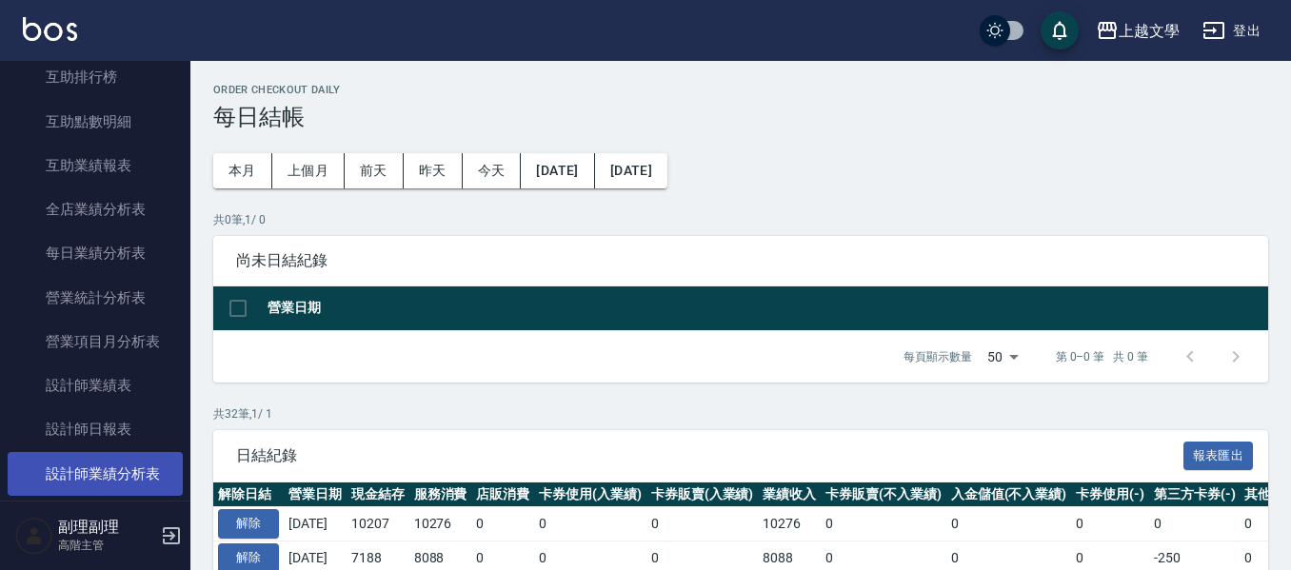
click at [93, 454] on link "設計師業績分析表" at bounding box center [95, 474] width 175 height 44
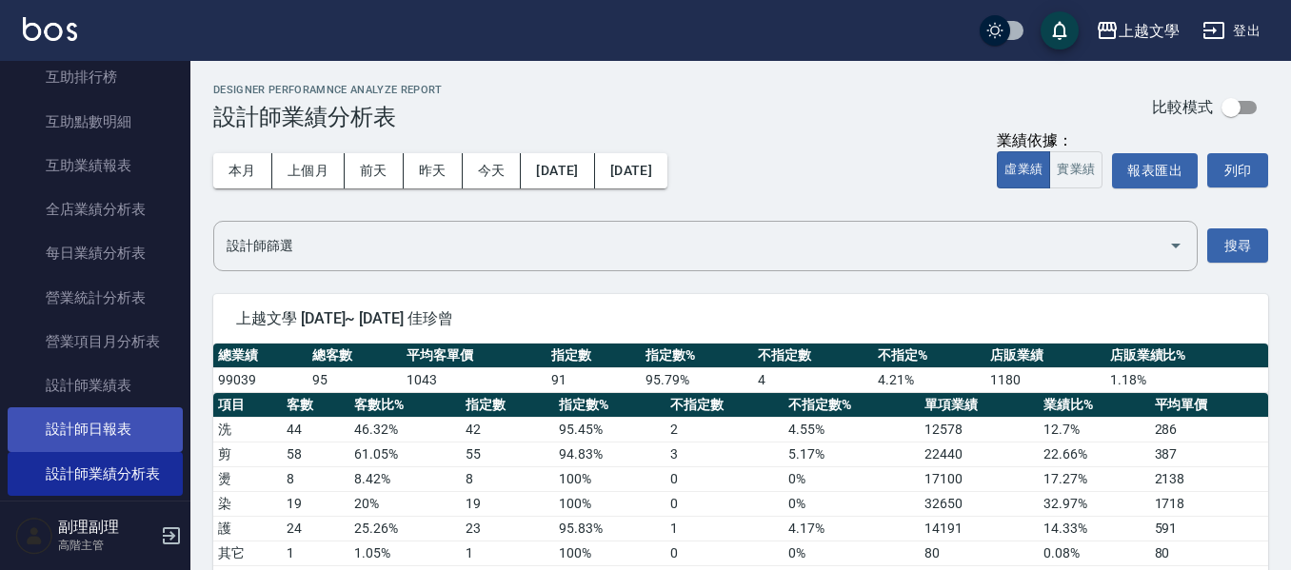
click at [99, 430] on link "設計師日報表" at bounding box center [95, 430] width 175 height 44
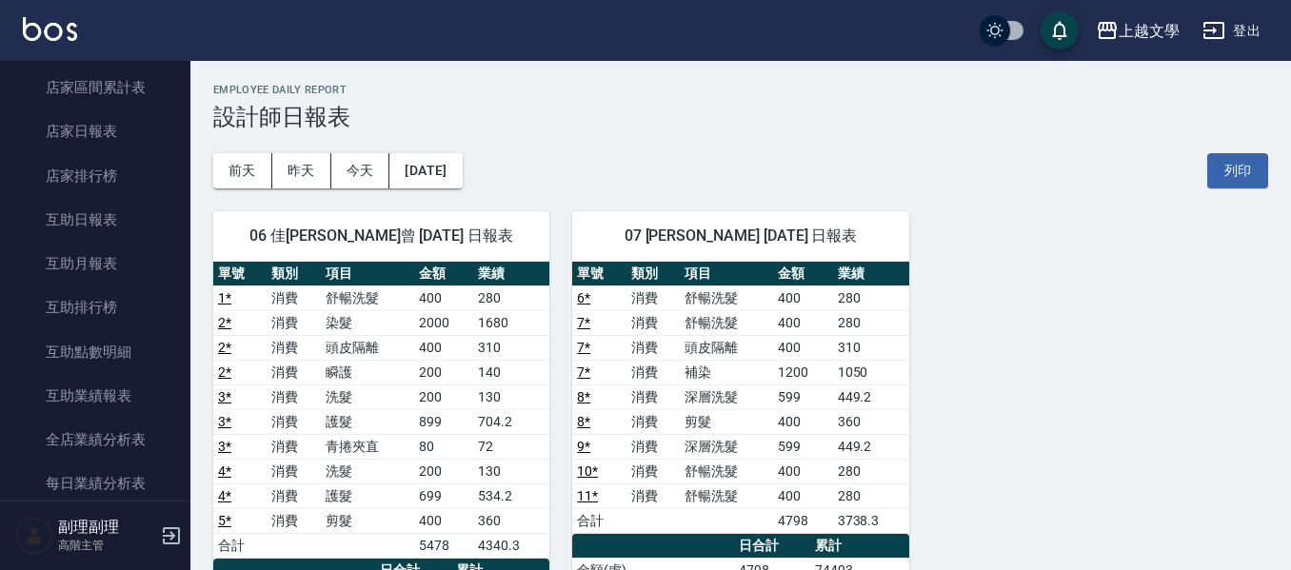
scroll to position [95, 0]
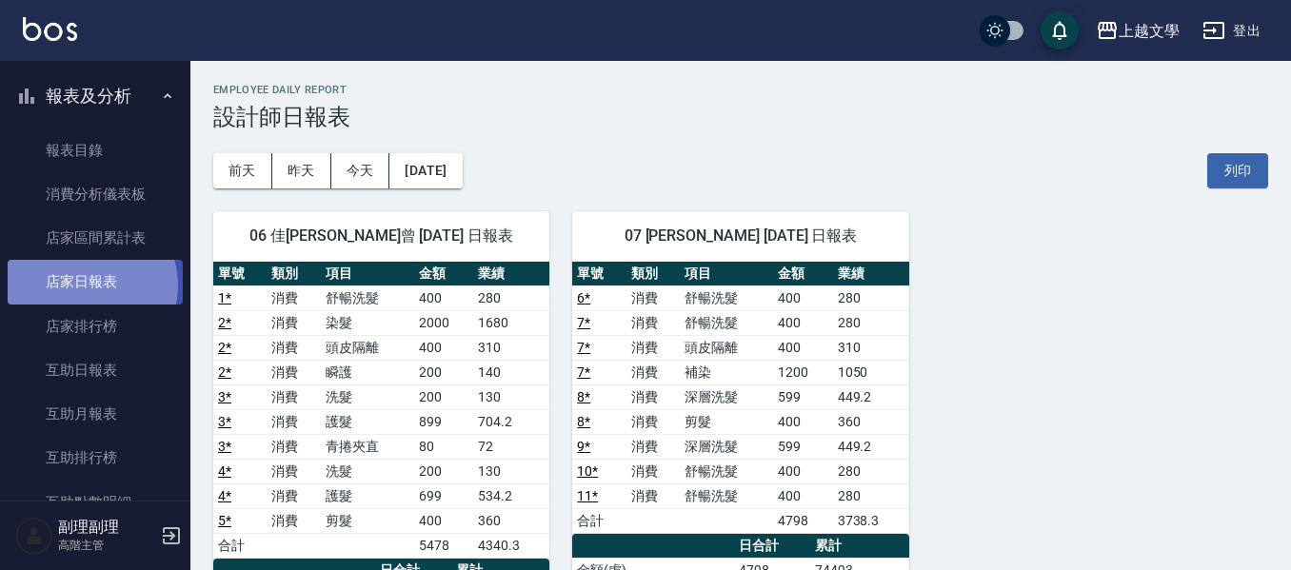
click at [84, 286] on link "店家日報表" at bounding box center [95, 282] width 175 height 44
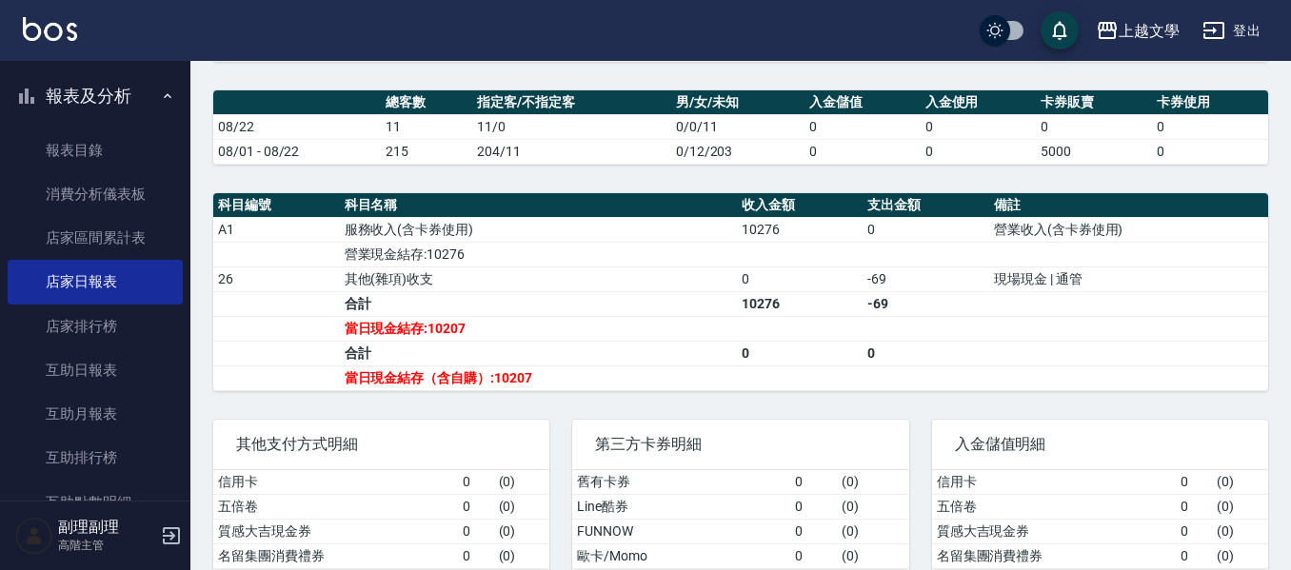
scroll to position [476, 0]
